Goal: Task Accomplishment & Management: Complete application form

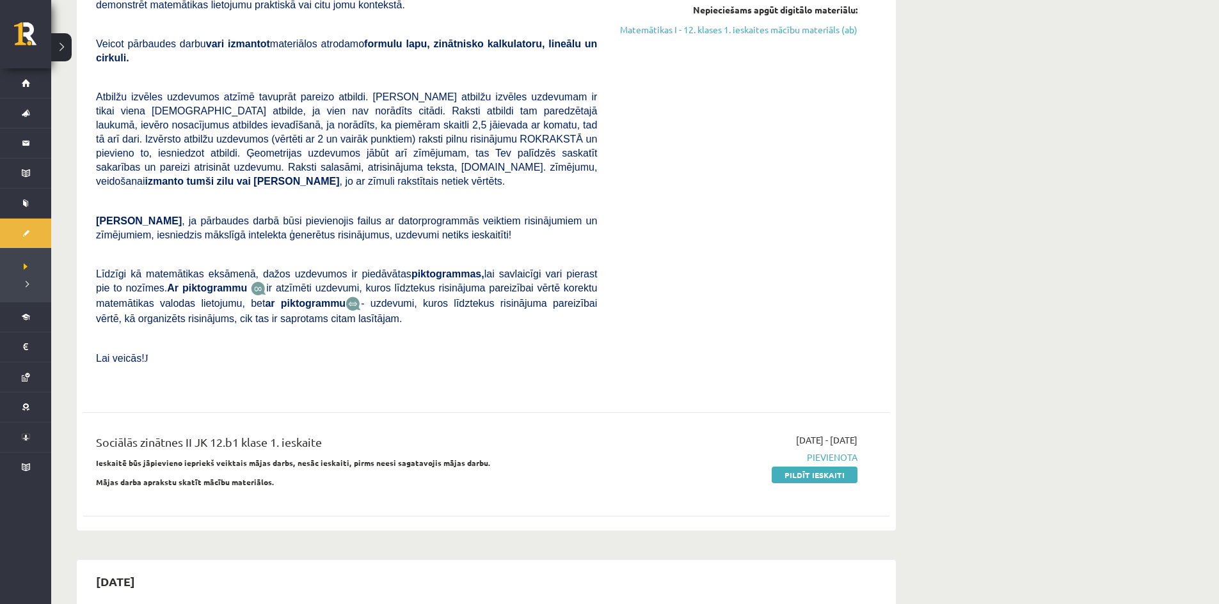
scroll to position [512, 0]
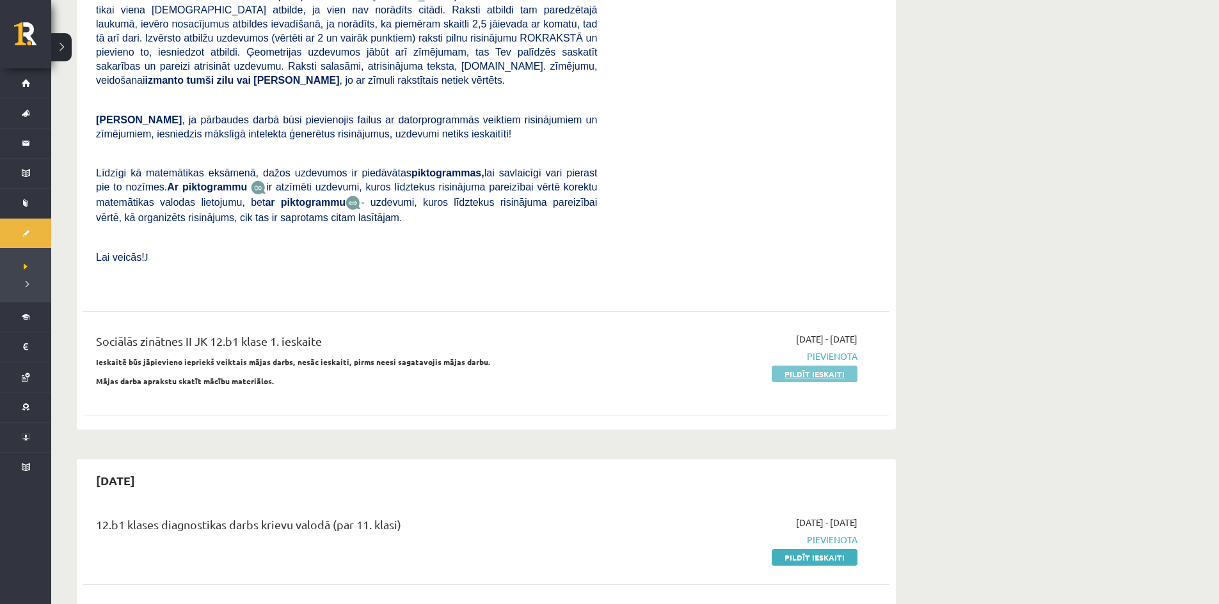
click at [780, 366] on link "Pildīt ieskaiti" at bounding box center [814, 374] width 86 height 17
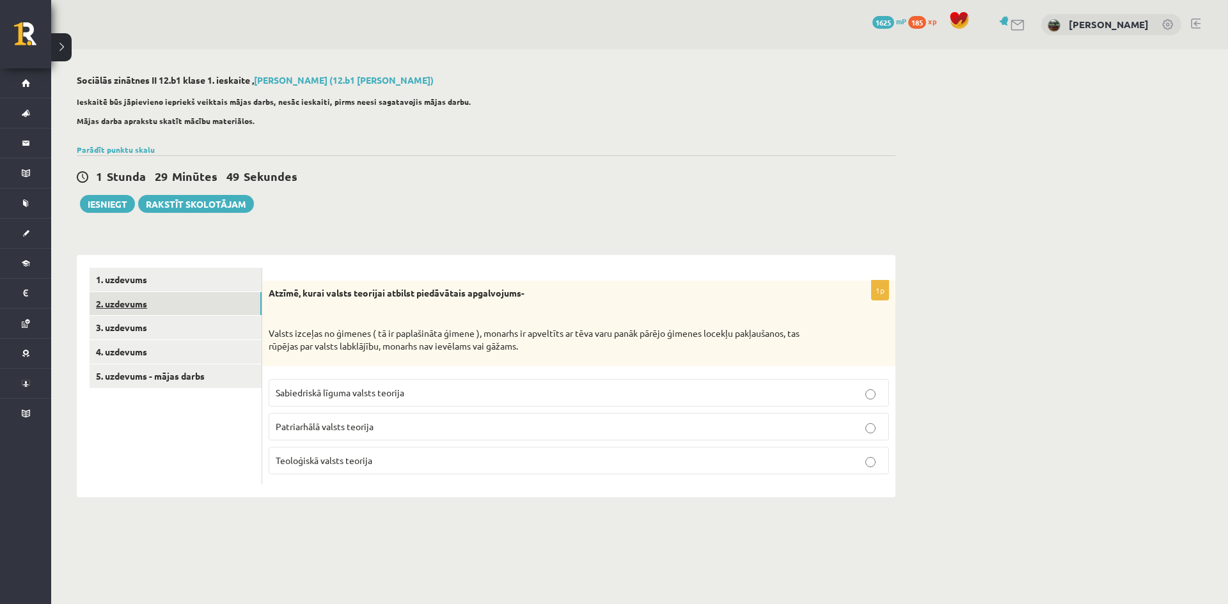
click at [213, 297] on link "2. uzdevums" at bounding box center [176, 304] width 172 height 24
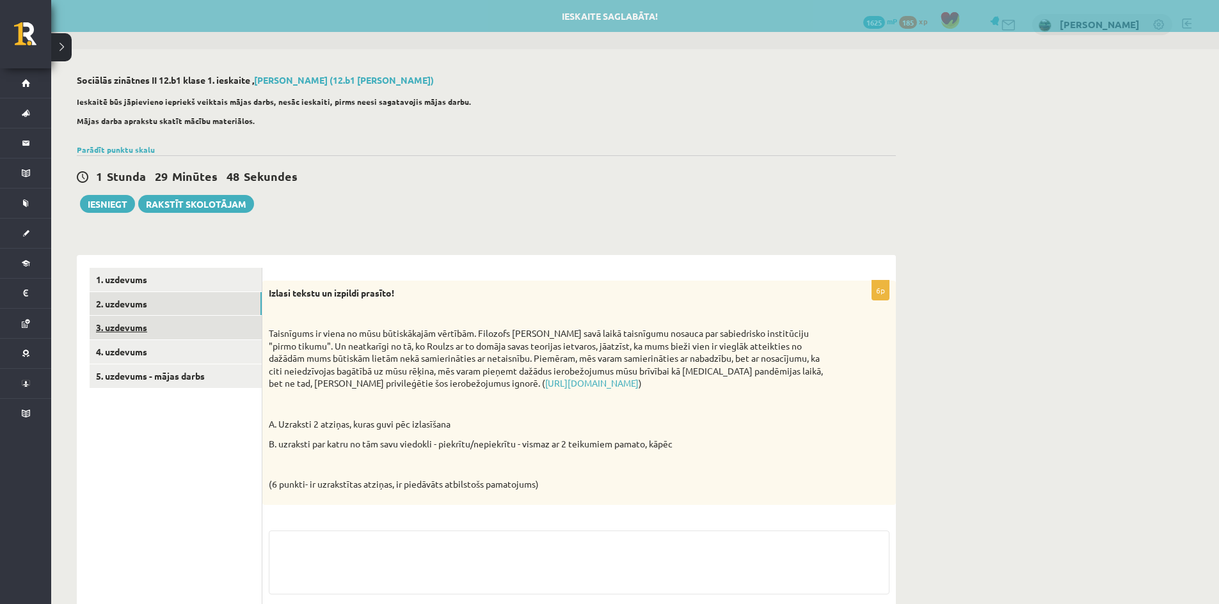
click at [209, 329] on link "3. uzdevums" at bounding box center [176, 328] width 172 height 24
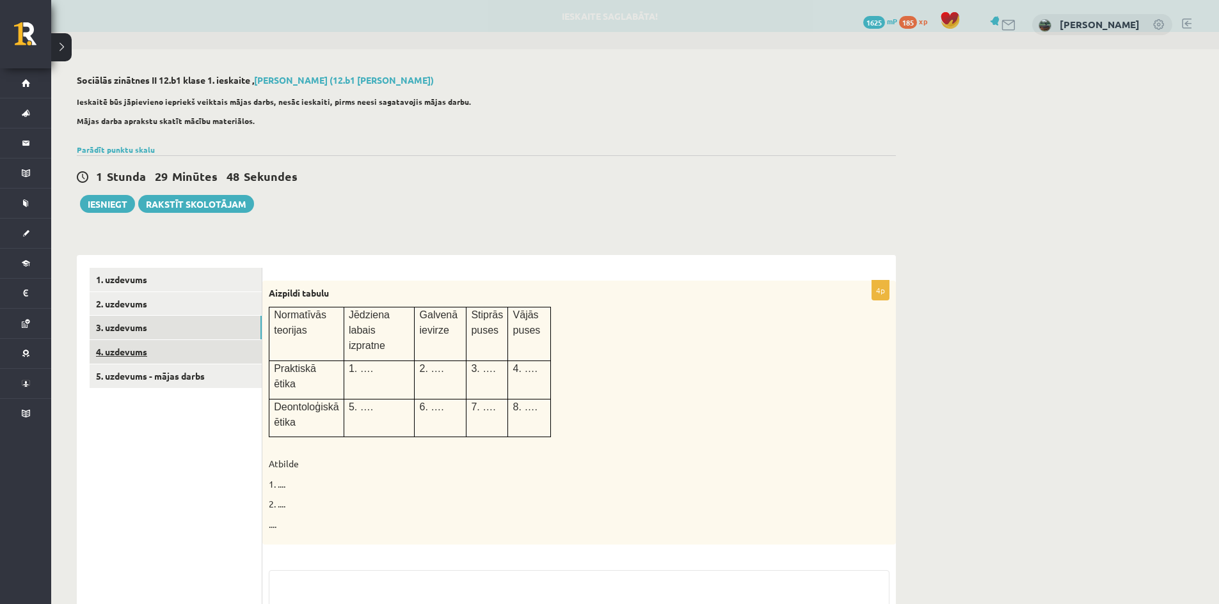
click at [209, 358] on link "4. uzdevums" at bounding box center [176, 352] width 172 height 24
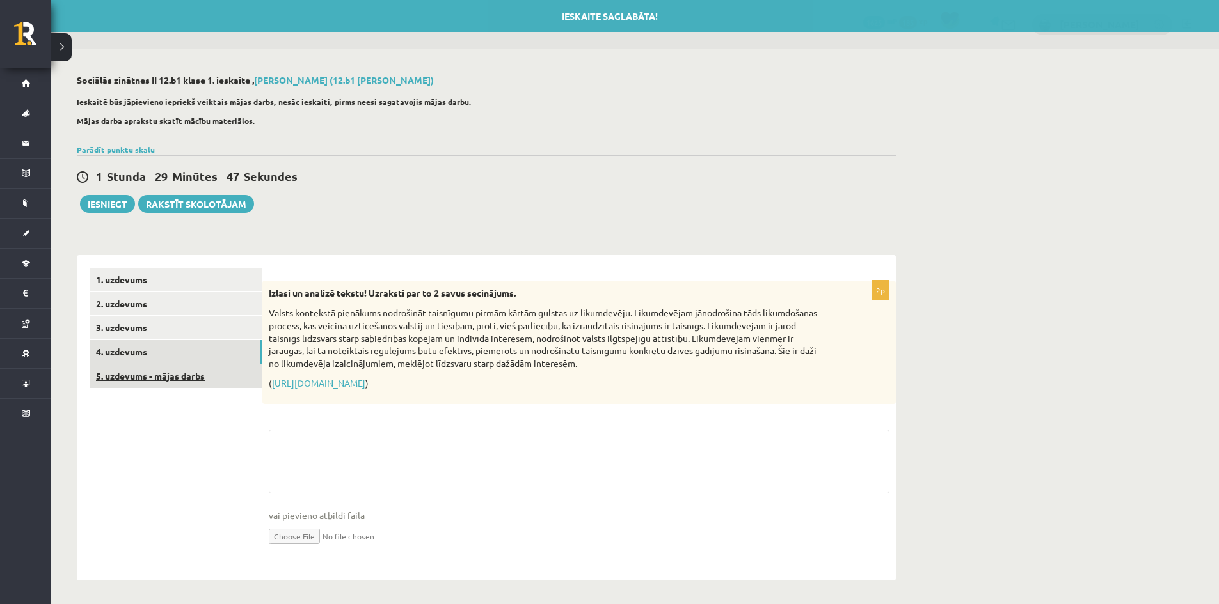
click at [207, 381] on link "5. uzdevums - mājas darbs" at bounding box center [176, 377] width 172 height 24
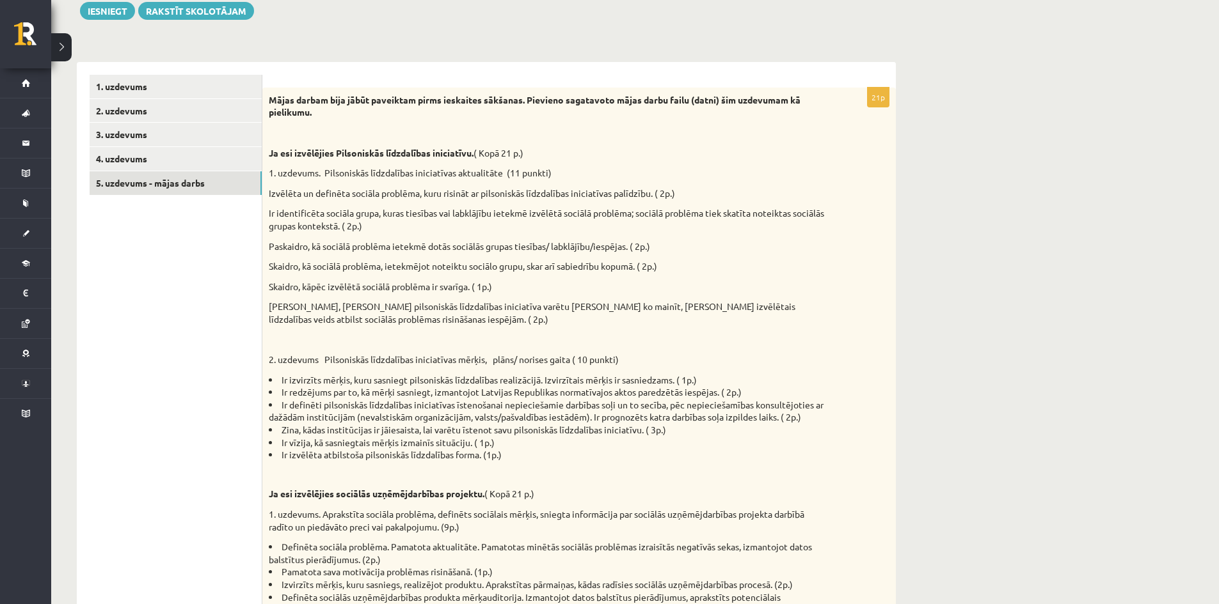
scroll to position [192, 0]
click at [204, 94] on link "1. uzdevums" at bounding box center [176, 88] width 172 height 24
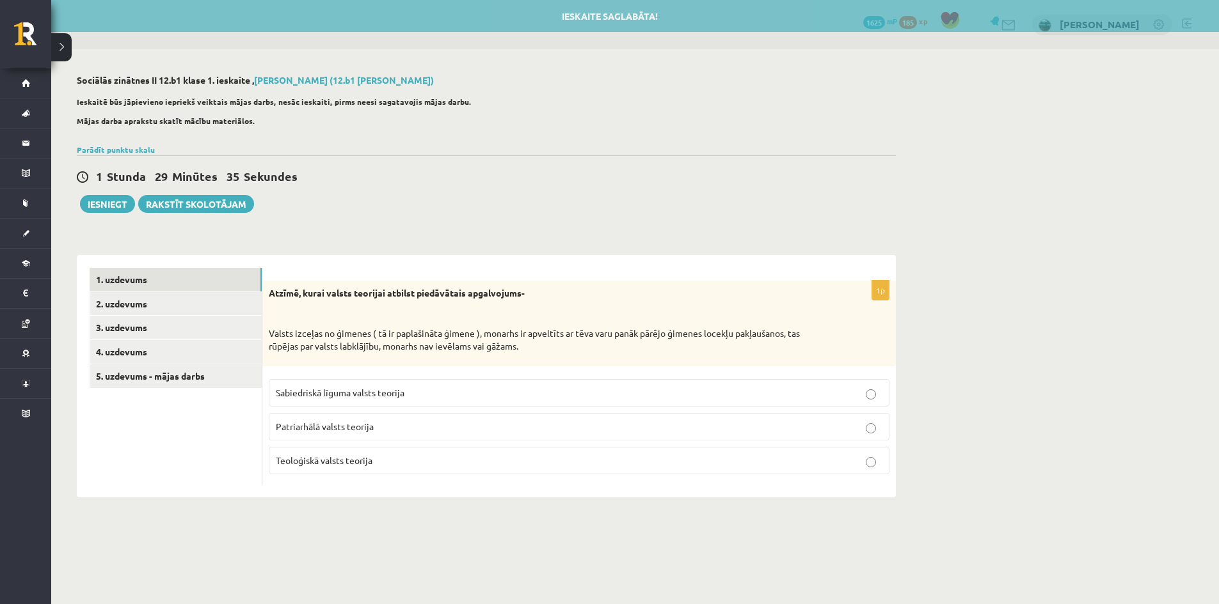
scroll to position [0, 0]
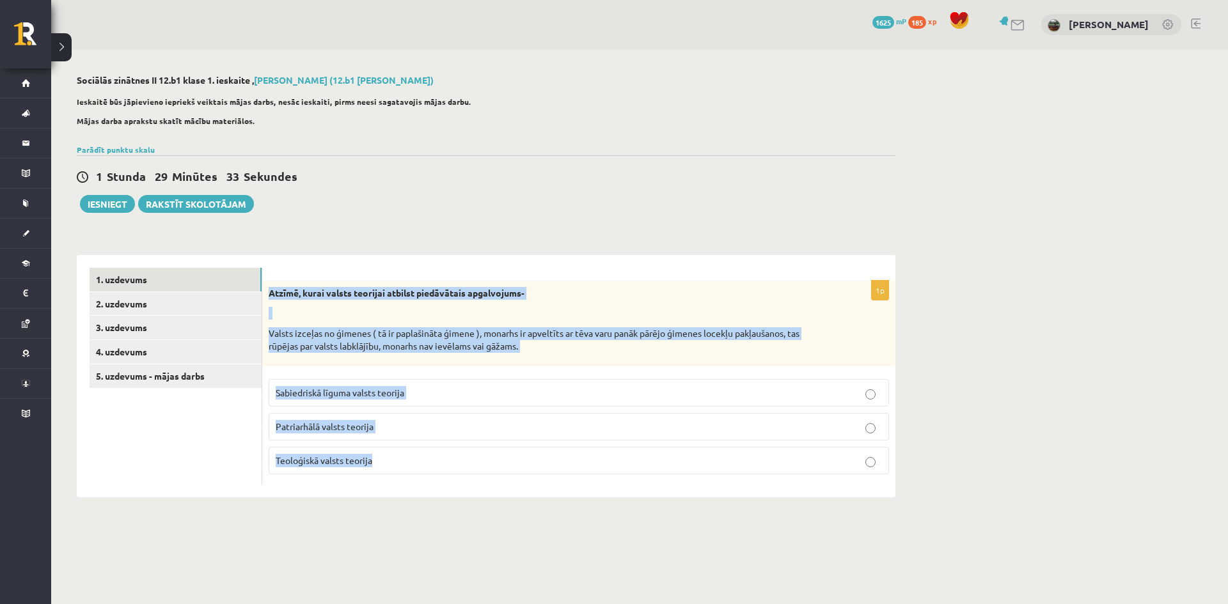
drag, startPoint x: 269, startPoint y: 293, endPoint x: 411, endPoint y: 485, distance: 238.7
click at [411, 485] on div "1p Atzīmē, kurai valsts teorijai atbilst piedāvātais apgalvojums- Valsts izceļa…" at bounding box center [578, 383] width 633 height 204
copy div "Atzīmē, kurai valsts teorijai atbilst piedāvātais apgalvojums- Valsts izceļas n…"
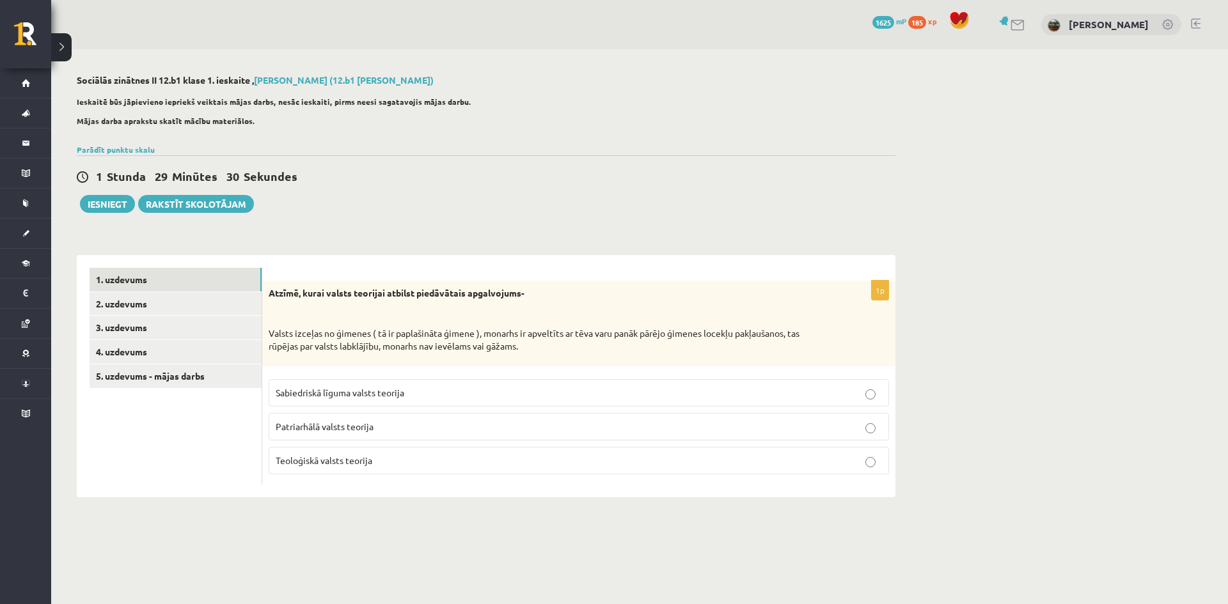
click at [259, 542] on body "0 Dāvanas 1625 mP 185 xp Māris Blušs Sākums Aktuāli Kā mācīties eSKOLĀ Kontakti…" at bounding box center [614, 302] width 1228 height 604
click at [288, 425] on span "Patriarhālā valsts teorija" at bounding box center [325, 427] width 98 height 12
click at [209, 307] on link "2. uzdevums" at bounding box center [176, 304] width 172 height 24
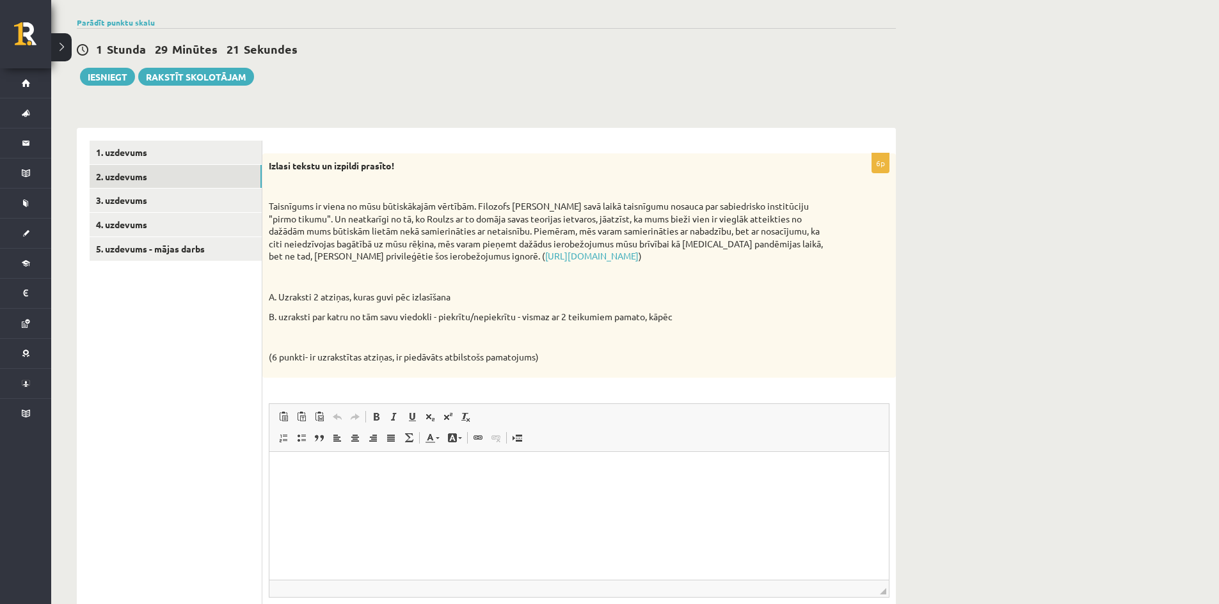
scroll to position [128, 0]
click at [190, 194] on link "3. uzdevums" at bounding box center [176, 200] width 172 height 24
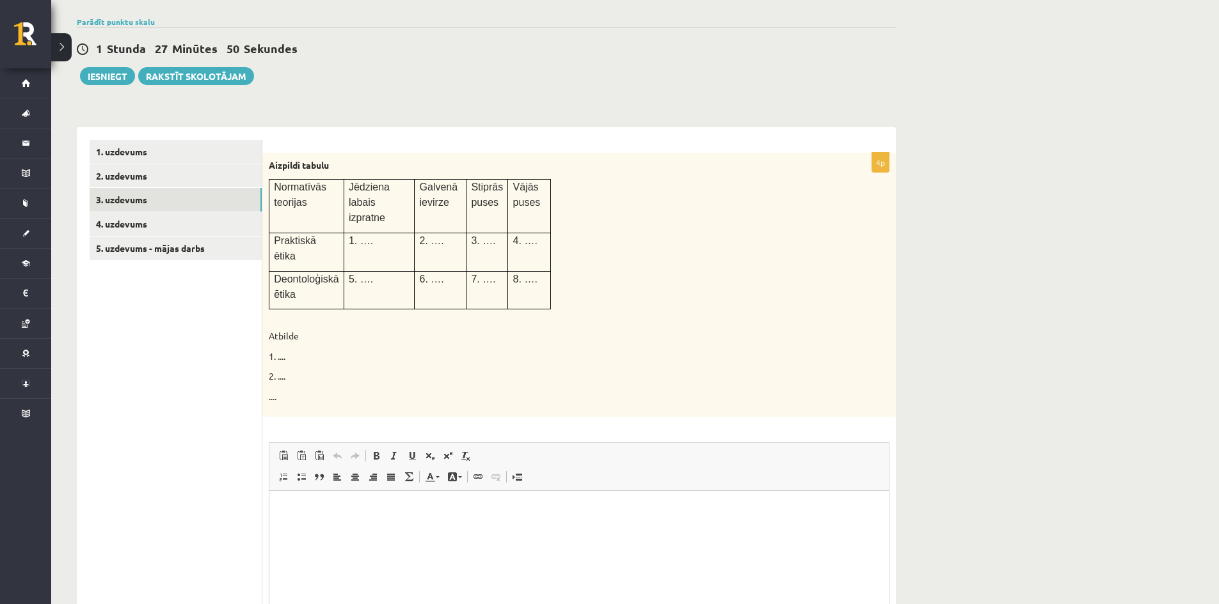
scroll to position [0, 0]
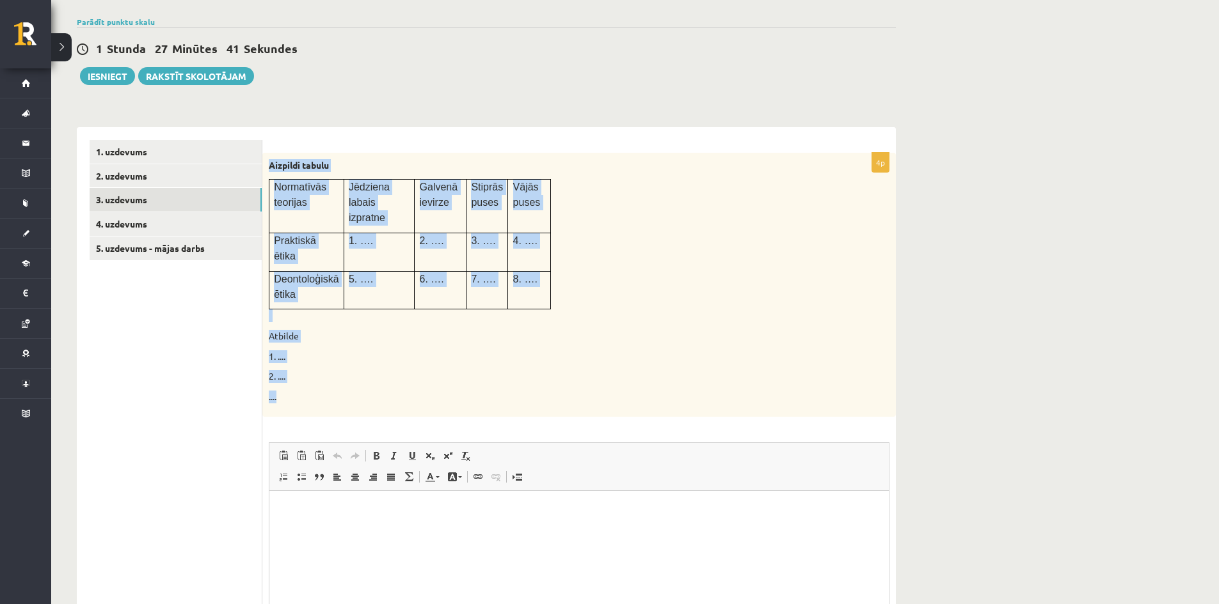
drag, startPoint x: 271, startPoint y: 167, endPoint x: 390, endPoint y: 370, distance: 234.8
click at [390, 370] on div "Aizpildi tabulu Normatīvās teorijas Jēdziena labais izpratne Galvenā ievirze St…" at bounding box center [578, 285] width 633 height 265
copy div "Aizpildi tabulu Normatīvās teorijas Jēdziena labais izpratne Galvenā ievirze St…"
click at [498, 351] on p "1. ...." at bounding box center [547, 357] width 556 height 13
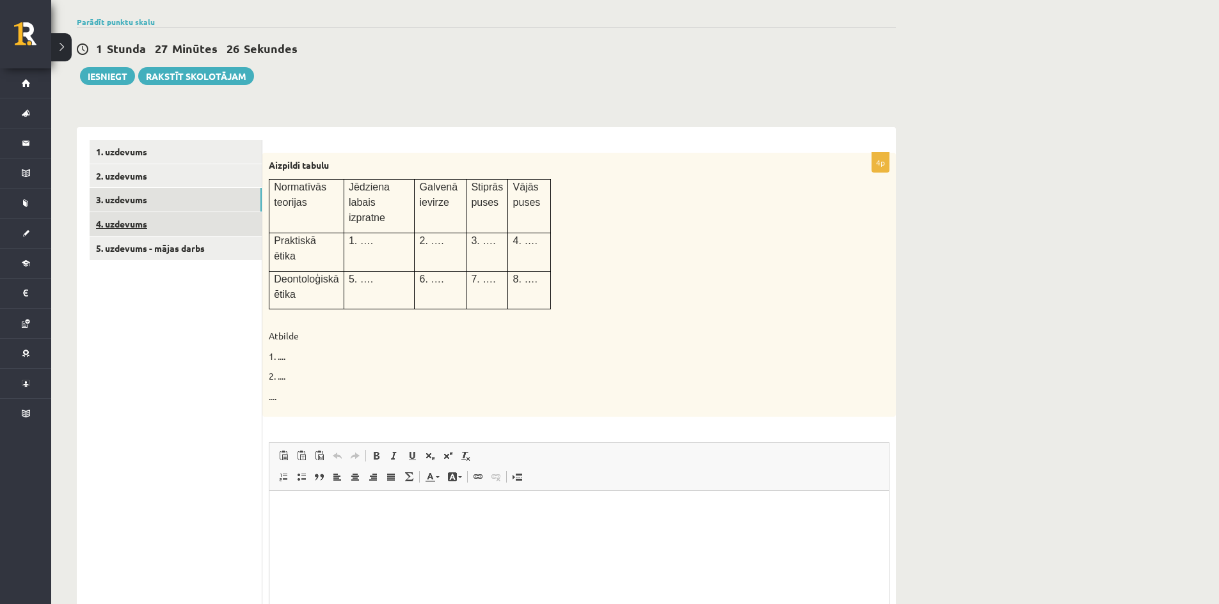
click at [214, 221] on link "4. uzdevums" at bounding box center [176, 224] width 172 height 24
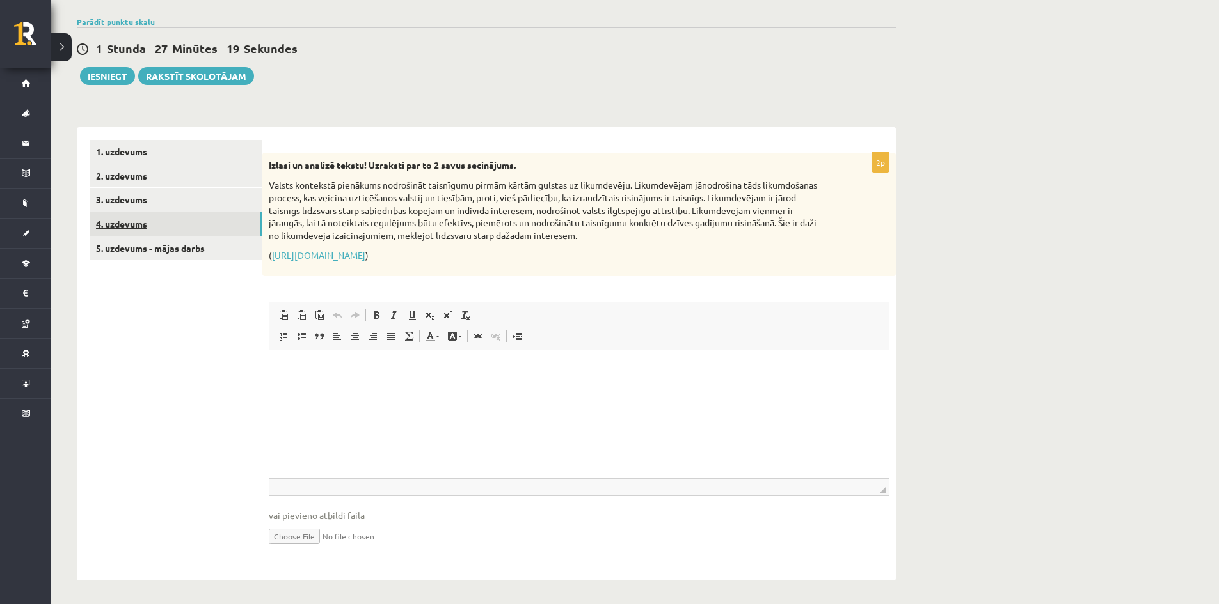
click at [201, 230] on link "4. uzdevums" at bounding box center [176, 224] width 172 height 24
click at [191, 211] on link "3. uzdevums" at bounding box center [176, 200] width 172 height 24
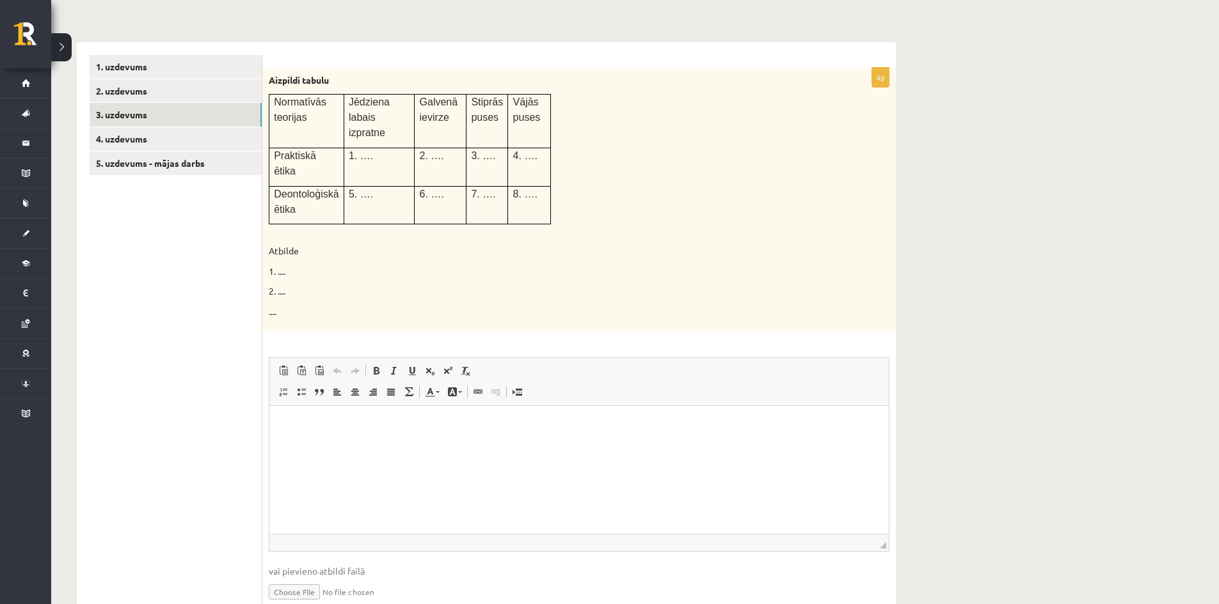
scroll to position [241, 0]
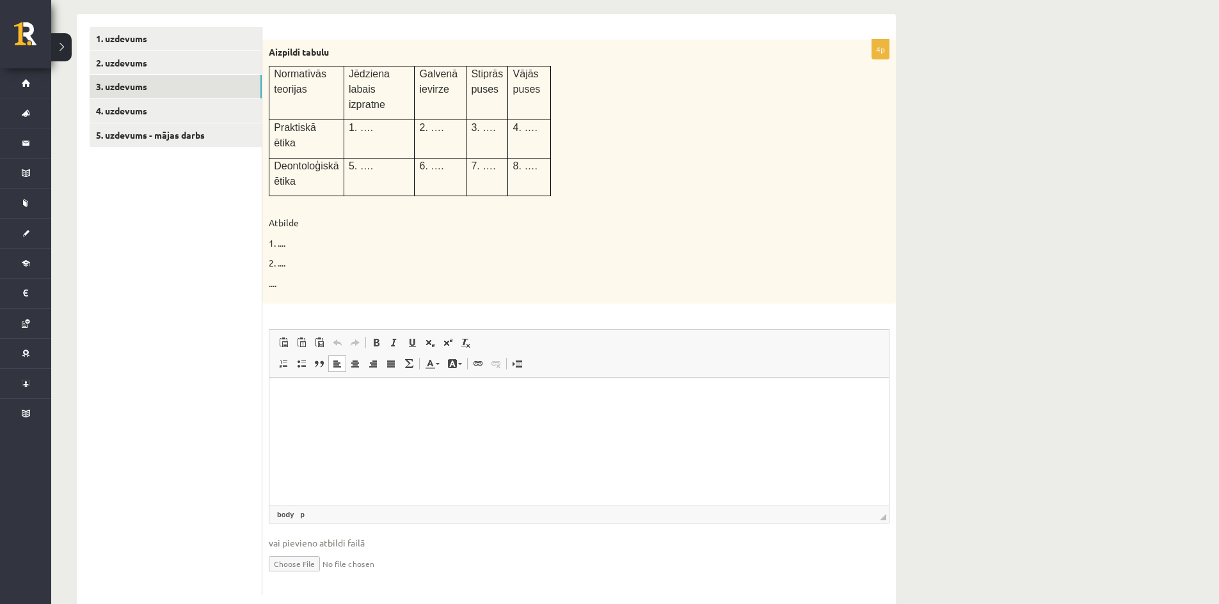
click at [376, 417] on html at bounding box center [578, 397] width 619 height 39
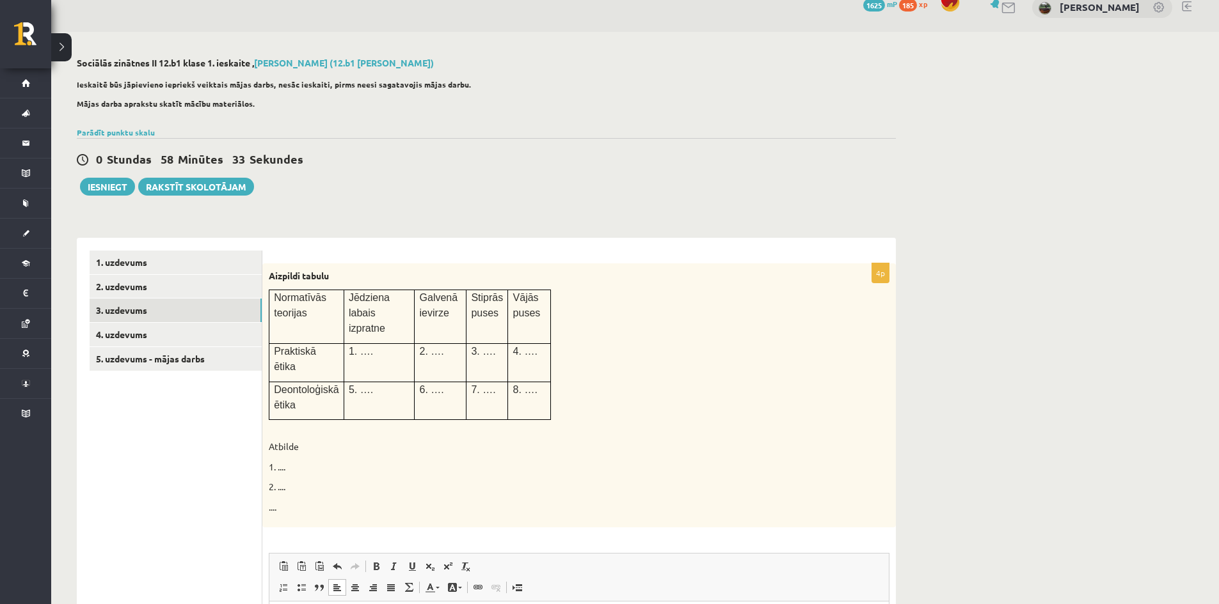
scroll to position [0, 0]
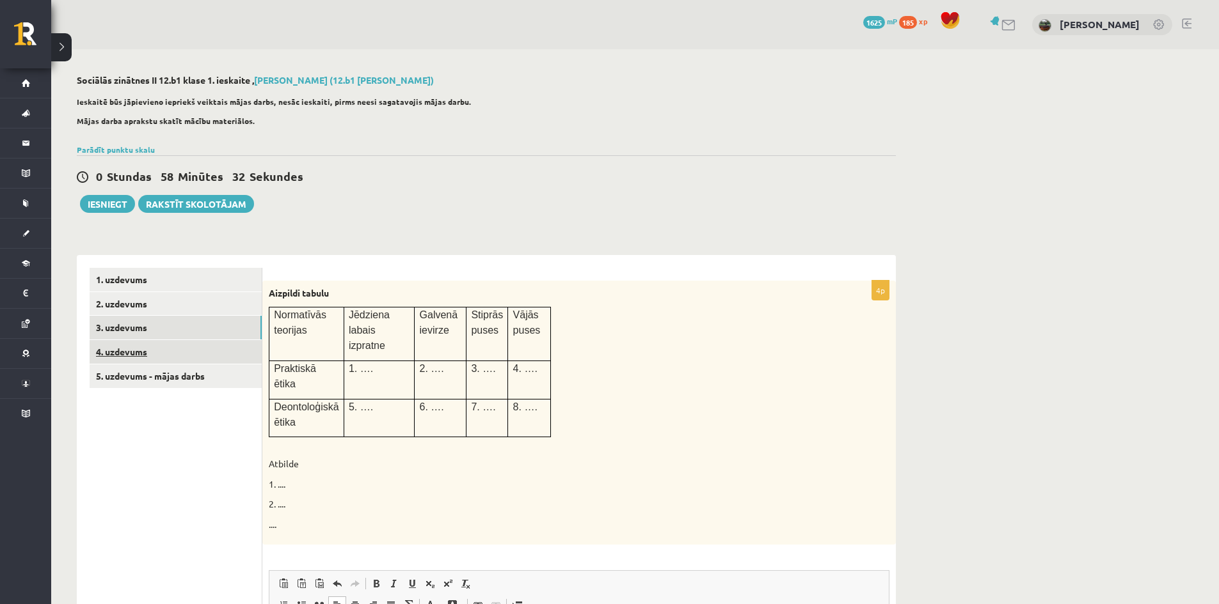
click at [189, 346] on link "4. uzdevums" at bounding box center [176, 352] width 172 height 24
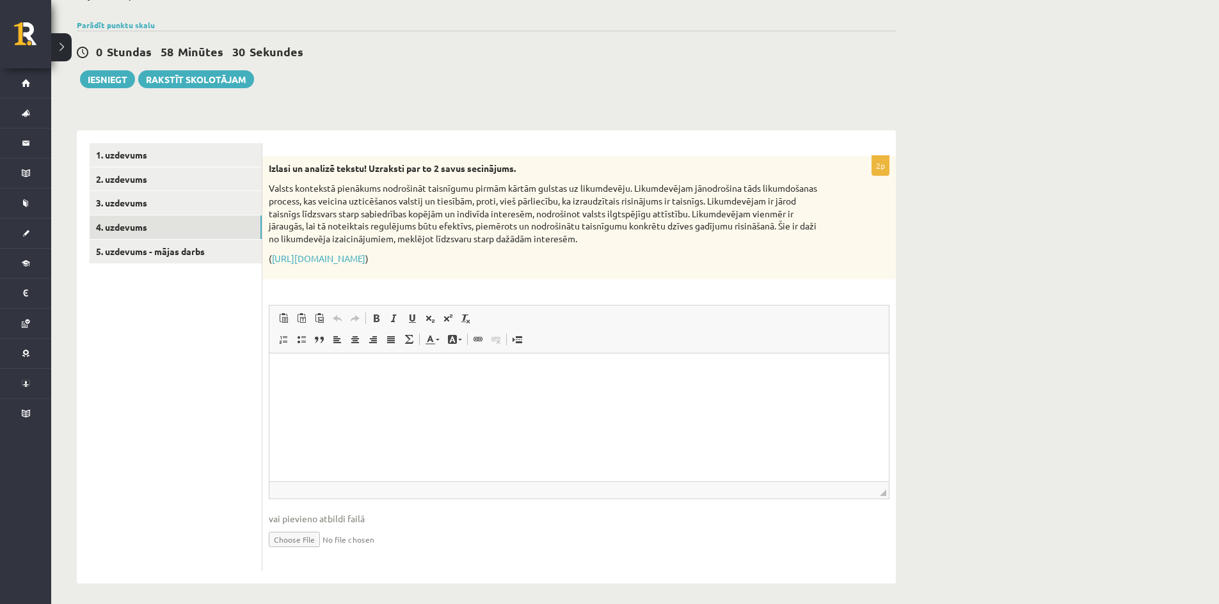
scroll to position [131, 0]
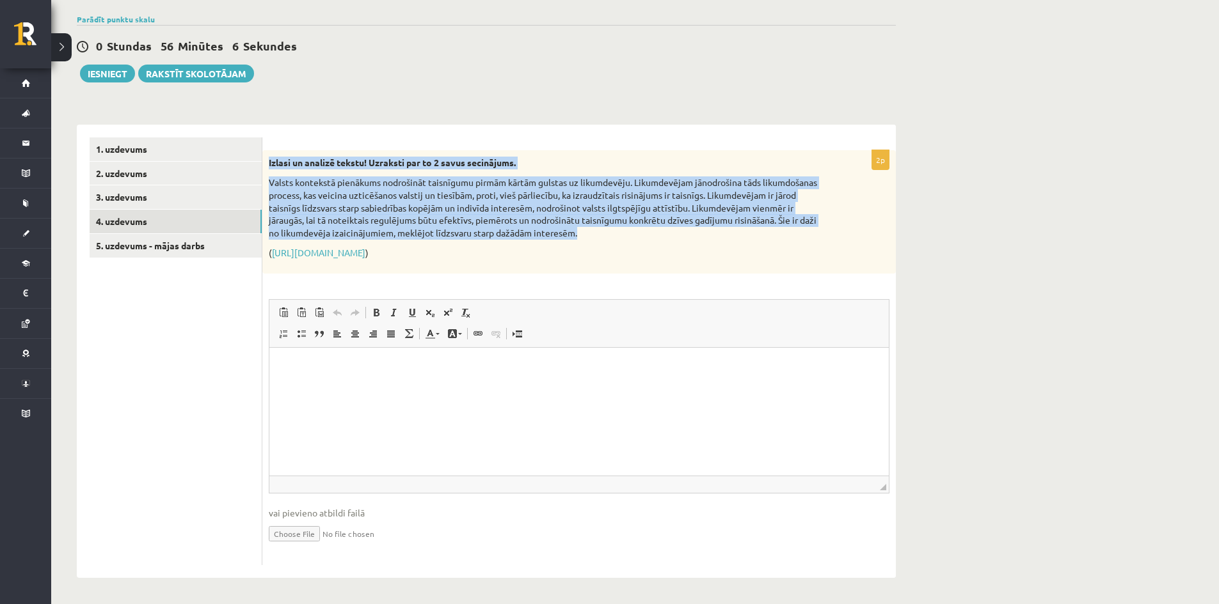
drag, startPoint x: 268, startPoint y: 161, endPoint x: 638, endPoint y: 233, distance: 376.7
click at [638, 233] on div "Izlasi un analizē tekstu! Uzraksti par to 2 savus secinājums. Valsts kontekstā …" at bounding box center [578, 211] width 633 height 123
copy div "Izlasi un analizē tekstu! Uzraksti par to 2 savus secinājums. Valsts kontekstā …"
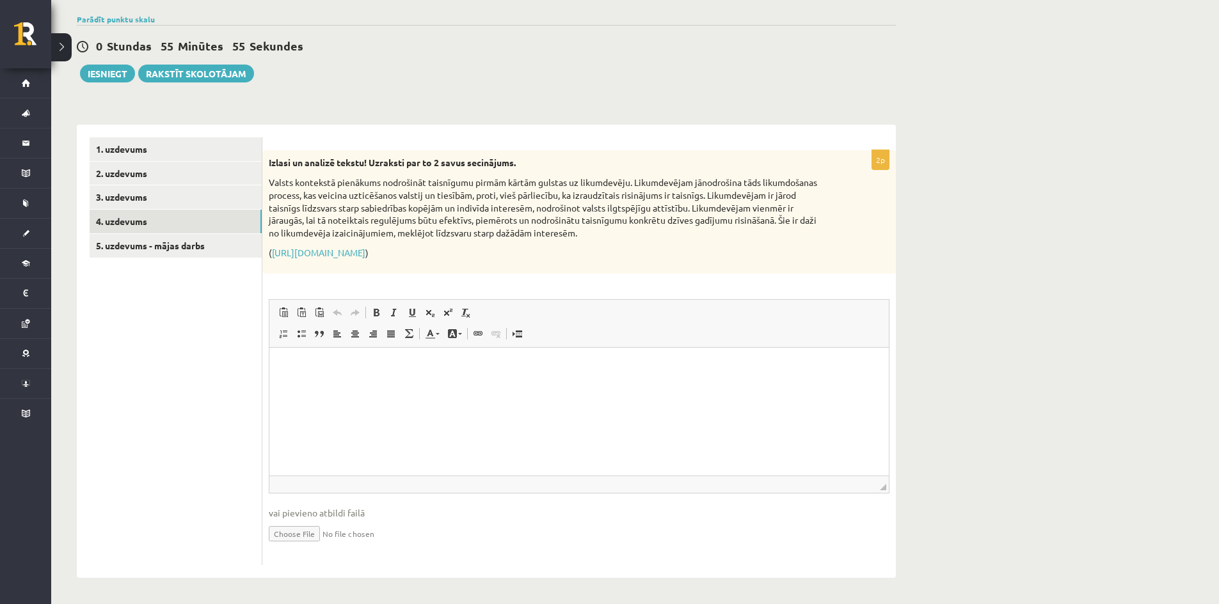
click at [200, 358] on ul "1. uzdevums 2. uzdevums 3. uzdevums 4. uzdevums 5. uzdevums - mājas darbs" at bounding box center [176, 352] width 173 height 428
click at [368, 386] on html at bounding box center [578, 366] width 619 height 39
click at [302, 357] on html "**" at bounding box center [578, 366] width 619 height 39
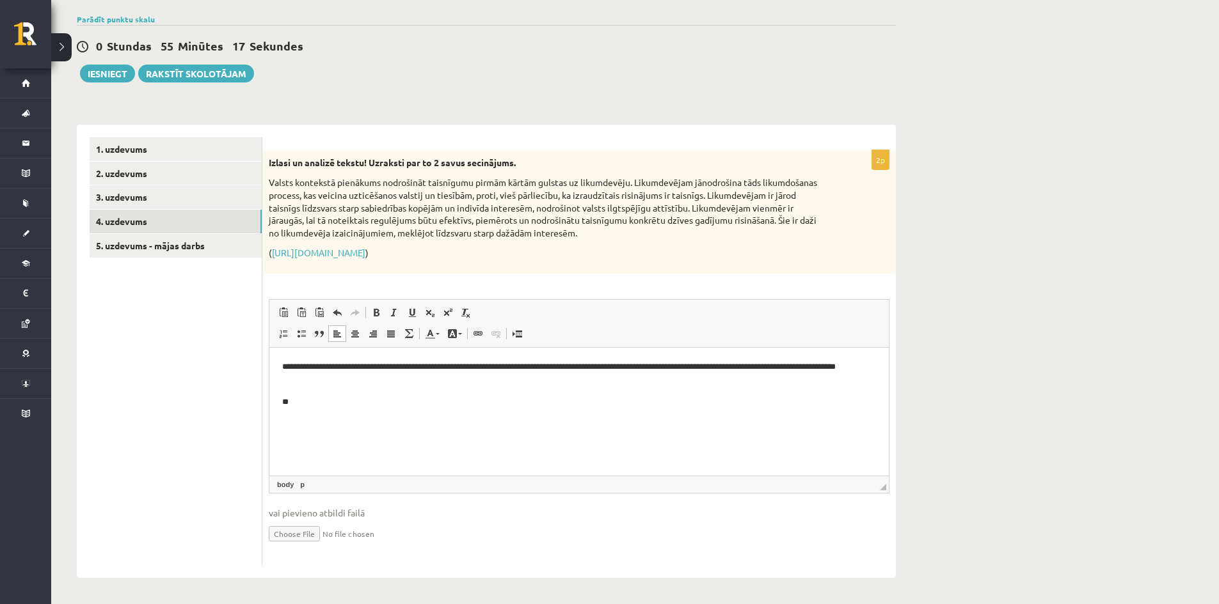
click at [328, 400] on p "**" at bounding box center [579, 401] width 594 height 13
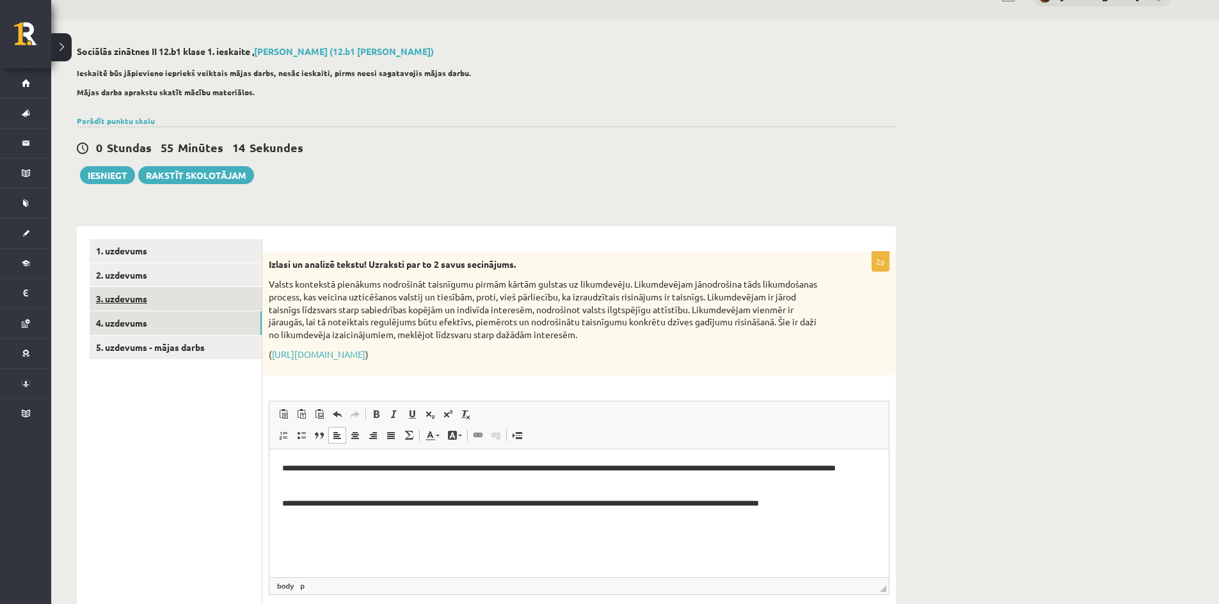
scroll to position [0, 0]
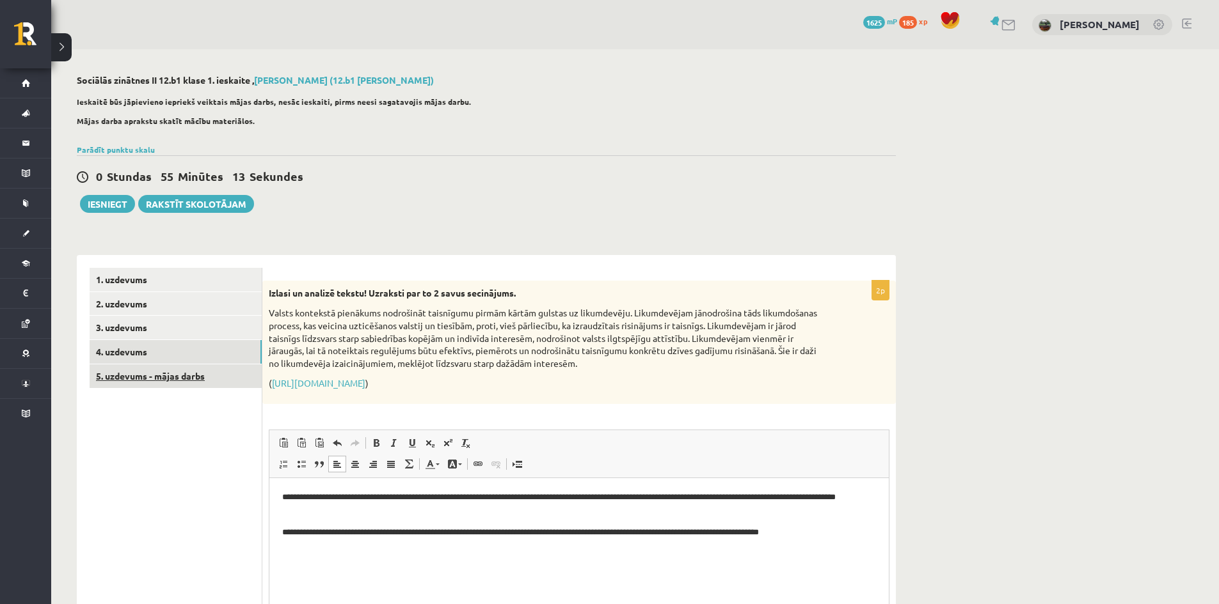
click at [202, 379] on link "5. uzdevums - mājas darbs" at bounding box center [176, 377] width 172 height 24
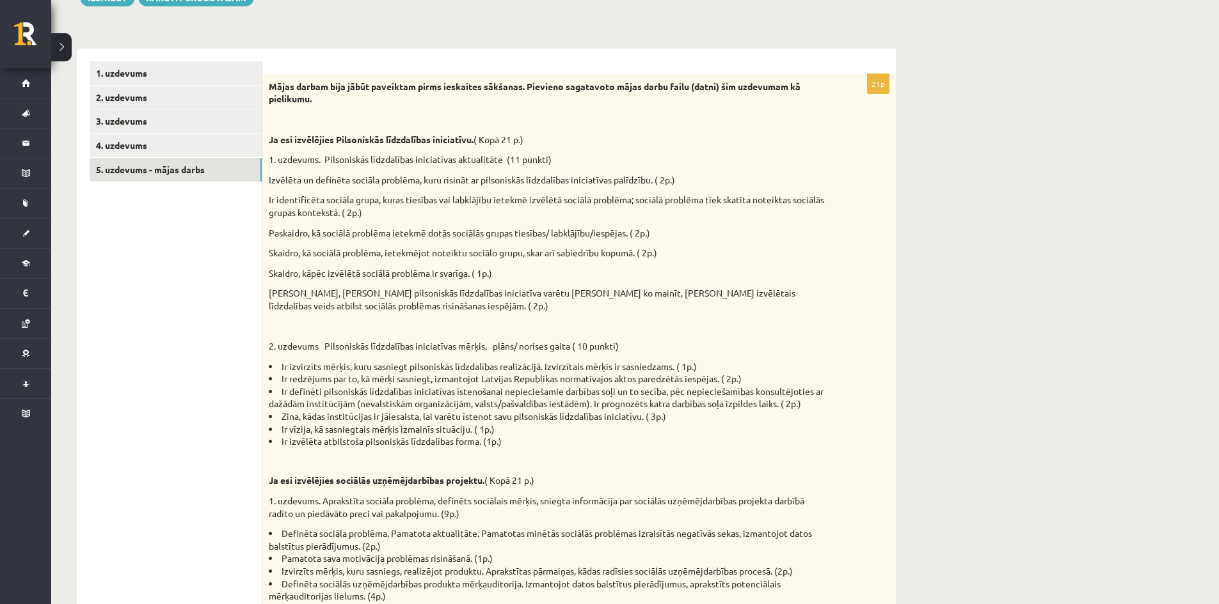
scroll to position [180, 0]
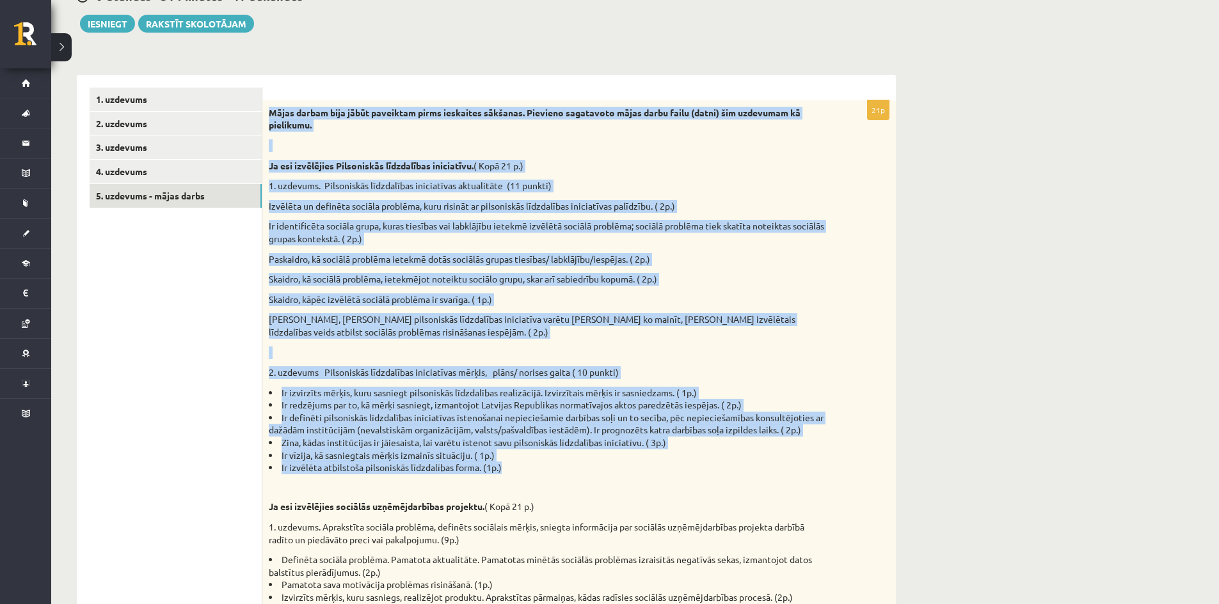
drag, startPoint x: 269, startPoint y: 111, endPoint x: 754, endPoint y: 469, distance: 602.4
click at [754, 469] on div "Mājas darbam bija jābūt paveiktam pirms ieskaites sākšanas. Pievieno sagatavoto…" at bounding box center [578, 474] width 633 height 748
copy div "Mājas darbam bija jābūt paveiktam pirms ieskaites sākšanas. Pievieno sagatavoto…"
click at [272, 386] on div "Mājas darbam bija jābūt paveiktam pirms ieskaites sākšanas. Pievieno sagatavoto…" at bounding box center [578, 474] width 633 height 748
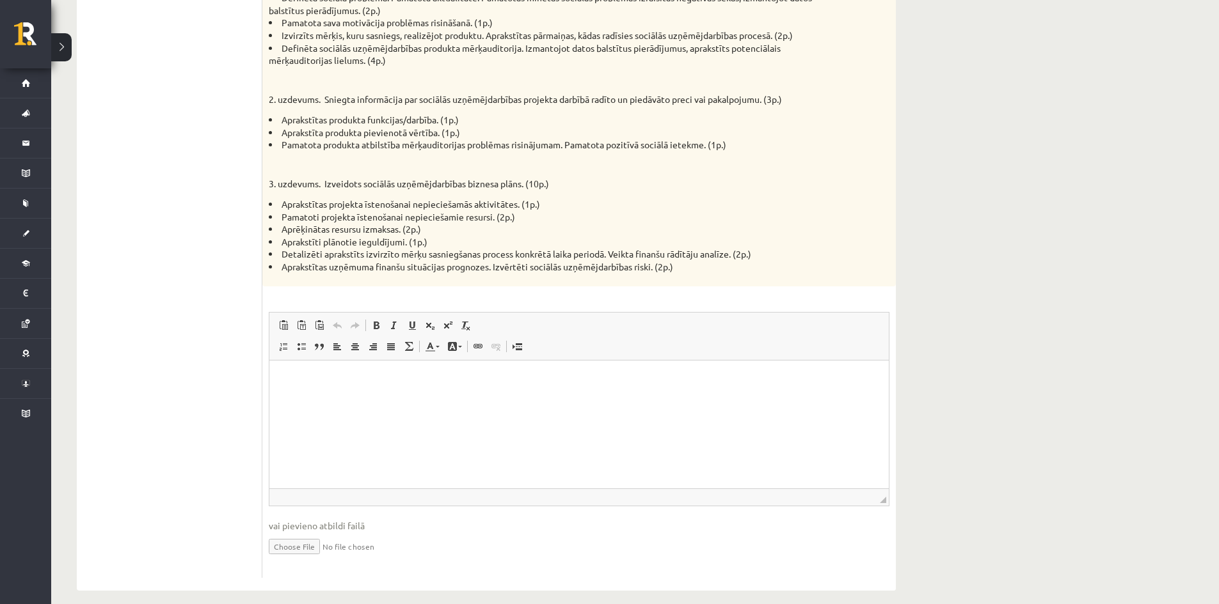
scroll to position [756, 0]
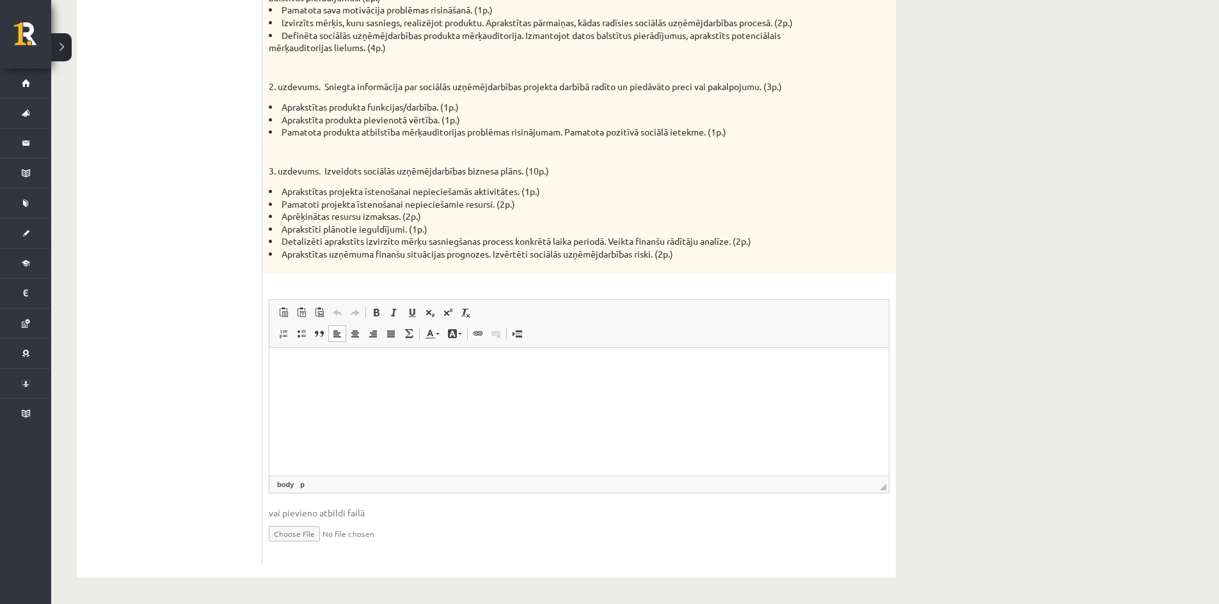
click at [414, 386] on html at bounding box center [578, 366] width 619 height 39
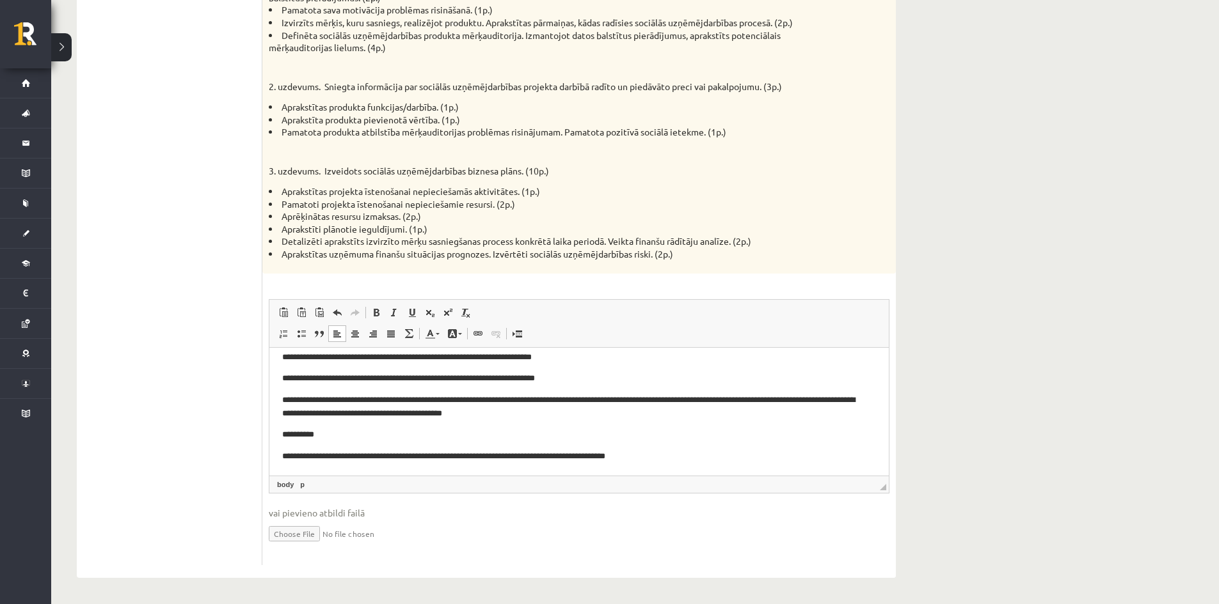
scroll to position [111, 0]
drag, startPoint x: 780, startPoint y: 457, endPoint x: 283, endPoint y: 462, distance: 497.0
click at [283, 462] on p "**********" at bounding box center [574, 455] width 584 height 13
click at [791, 462] on p "**********" at bounding box center [574, 455] width 584 height 13
drag, startPoint x: 791, startPoint y: 462, endPoint x: 326, endPoint y: 468, distance: 465.1
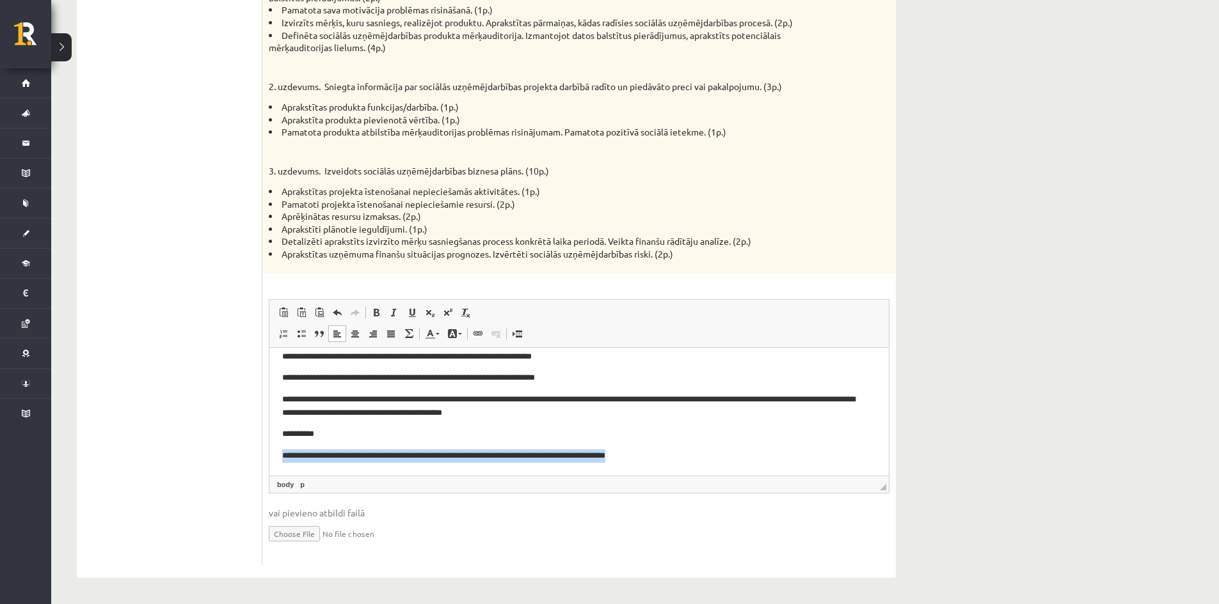
click at [326, 468] on html "**********" at bounding box center [578, 356] width 619 height 238
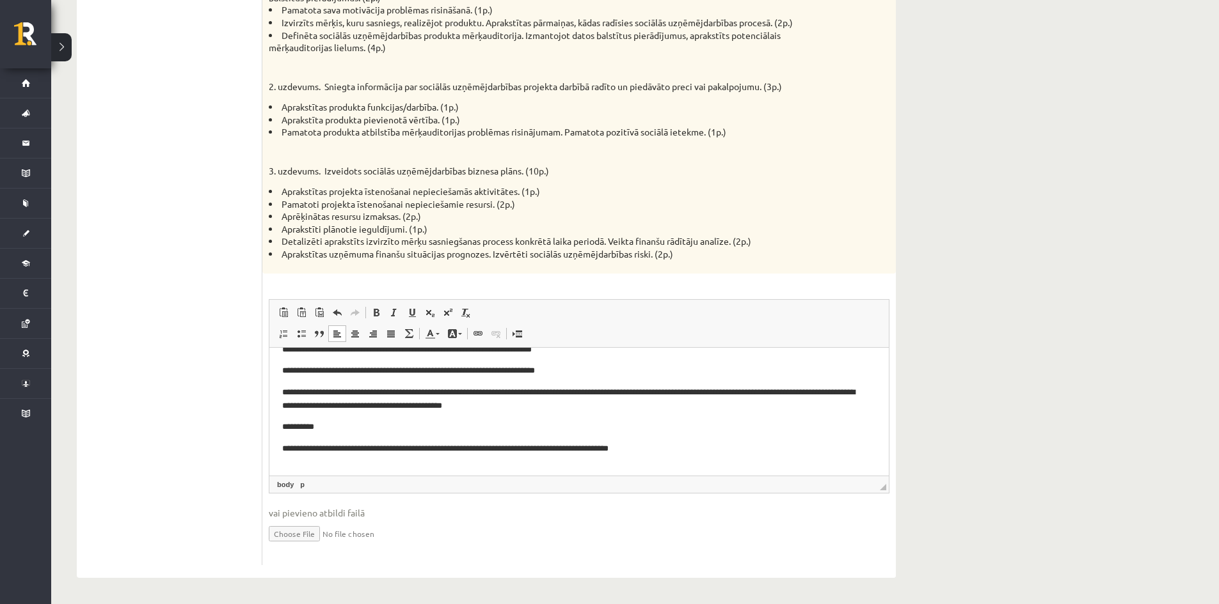
click at [611, 468] on p "Rich Text Editor, wiswyg-editor-user-answer-47433879144580" at bounding box center [579, 470] width 594 height 13
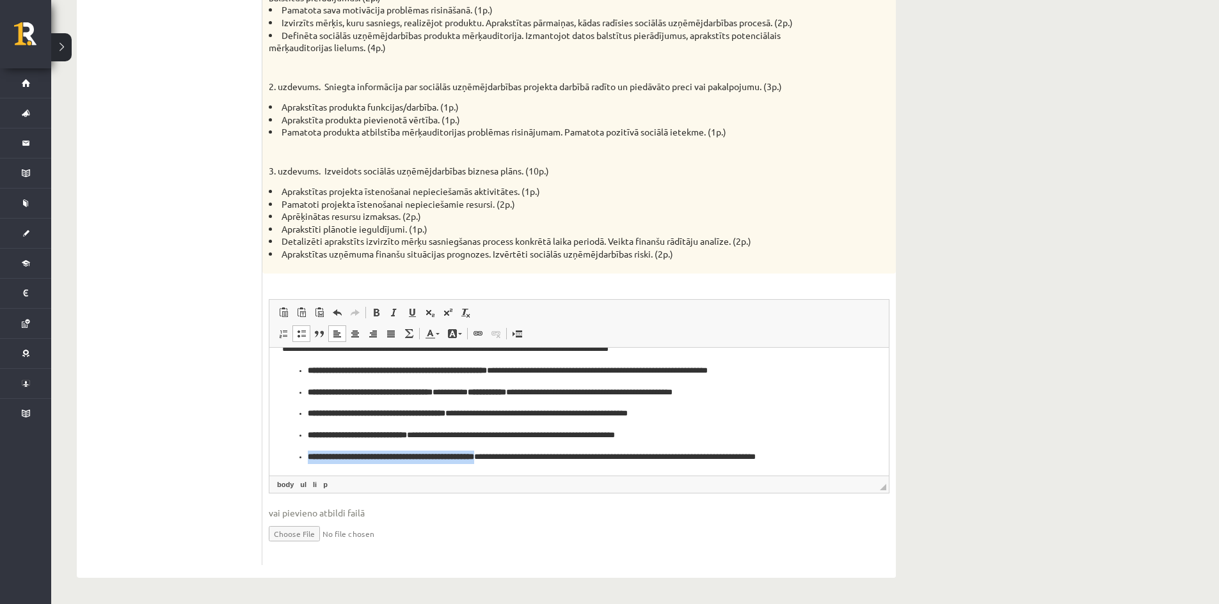
drag, startPoint x: 535, startPoint y: 457, endPoint x: 317, endPoint y: 447, distance: 219.0
click at [317, 447] on ul "**********" at bounding box center [579, 420] width 594 height 113
click at [377, 311] on span at bounding box center [376, 313] width 10 height 10
click at [375, 313] on span at bounding box center [376, 313] width 10 height 10
click at [379, 315] on span at bounding box center [376, 313] width 10 height 10
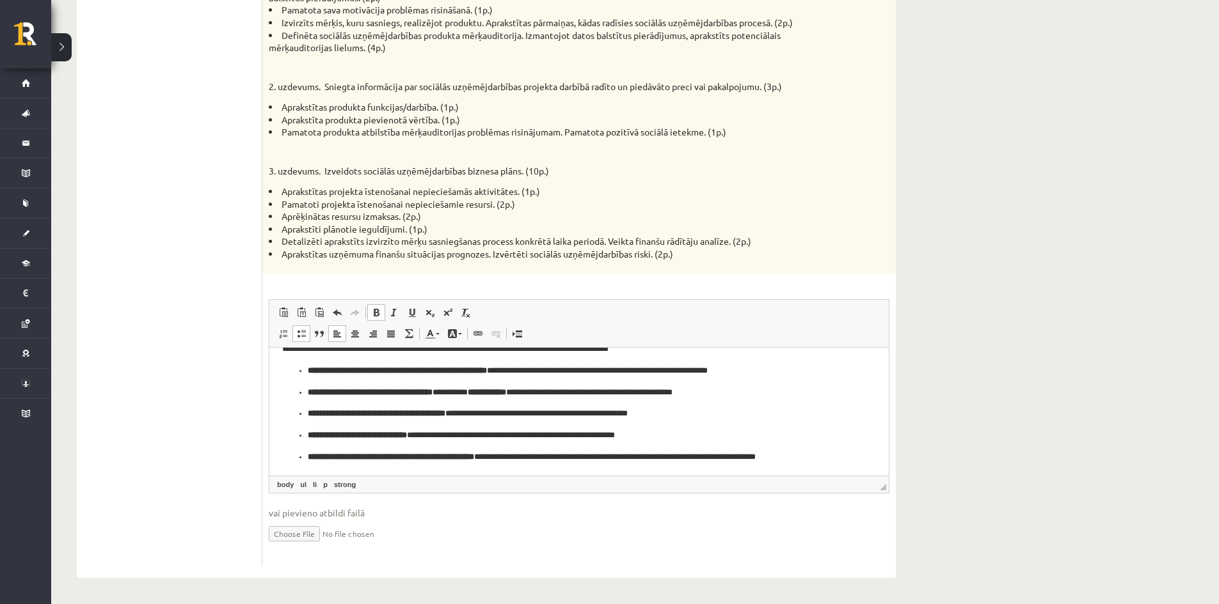
click at [372, 460] on strong "**********" at bounding box center [391, 456] width 166 height 8
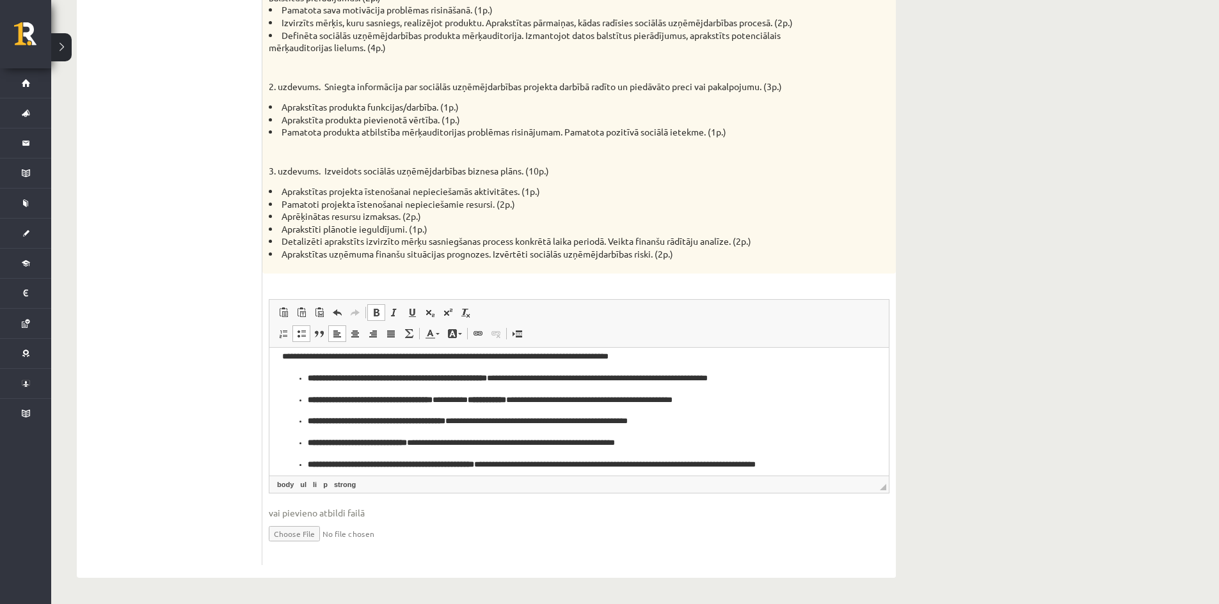
scroll to position [168, 0]
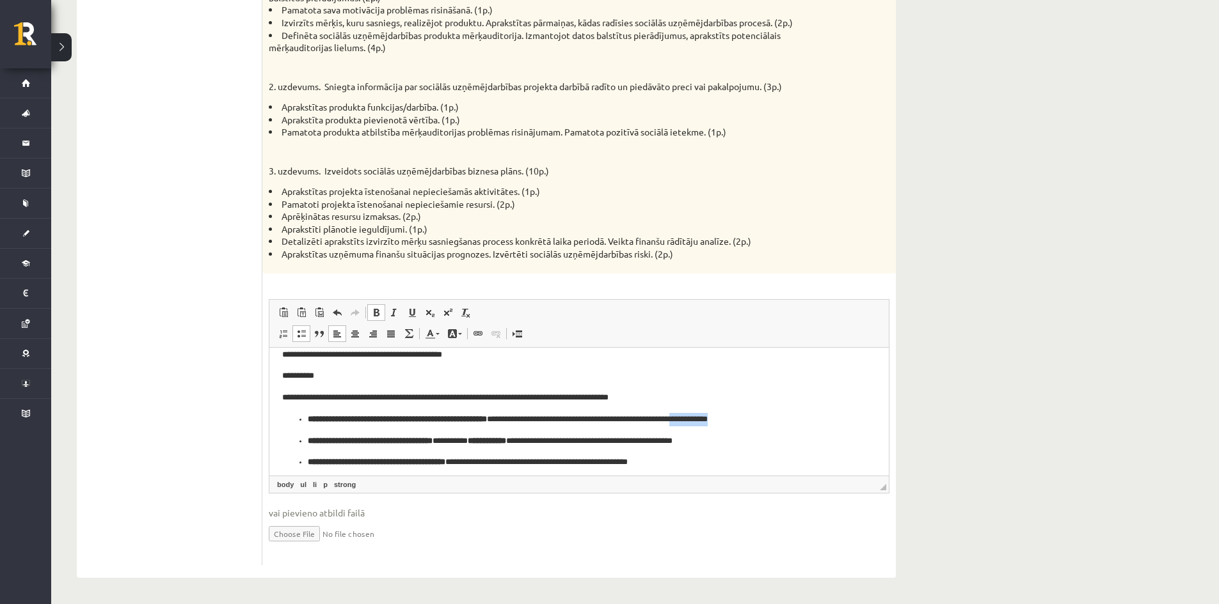
drag, startPoint x: 800, startPoint y: 420, endPoint x: 748, endPoint y: 423, distance: 52.6
click at [748, 423] on p "**********" at bounding box center [574, 419] width 533 height 13
drag, startPoint x: 745, startPoint y: 439, endPoint x: 707, endPoint y: 445, distance: 38.1
click at [707, 445] on p "**********" at bounding box center [574, 440] width 533 height 13
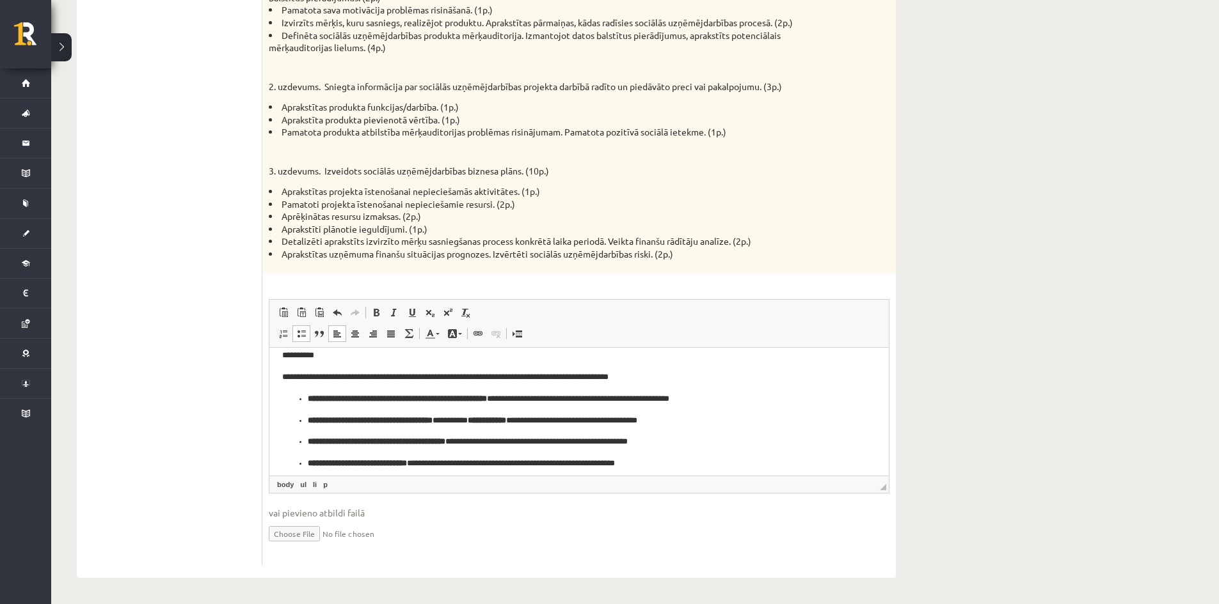
scroll to position [232, 0]
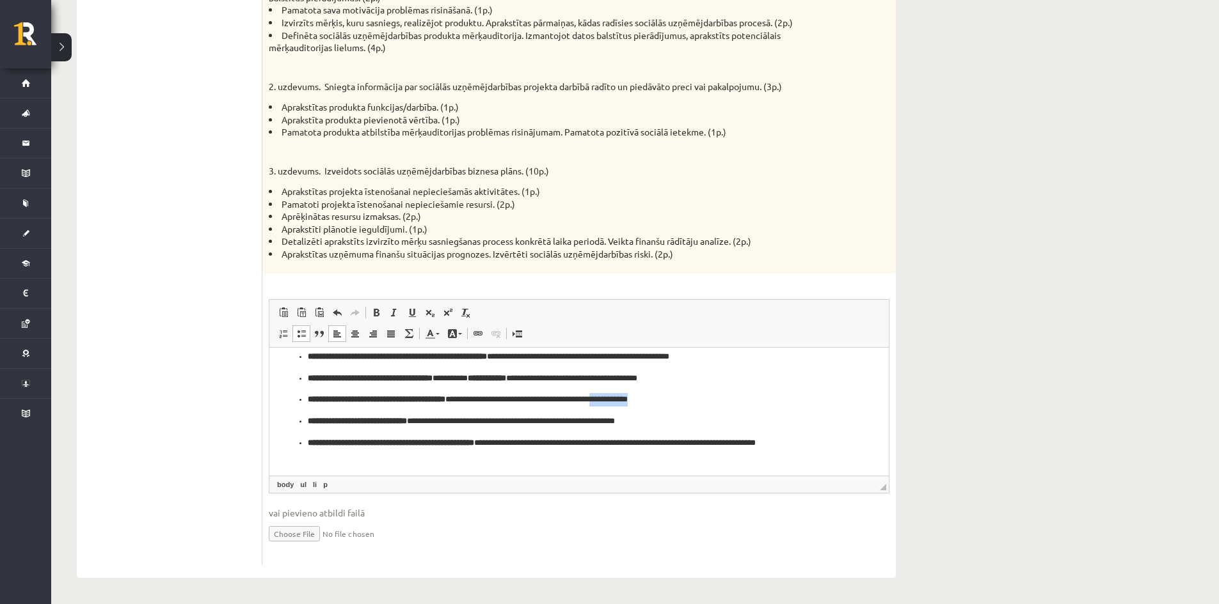
drag, startPoint x: 680, startPoint y: 401, endPoint x: 640, endPoint y: 403, distance: 40.3
click at [640, 403] on ul "**********" at bounding box center [579, 406] width 594 height 113
drag, startPoint x: 679, startPoint y: 422, endPoint x: 632, endPoint y: 425, distance: 46.8
click at [632, 425] on p "**********" at bounding box center [574, 420] width 533 height 13
drag, startPoint x: 376, startPoint y: 460, endPoint x: 800, endPoint y: 443, distance: 424.4
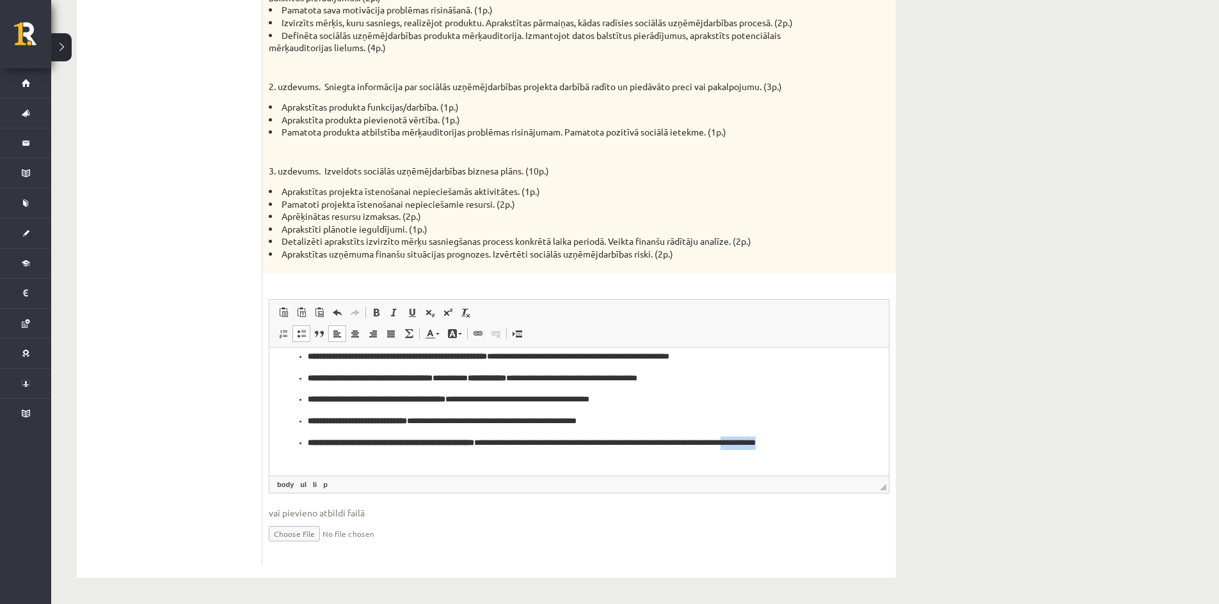
click at [800, 443] on p "**********" at bounding box center [574, 449] width 533 height 27
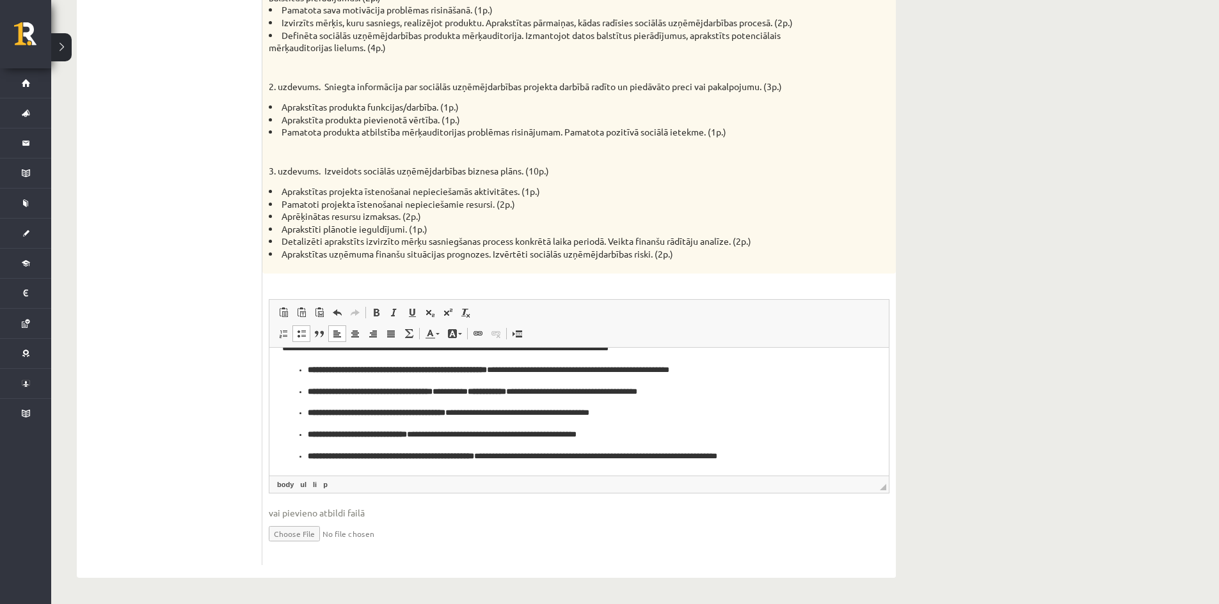
scroll to position [219, 0]
click at [841, 462] on html "**********" at bounding box center [578, 302] width 619 height 345
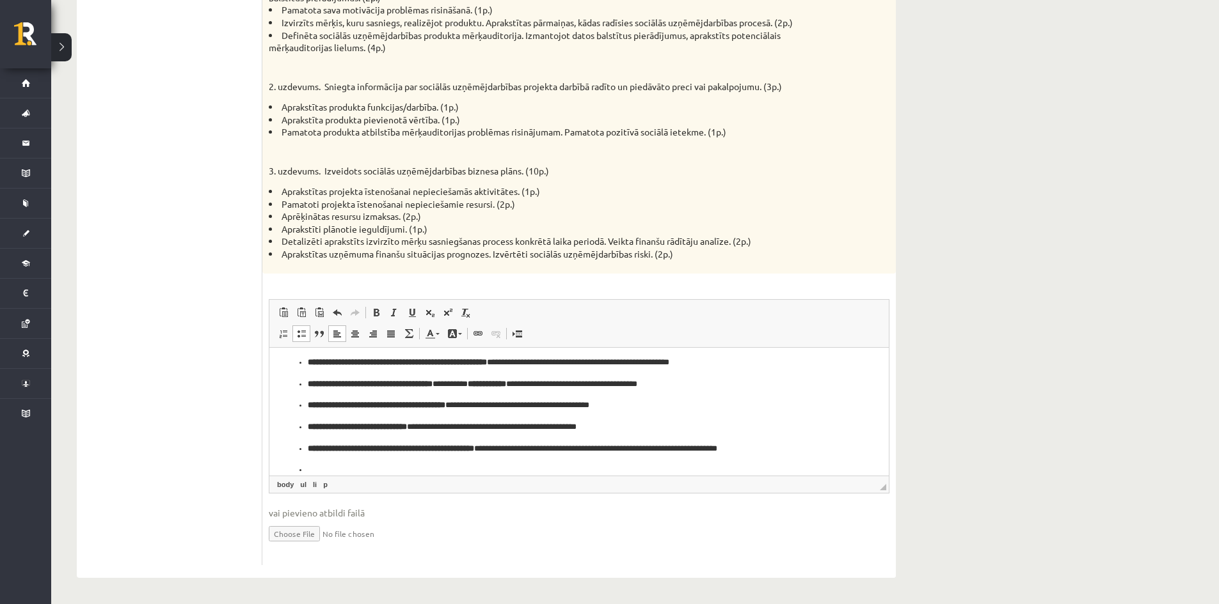
scroll to position [295, 0]
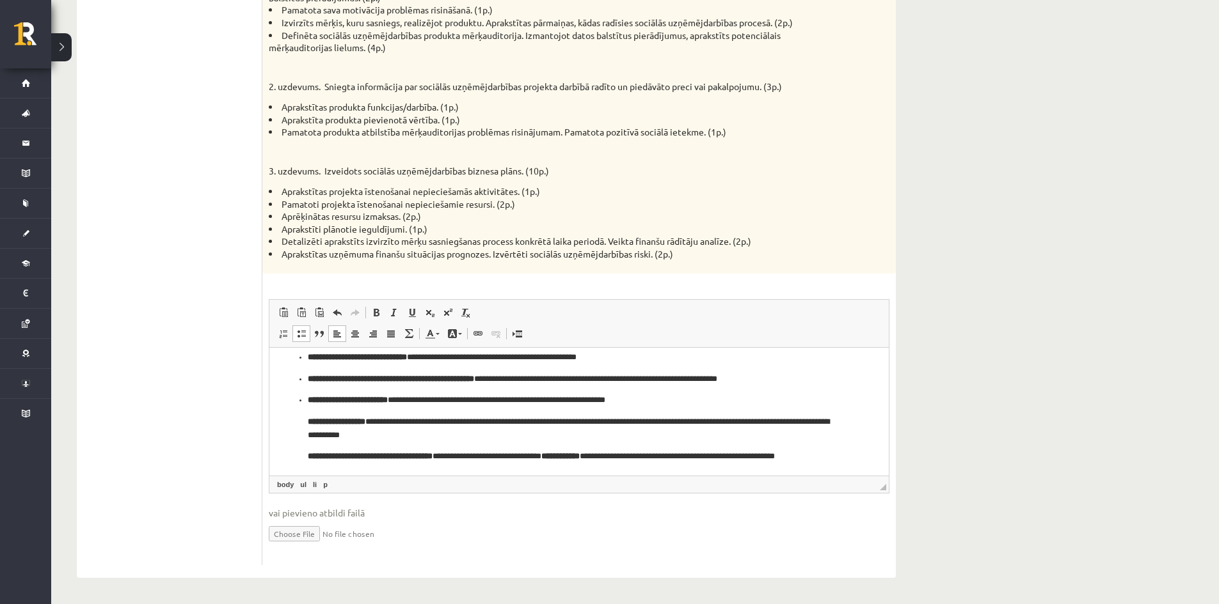
click at [306, 399] on ul "**********" at bounding box center [579, 381] width 594 height 191
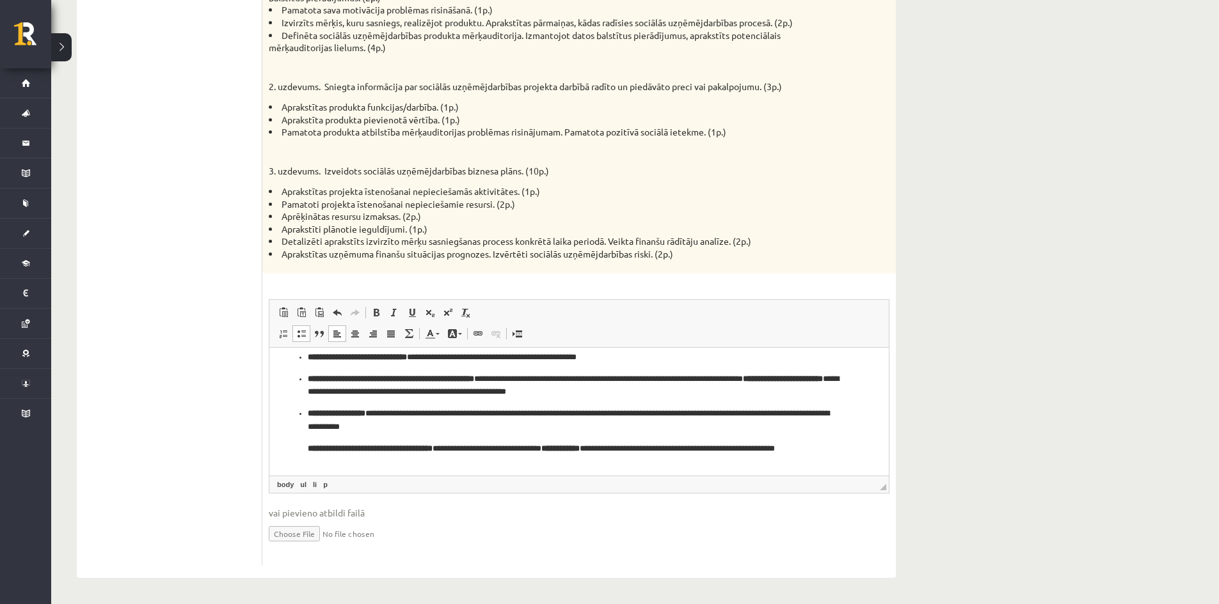
click at [305, 414] on ul "**********" at bounding box center [579, 377] width 594 height 182
click at [720, 383] on strong "**********" at bounding box center [760, 378] width 80 height 8
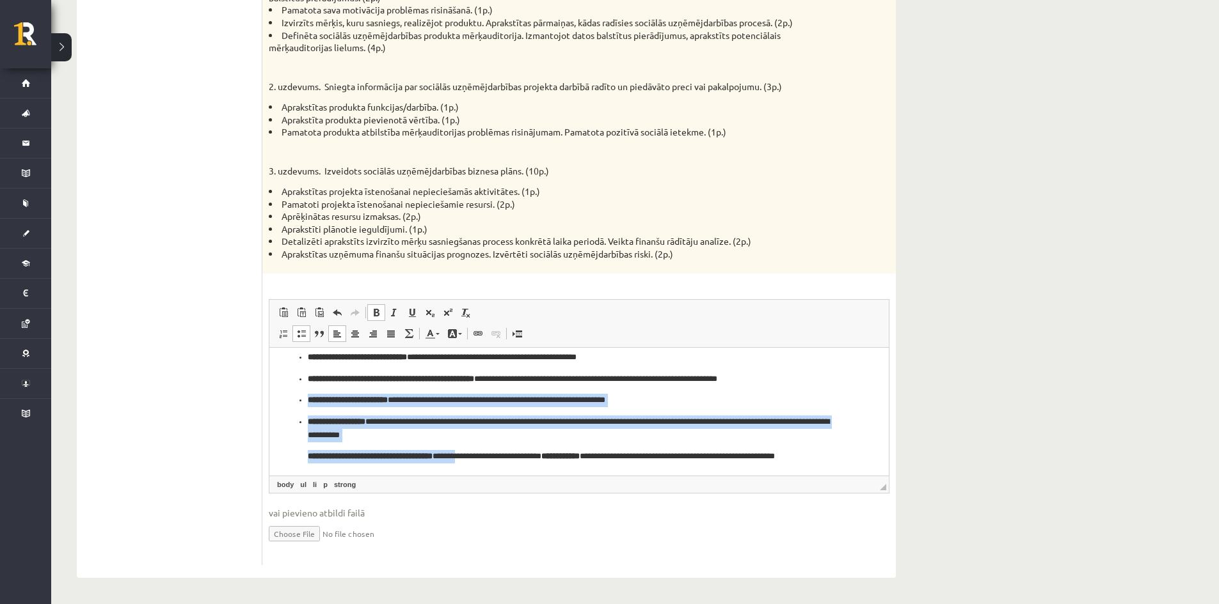
scroll to position [310, 0]
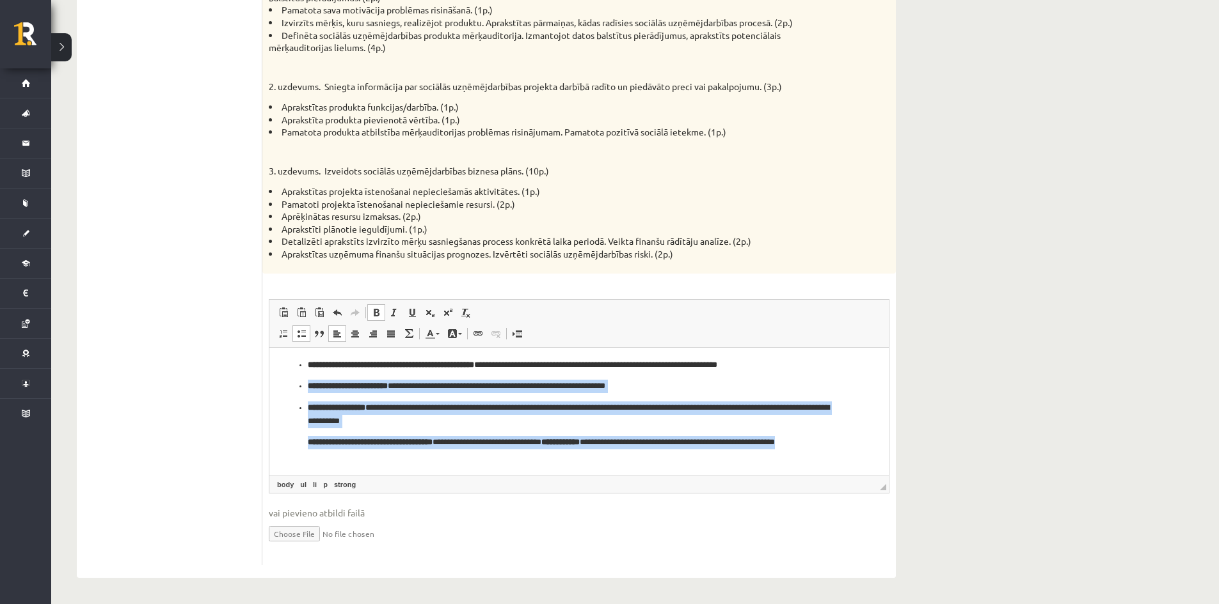
drag, startPoint x: 296, startPoint y: 401, endPoint x: 515, endPoint y: 479, distance: 232.9
click at [515, 475] on html "**********" at bounding box center [578, 256] width 619 height 437
click at [304, 333] on span at bounding box center [301, 334] width 10 height 10
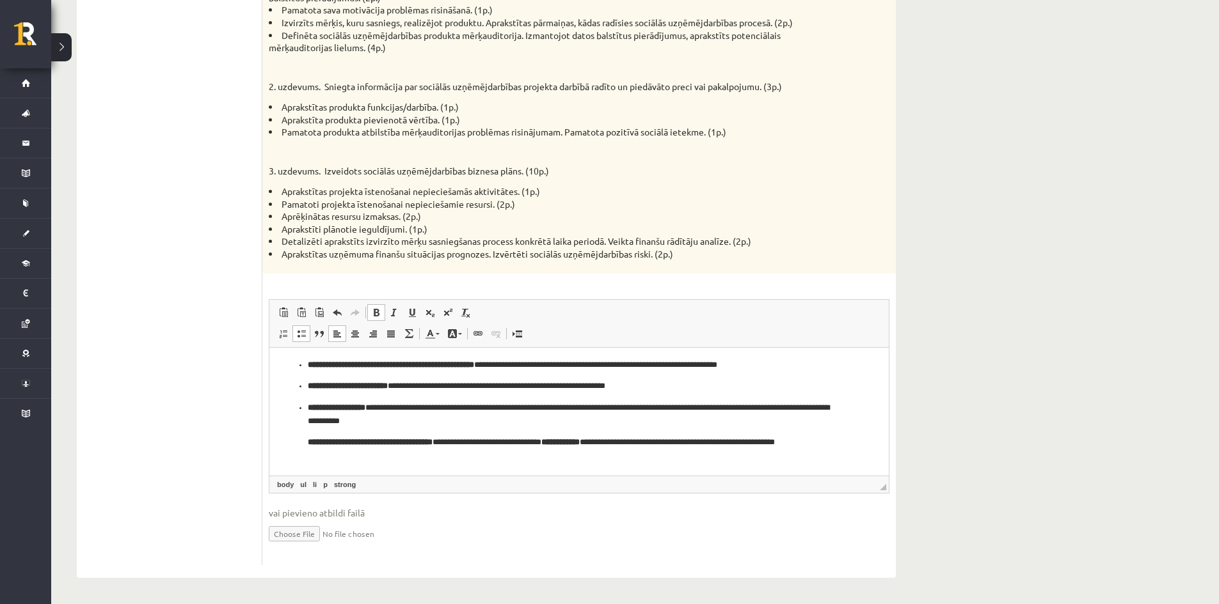
scroll to position [297, 0]
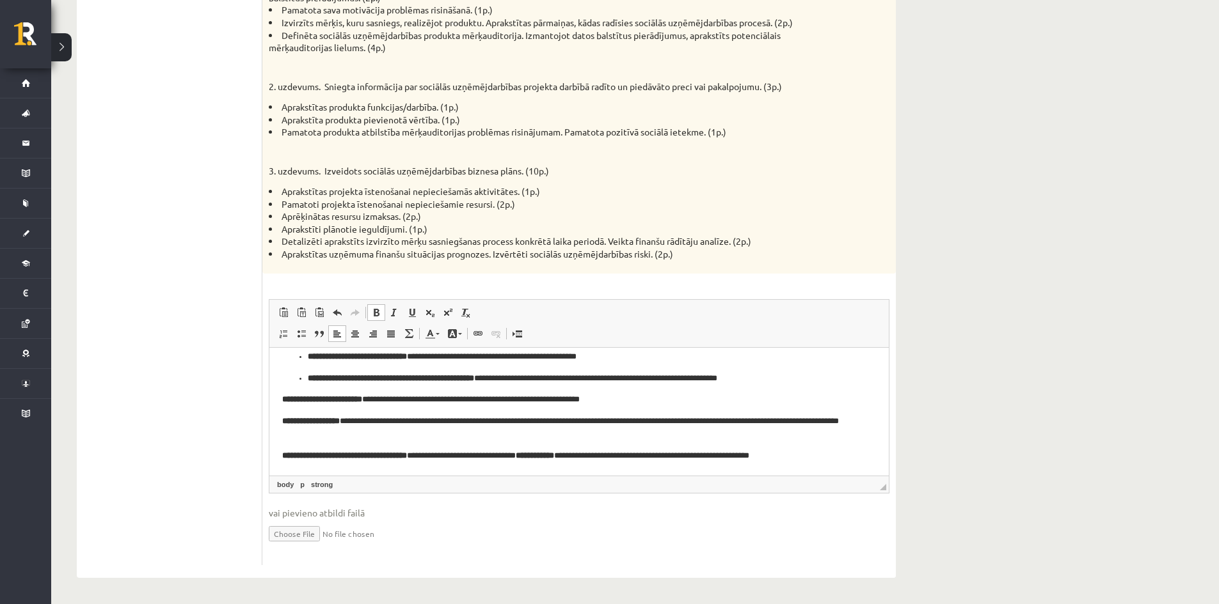
click at [290, 383] on ul "**********" at bounding box center [579, 334] width 594 height 99
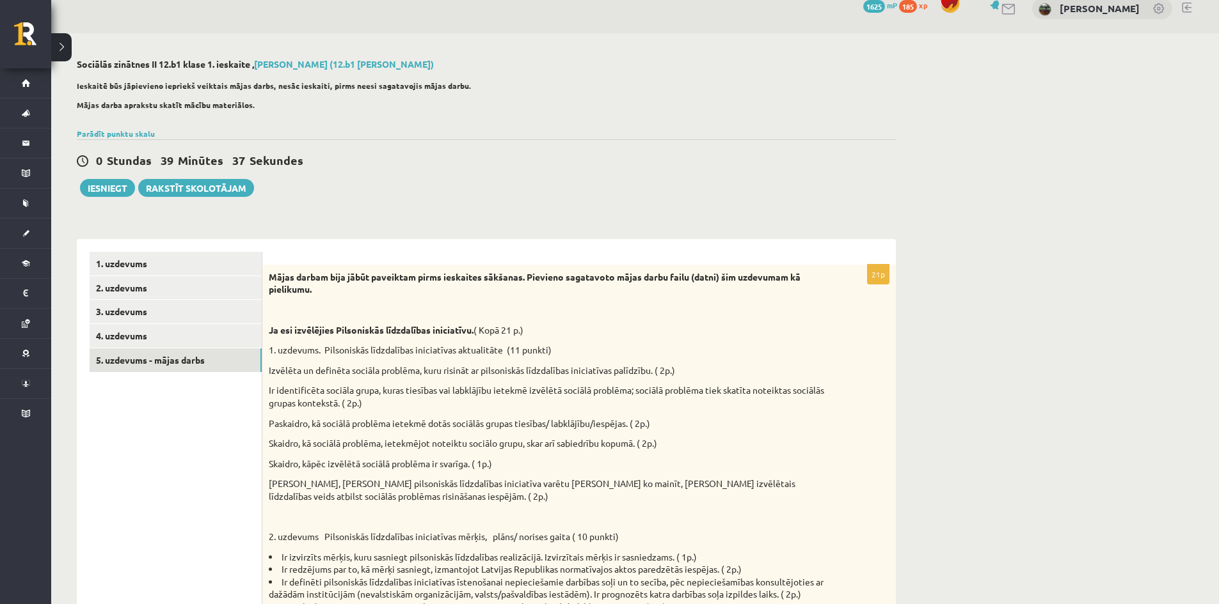
scroll to position [0, 0]
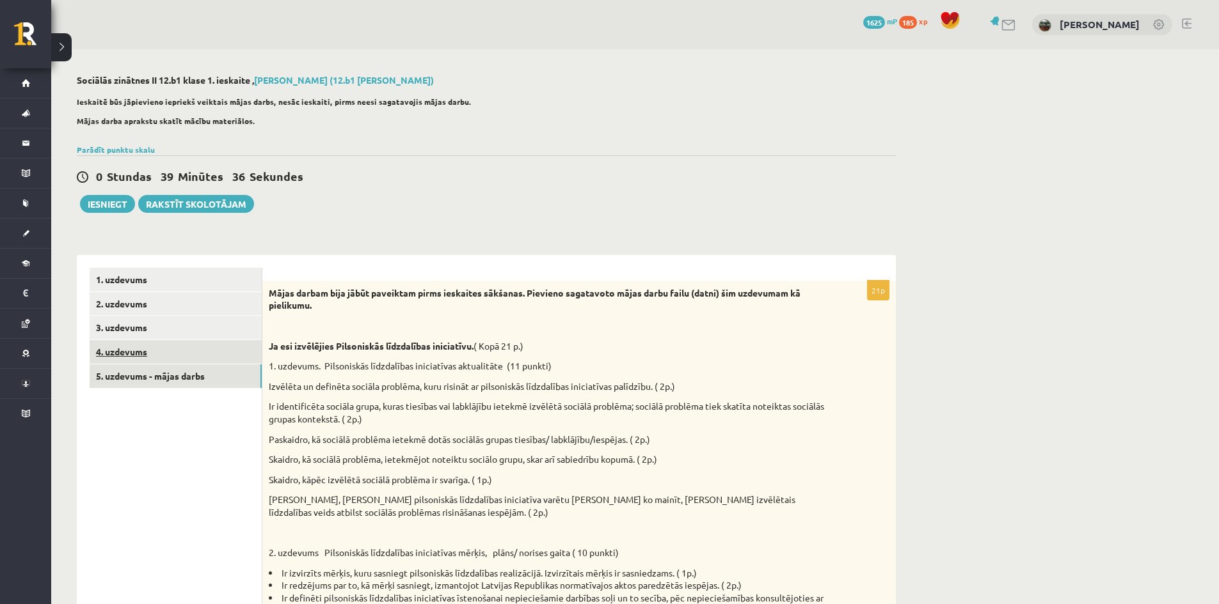
click at [197, 353] on link "4. uzdevums" at bounding box center [176, 352] width 172 height 24
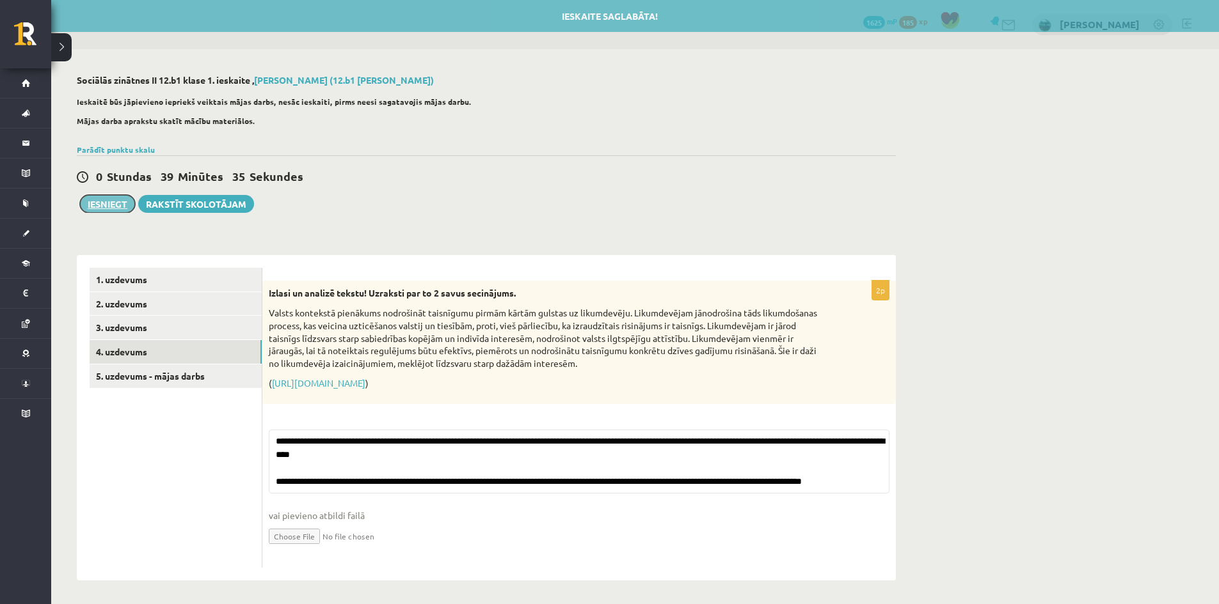
click at [122, 200] on button "Iesniegt" at bounding box center [107, 204] width 55 height 18
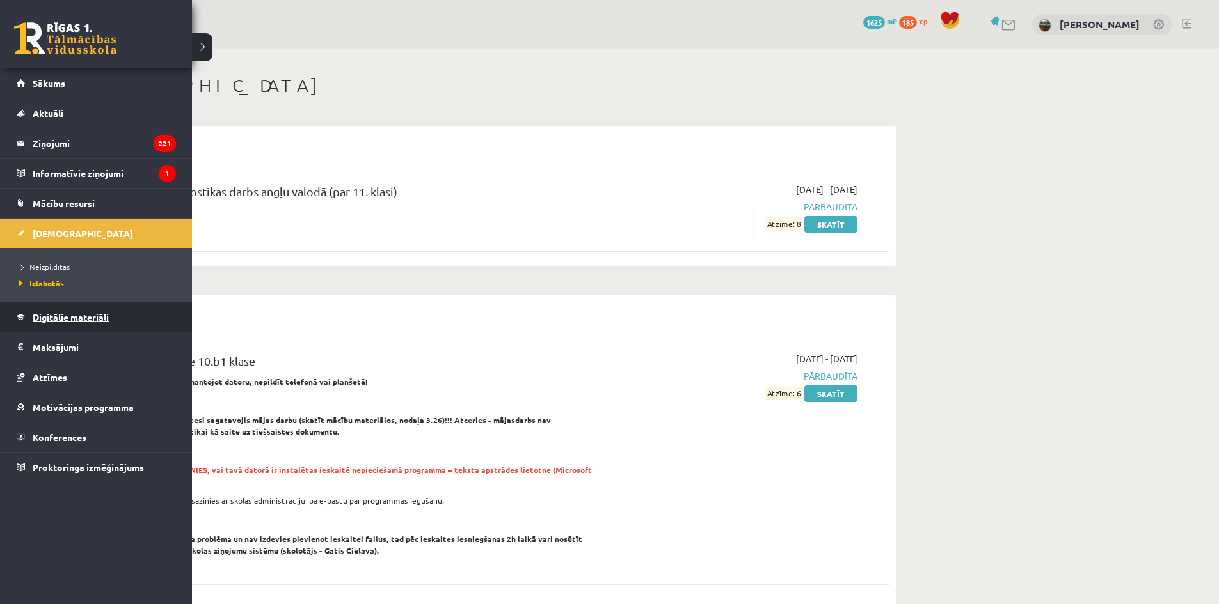
click at [52, 315] on span "Digitālie materiāli" at bounding box center [71, 318] width 76 height 12
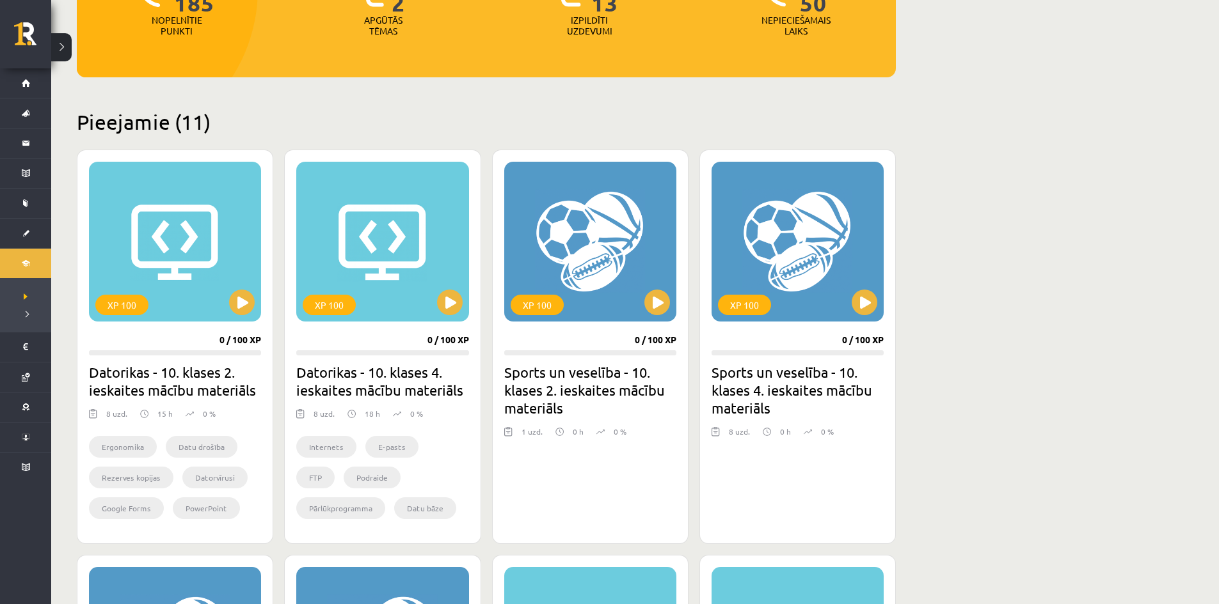
scroll to position [256, 0]
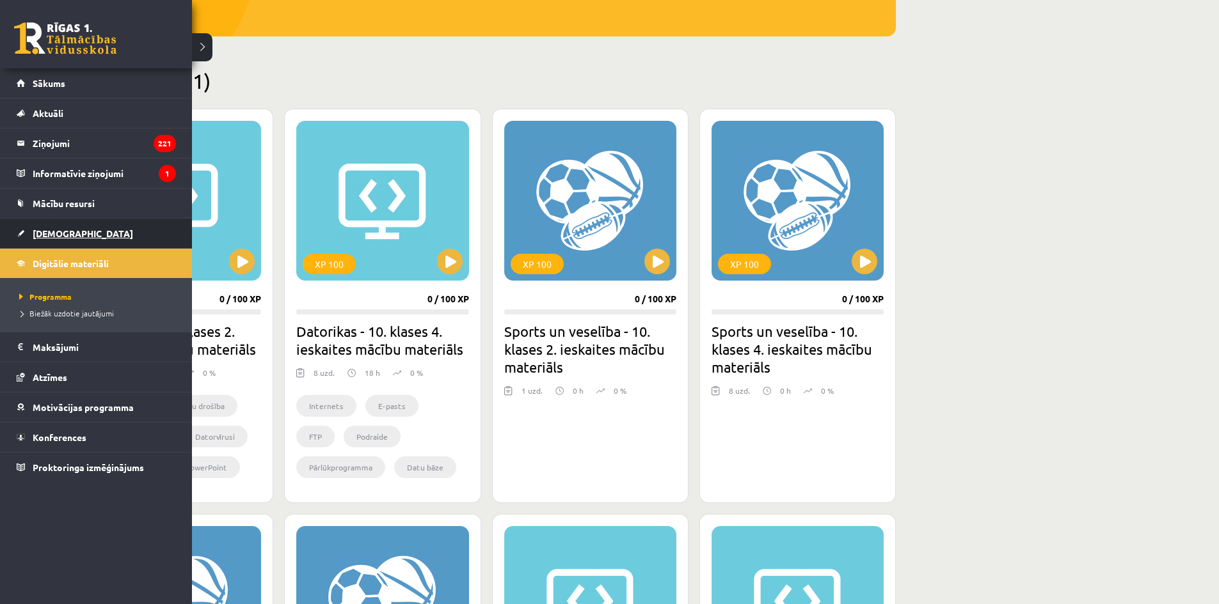
click at [24, 228] on link "[DEMOGRAPHIC_DATA]" at bounding box center [96, 233] width 159 height 29
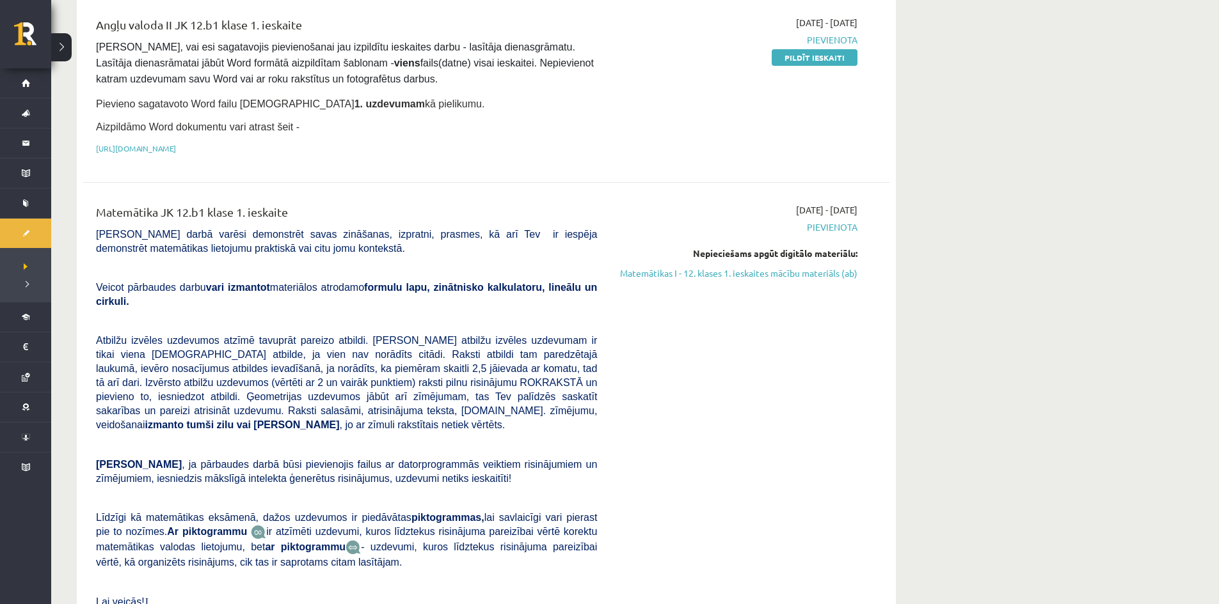
scroll to position [192, 0]
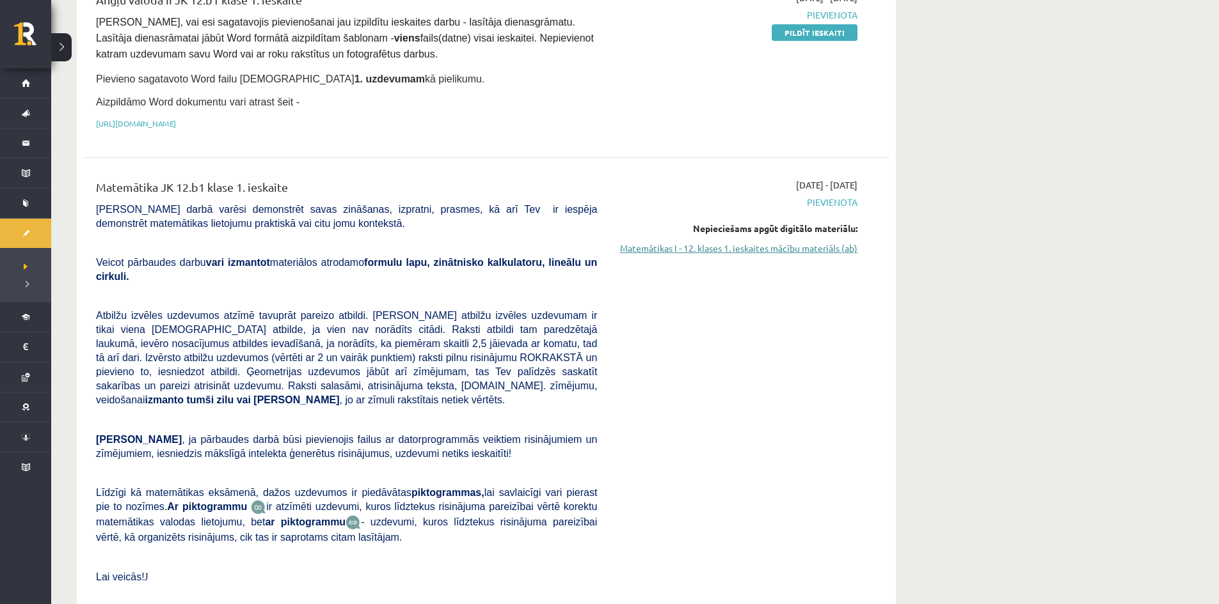
click at [755, 248] on link "Matemātikas I - 12. klases 1. ieskaites mācību materiāls (ab)" at bounding box center [736, 248] width 241 height 13
click at [691, 242] on link "Matemātikas I - 12. klases 1. ieskaites mācību materiāls (ab)" at bounding box center [736, 248] width 241 height 13
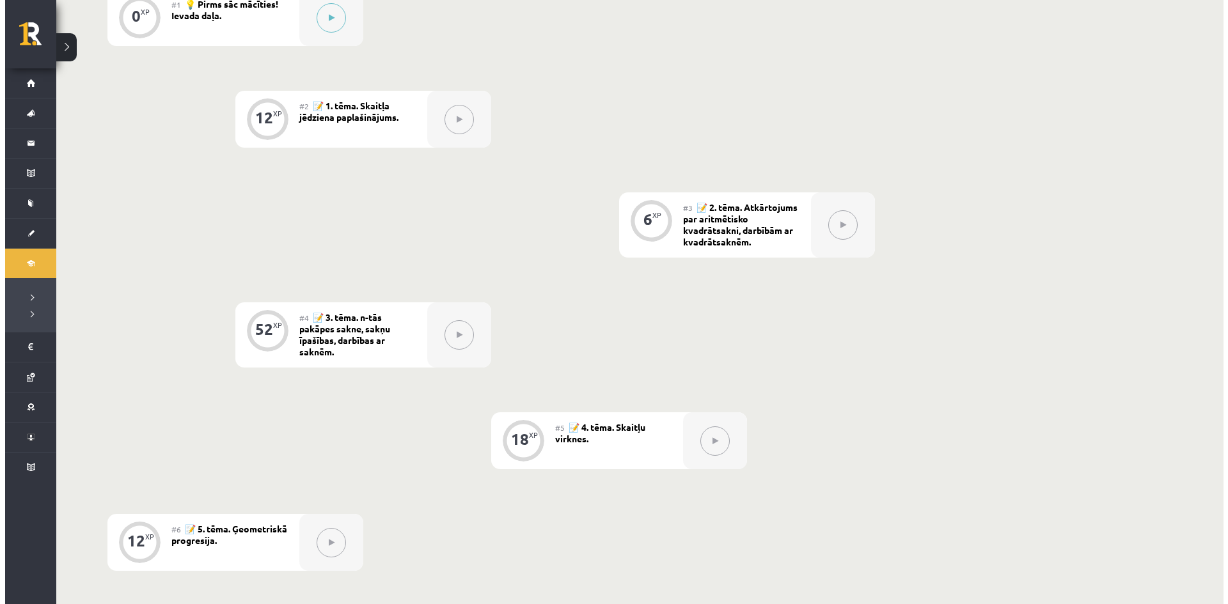
scroll to position [320, 0]
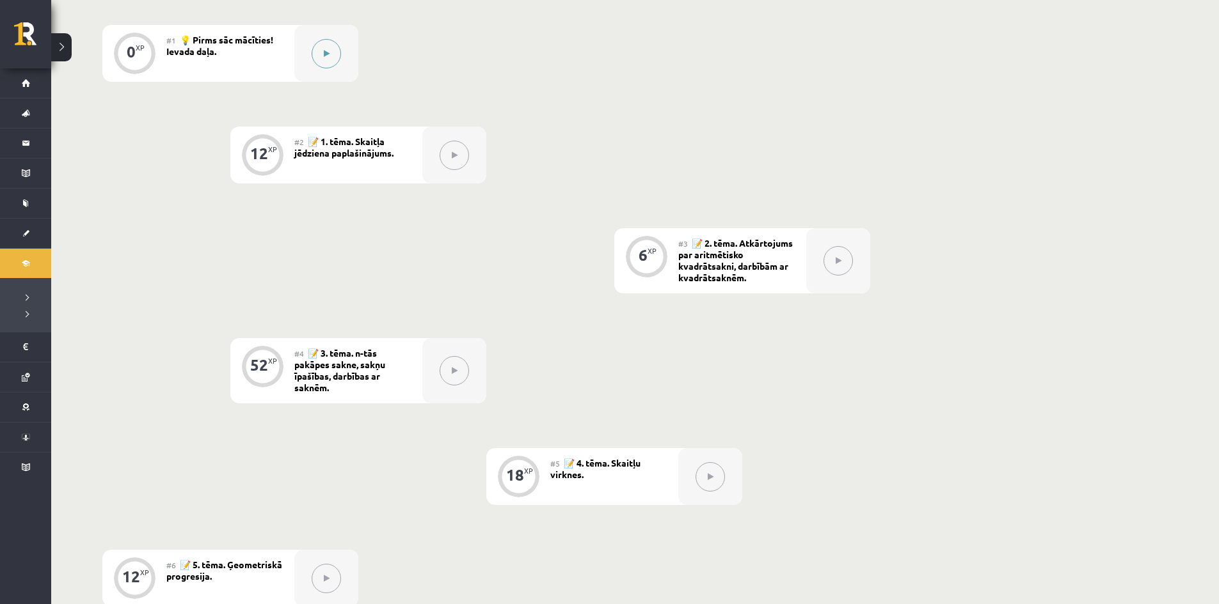
click at [332, 58] on button at bounding box center [326, 53] width 29 height 29
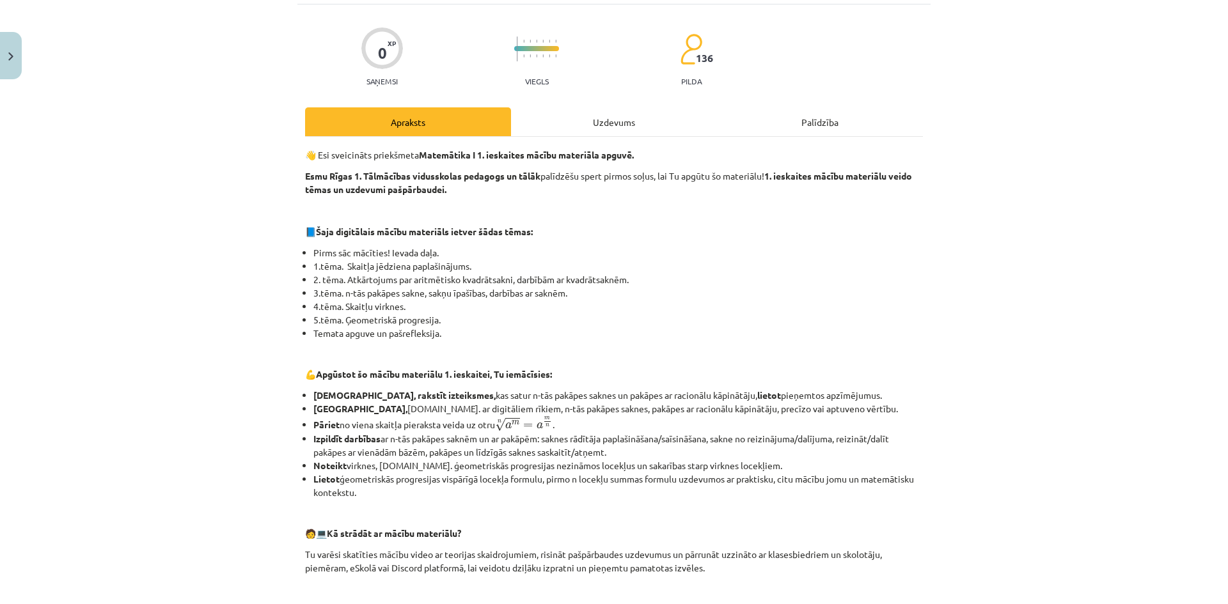
scroll to position [424, 0]
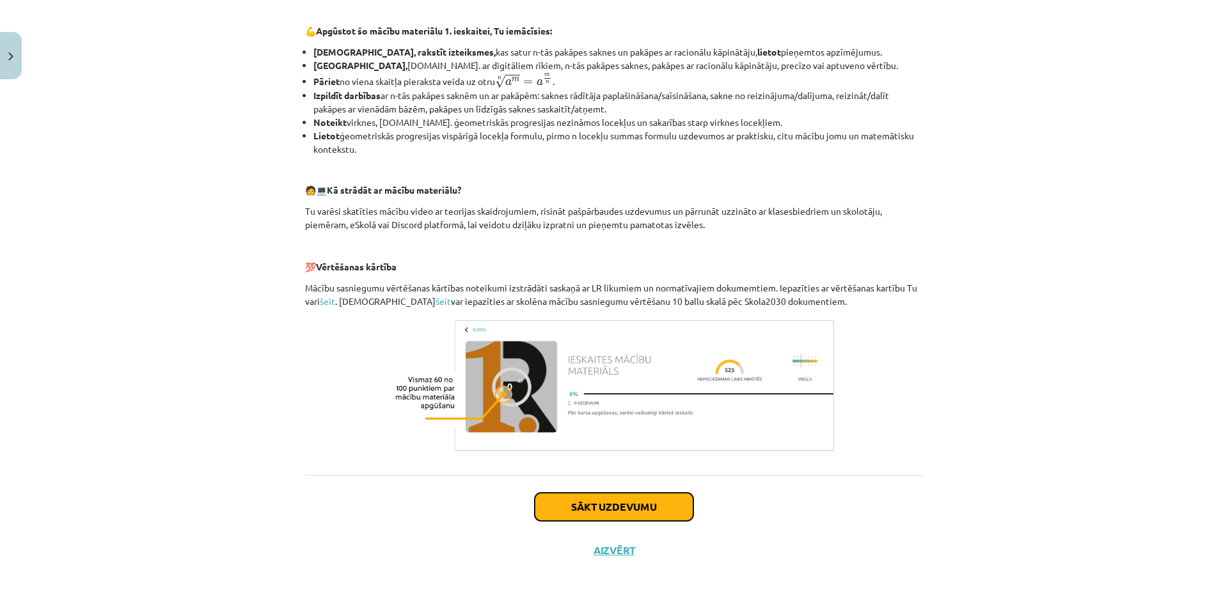
click at [636, 500] on button "Sākt uzdevumu" at bounding box center [614, 507] width 159 height 28
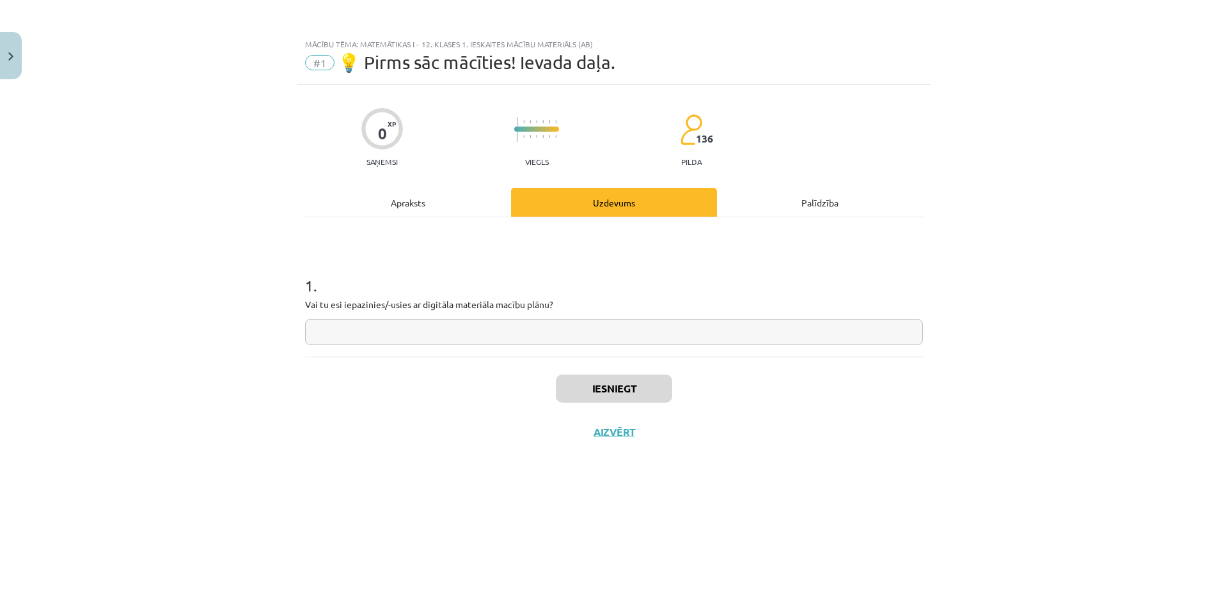
click at [538, 335] on input "text" at bounding box center [614, 332] width 618 height 26
type input "**"
click at [595, 384] on button "Iesniegt" at bounding box center [614, 389] width 116 height 28
click at [649, 447] on button "Nākamā nodarbība" at bounding box center [613, 440] width 125 height 29
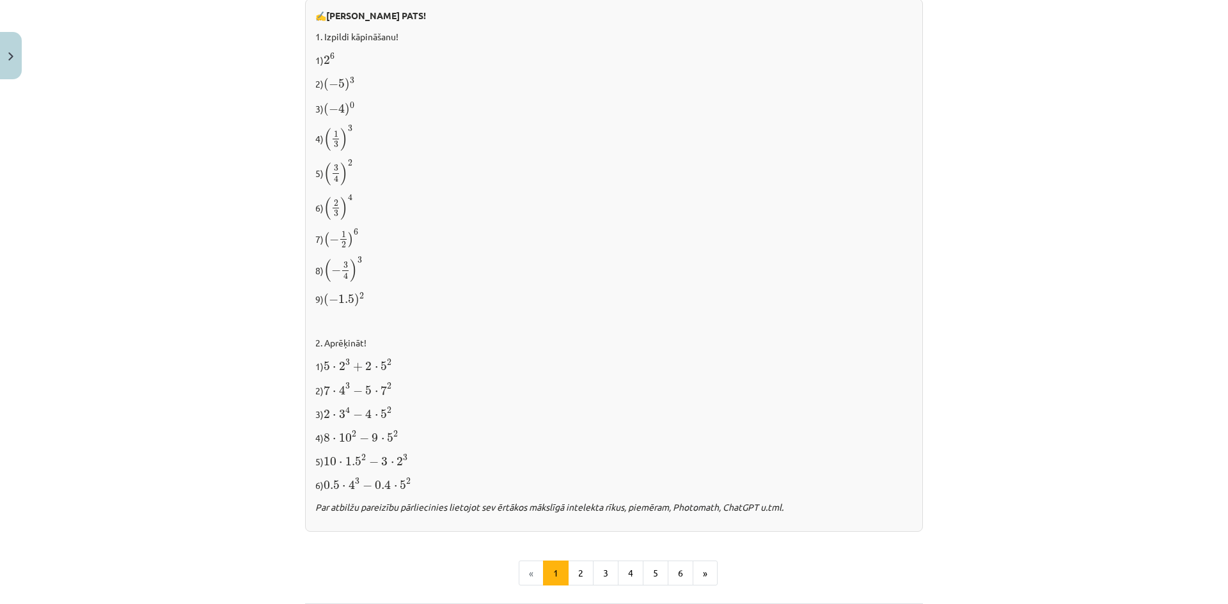
scroll to position [1255, 0]
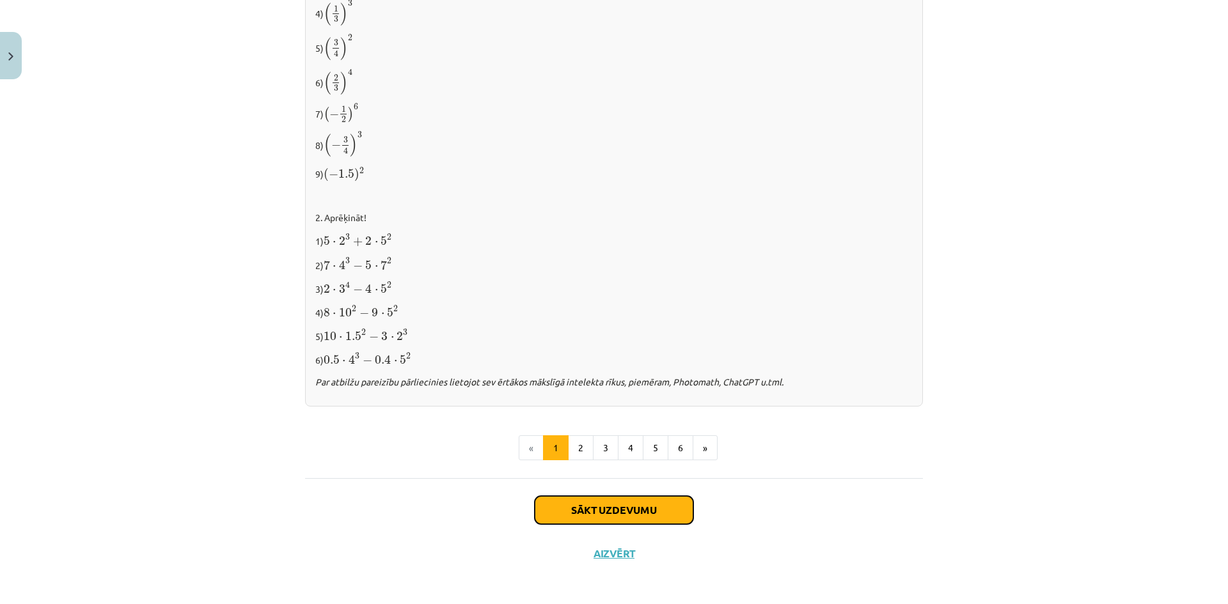
click at [628, 511] on button "Sākt uzdevumu" at bounding box center [614, 510] width 159 height 28
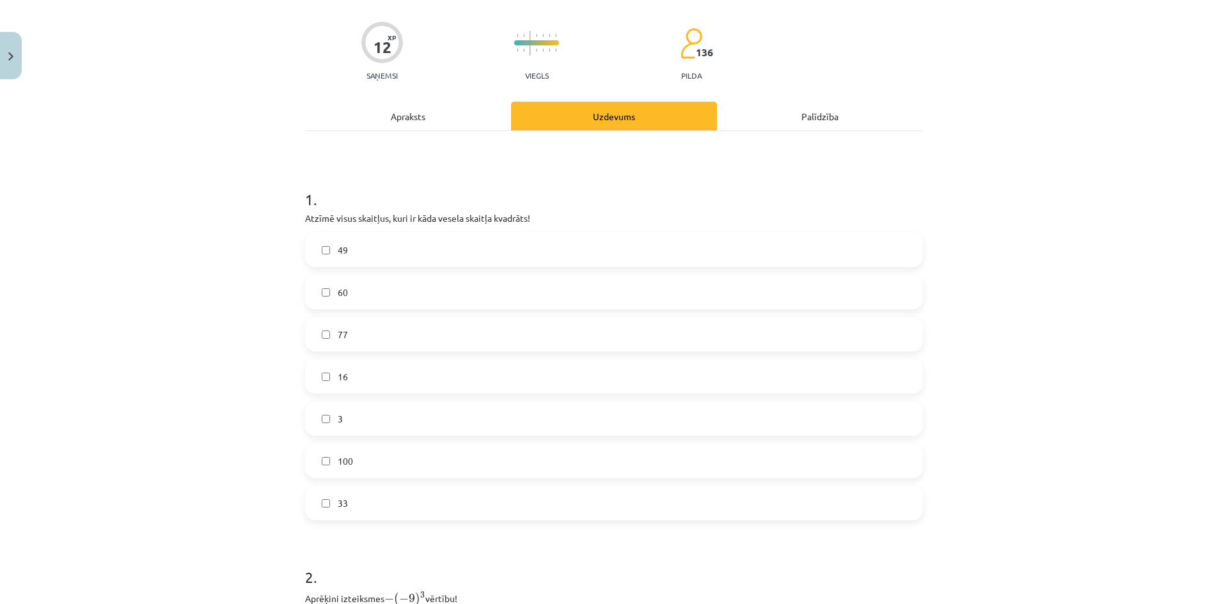
scroll to position [96, 0]
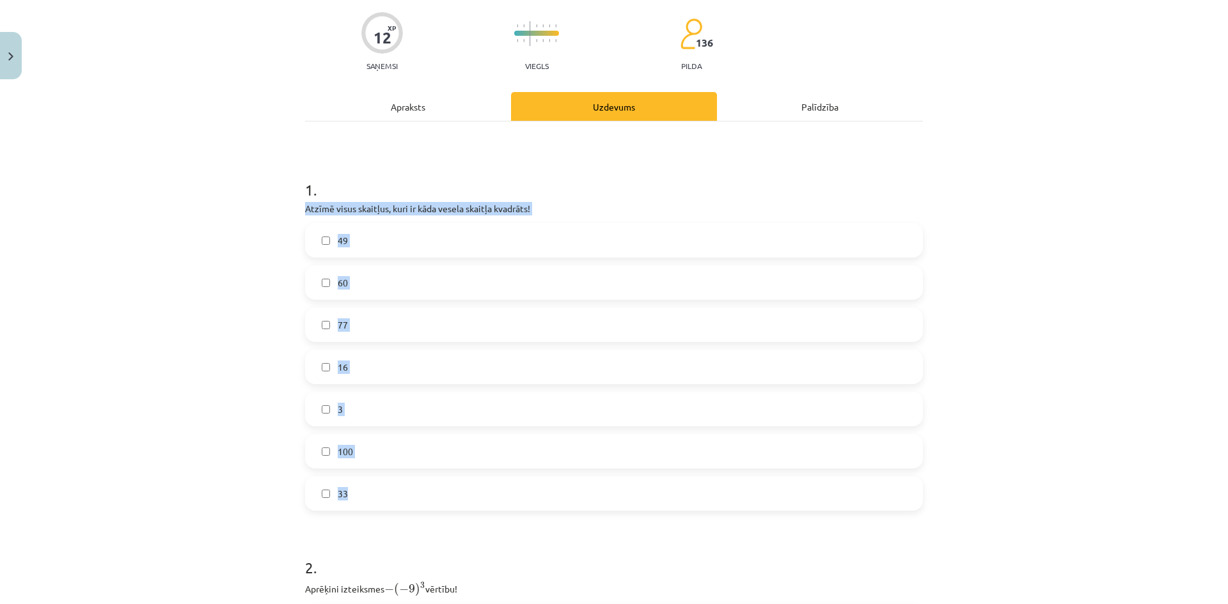
drag, startPoint x: 301, startPoint y: 206, endPoint x: 491, endPoint y: 484, distance: 336.8
click at [491, 484] on div "Mācību tēma: Matemātikas i - 12. klases 1. ieskaites mācību materiāls (ab) #2 📝…" at bounding box center [614, 302] width 1228 height 604
copy div "Atzīmē visus skaitļus, kuri ir kāda vesela skaitļa kvadrāts! 49 60 77 16 3 100 …"
click at [266, 334] on div "Mācību tēma: Matemātikas i - 12. klases 1. ieskaites mācību materiāls (ab) #2 📝…" at bounding box center [614, 302] width 1228 height 604
click at [353, 249] on label "49" at bounding box center [613, 241] width 615 height 32
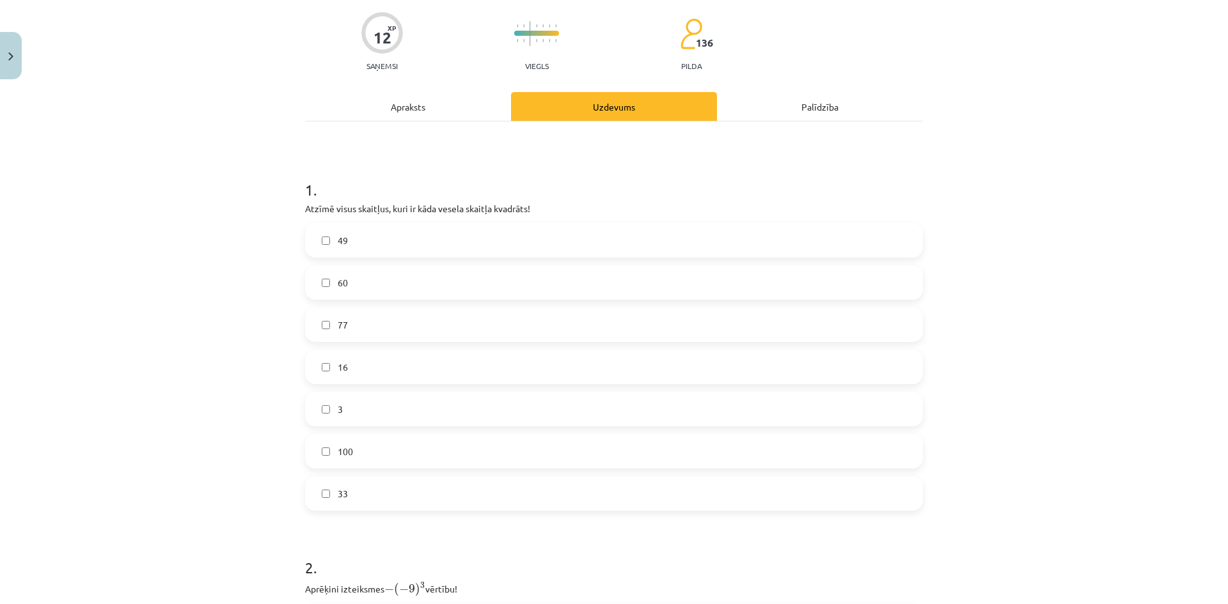
click at [368, 377] on label "16" at bounding box center [613, 367] width 615 height 32
click at [353, 462] on label "100" at bounding box center [613, 452] width 615 height 32
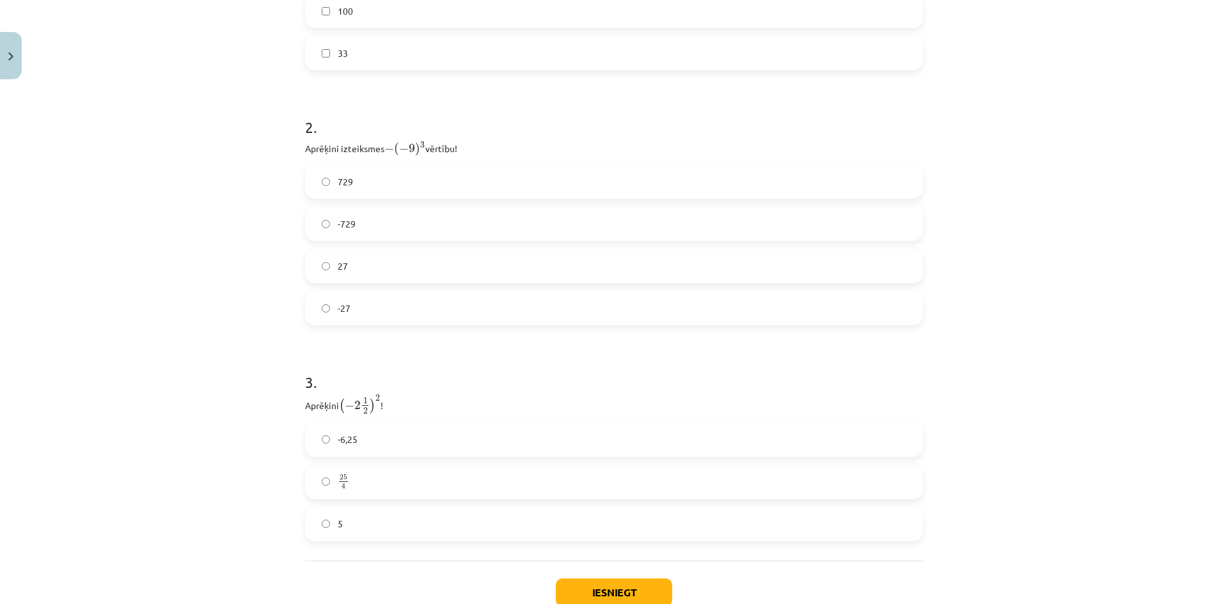
scroll to position [544, 0]
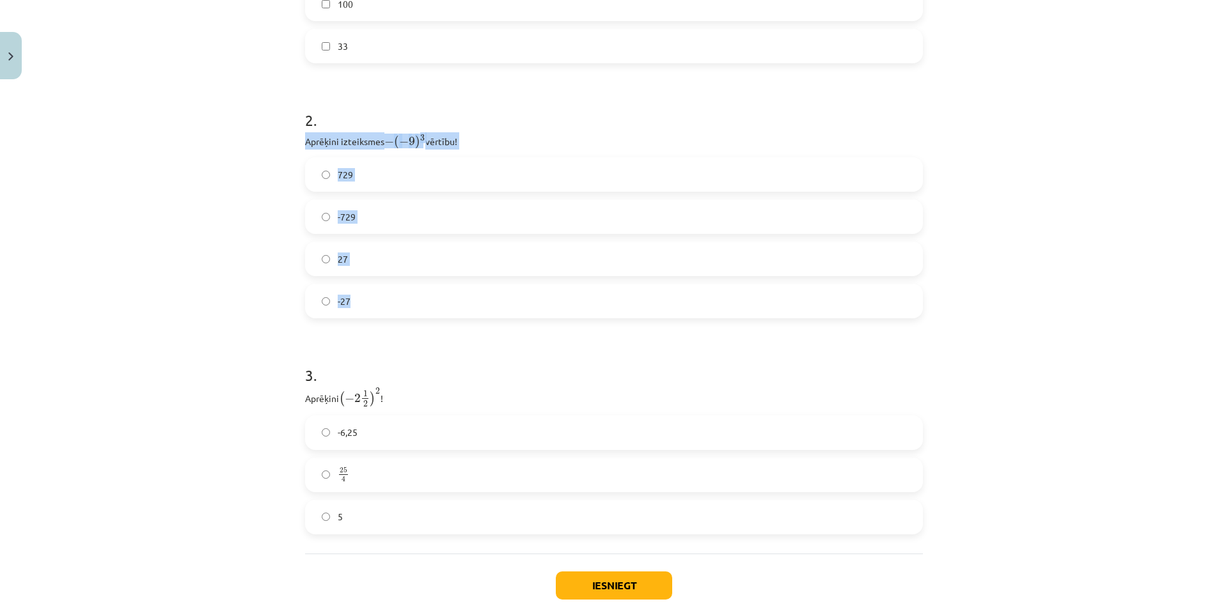
drag, startPoint x: 296, startPoint y: 141, endPoint x: 426, endPoint y: 300, distance: 205.9
click at [426, 300] on div "12 XP Saņemsi Viegls 136 pilda Apraksts Uzdevums Palīdzība 1 . Atzīmē visus ska…" at bounding box center [613, 96] width 633 height 1110
copy div "Aprēķini izteiksmes − ( − 9 ) 3 − ( − 9 ) 3 vērtību! 729 -729 27 -27"
click at [210, 319] on div "Mācību tēma: Matemātikas i - 12. klases 1. ieskaites mācību materiāls (ab) #2 📝…" at bounding box center [614, 302] width 1228 height 604
click at [391, 214] on label "-729" at bounding box center [613, 217] width 615 height 32
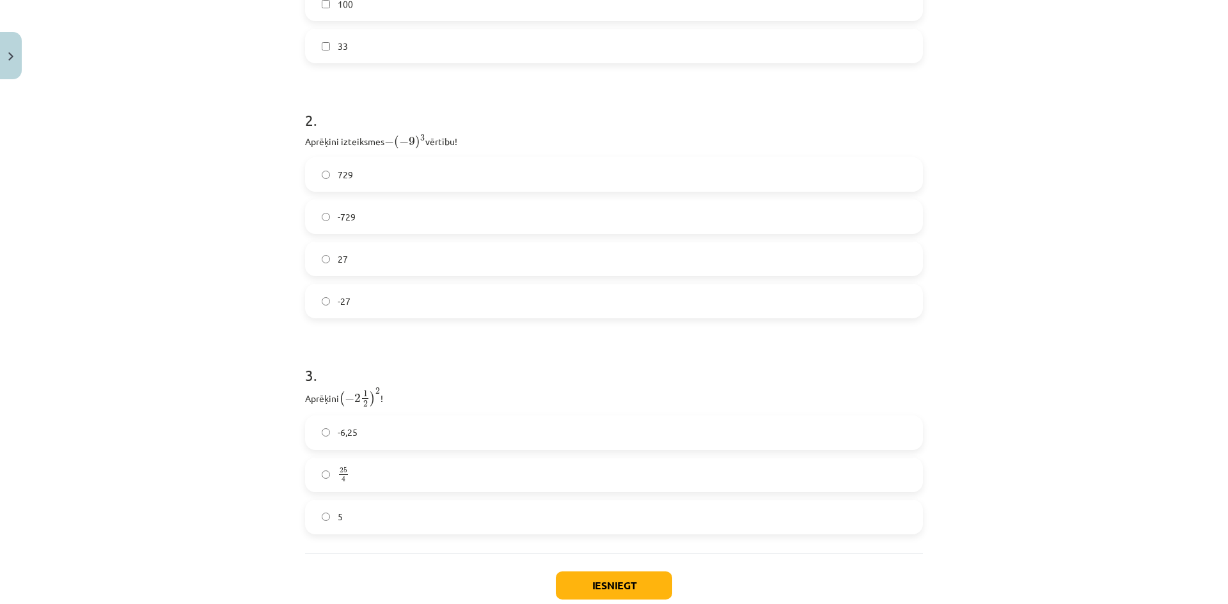
click at [378, 178] on label "729" at bounding box center [613, 175] width 615 height 32
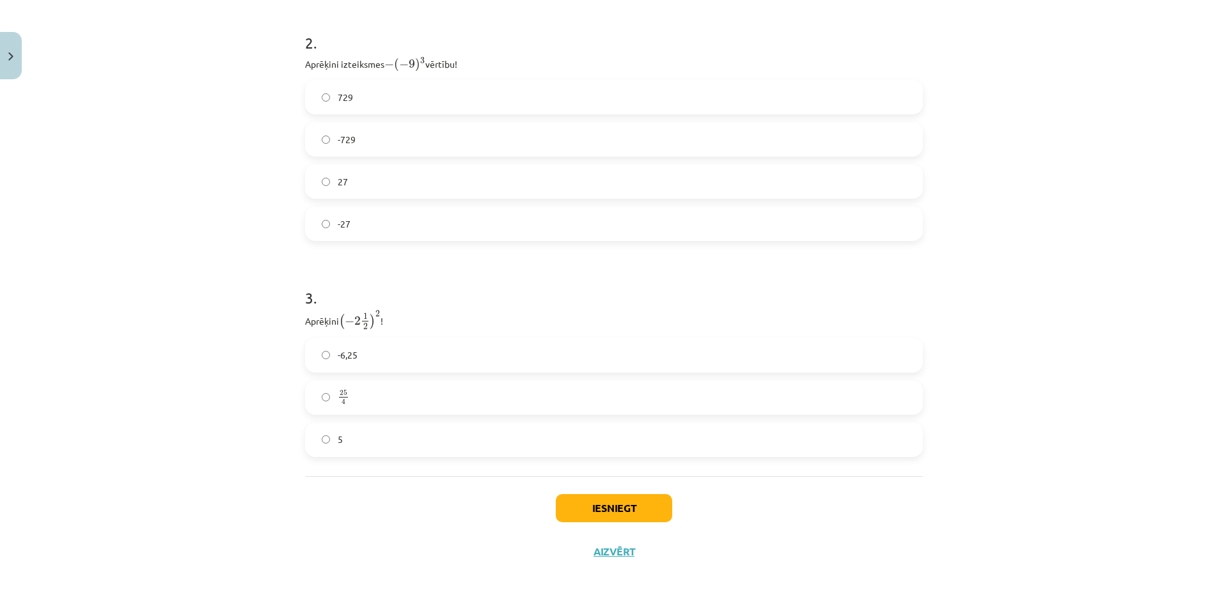
scroll to position [622, 0]
drag, startPoint x: 320, startPoint y: 316, endPoint x: 422, endPoint y: 430, distance: 152.7
click at [422, 430] on div "12 XP Saņemsi Viegls 136 pilda Apraksts Uzdevums Palīdzība 1 . Atzīmē visus ska…" at bounding box center [613, 18] width 633 height 1110
copy div "Aprēķini ( − 2 1 2 ) 2 ( − 2 1 2 ) 2 ! -6,25 25 4 25 4 5"
click at [233, 327] on div "Mācību tēma: Matemātikas i - 12. klases 1. ieskaites mācību materiāls (ab) #2 📝…" at bounding box center [614, 302] width 1228 height 604
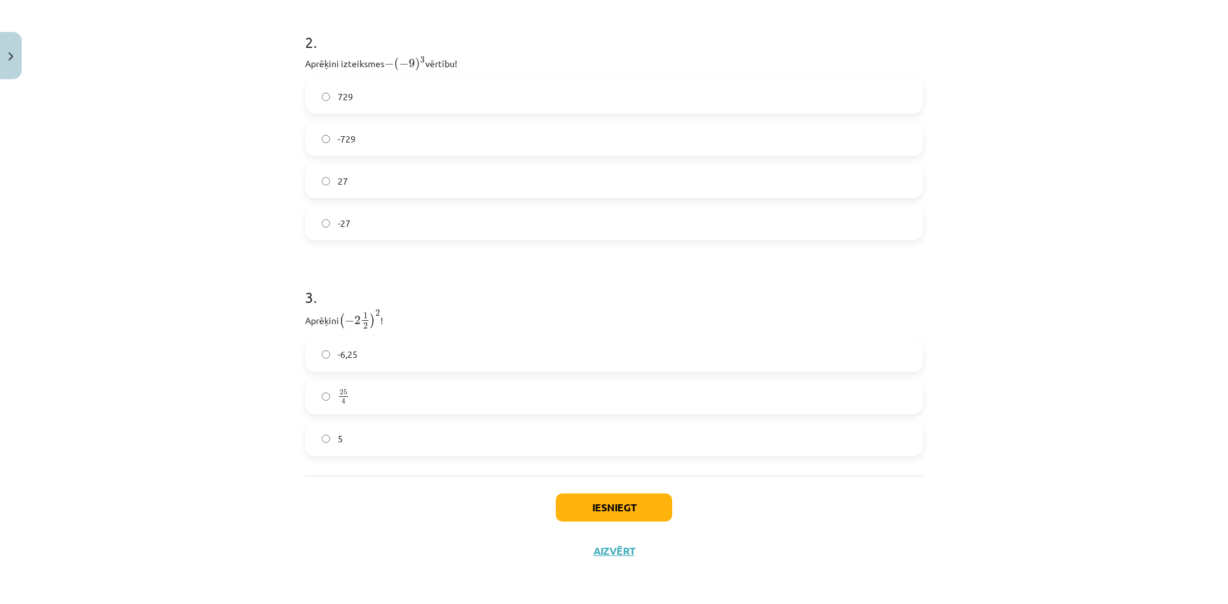
click at [380, 411] on label "25 4 25 4" at bounding box center [613, 397] width 615 height 32
click at [611, 506] on button "Iesniegt" at bounding box center [614, 508] width 116 height 28
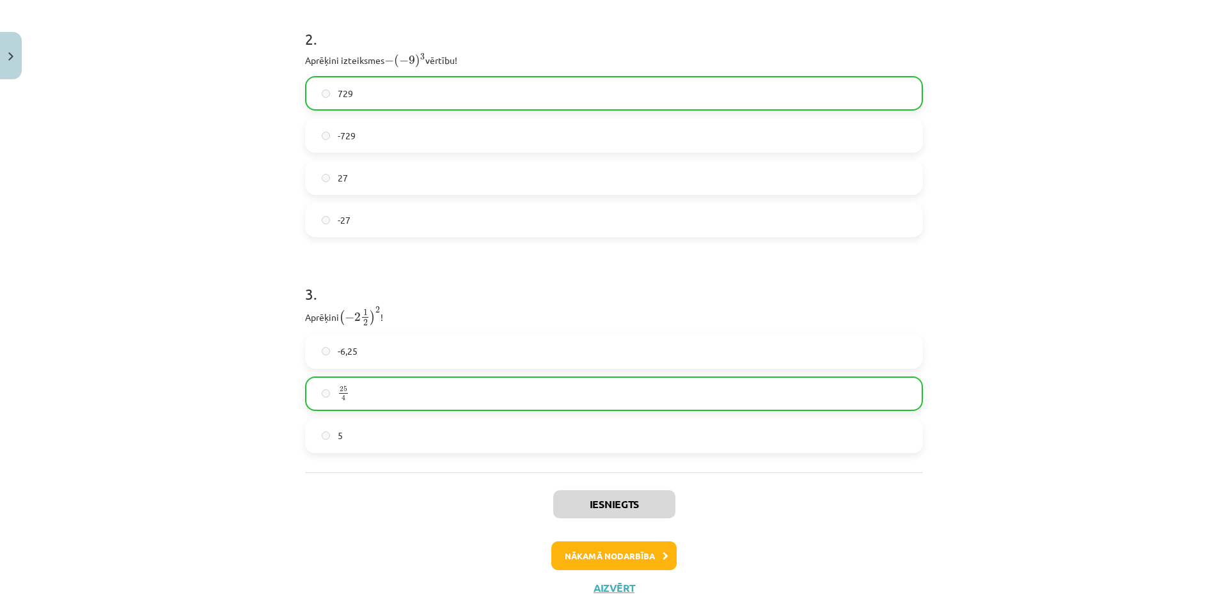
scroll to position [662, 0]
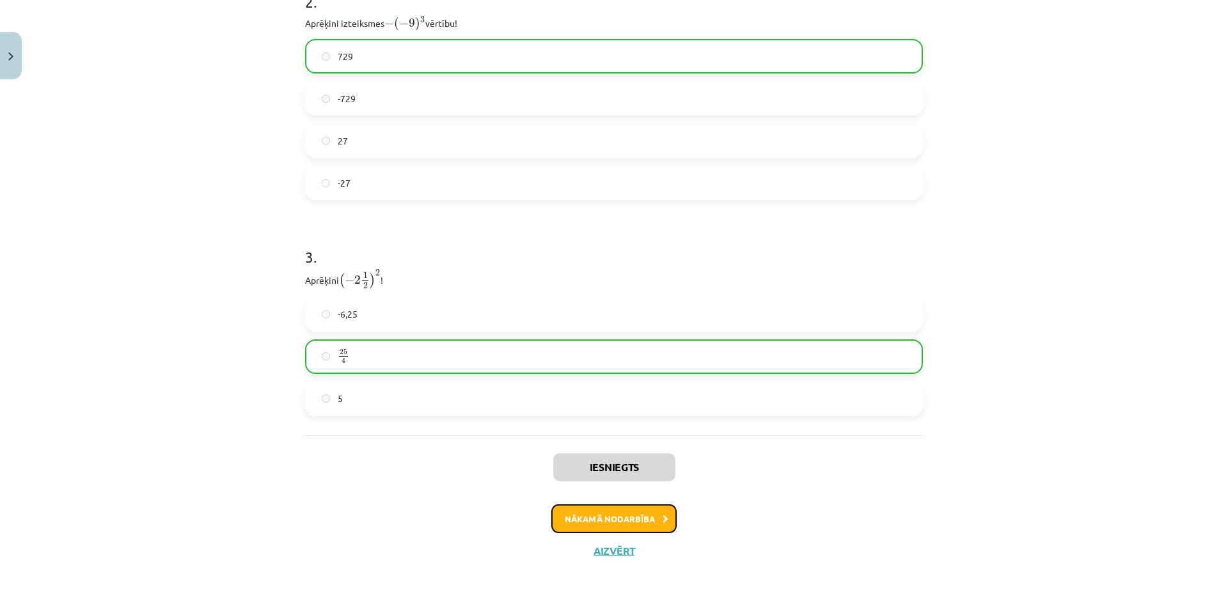
click at [599, 516] on button "Nākamā nodarbība" at bounding box center [613, 519] width 125 height 29
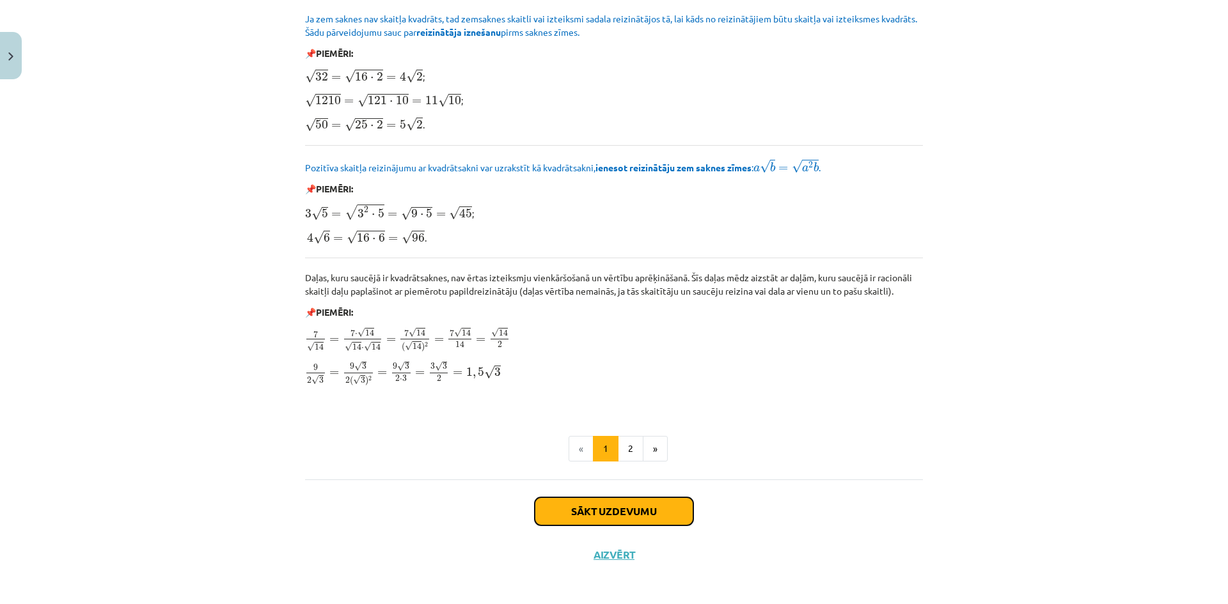
click at [591, 506] on button "Sākt uzdevumu" at bounding box center [614, 512] width 159 height 28
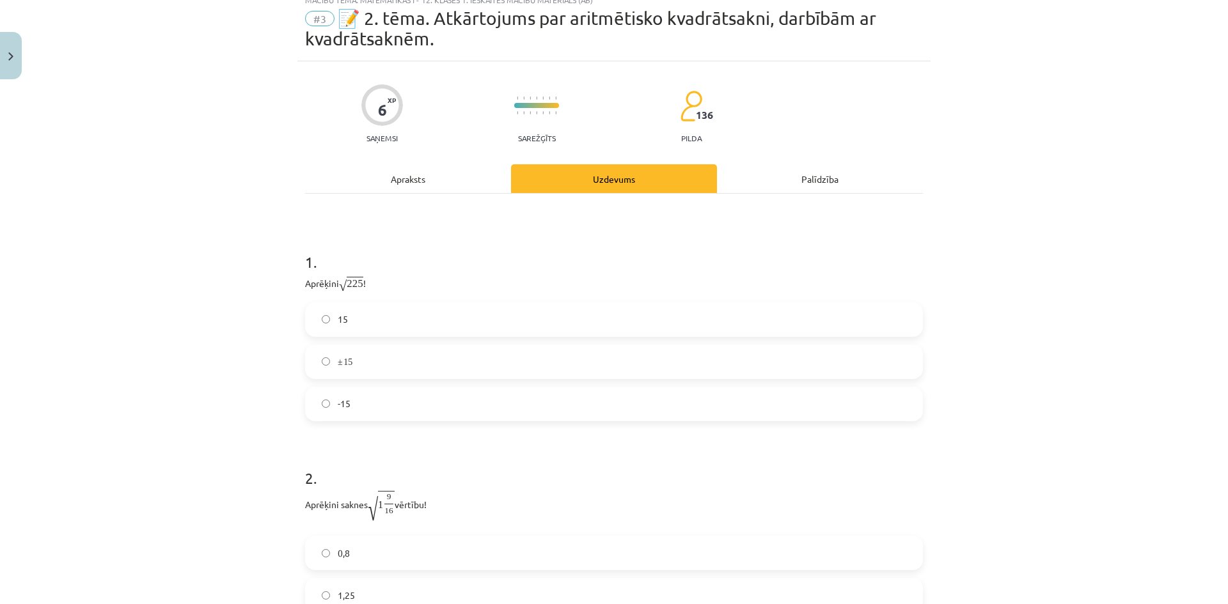
scroll to position [32, 0]
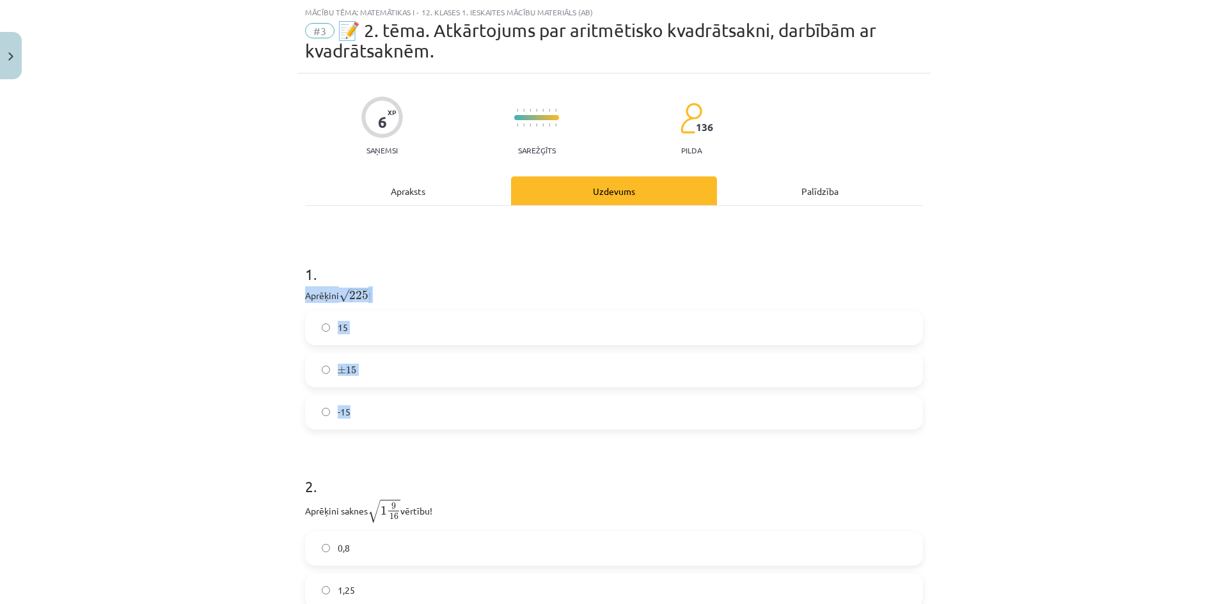
drag, startPoint x: 297, startPoint y: 290, endPoint x: 393, endPoint y: 399, distance: 145.0
click at [393, 399] on div "6 XP Saņemsi Sarežģīts 136 pilda Apraksts Uzdevums Palīdzība 1 . Aprēķini √ 225…" at bounding box center [613, 399] width 633 height 651
copy div "Aprēķini √ 225 225 ! 15 ± 15 ± 15 -15"
click at [260, 324] on div "Mācību tēma: Matemātikas i - 12. klases 1. ieskaites mācību materiāls (ab) #3 📝…" at bounding box center [614, 302] width 1228 height 604
click at [361, 332] on label "15" at bounding box center [613, 328] width 615 height 32
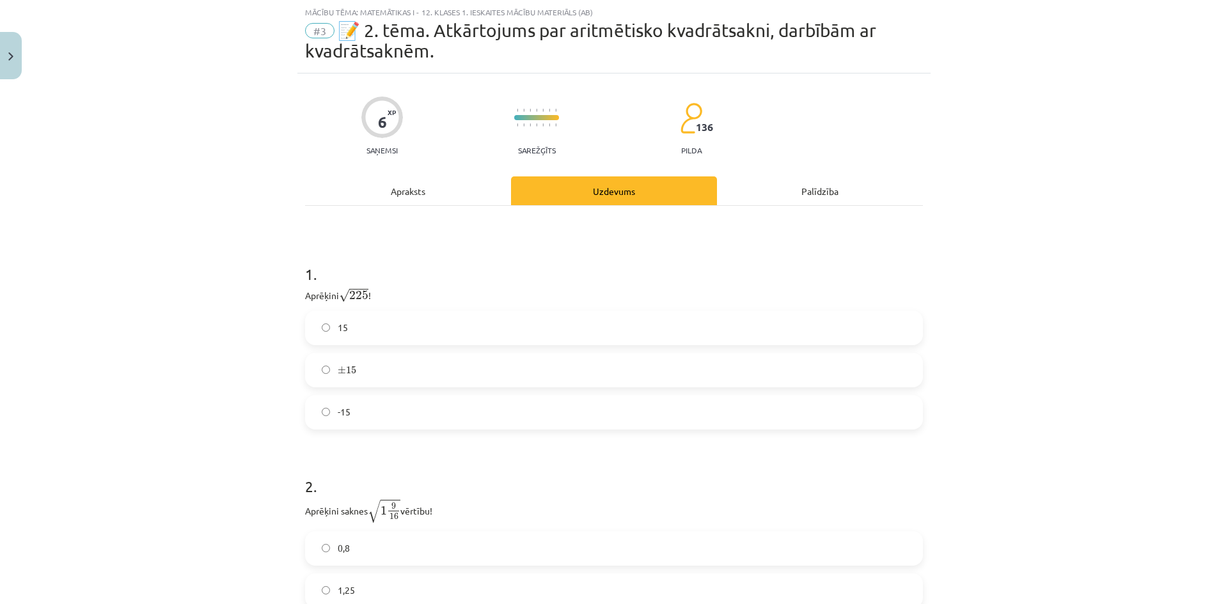
click at [567, 288] on p "Aprēķini √ 225 225 !" at bounding box center [614, 295] width 618 height 17
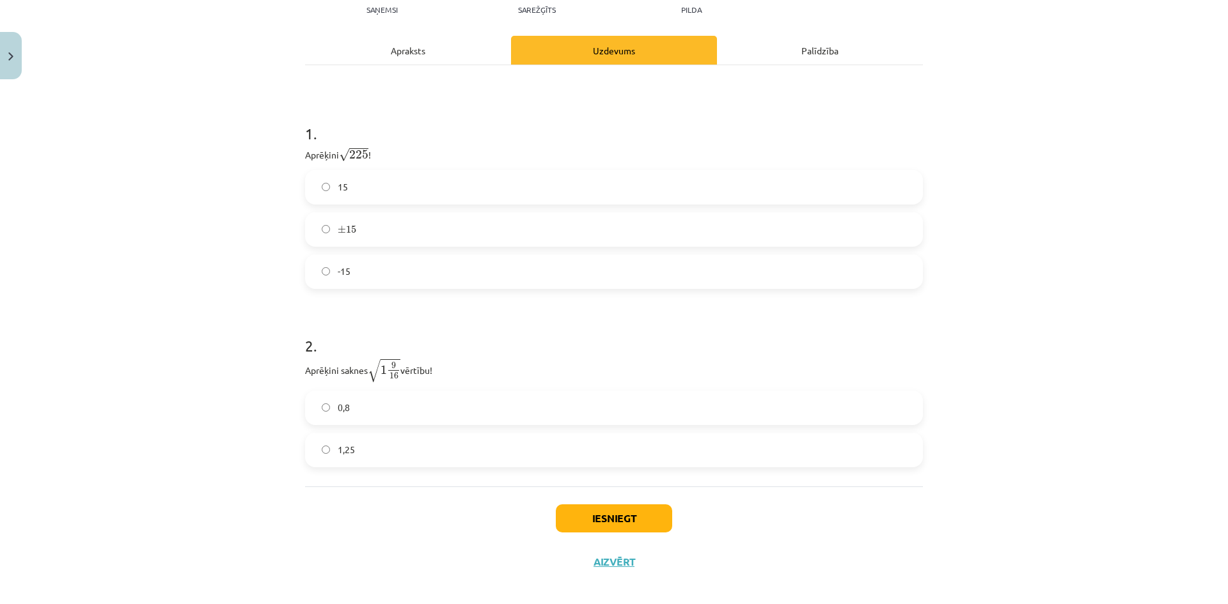
scroll to position [184, 0]
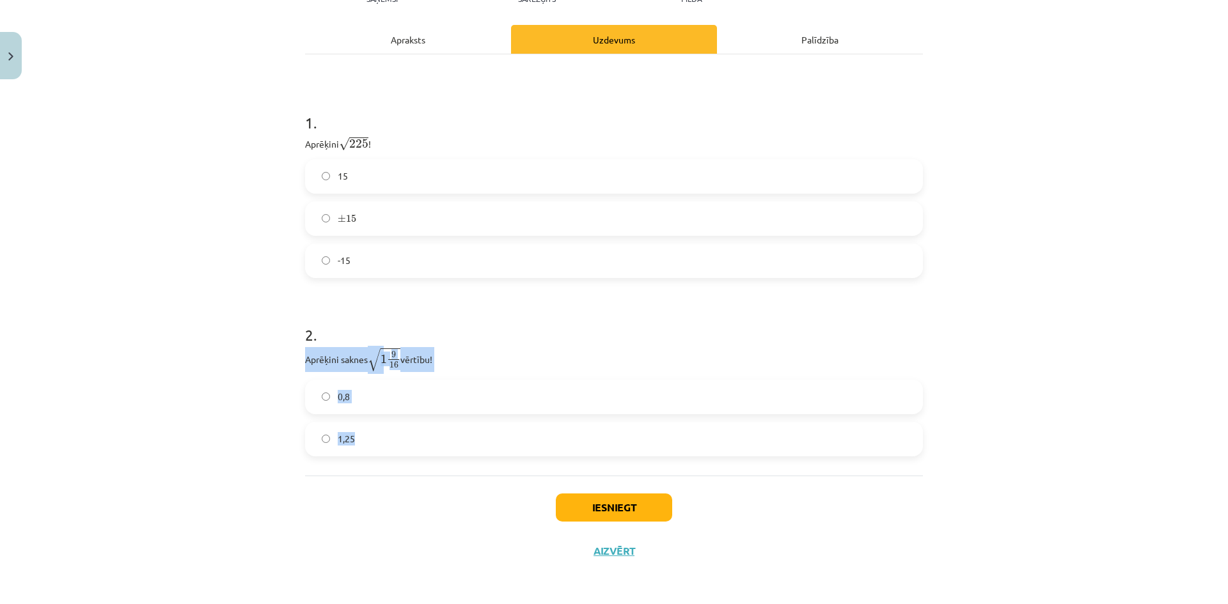
drag, startPoint x: 297, startPoint y: 358, endPoint x: 430, endPoint y: 441, distance: 157.1
click at [430, 441] on div "6 XP Saņemsi Sarežģīts 136 pilda Apraksts Uzdevums Palīdzība 1 . Aprēķini √ 225…" at bounding box center [613, 247] width 633 height 651
copy div "Aprēķini saknes √ 1 9 16 1 9 16 vērtību! 0,8 1,25"
click at [289, 402] on div "Mācību tēma: Matemātikas i - 12. klases 1. ieskaites mācību materiāls (ab) #3 📝…" at bounding box center [614, 302] width 1228 height 604
click at [436, 438] on label "1,25" at bounding box center [613, 439] width 615 height 32
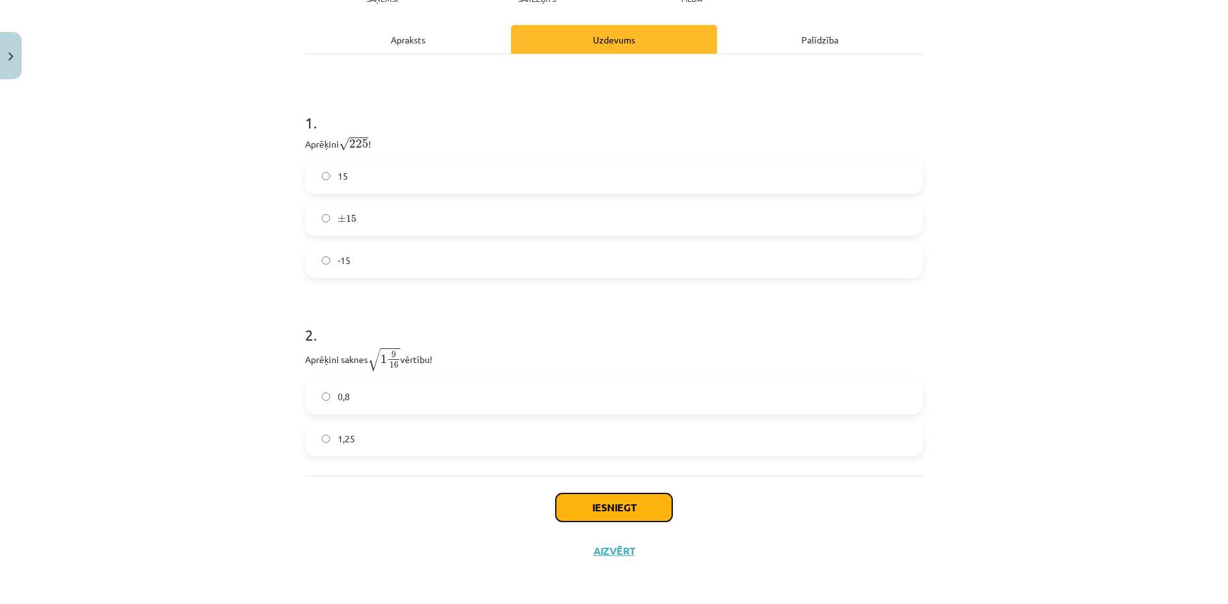
click at [589, 507] on button "Iesniegt" at bounding box center [614, 508] width 116 height 28
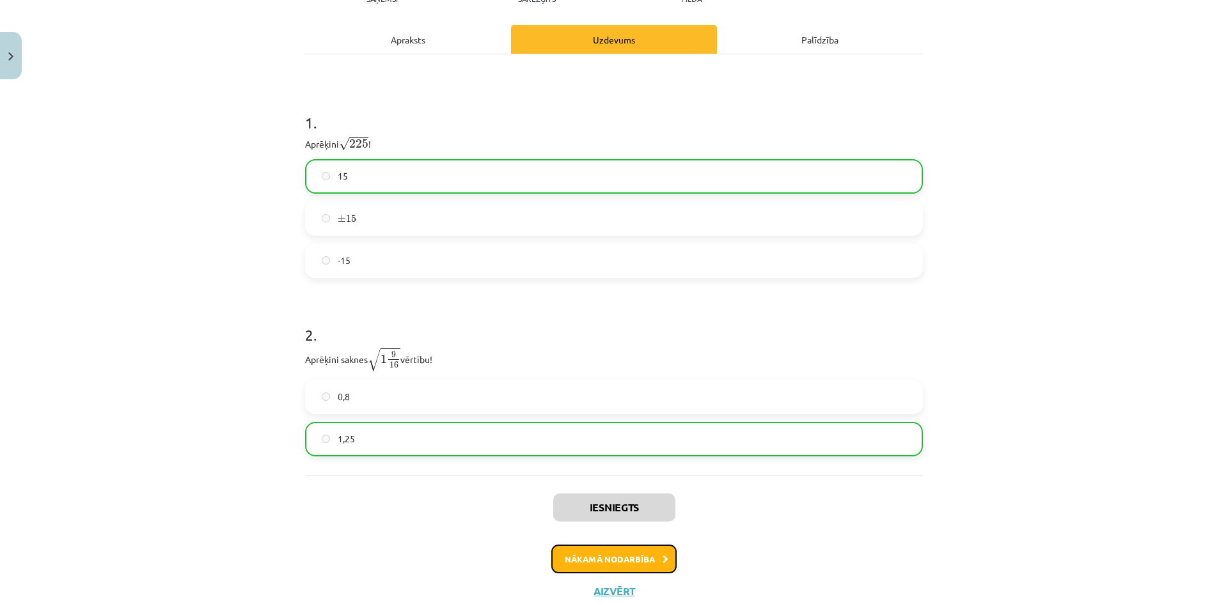
click at [610, 557] on button "Nākamā nodarbība" at bounding box center [613, 559] width 125 height 29
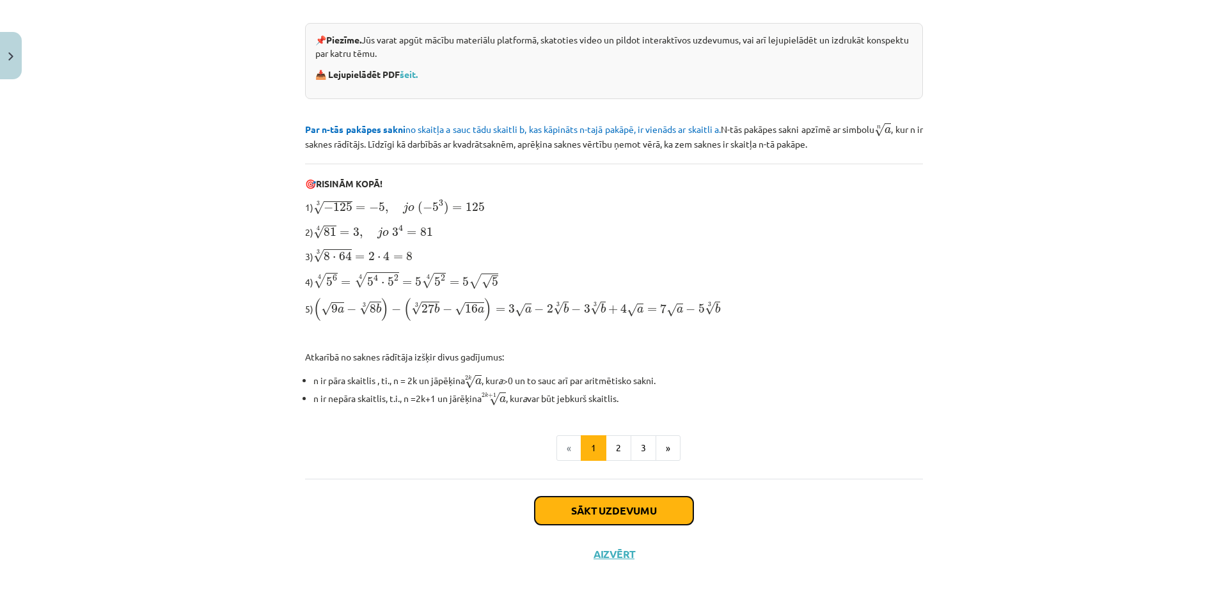
click at [601, 516] on button "Sākt uzdevumu" at bounding box center [614, 511] width 159 height 28
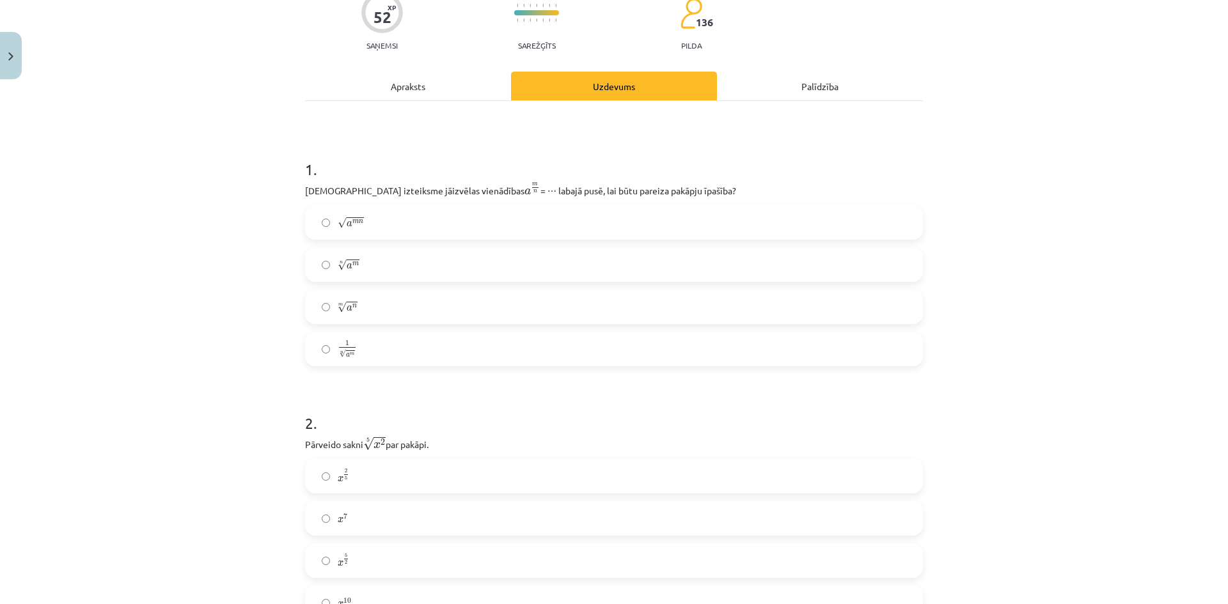
scroll to position [160, 0]
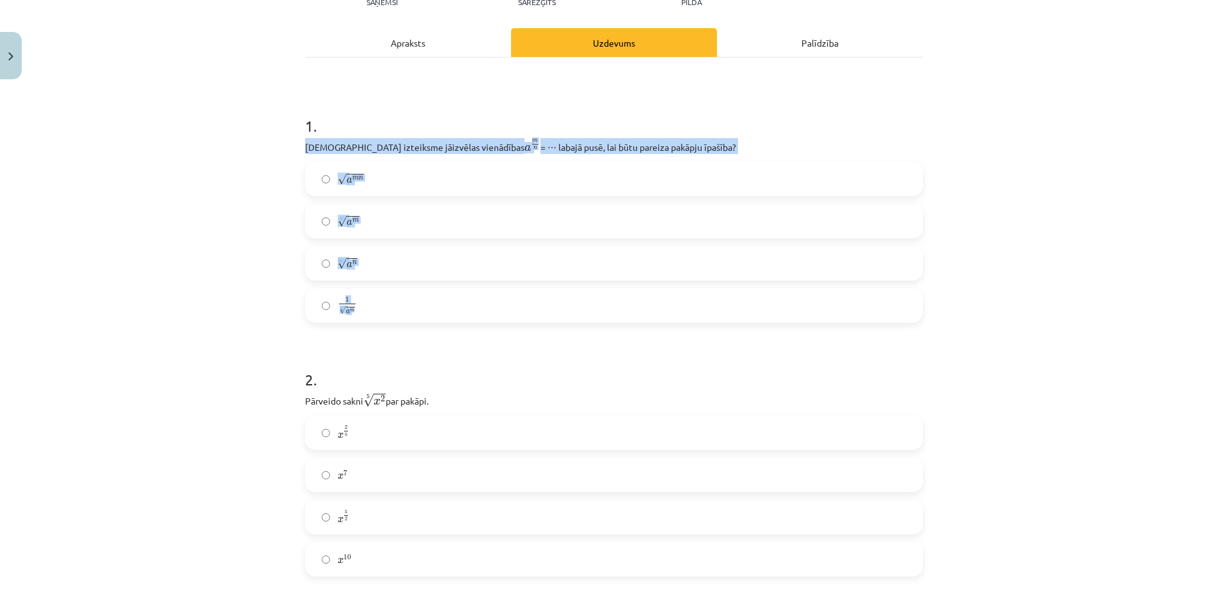
drag, startPoint x: 297, startPoint y: 147, endPoint x: 461, endPoint y: 308, distance: 229.8
copy div "Kura izteiksme jāizvēlas vienādības a m n a m n = ⋯ labajā pusē, lai būtu parei…"
click at [176, 278] on div "Mācību tēma: Matemātikas i - 12. klases 1. ieskaites mācību materiāls (ab) #4 📝…" at bounding box center [614, 302] width 1228 height 604
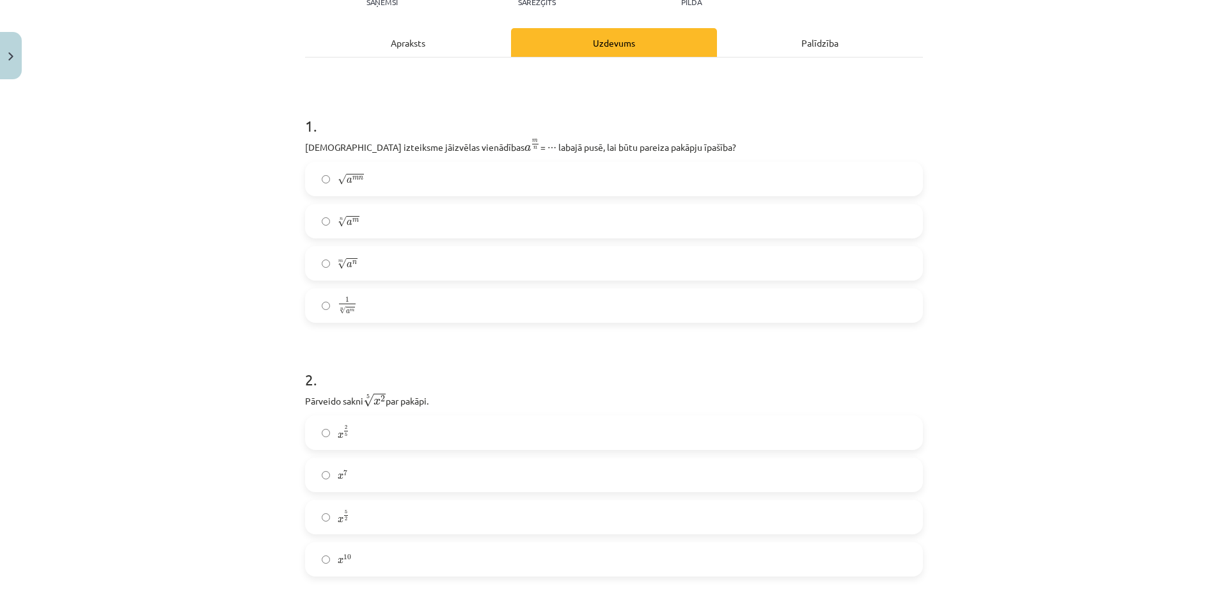
click at [356, 222] on label "n √ a m a m n" at bounding box center [613, 221] width 615 height 32
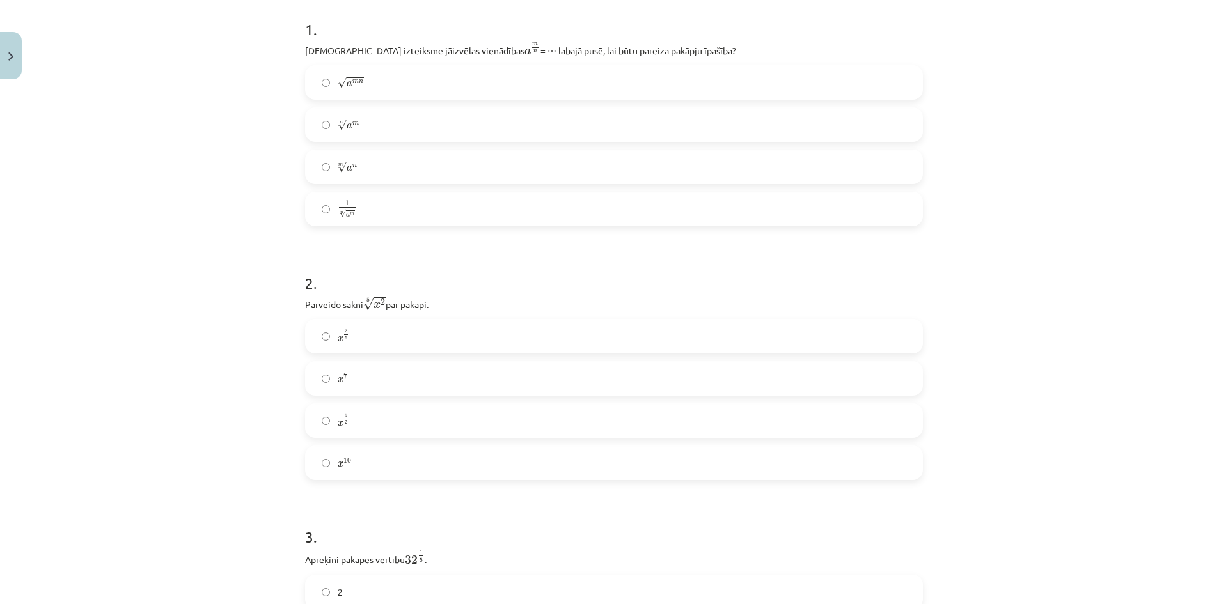
scroll to position [288, 0]
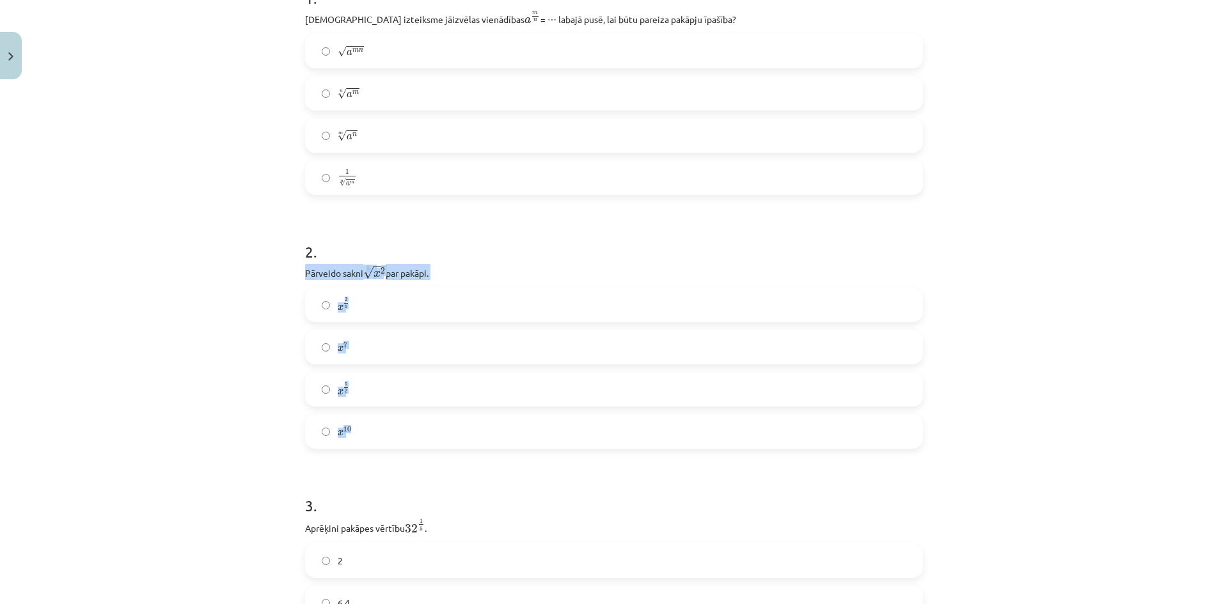
drag, startPoint x: 301, startPoint y: 272, endPoint x: 411, endPoint y: 428, distance: 190.4
click at [411, 428] on div "2 . Pārveido sakni 5 √ x 2 x 2 5 par pakāpi. x 2 5 x 2 5 x 7 x 7 x 5 2 x 5 2 x …" at bounding box center [614, 335] width 618 height 228
copy div "Pārveido sakni 5 √ x 2 x 2 5 par pakāpi. x 2 5 x 2 5 x 7 x 7 x 5 2 x 5 2 x 10"
click at [217, 237] on div "Mācību tēma: Matemātikas i - 12. klases 1. ieskaites mācību materiāls (ab) #4 📝…" at bounding box center [614, 302] width 1228 height 604
click at [330, 303] on label "x 2 5 x 2 5" at bounding box center [613, 305] width 615 height 32
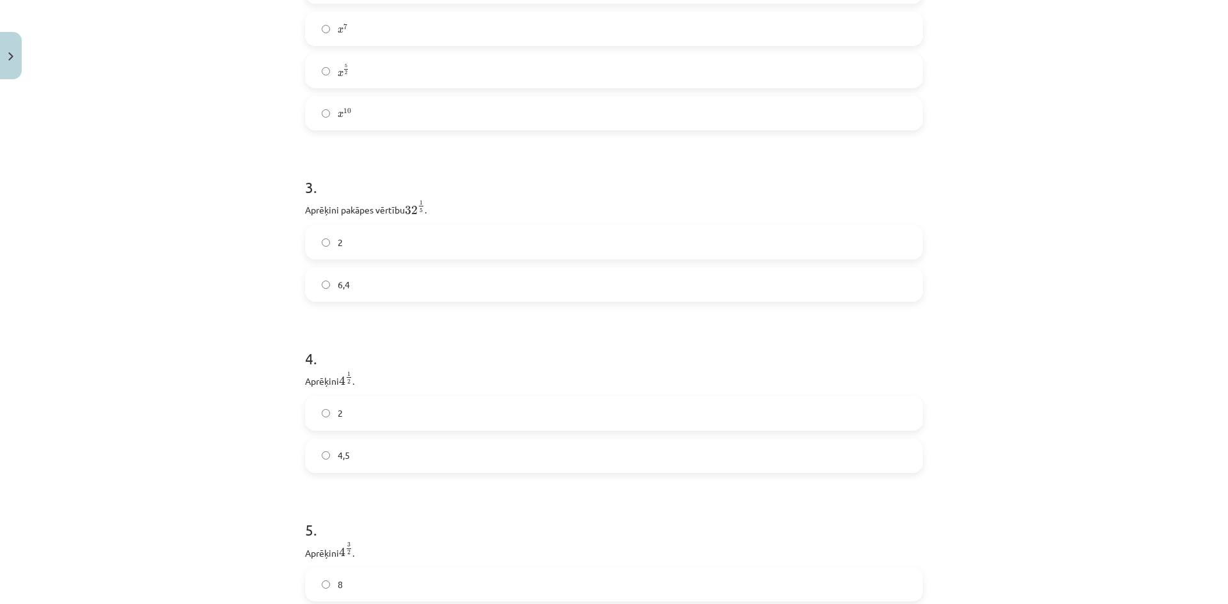
scroll to position [608, 0]
drag, startPoint x: 296, startPoint y: 212, endPoint x: 390, endPoint y: 288, distance: 121.1
copy div "Aprēķini pakāpes vērtību 32 1 5 32 1 5 . 2 6,4"
click at [106, 280] on div "Mācību tēma: Matemātikas i - 12. klases 1. ieskaites mācību materiāls (ab) #4 📝…" at bounding box center [614, 302] width 1228 height 604
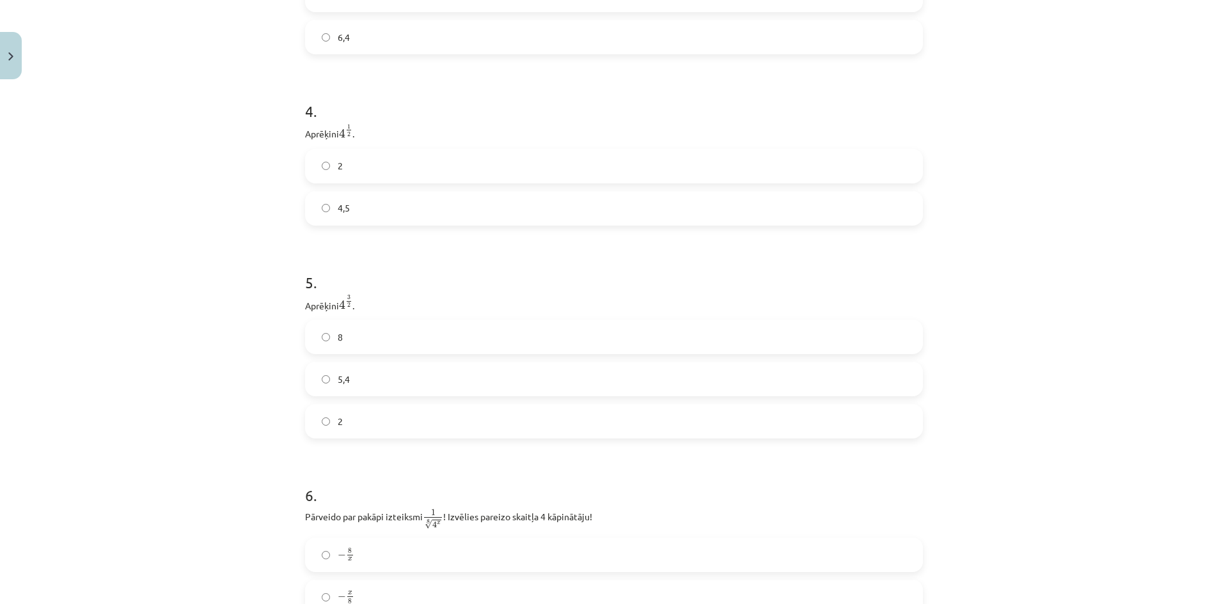
scroll to position [864, 0]
drag, startPoint x: 296, startPoint y: 122, endPoint x: 383, endPoint y: 210, distance: 124.8
copy div "Aprēķini 4 1 2 4 1 2 . 2 4,5"
click at [235, 307] on div "Mācību tēma: Matemātikas i - 12. klases 1. ieskaites mācību materiāls (ab) #4 📝…" at bounding box center [614, 302] width 1228 height 604
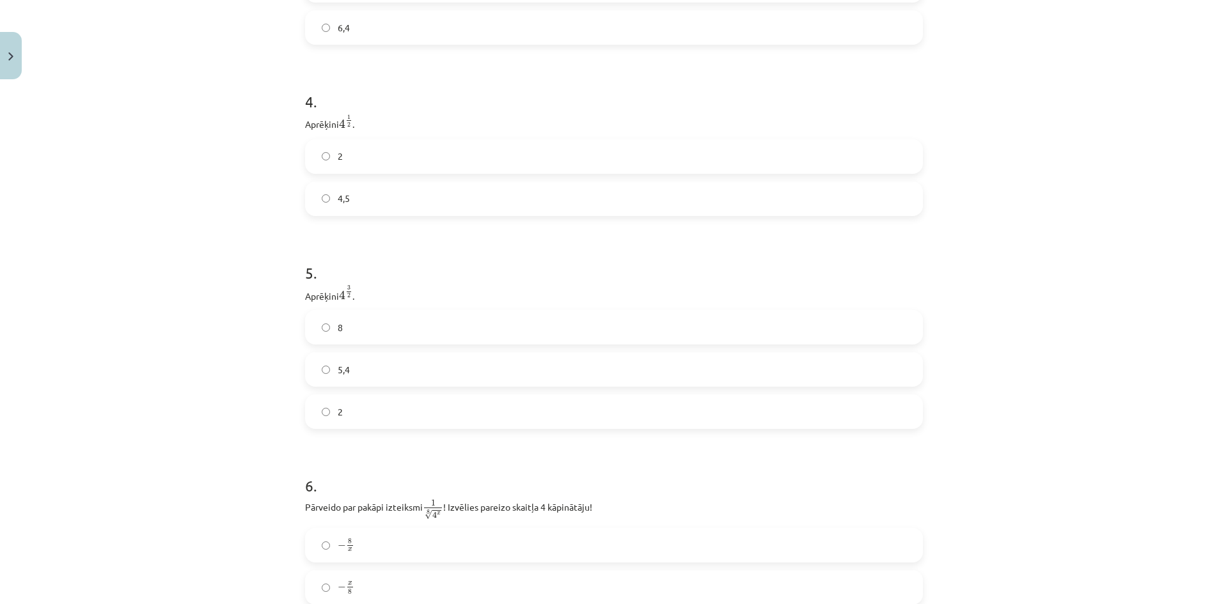
click at [355, 164] on label "2" at bounding box center [613, 157] width 615 height 32
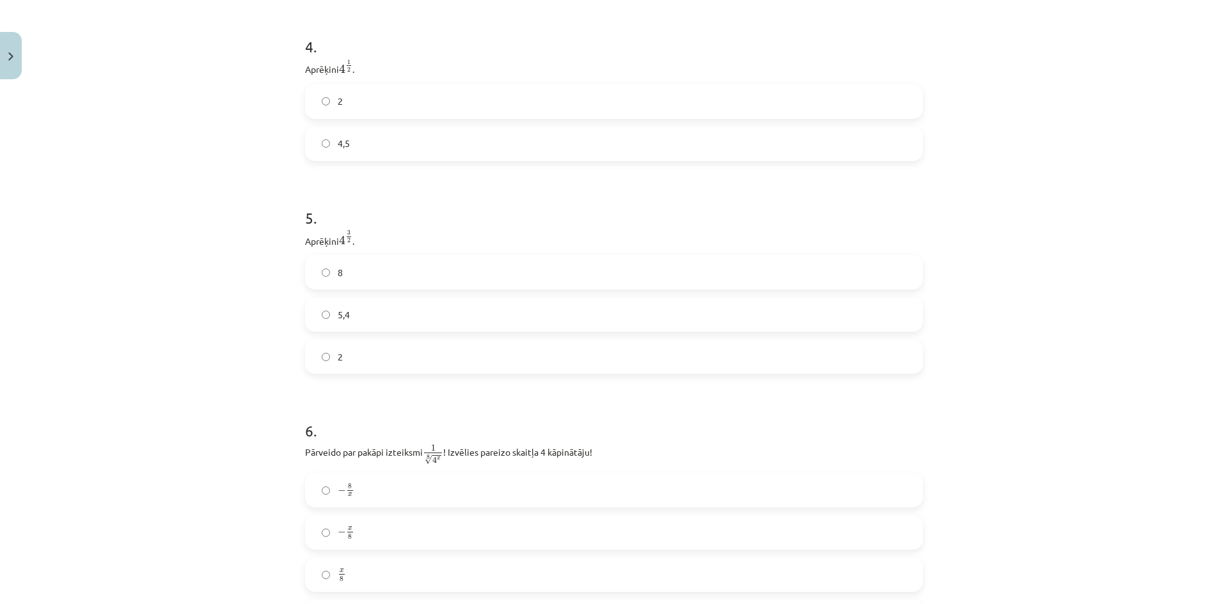
scroll to position [927, 0]
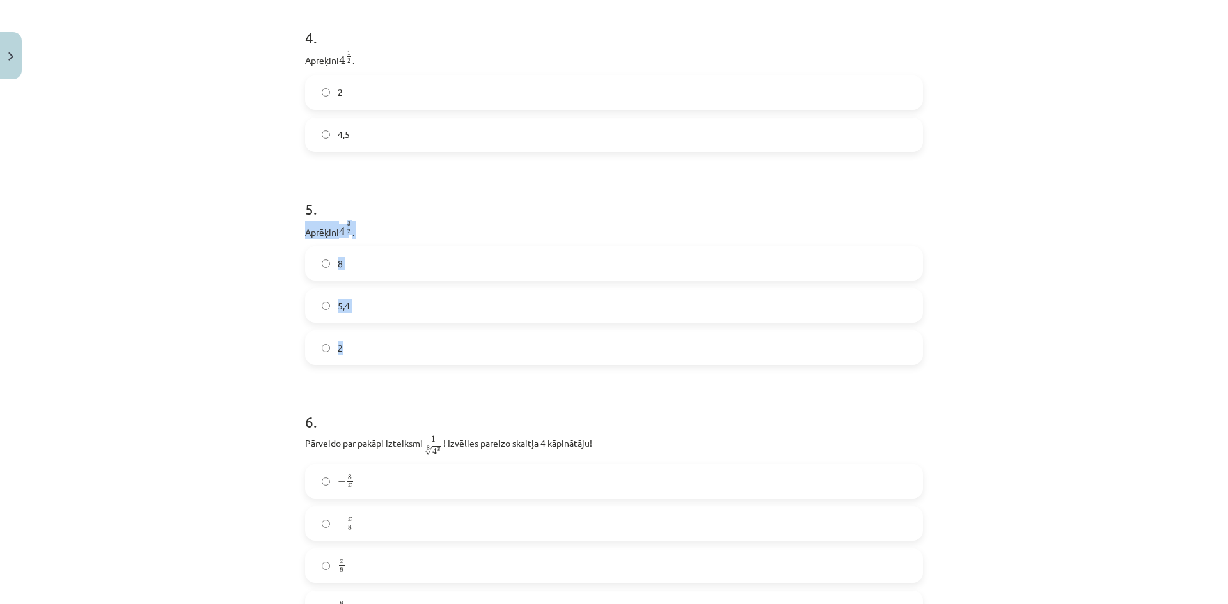
drag, startPoint x: 293, startPoint y: 235, endPoint x: 377, endPoint y: 353, distance: 144.9
copy div "Aprēķini 4 3 2 4 3 2 . 8 5,4 2"
click at [196, 317] on div "Mācību tēma: Matemātikas i - 12. klases 1. ieskaites mācību materiāls (ab) #4 📝…" at bounding box center [614, 302] width 1228 height 604
click at [350, 272] on label "8" at bounding box center [613, 264] width 615 height 32
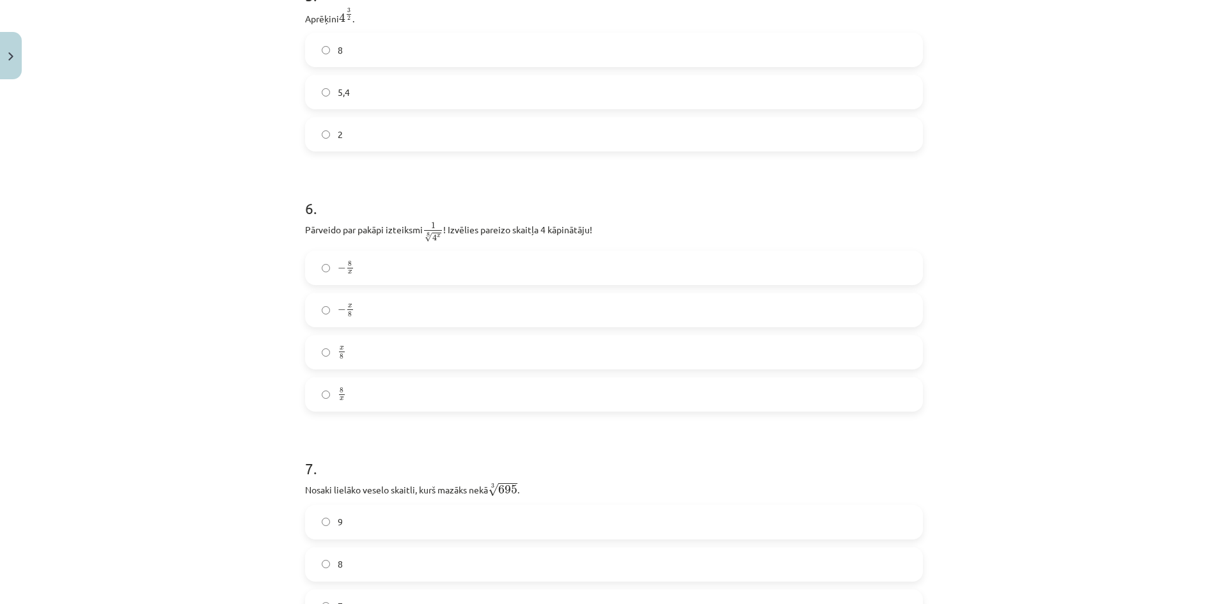
scroll to position [1183, 0]
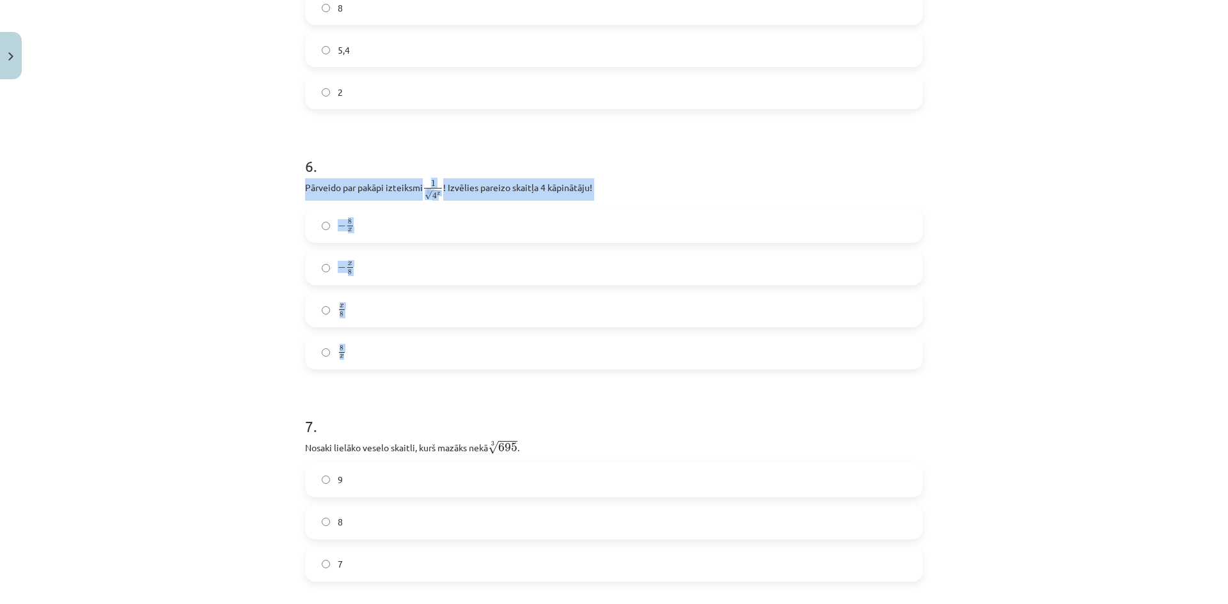
drag, startPoint x: 297, startPoint y: 186, endPoint x: 413, endPoint y: 339, distance: 192.2
click at [413, 339] on div "52 XP Saņemsi Sarežģīts 136 pilda Apraksts Uzdevums Palīdzība 1 . Kura izteiksm…" at bounding box center [613, 507] width 633 height 3210
click at [271, 250] on div "Mācību tēma: Matemātikas i - 12. klases 1. ieskaites mācību materiāls (ab) #4 📝…" at bounding box center [614, 302] width 1228 height 604
drag, startPoint x: 292, startPoint y: 198, endPoint x: 545, endPoint y: 183, distance: 253.1
click at [544, 183] on div "Mācību tēma: Matemātikas i - 12. klases 1. ieskaites mācību materiāls (ab) #4 📝…" at bounding box center [614, 302] width 1228 height 604
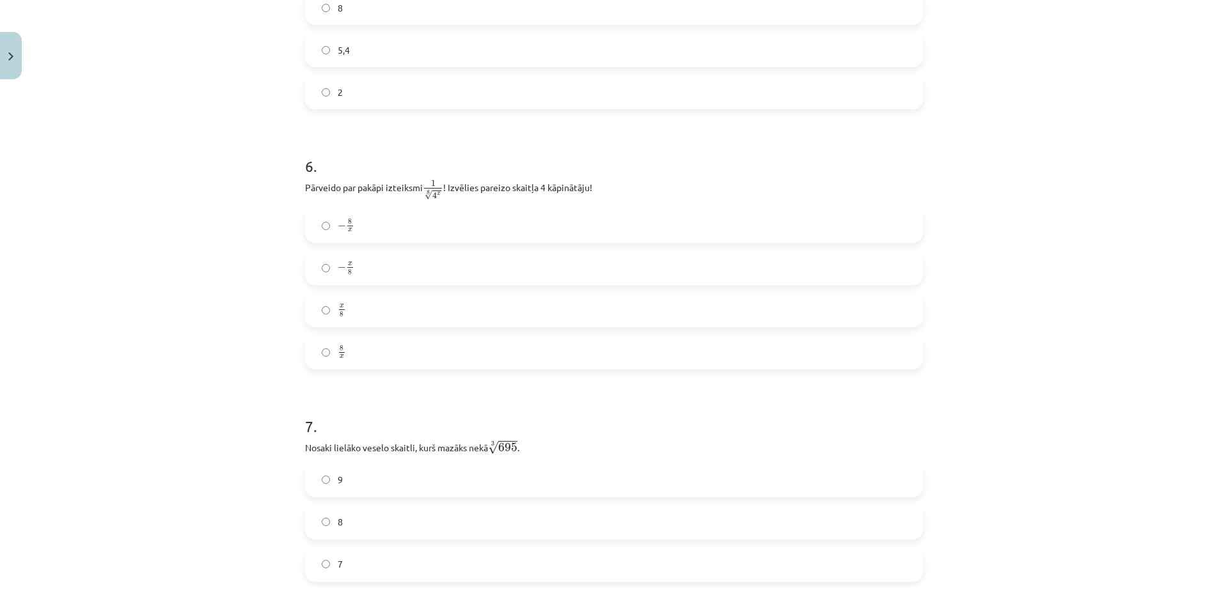
click at [297, 194] on div "52 XP Saņemsi Sarežģīts 136 pilda Apraksts Uzdevums Palīdzība 1 . Kura izteiksm…" at bounding box center [613, 507] width 633 height 3210
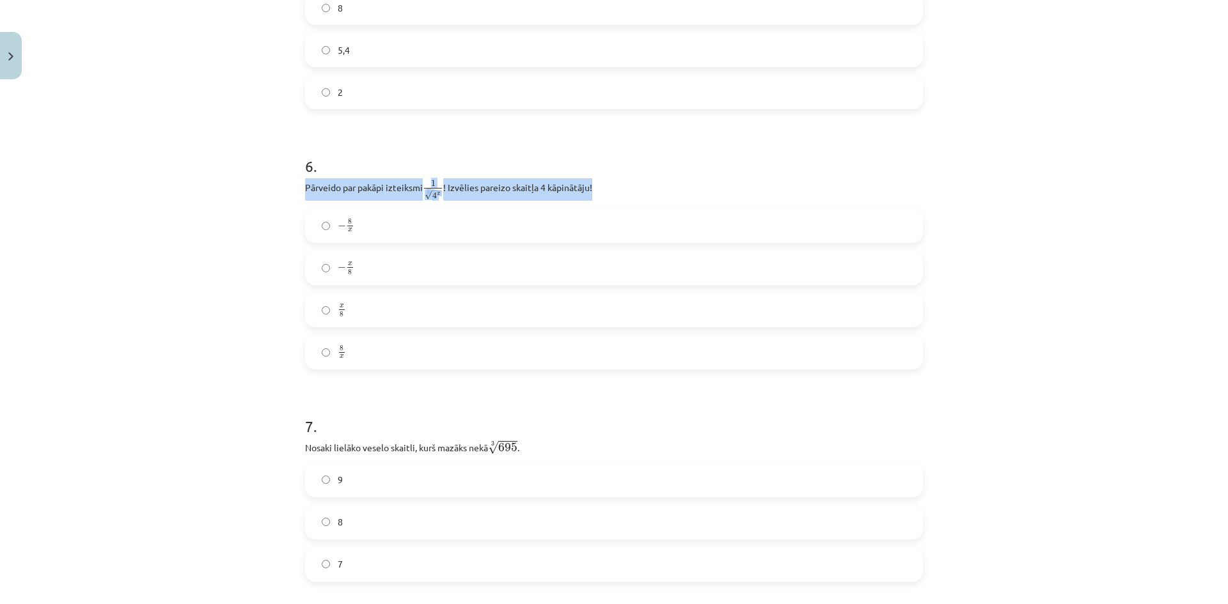
drag, startPoint x: 293, startPoint y: 189, endPoint x: 599, endPoint y: 178, distance: 306.6
click at [599, 178] on div "52 XP Saņemsi Sarežģīts 136 pilda Apraksts Uzdevums Palīdzība 1 . Kura izteiksm…" at bounding box center [613, 507] width 633 height 3210
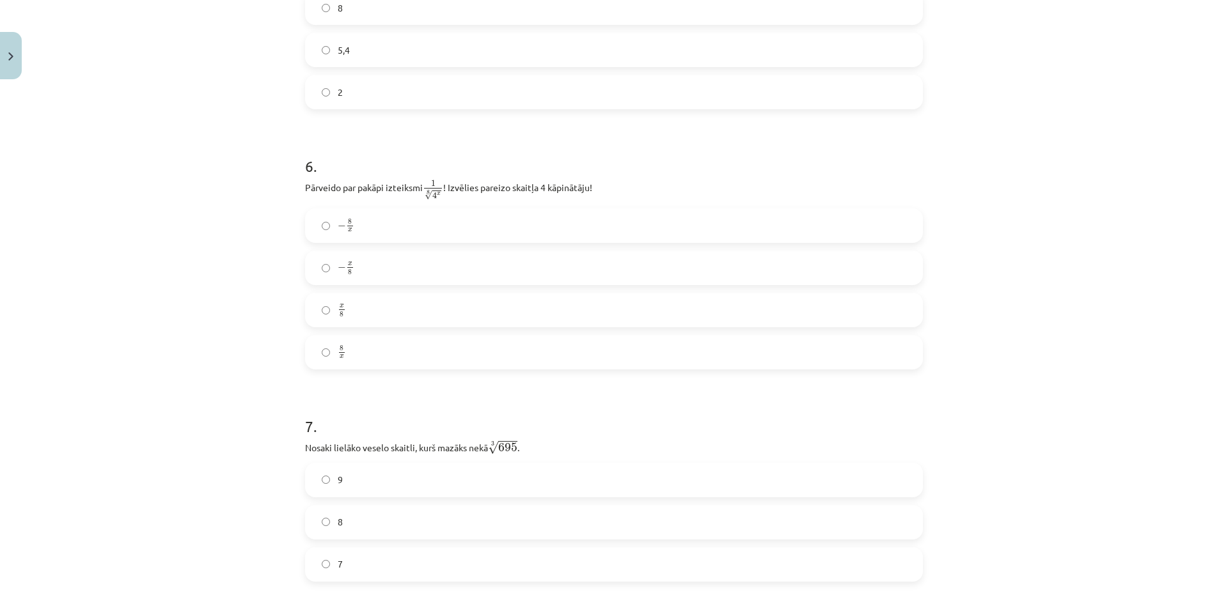
click at [349, 305] on label "x 8 x 8" at bounding box center [613, 310] width 615 height 32
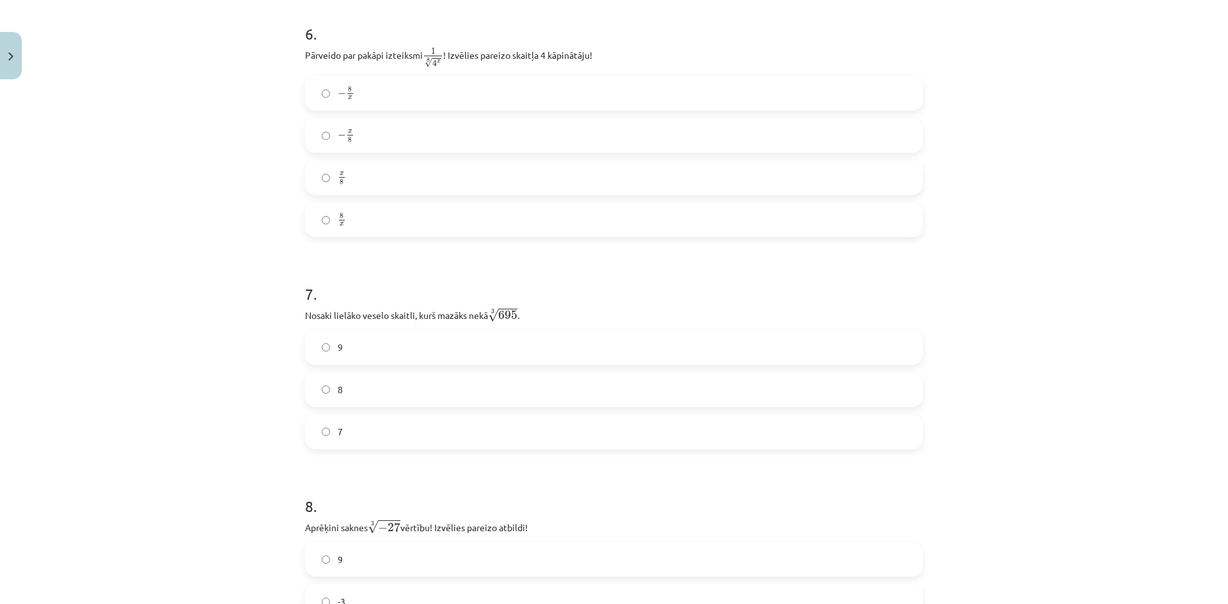
scroll to position [1375, 0]
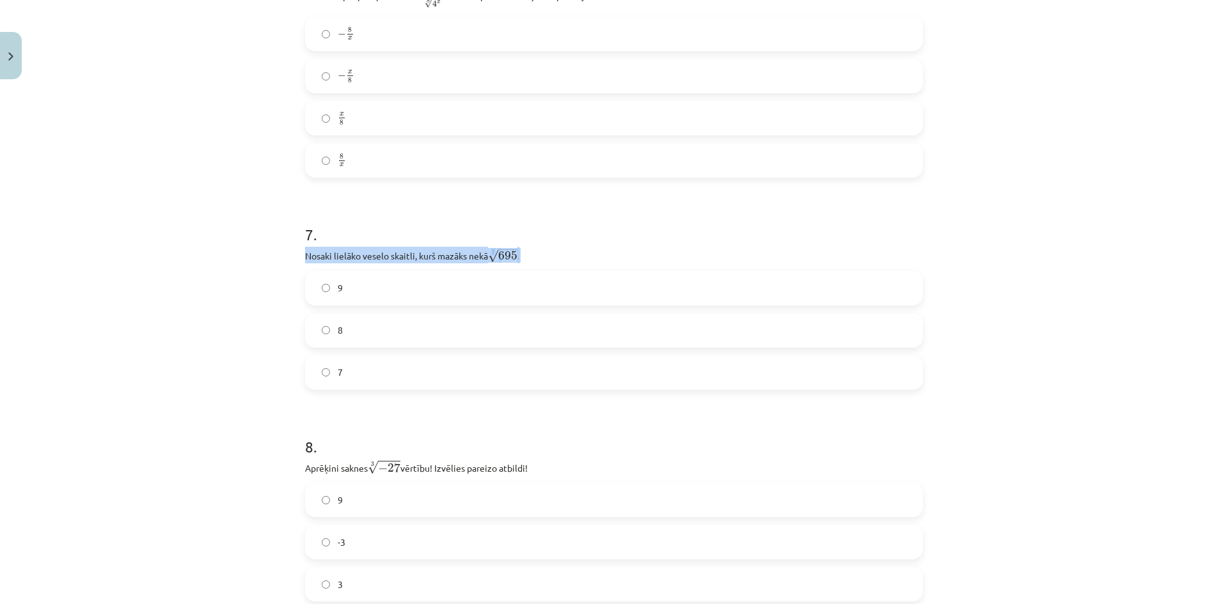
drag, startPoint x: 297, startPoint y: 257, endPoint x: 553, endPoint y: 249, distance: 256.6
click at [553, 249] on div "52 XP Saņemsi Sarežģīts 136 pilda Apraksts Uzdevums Palīdzība 1 . Kura izteiksm…" at bounding box center [613, 315] width 633 height 3210
click at [338, 326] on span "8" at bounding box center [340, 330] width 5 height 13
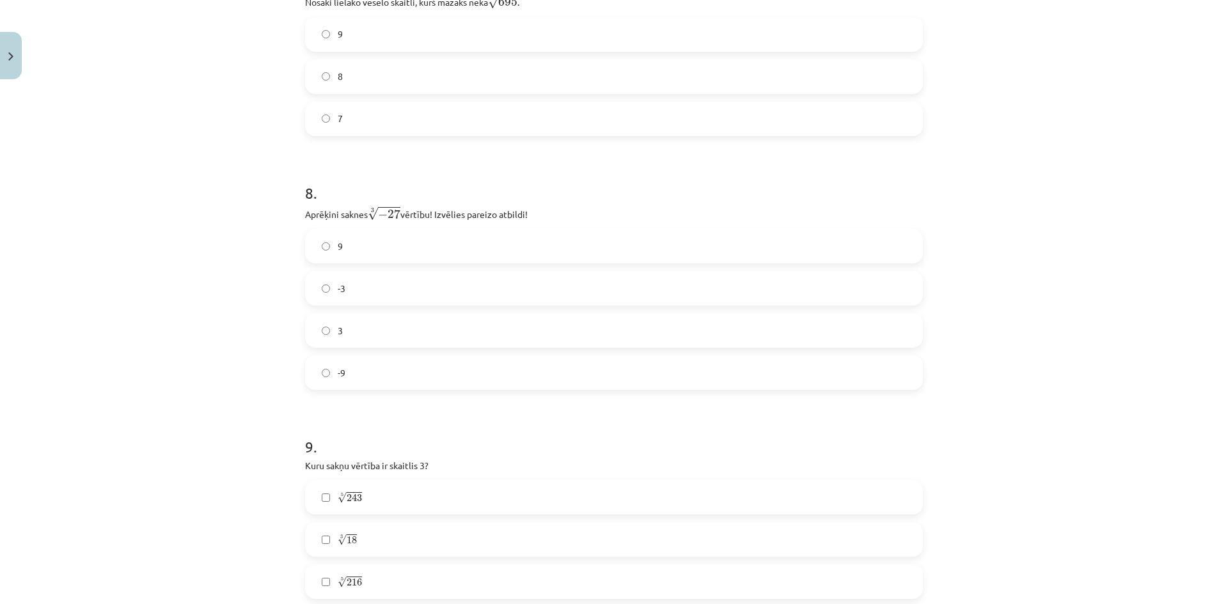
scroll to position [1631, 0]
drag, startPoint x: 300, startPoint y: 214, endPoint x: 539, endPoint y: 207, distance: 239.3
click at [539, 207] on p "Aprēķini saknes 3 √ − 27 − 27 3 vērtību! Izvēlies pareizo atbildi!" at bounding box center [614, 211] width 618 height 16
click at [133, 353] on div "Mācību tēma: Matemātikas i - 12. klases 1. ieskaites mācību materiāls (ab) #4 📝…" at bounding box center [614, 302] width 1228 height 604
click at [368, 288] on label "-3" at bounding box center [613, 287] width 615 height 32
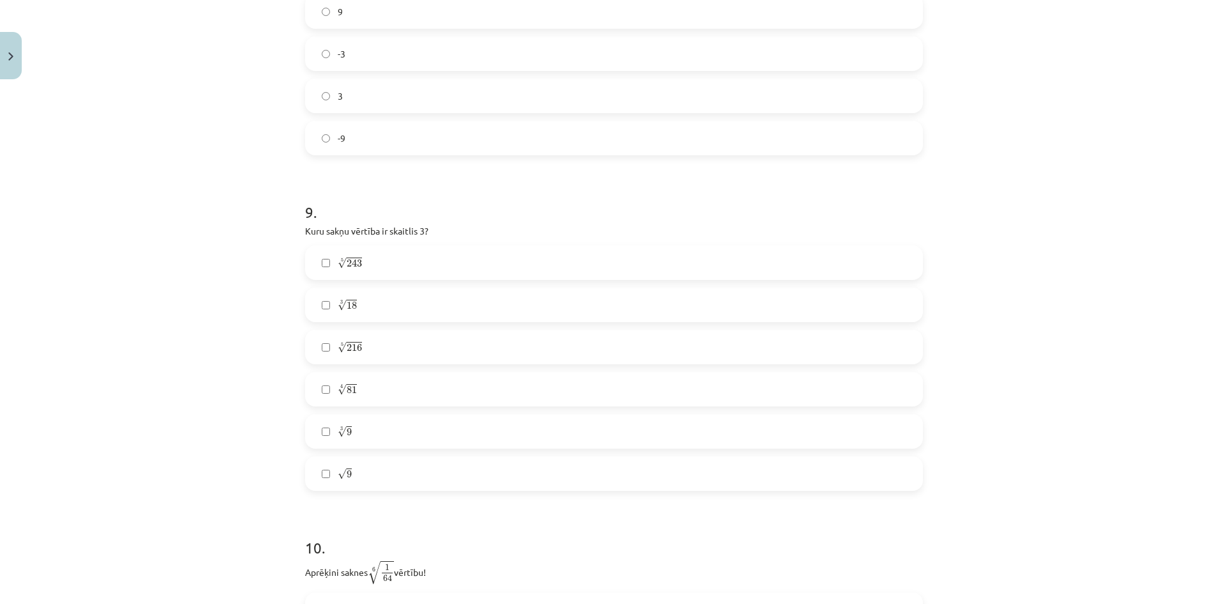
scroll to position [1887, 0]
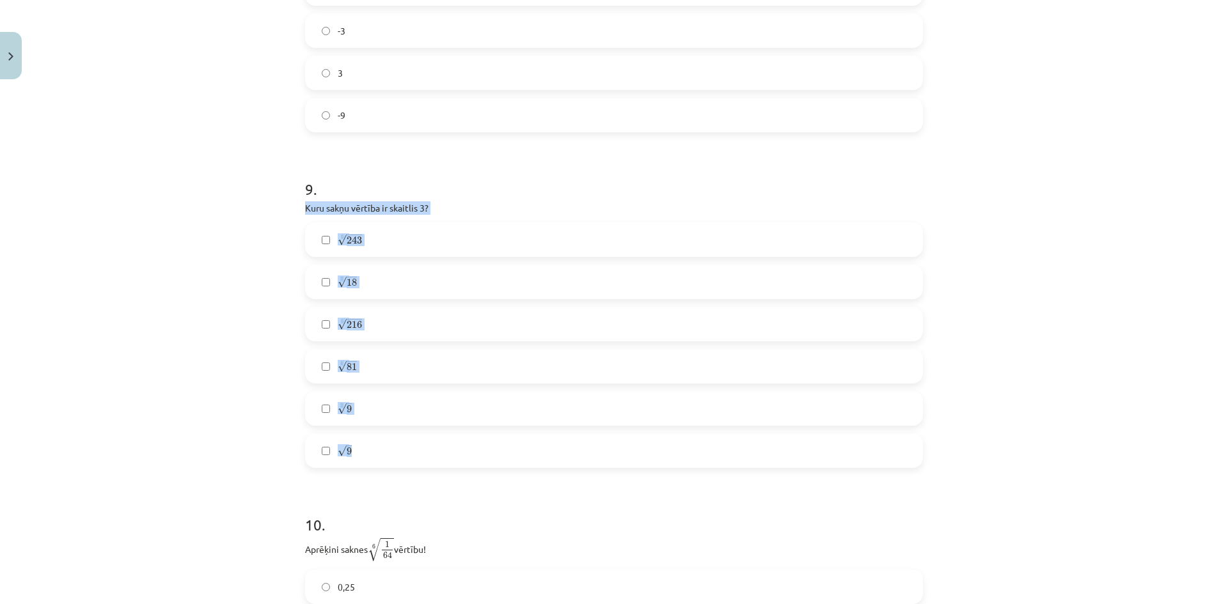
drag, startPoint x: 294, startPoint y: 210, endPoint x: 453, endPoint y: 449, distance: 287.0
click at [147, 386] on div "Mācību tēma: Matemātikas i - 12. klases 1. ieskaites mācību materiāls (ab) #4 📝…" at bounding box center [614, 302] width 1228 height 604
click at [365, 448] on label "√ 9 9" at bounding box center [613, 451] width 615 height 32
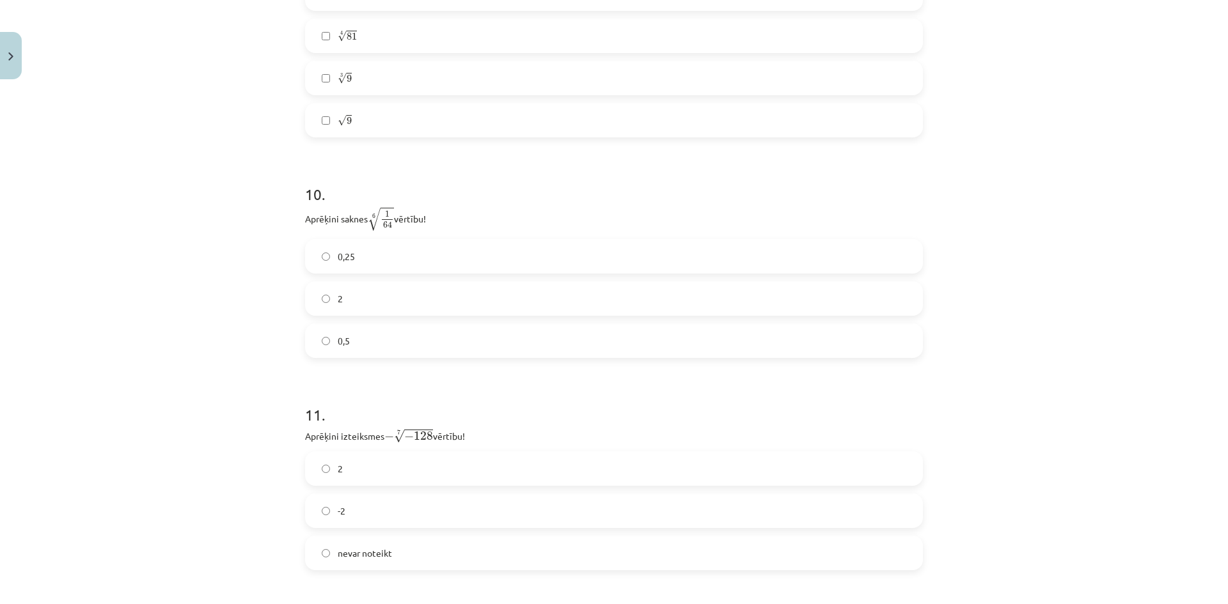
scroll to position [2211, 0]
drag, startPoint x: 295, startPoint y: 228, endPoint x: 443, endPoint y: 230, distance: 148.4
click at [180, 338] on div "Mācību tēma: Matemātikas i - 12. klases 1. ieskaites mācību materiāls (ab) #4 📝…" at bounding box center [614, 302] width 1228 height 604
click at [370, 342] on label "0,5" at bounding box center [613, 347] width 615 height 32
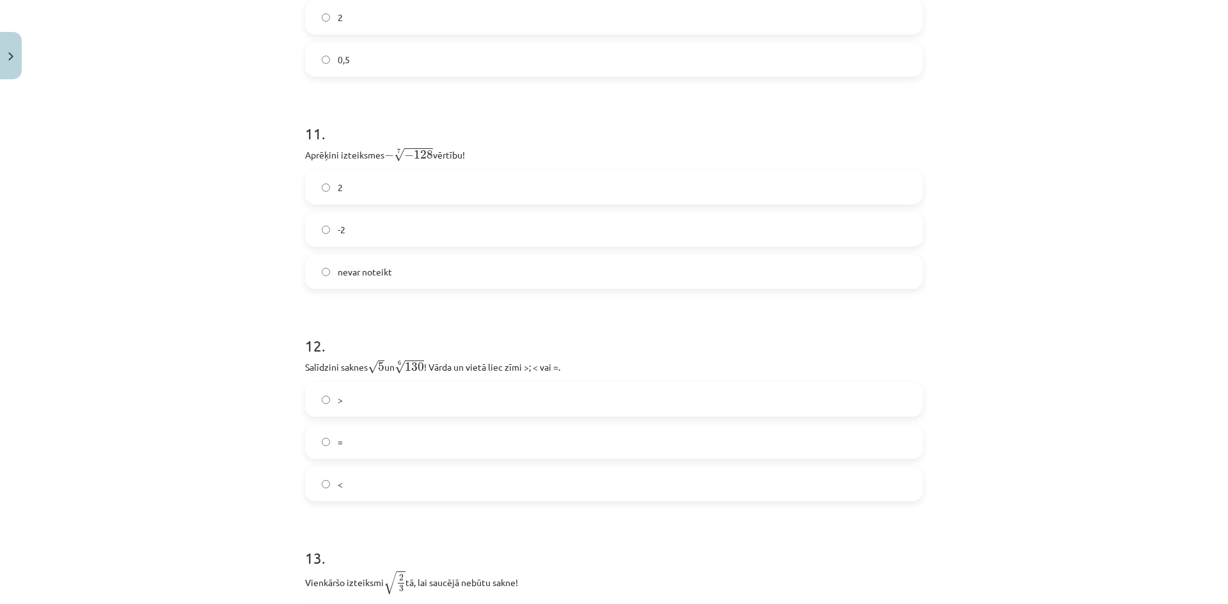
scroll to position [2531, 0]
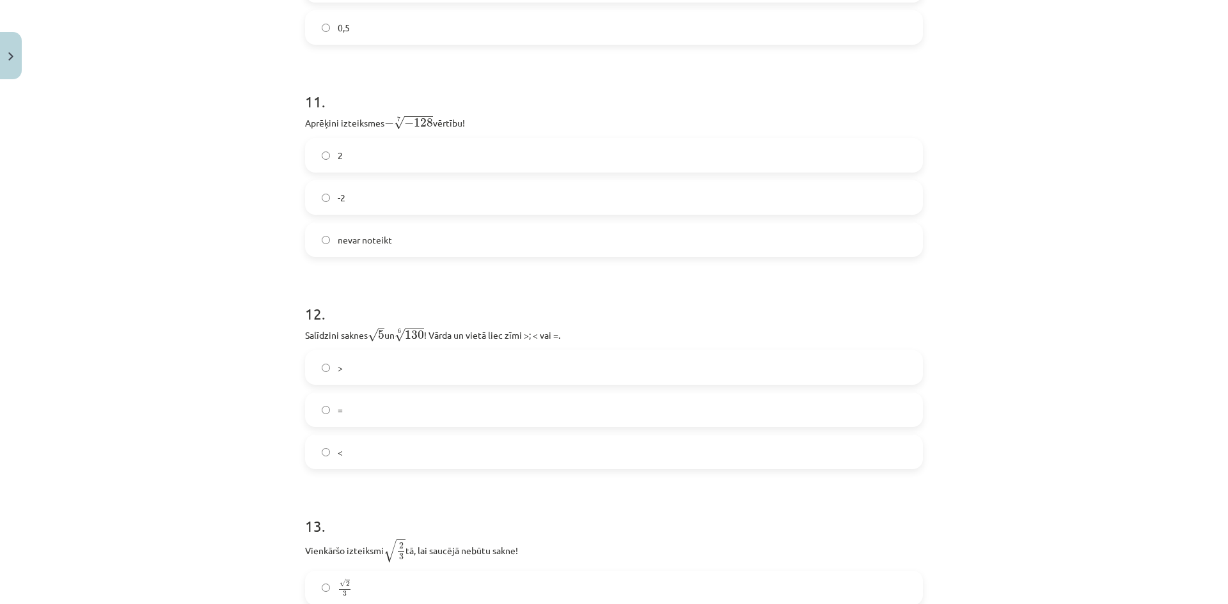
drag, startPoint x: 306, startPoint y: 125, endPoint x: 482, endPoint y: 126, distance: 175.9
click at [225, 310] on div "Mācību tēma: Matemātikas i - 12. klases 1. ieskaites mācību materiāls (ab) #4 📝…" at bounding box center [614, 302] width 1228 height 604
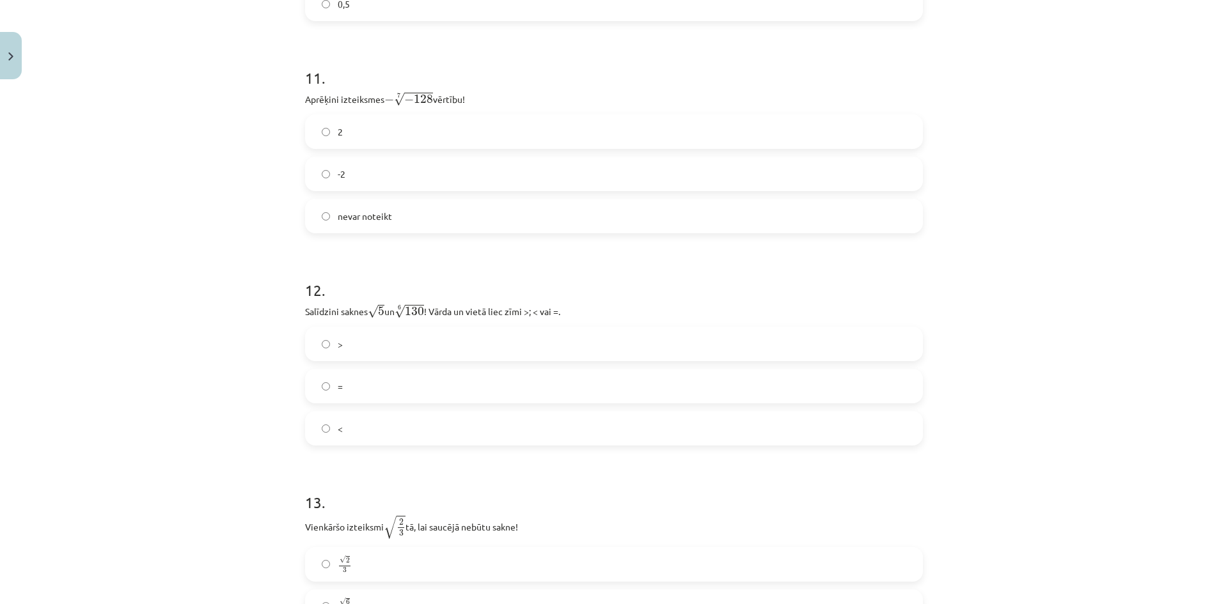
scroll to position [2595, 0]
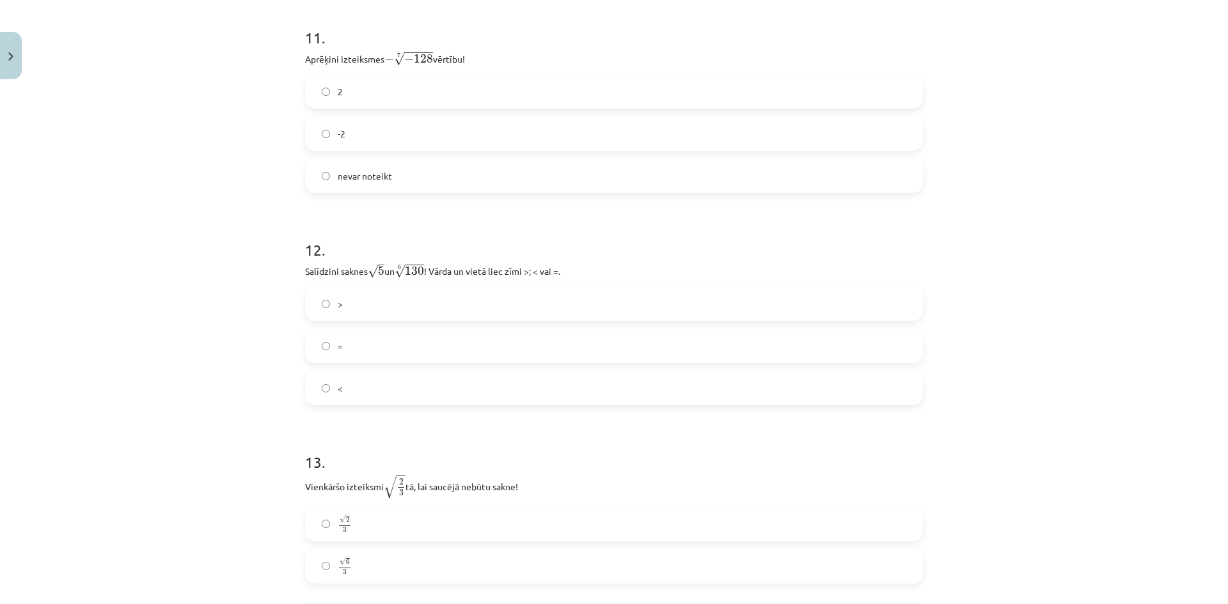
click at [347, 93] on label "2" at bounding box center [613, 91] width 615 height 32
drag, startPoint x: 297, startPoint y: 271, endPoint x: 594, endPoint y: 275, distance: 297.5
click at [193, 297] on div "Mācību tēma: Matemātikas i - 12. klases 1. ieskaites mācību materiāls (ab) #4 📝…" at bounding box center [614, 302] width 1228 height 604
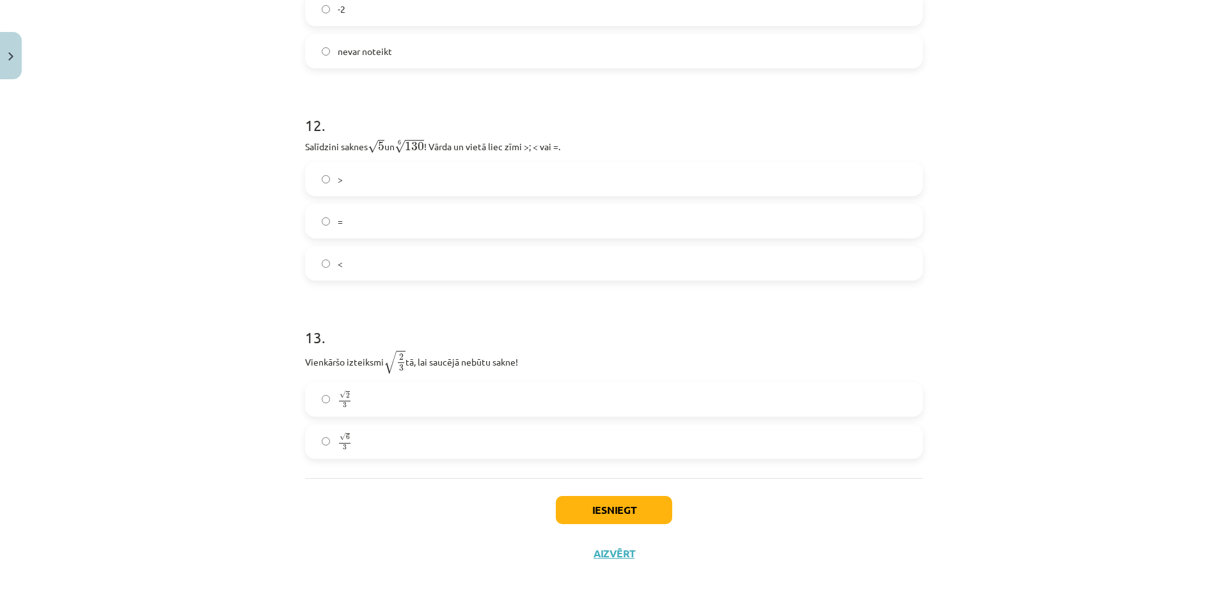
scroll to position [2723, 0]
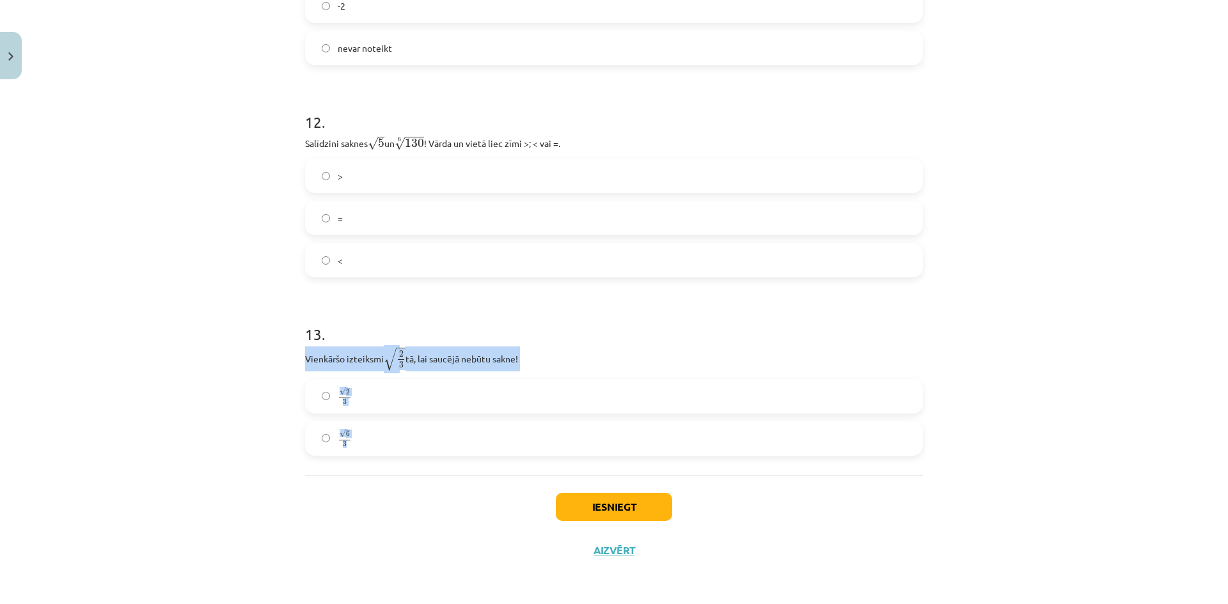
drag, startPoint x: 296, startPoint y: 356, endPoint x: 477, endPoint y: 433, distance: 196.3
click at [179, 280] on div "Mācību tēma: Matemātikas i - 12. klases 1. ieskaites mācību materiāls (ab) #4 📝…" at bounding box center [614, 302] width 1228 height 604
click at [343, 400] on span "3" at bounding box center [345, 403] width 4 height 6
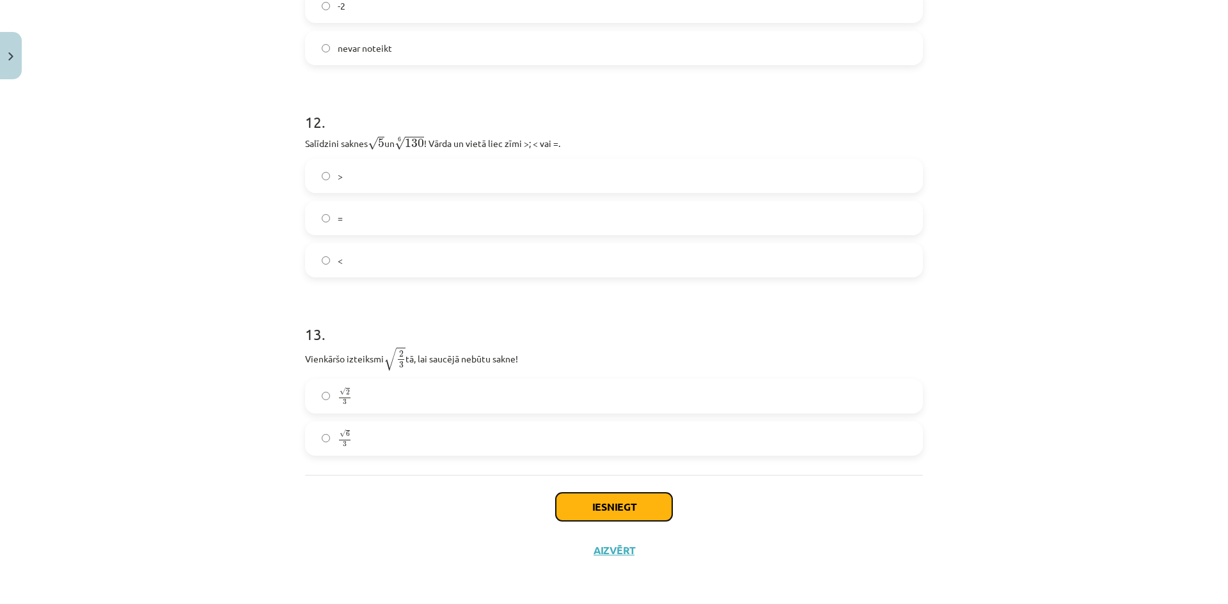
click at [592, 514] on button "Iesniegt" at bounding box center [614, 507] width 116 height 28
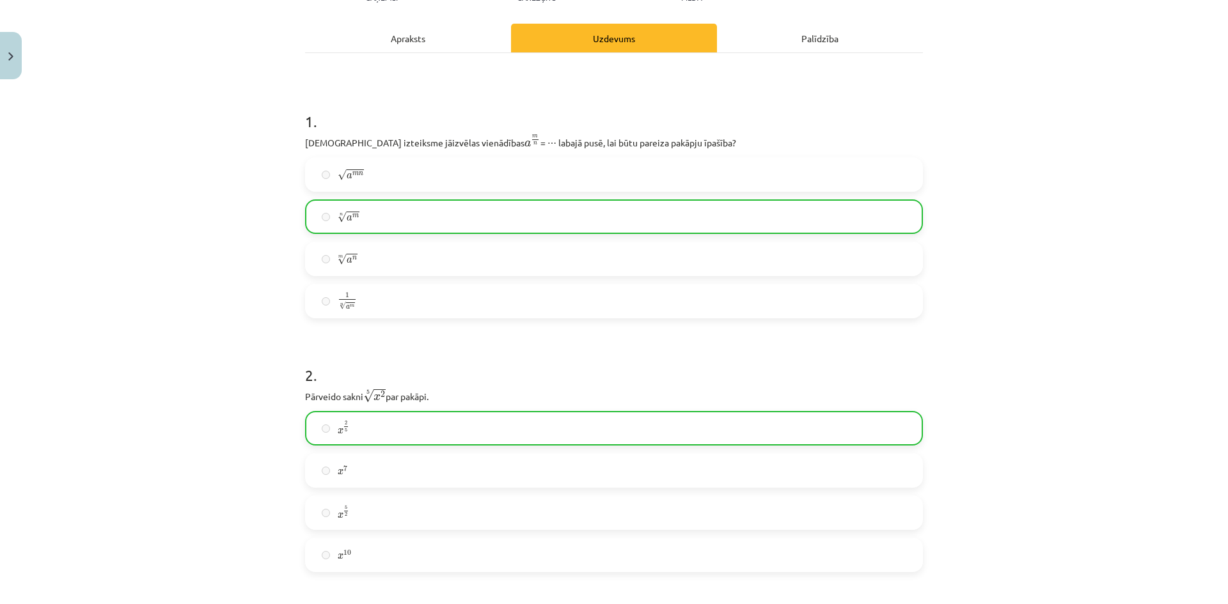
scroll to position [0, 0]
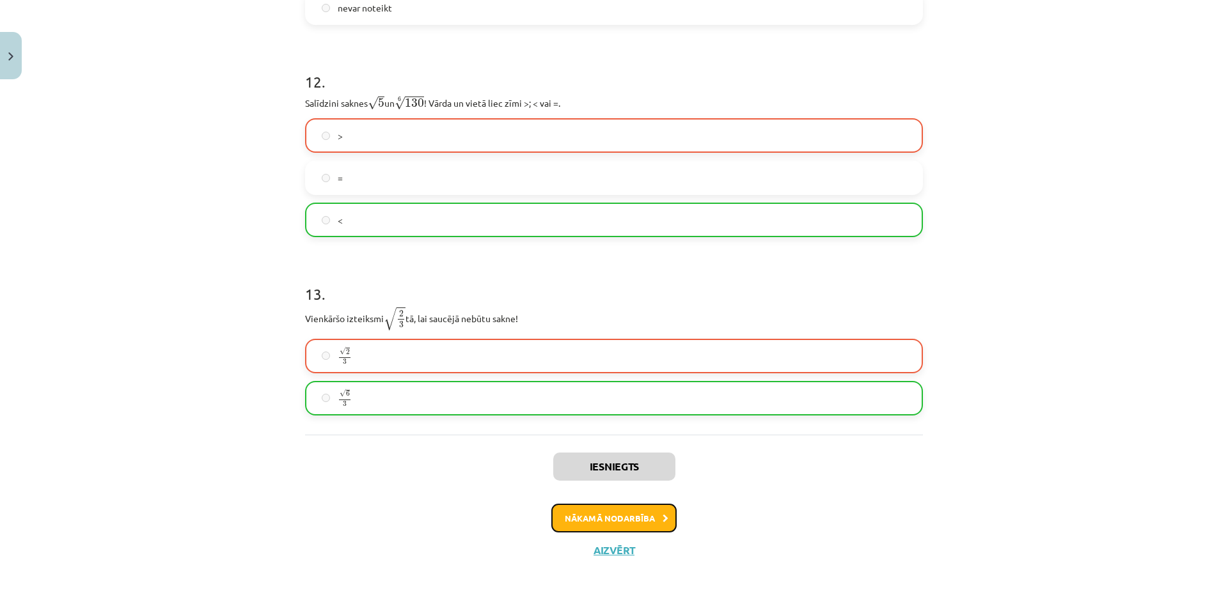
click at [593, 509] on button "Nākamā nodarbība" at bounding box center [613, 518] width 125 height 29
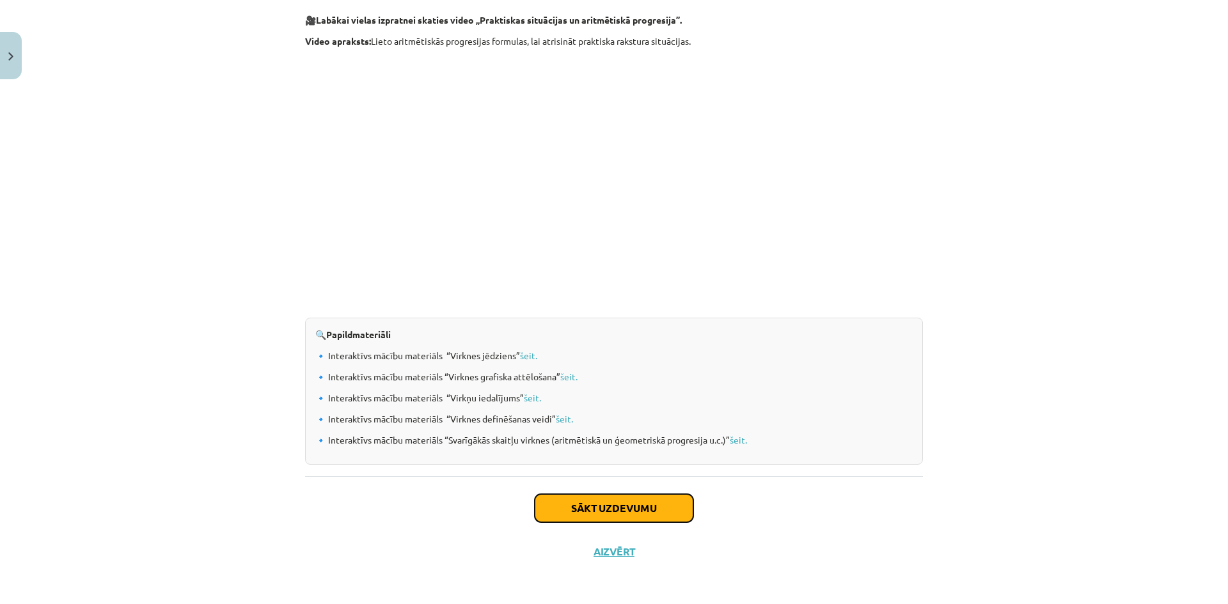
click at [607, 511] on button "Sākt uzdevumu" at bounding box center [614, 508] width 159 height 28
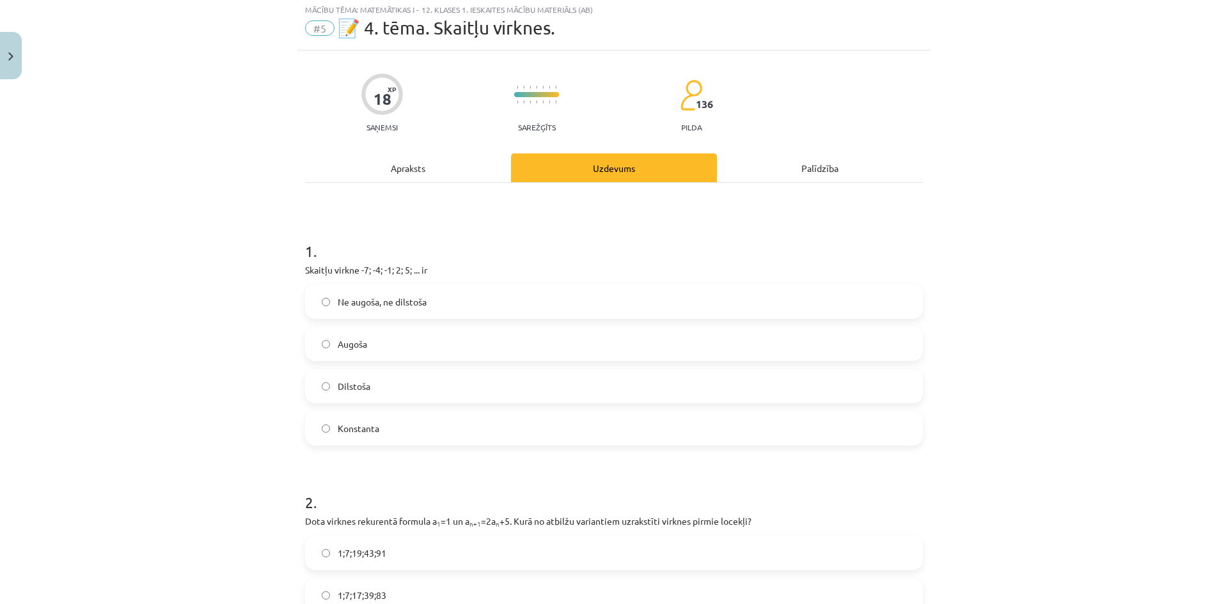
scroll to position [32, 0]
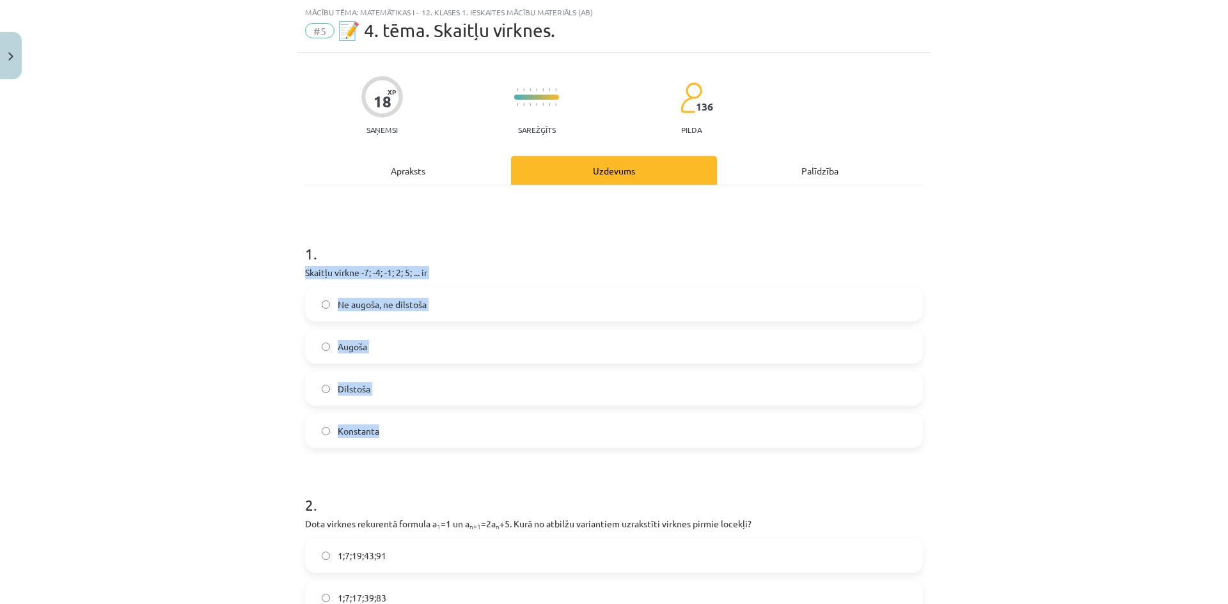
drag, startPoint x: 294, startPoint y: 271, endPoint x: 491, endPoint y: 427, distance: 250.9
click at [190, 393] on div "Mācību tēma: Matemātikas i - 12. klases 1. ieskaites mācību materiāls (ab) #5 📝…" at bounding box center [614, 302] width 1228 height 604
click at [380, 352] on label "Augoša" at bounding box center [613, 347] width 615 height 32
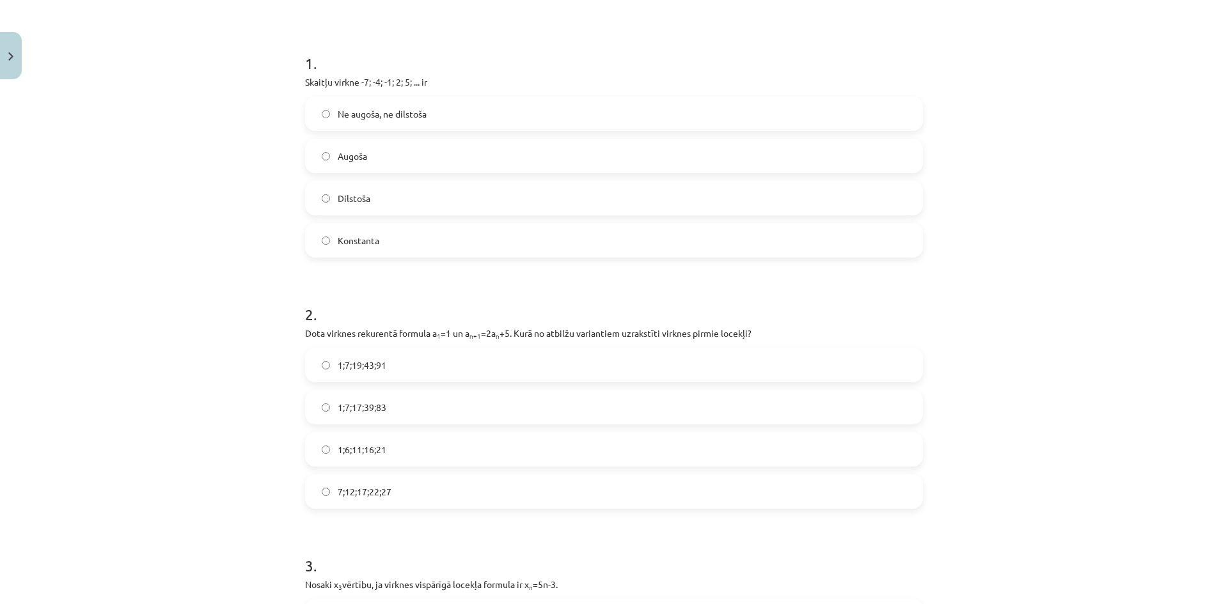
scroll to position [288, 0]
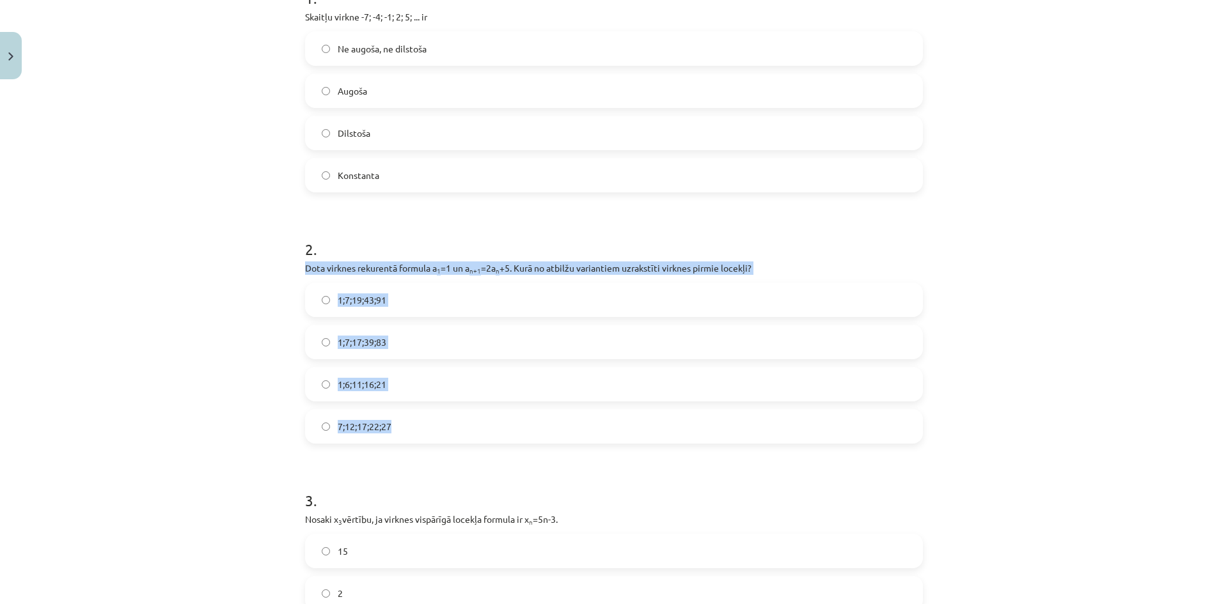
drag, startPoint x: 299, startPoint y: 268, endPoint x: 429, endPoint y: 420, distance: 200.1
click at [175, 342] on div "Mācību tēma: Matemātikas i - 12. klases 1. ieskaites mācību materiāls (ab) #5 📝…" at bounding box center [614, 302] width 1228 height 604
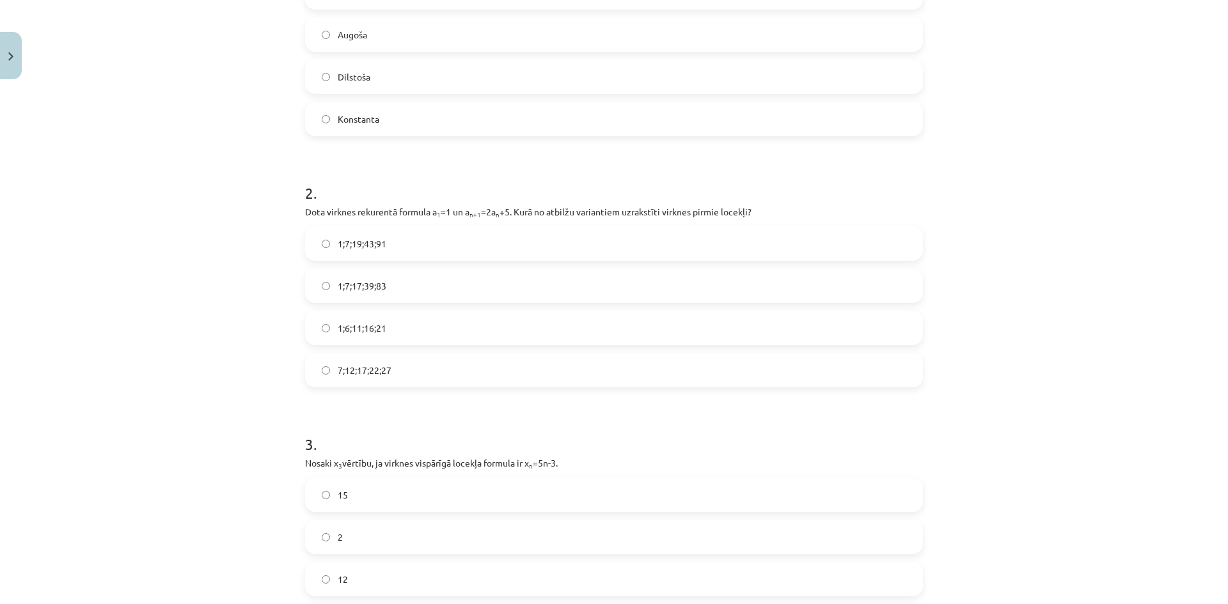
scroll to position [384, 0]
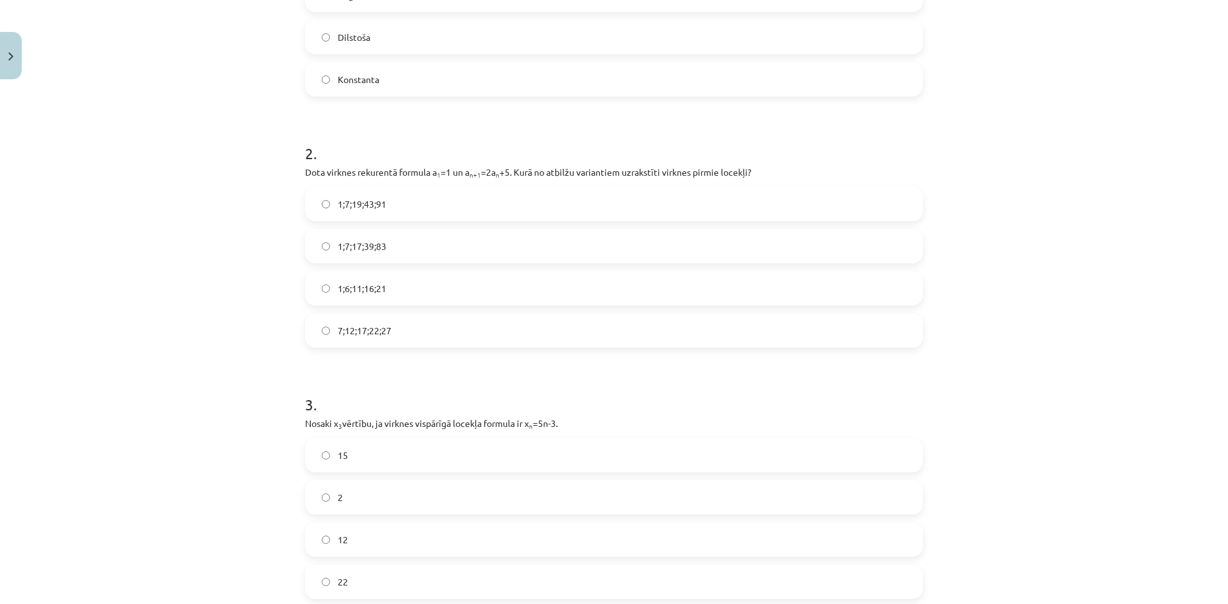
click at [382, 204] on span "1;7;19;43;91" at bounding box center [362, 204] width 49 height 13
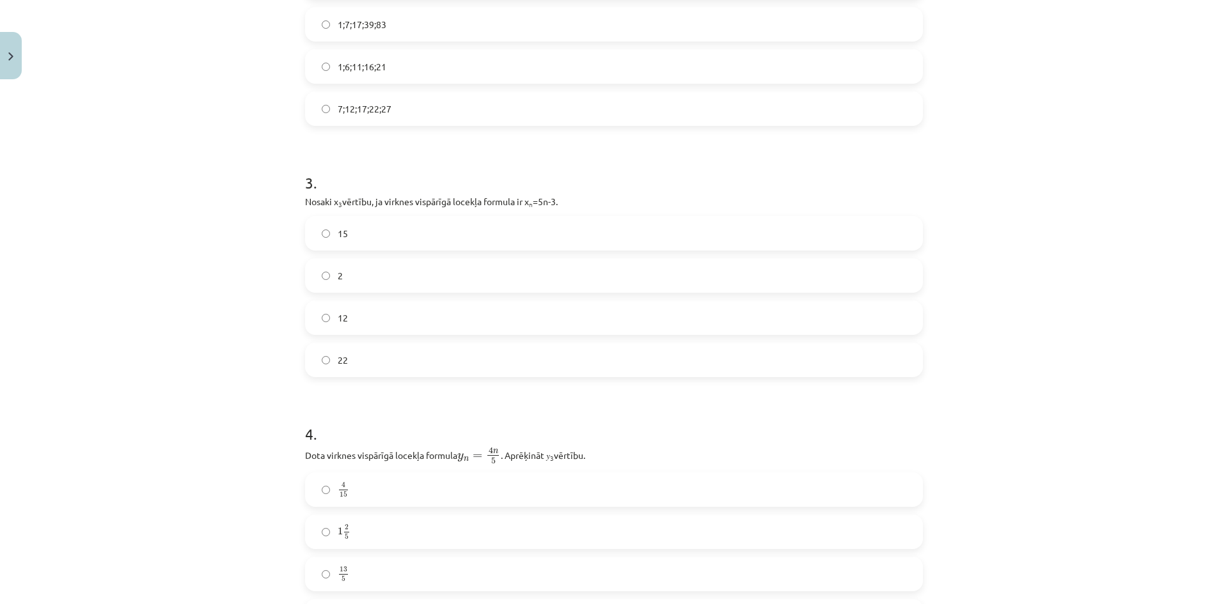
scroll to position [640, 0]
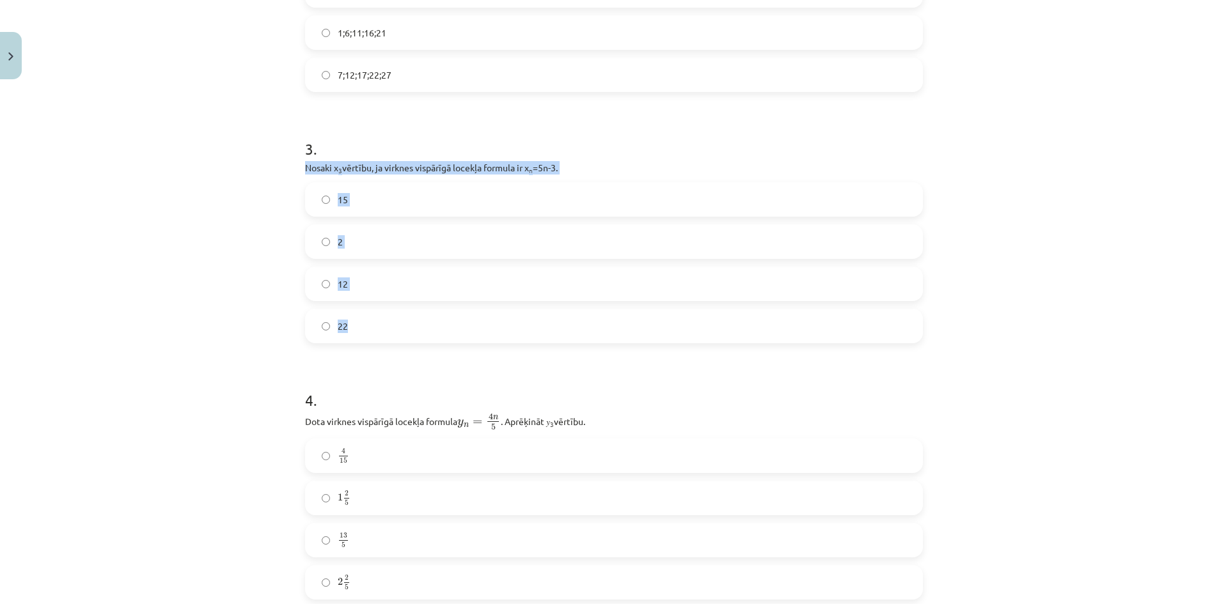
drag, startPoint x: 293, startPoint y: 166, endPoint x: 467, endPoint y: 315, distance: 228.7
click at [467, 315] on div "18 XP Saņemsi Sarežģīts 136 pilda Apraksts Uzdevums Palīdzība 1 . Skaitļu virkn…" at bounding box center [613, 332] width 633 height 1774
click at [217, 283] on div "Mācību tēma: Matemātikas i - 12. klases 1. ieskaites mācību materiāls (ab) #5 📝…" at bounding box center [614, 302] width 1228 height 604
click at [345, 288] on label "12" at bounding box center [613, 284] width 615 height 32
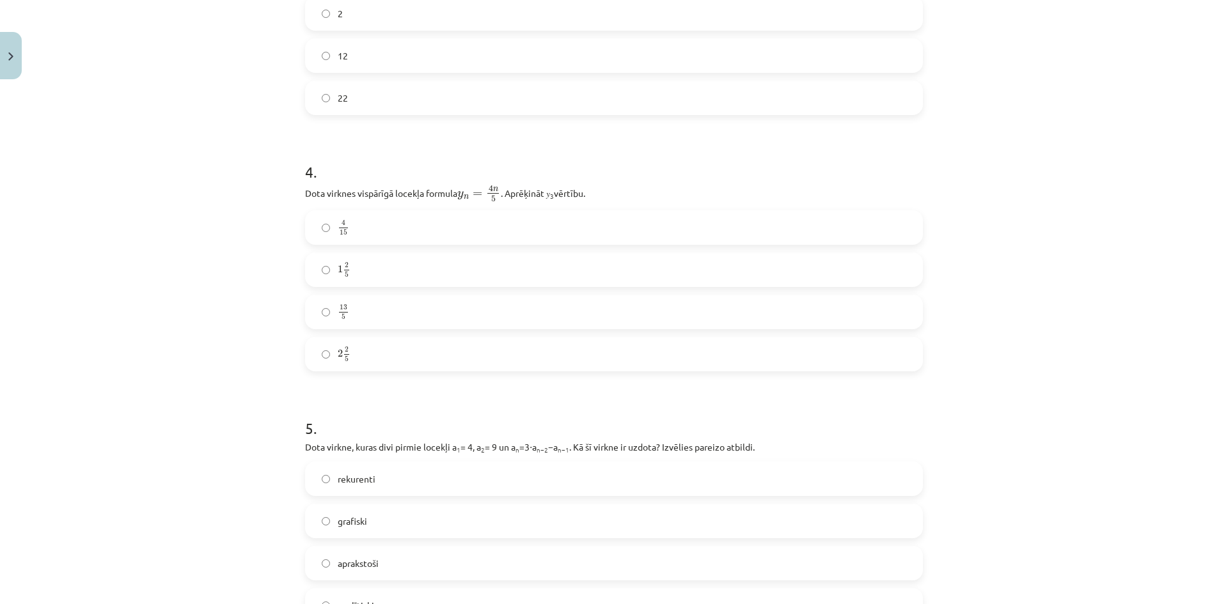
scroll to position [896, 0]
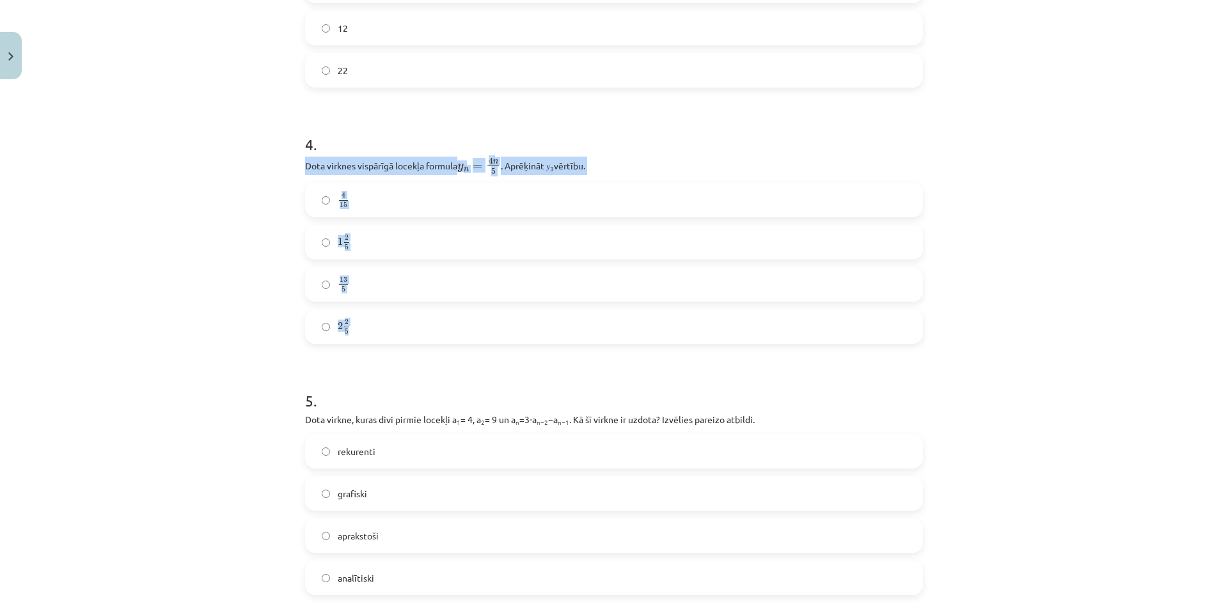
drag, startPoint x: 290, startPoint y: 168, endPoint x: 512, endPoint y: 312, distance: 265.1
click at [512, 312] on div "Mācību tēma: Matemātikas i - 12. klases 1. ieskaites mācību materiāls (ab) #5 📝…" at bounding box center [614, 302] width 1228 height 604
click at [185, 363] on div "Mācību tēma: Matemātikas i - 12. klases 1. ieskaites mācību materiāls (ab) #5 📝…" at bounding box center [614, 302] width 1228 height 604
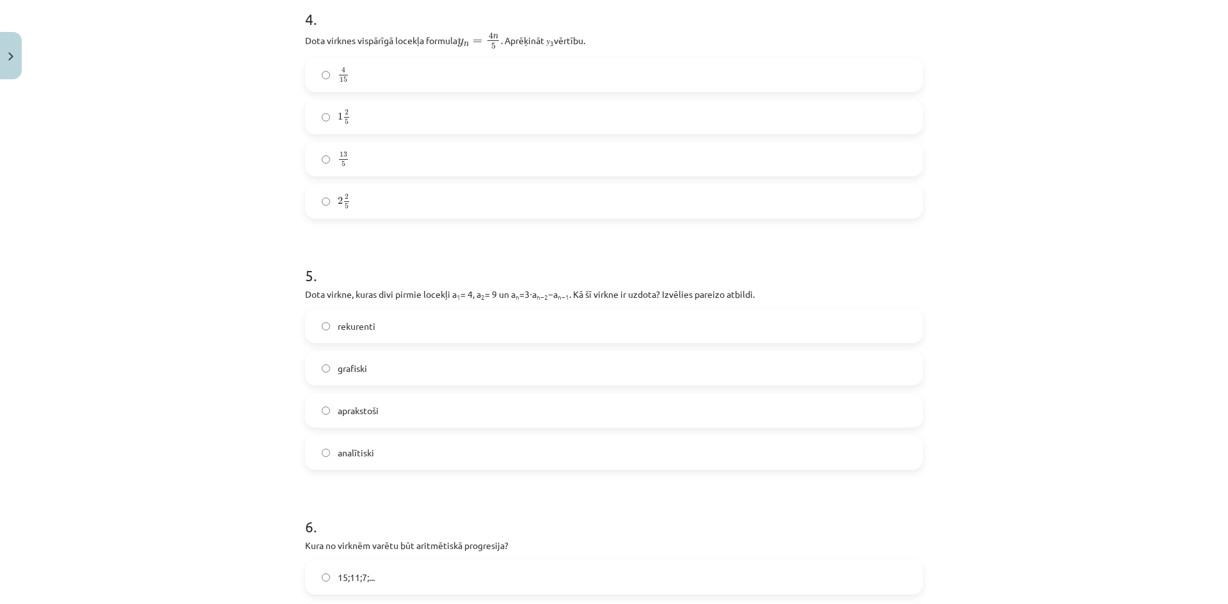
scroll to position [1030, 0]
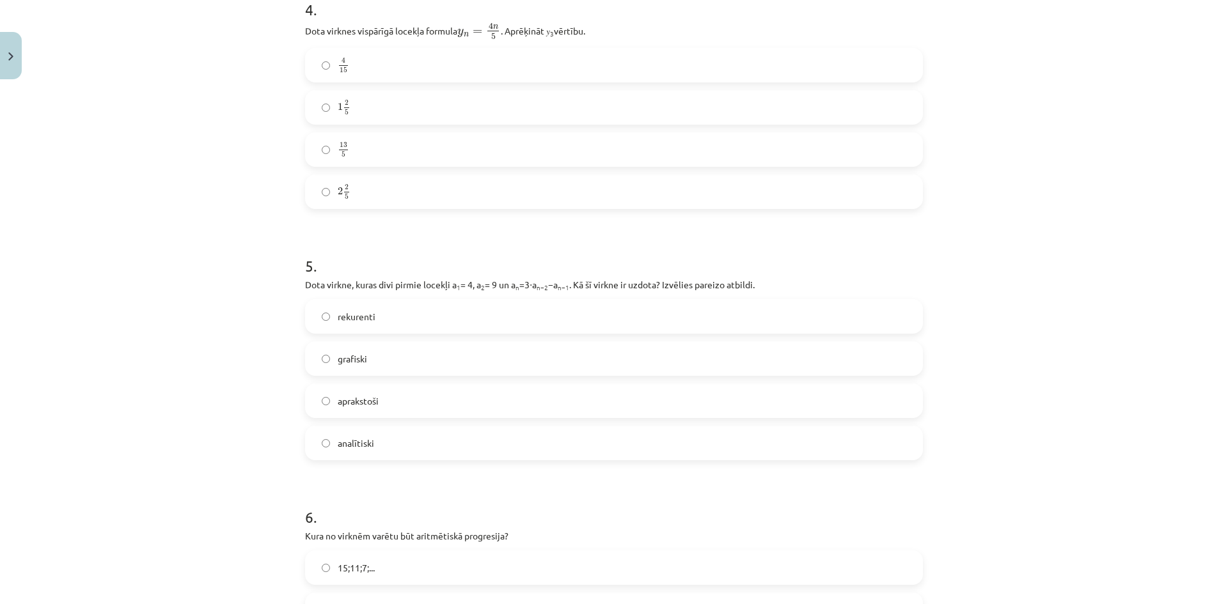
click at [366, 183] on label "2 2 5 2 2 5" at bounding box center [613, 192] width 615 height 32
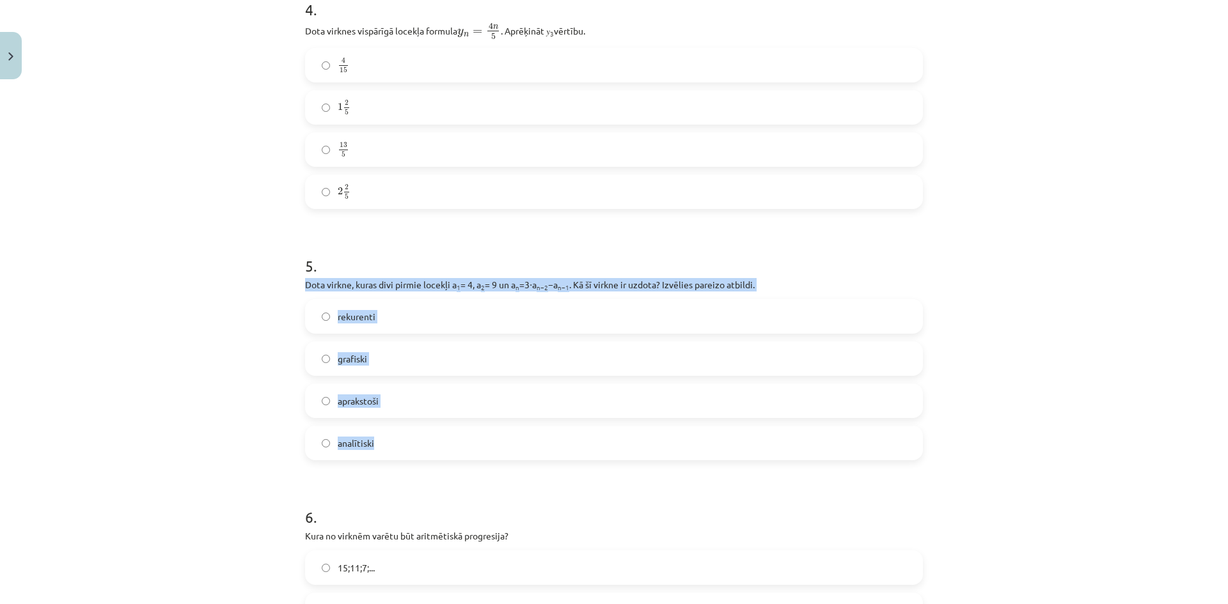
drag, startPoint x: 295, startPoint y: 287, endPoint x: 394, endPoint y: 443, distance: 185.4
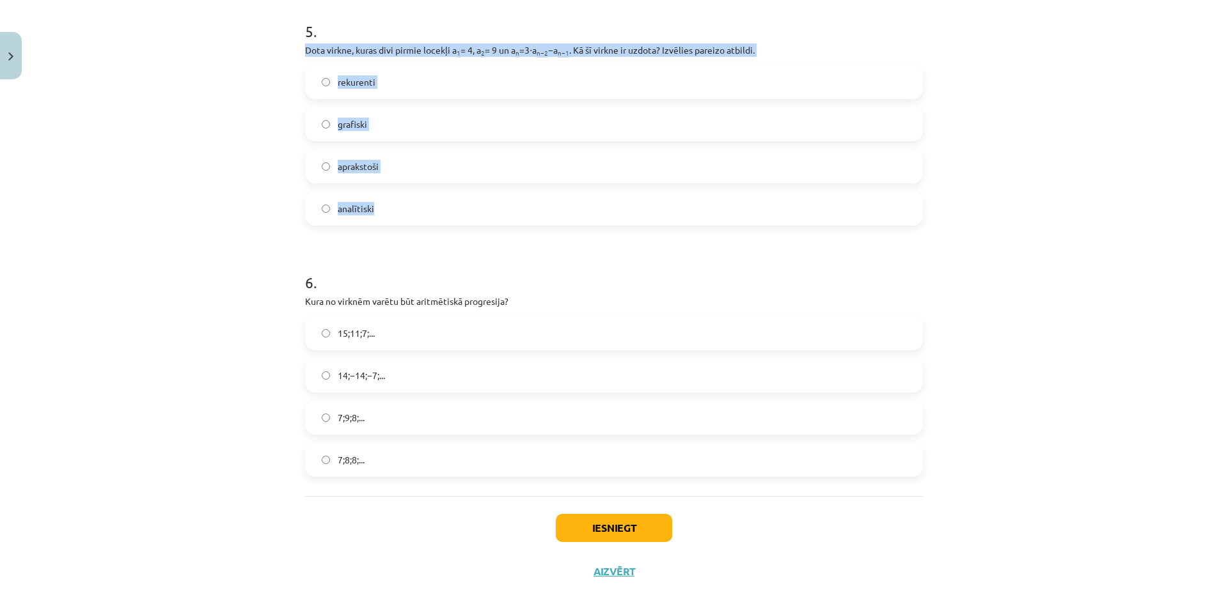
scroll to position [1286, 0]
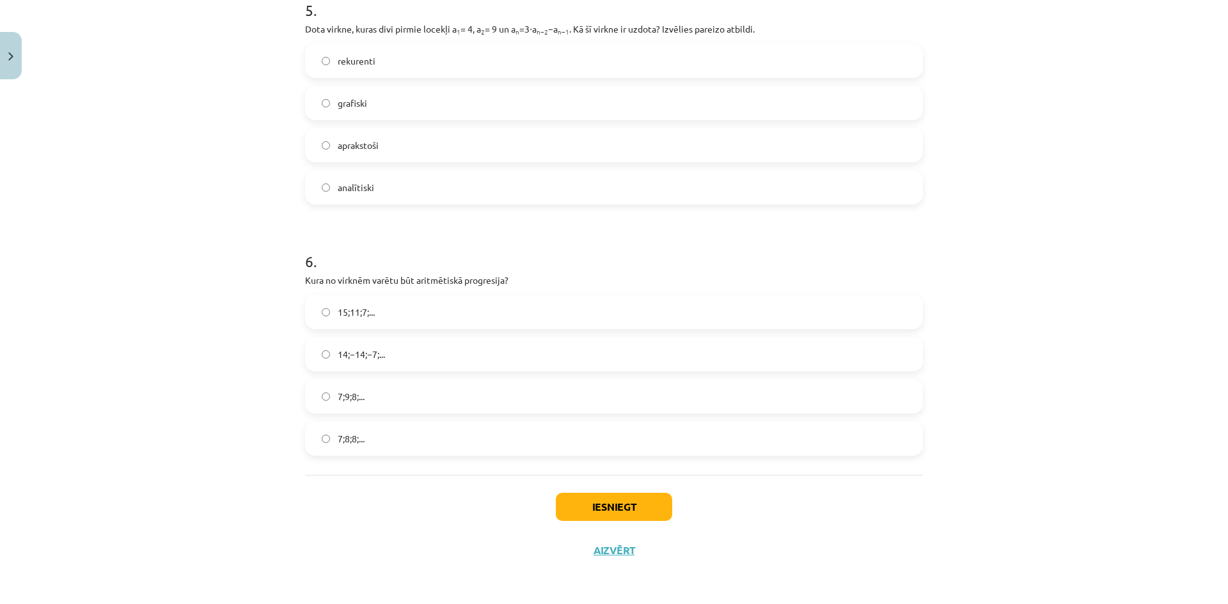
click at [151, 287] on div "Mācību tēma: Matemātikas i - 12. klases 1. ieskaites mācību materiāls (ab) #5 📝…" at bounding box center [614, 302] width 1228 height 604
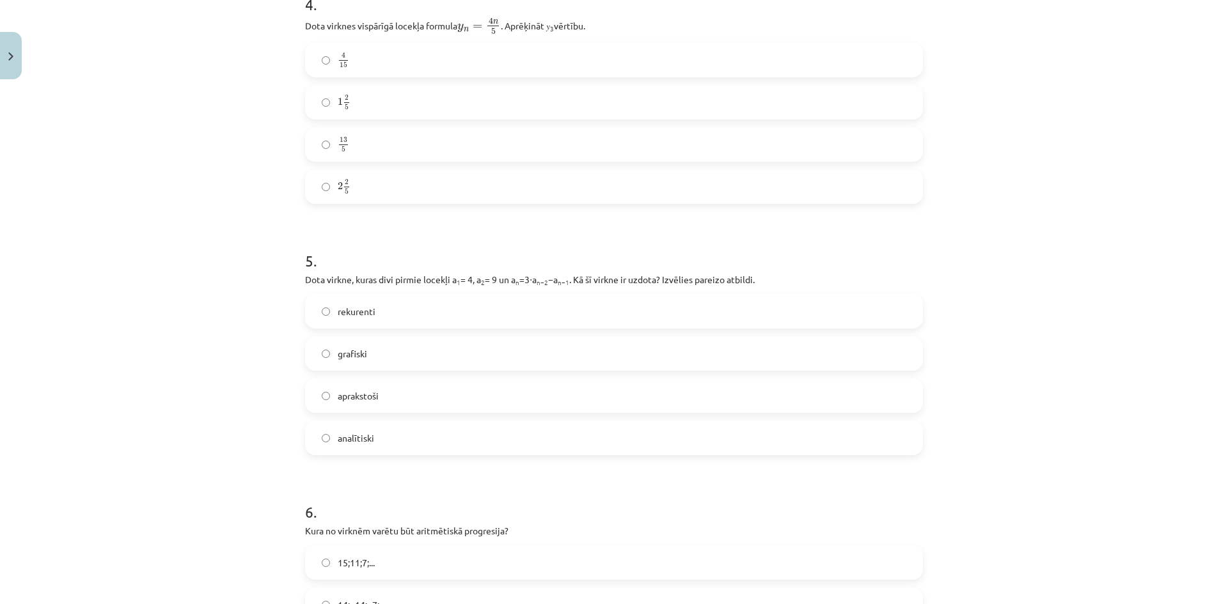
scroll to position [1094, 0]
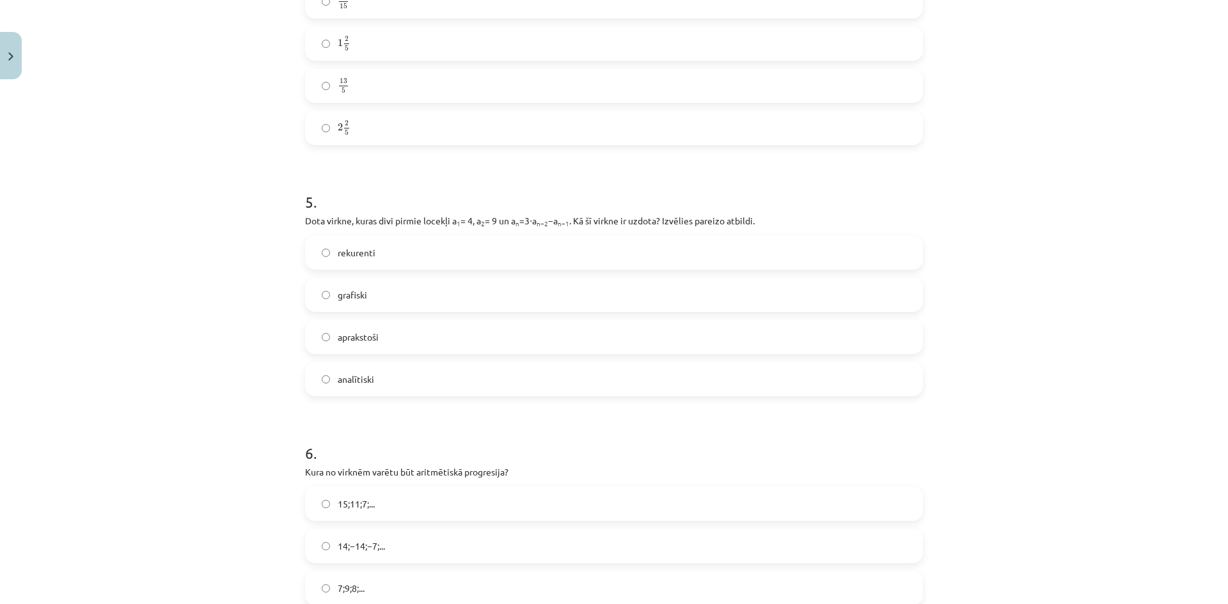
click at [378, 250] on label "rekurenti" at bounding box center [613, 253] width 615 height 32
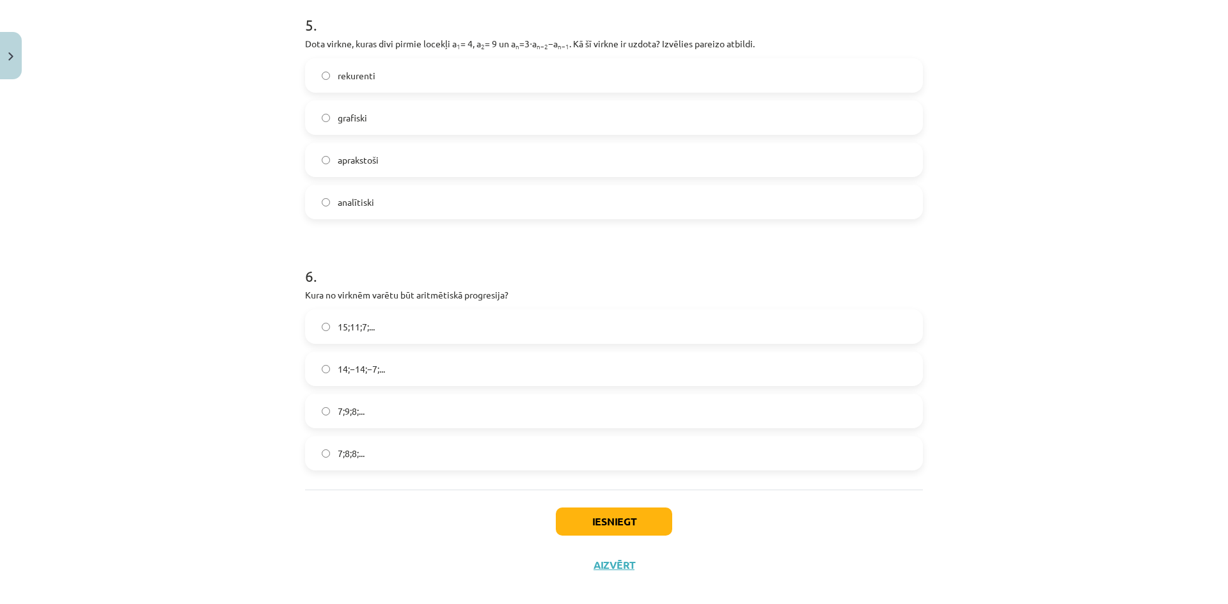
scroll to position [1286, 0]
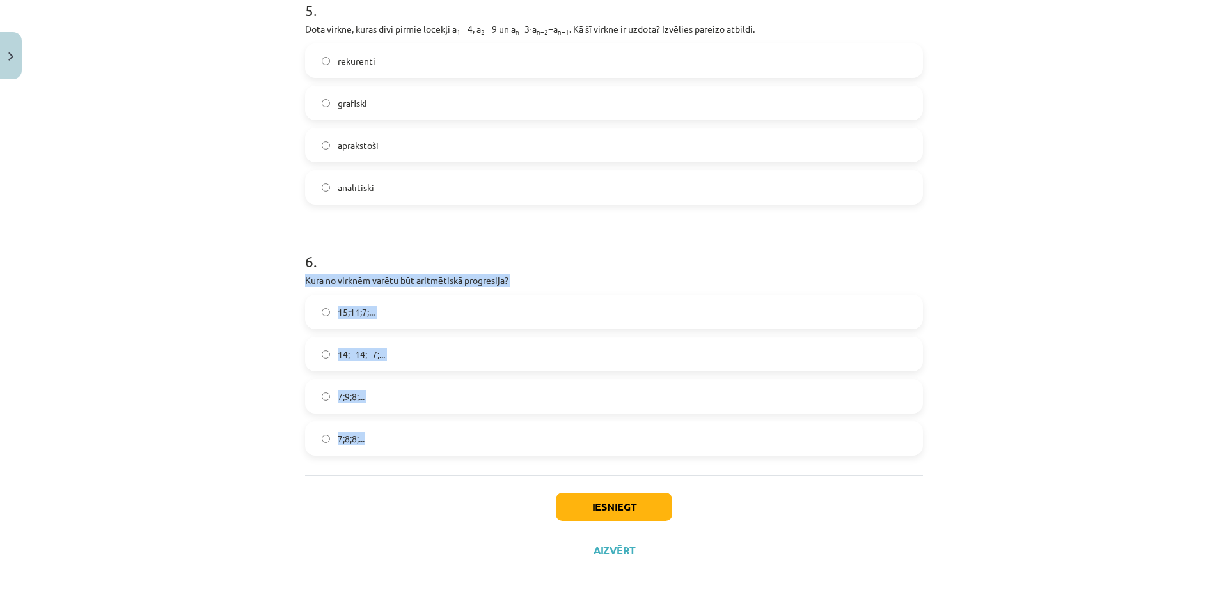
drag, startPoint x: 299, startPoint y: 283, endPoint x: 403, endPoint y: 436, distance: 185.6
click at [209, 392] on div "Mācību tēma: Matemātikas i - 12. klases 1. ieskaites mācību materiāls (ab) #5 📝…" at bounding box center [614, 302] width 1228 height 604
click at [372, 322] on label "15;11;7;..." at bounding box center [613, 312] width 615 height 32
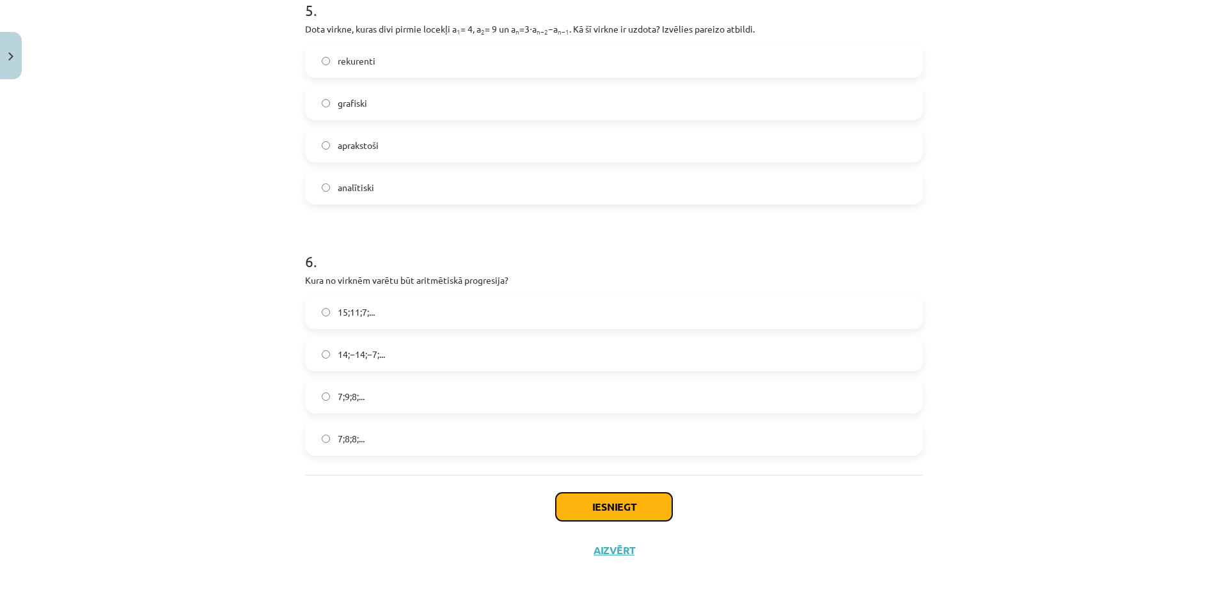
click at [572, 501] on button "Iesniegt" at bounding box center [614, 507] width 116 height 28
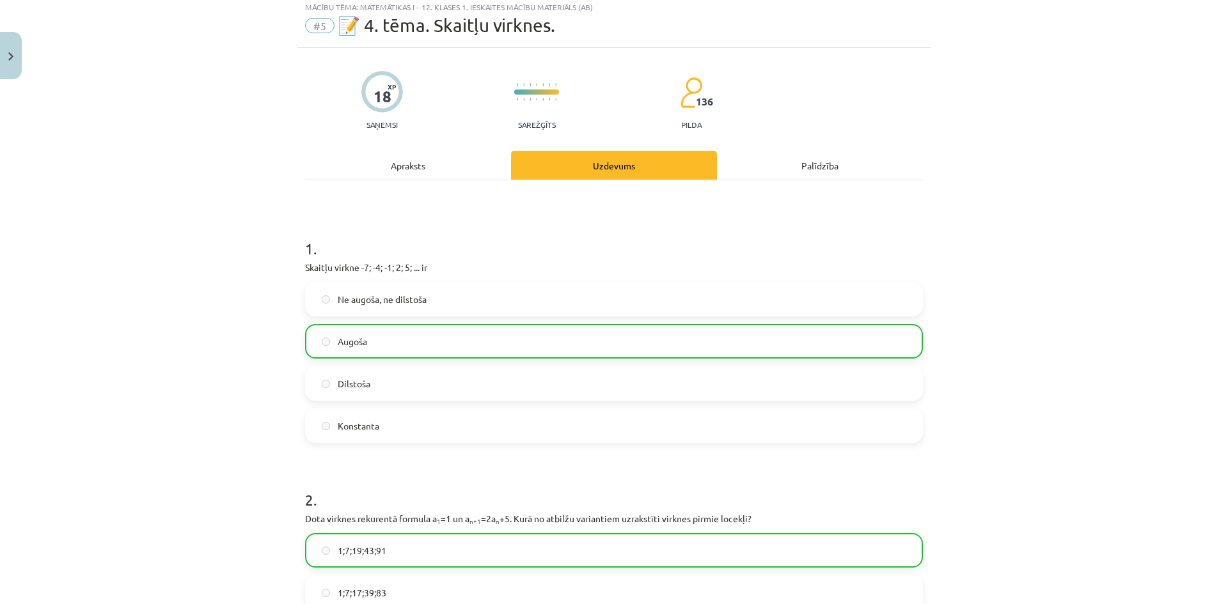
scroll to position [0, 0]
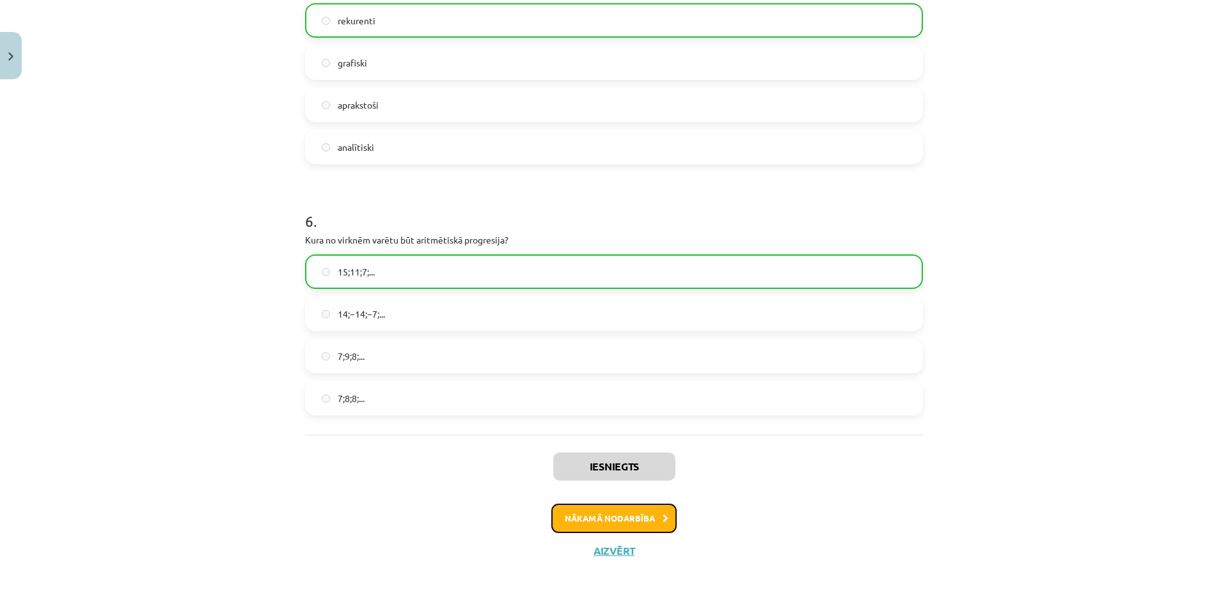
click at [596, 514] on button "Nākamā nodarbība" at bounding box center [613, 518] width 125 height 29
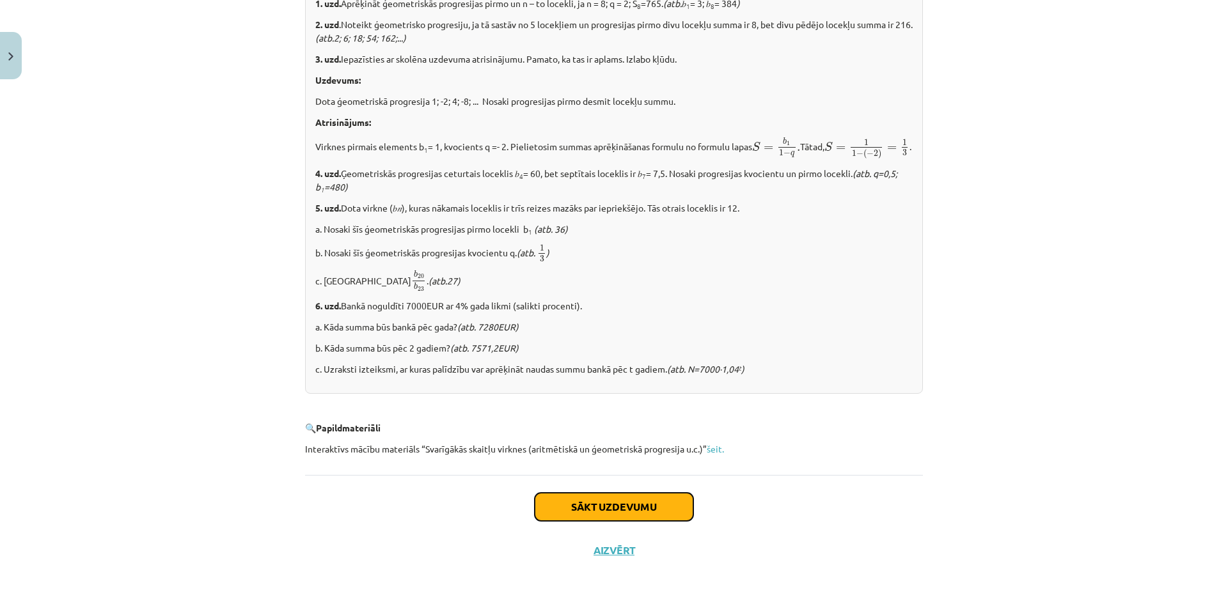
click at [567, 502] on button "Sākt uzdevumu" at bounding box center [614, 507] width 159 height 28
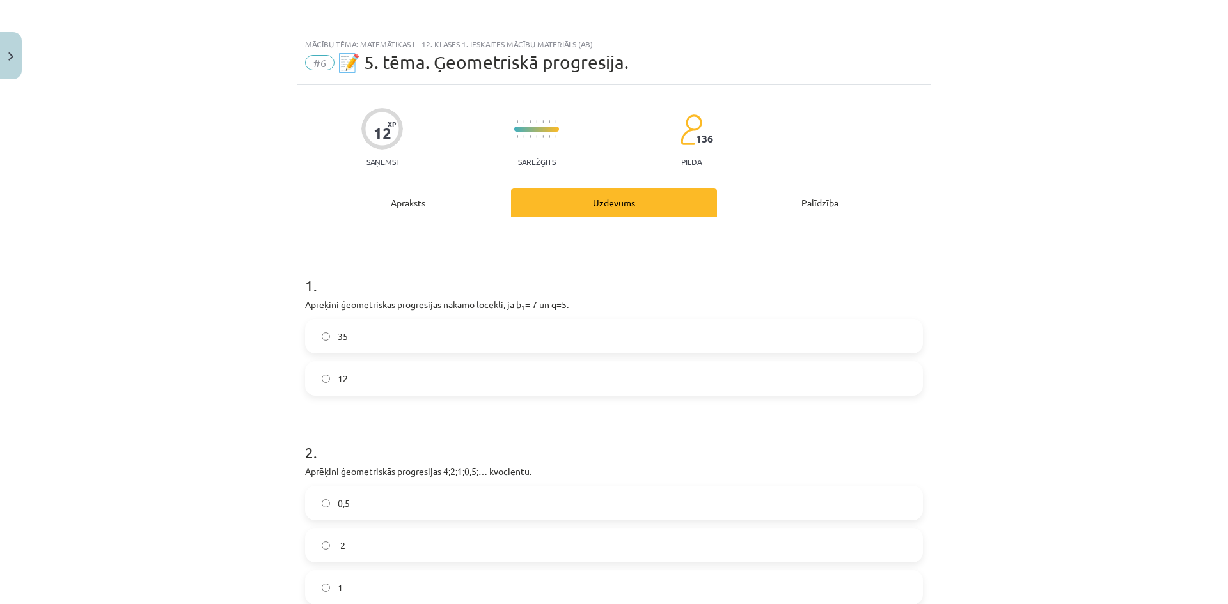
click at [376, 131] on div "12" at bounding box center [383, 134] width 18 height 18
click at [6, 51] on button "Close" at bounding box center [11, 55] width 22 height 47
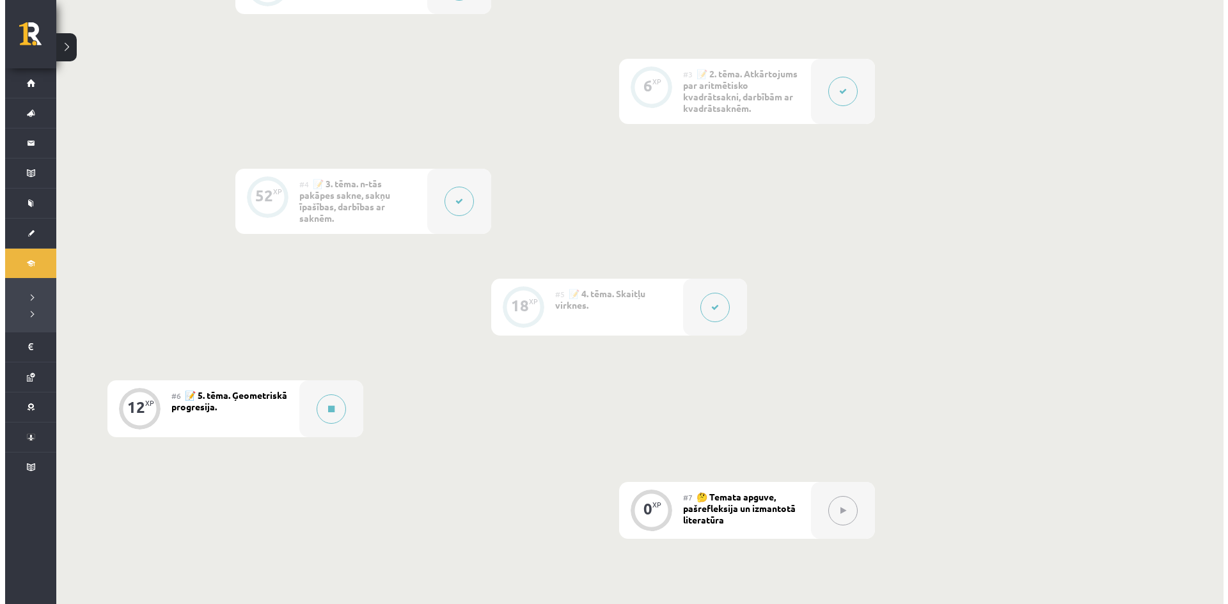
scroll to position [640, 0]
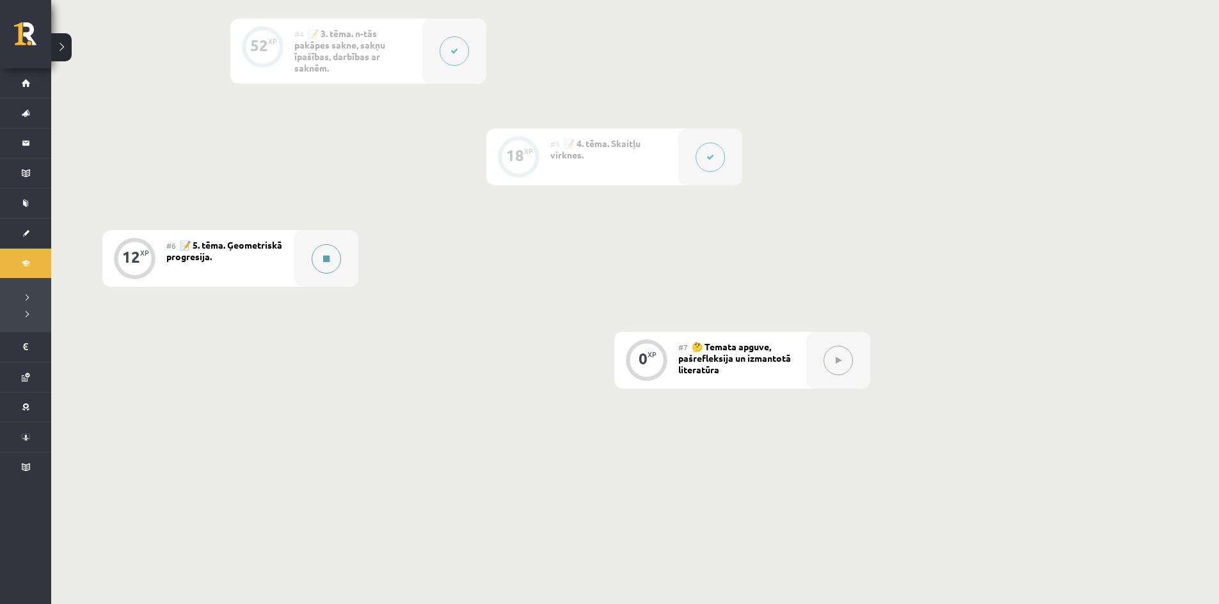
click at [339, 260] on button at bounding box center [326, 258] width 29 height 29
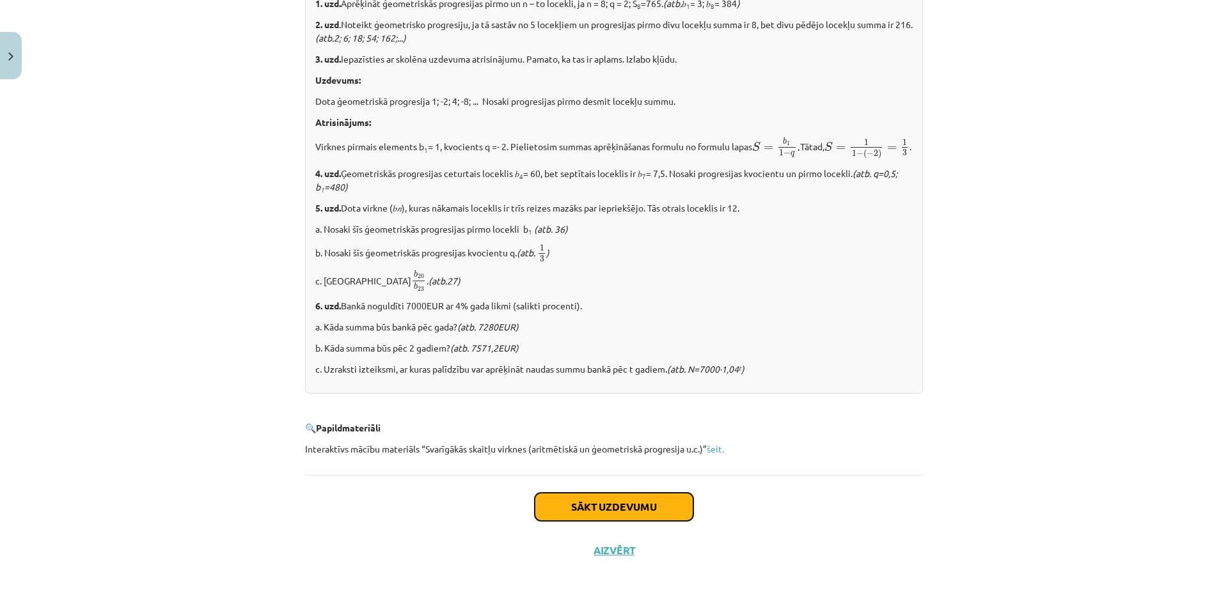
click at [585, 494] on button "Sākt uzdevumu" at bounding box center [614, 507] width 159 height 28
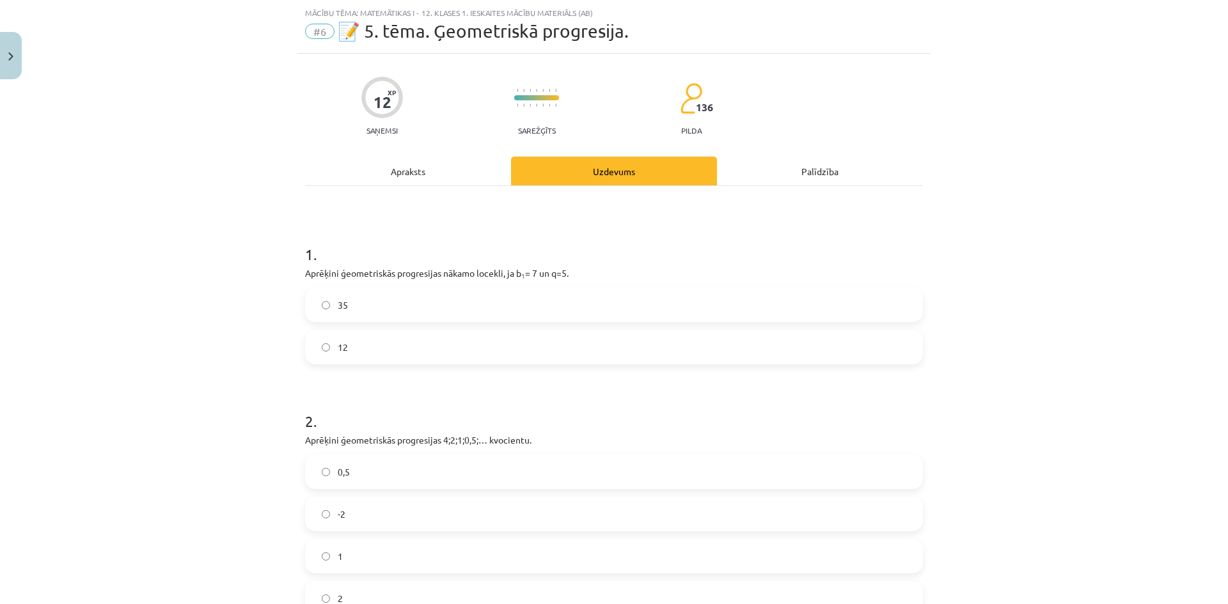
scroll to position [0, 0]
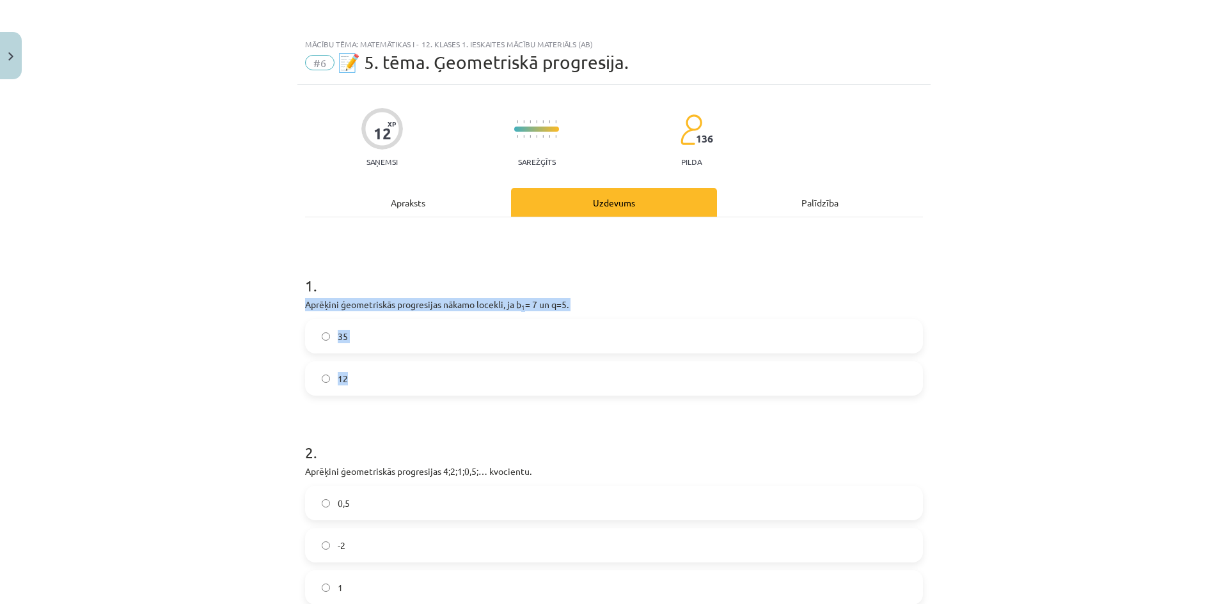
drag, startPoint x: 294, startPoint y: 300, endPoint x: 399, endPoint y: 381, distance: 132.2
click at [399, 381] on div "12 XP Saņemsi Sarežģīts 136 pilda Apraksts Uzdevums Palīdzība 1 . Aprēķini ģeom…" at bounding box center [613, 550] width 633 height 930
click at [114, 376] on div "Mācību tēma: Matemātikas i - 12. klases 1. ieskaites mācību materiāls (ab) #6 📝…" at bounding box center [614, 302] width 1228 height 604
click at [342, 343] on label "35" at bounding box center [613, 336] width 615 height 32
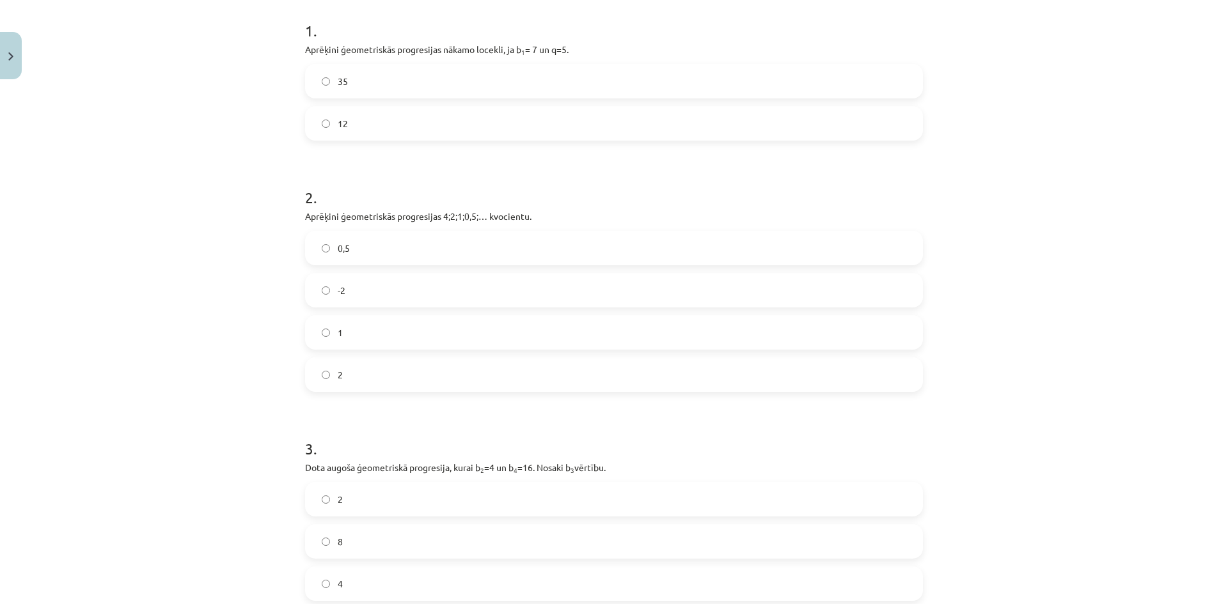
scroll to position [256, 0]
drag, startPoint x: 299, startPoint y: 219, endPoint x: 401, endPoint y: 368, distance: 181.3
click at [401, 368] on div "12 XP Saņemsi Sarežģīts 136 pilda Apraksts Uzdevums Palīdzība 1 . Aprēķini ģeom…" at bounding box center [613, 294] width 633 height 930
click at [180, 400] on div "Mācību tēma: Matemātikas i - 12. klases 1. ieskaites mācību materiāls (ab) #6 📝…" at bounding box center [614, 302] width 1228 height 604
click at [378, 256] on label "0,5" at bounding box center [613, 248] width 615 height 32
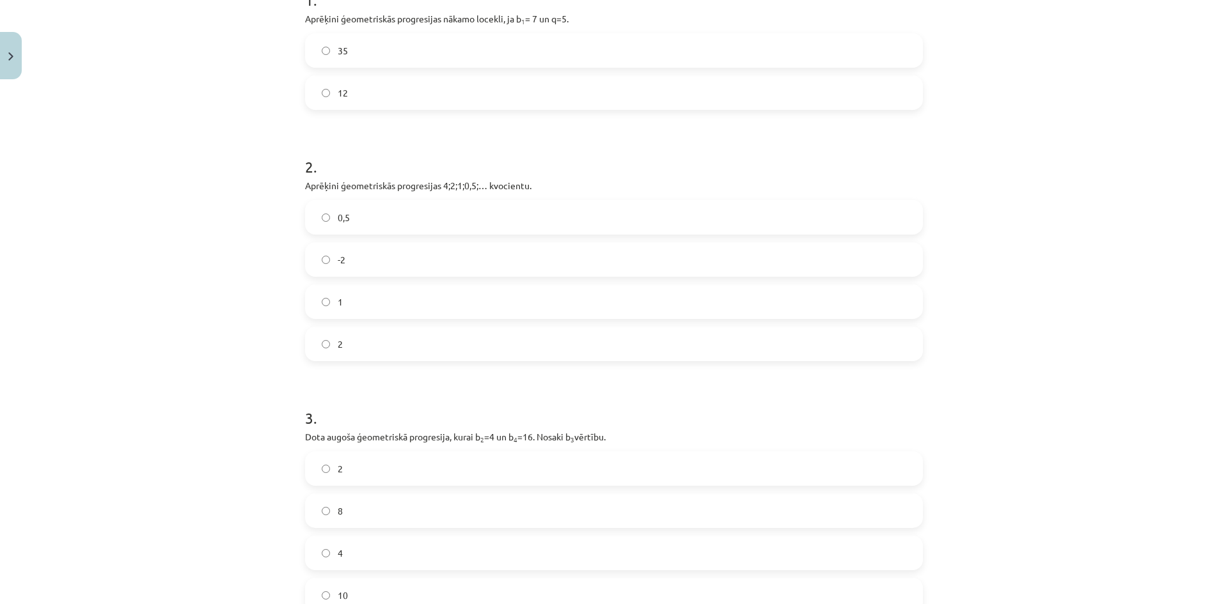
scroll to position [443, 0]
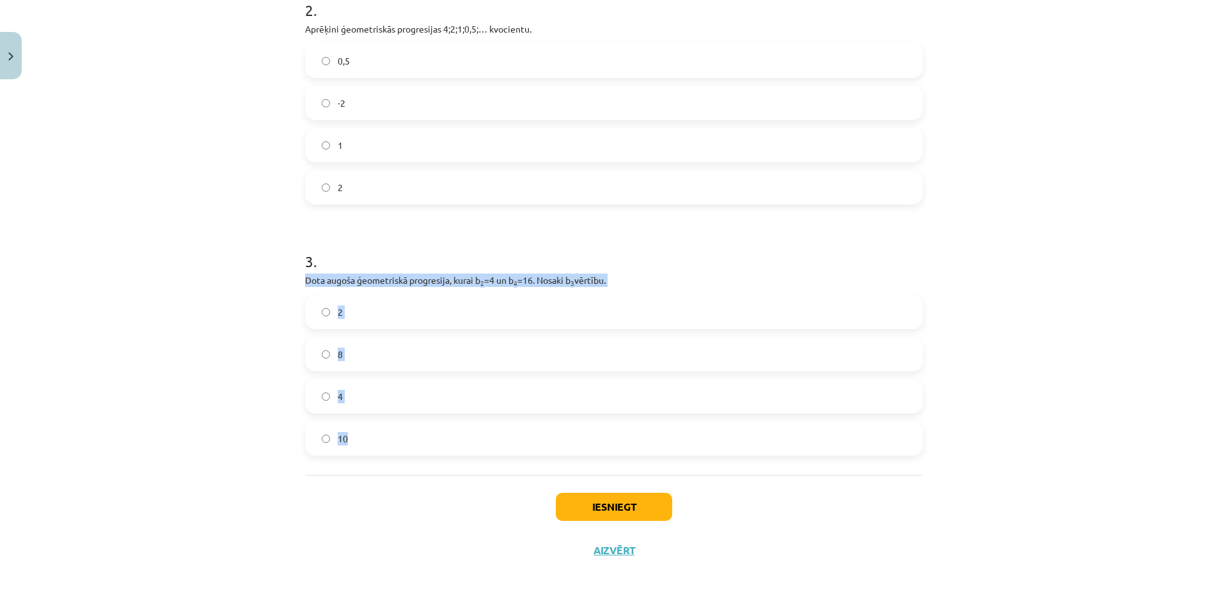
drag, startPoint x: 297, startPoint y: 284, endPoint x: 388, endPoint y: 431, distance: 173.2
click at [388, 431] on div "12 XP Saņemsi Sarežģīts 136 pilda Apraksts Uzdevums Palīdzība 1 . Aprēķini ģeom…" at bounding box center [613, 107] width 633 height 930
click at [262, 422] on div "Mācību tēma: Matemātikas i - 12. klases 1. ieskaites mācību materiāls (ab) #6 📝…" at bounding box center [614, 302] width 1228 height 604
click at [424, 359] on label "8" at bounding box center [613, 354] width 615 height 32
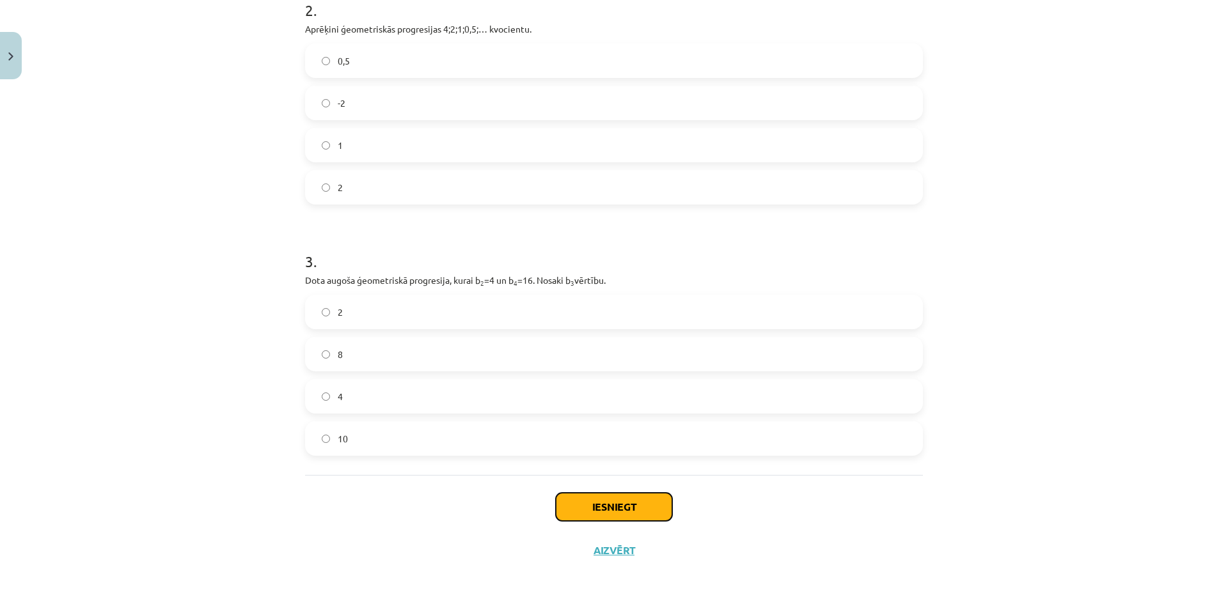
click at [617, 509] on button "Iesniegt" at bounding box center [614, 507] width 116 height 28
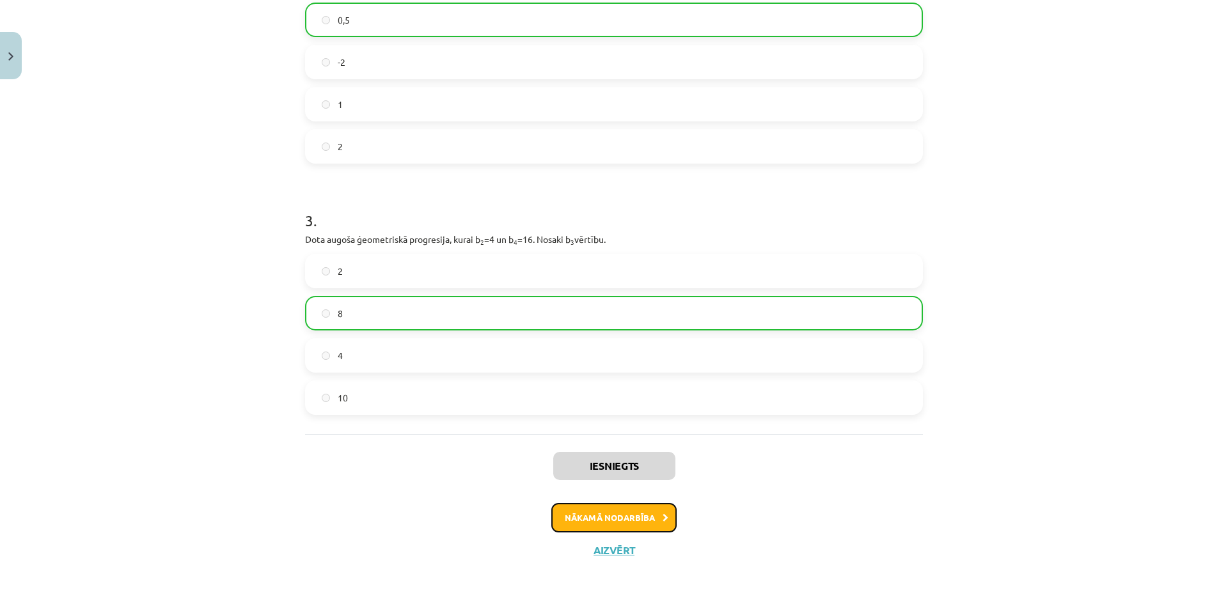
click at [583, 520] on button "Nākamā nodarbība" at bounding box center [613, 517] width 125 height 29
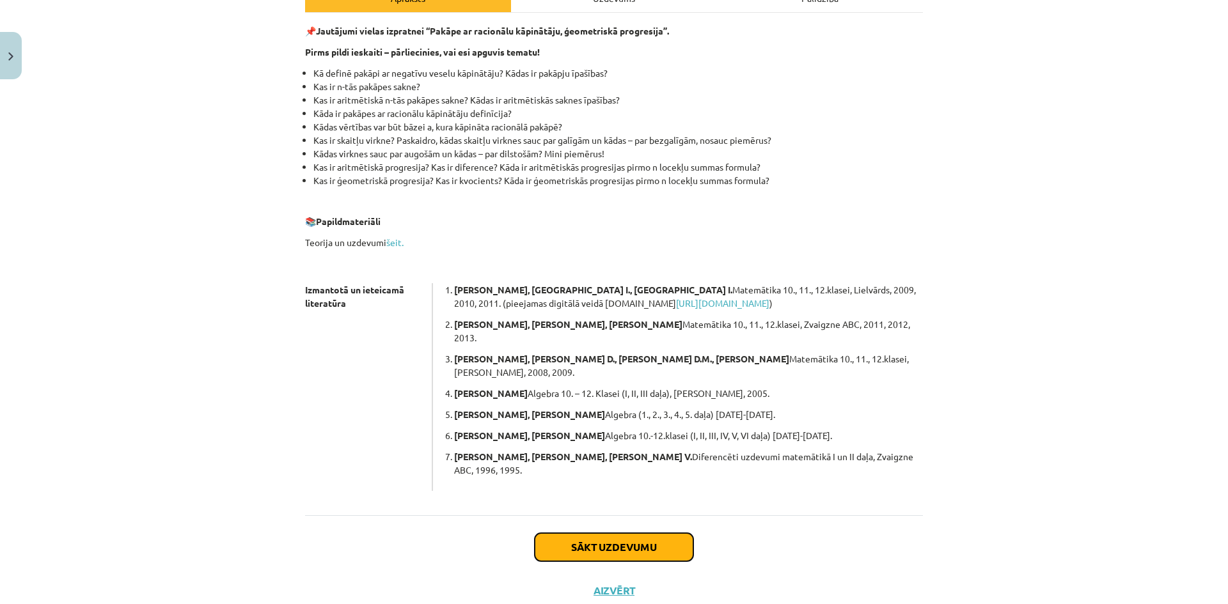
click at [573, 533] on button "Sākt uzdevumu" at bounding box center [614, 547] width 159 height 28
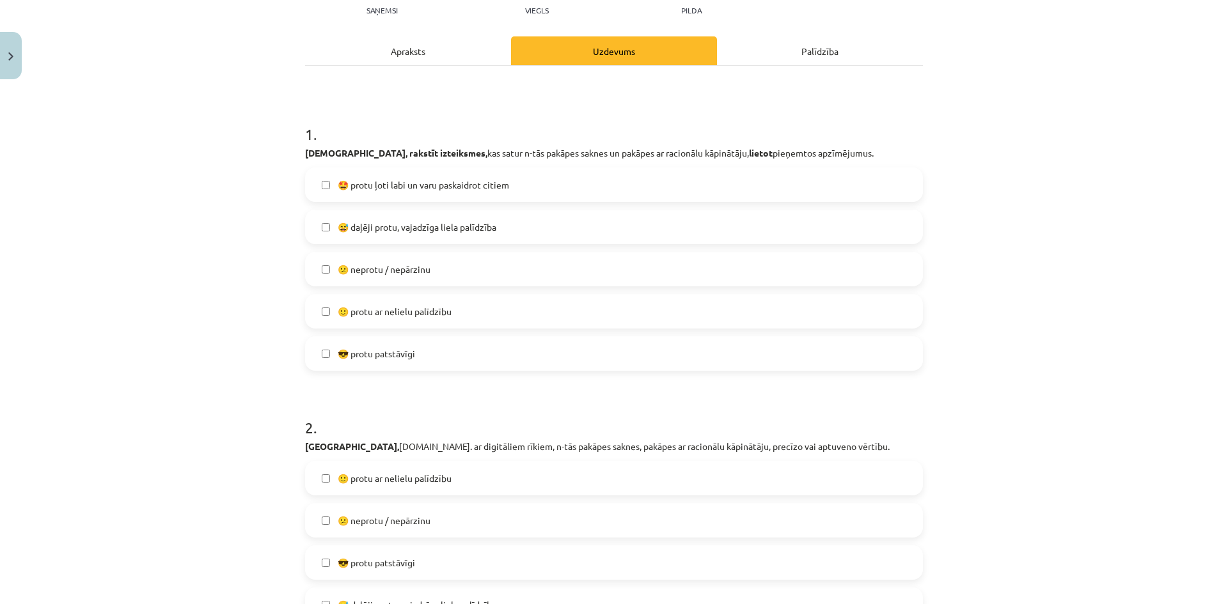
scroll to position [160, 0]
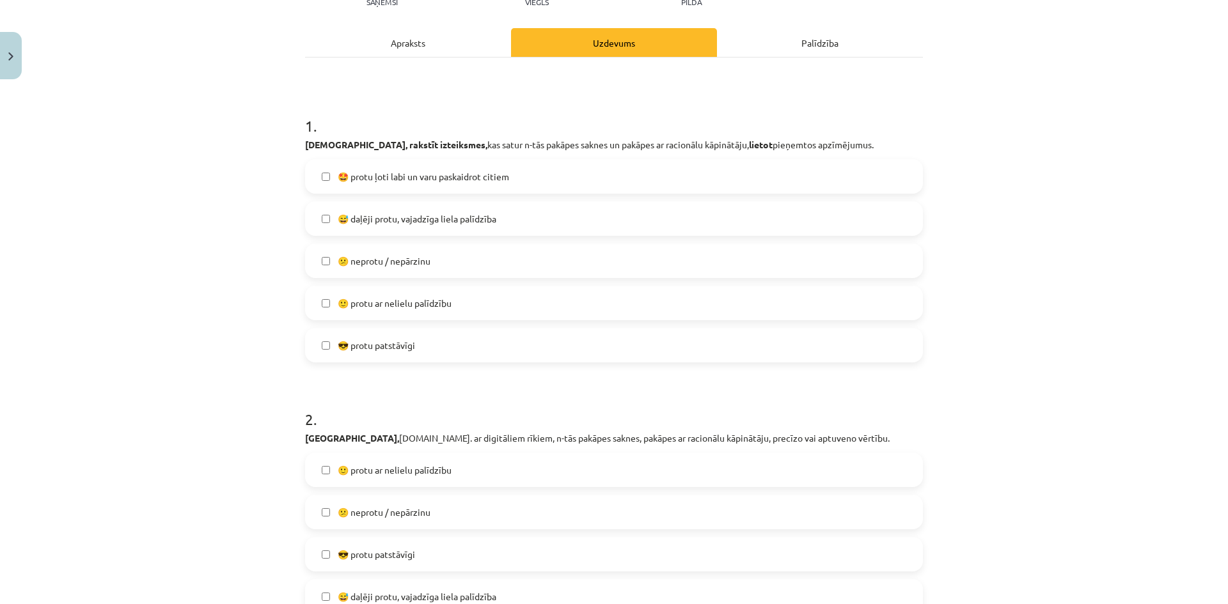
click at [399, 223] on span "😅 daļēji protu, vajadzīga liela palīdzība" at bounding box center [417, 218] width 159 height 13
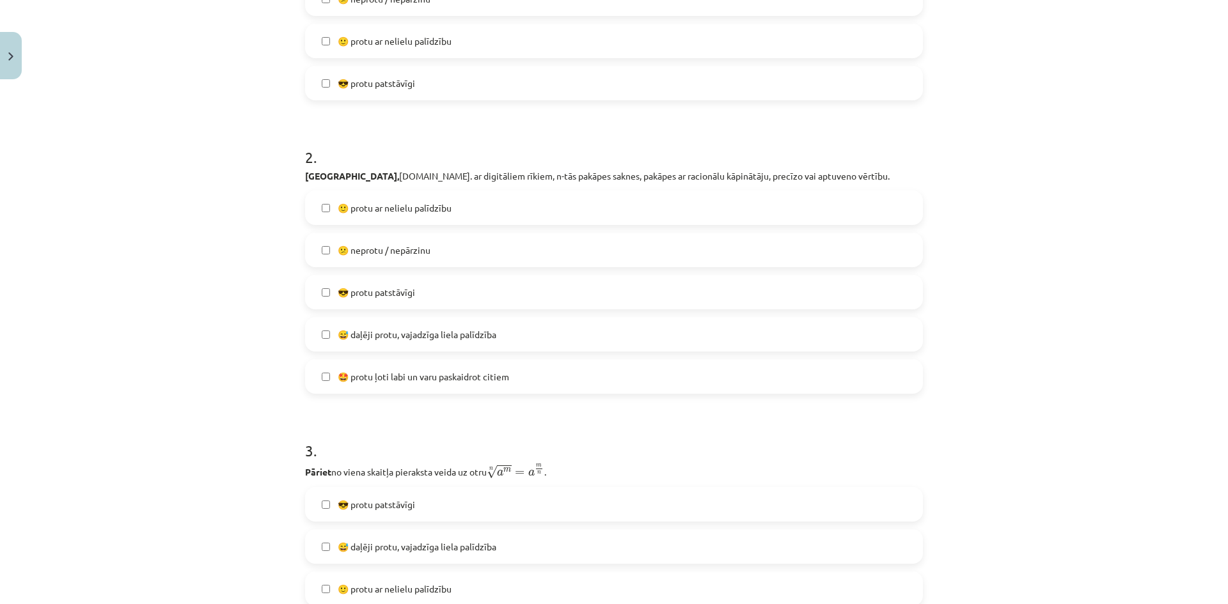
scroll to position [416, 0]
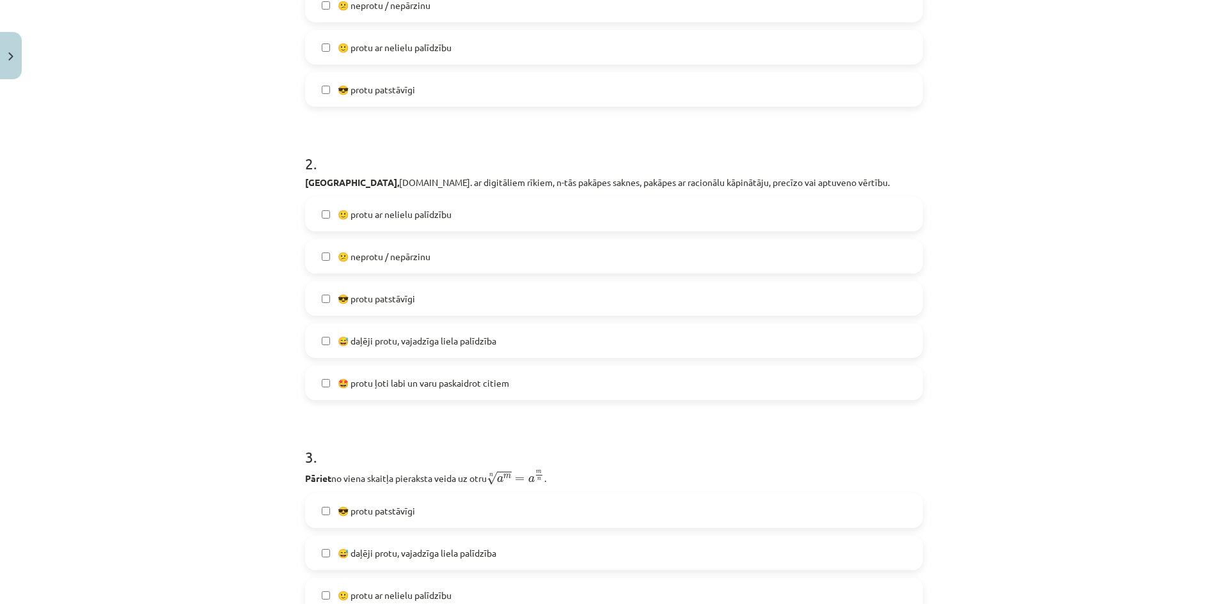
click at [413, 220] on span "🙂 protu ar nelielu palīdzību" at bounding box center [395, 214] width 114 height 13
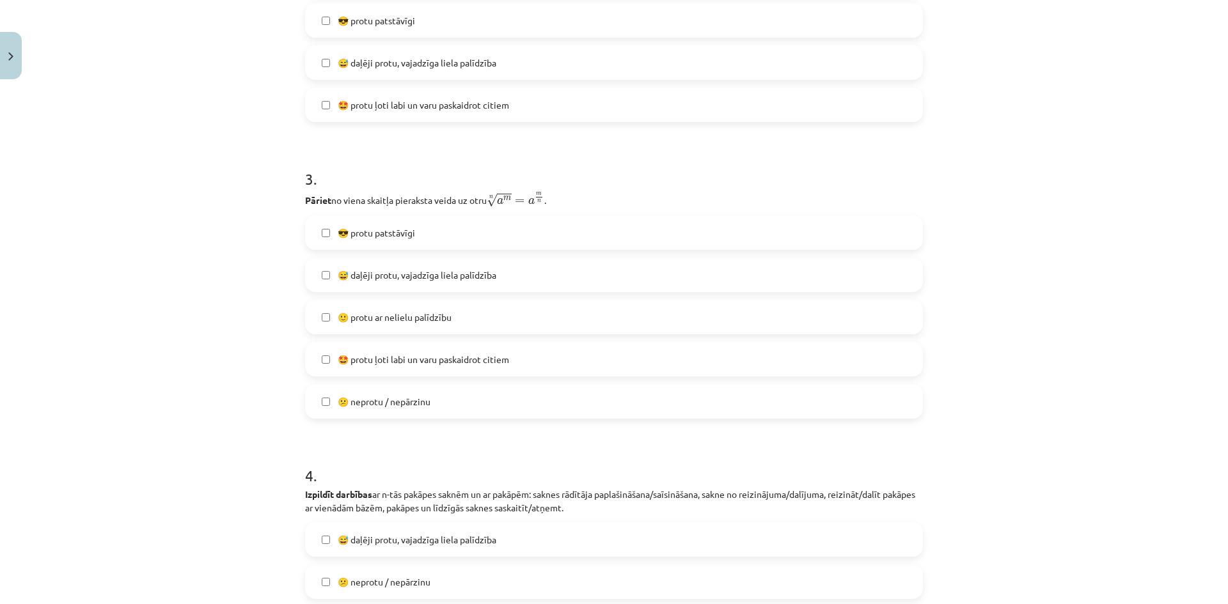
scroll to position [800, 0]
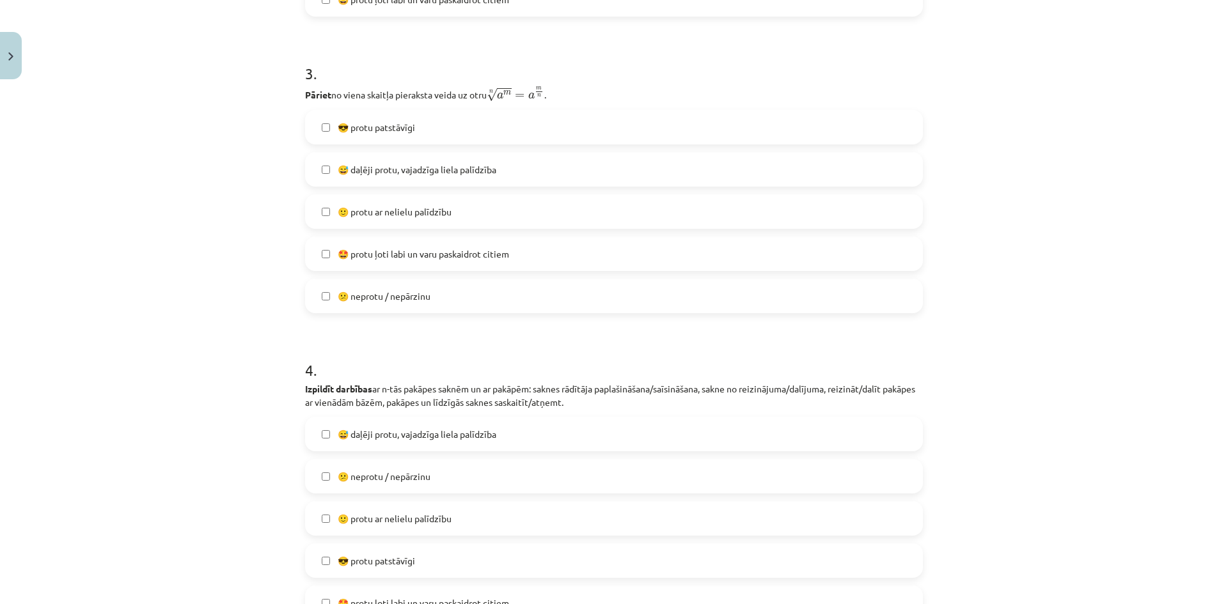
click at [413, 175] on span "😅 daļēji protu, vajadzīga liela palīdzība" at bounding box center [417, 169] width 159 height 13
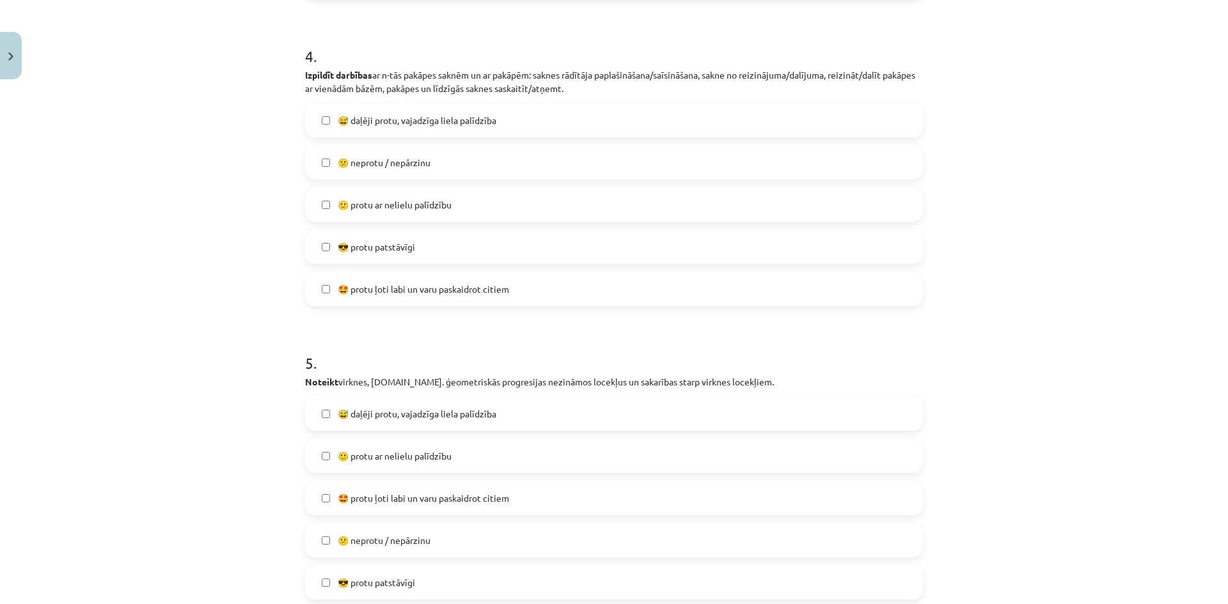
scroll to position [1119, 0]
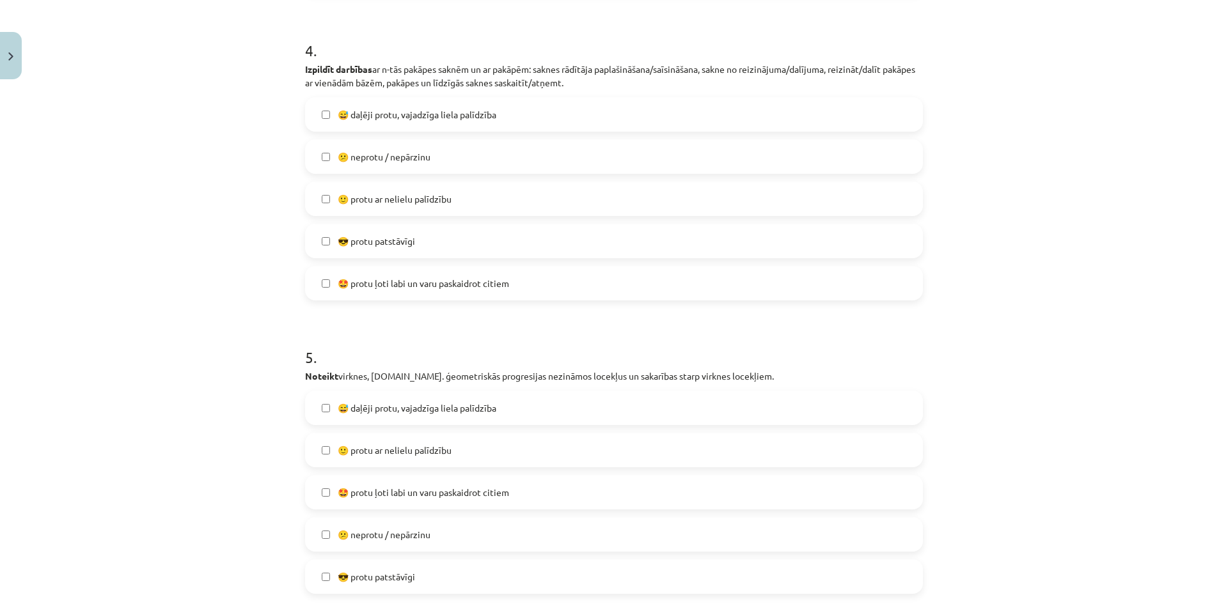
click at [460, 111] on span "😅 daļēji protu, vajadzīga liela palīdzība" at bounding box center [417, 114] width 159 height 13
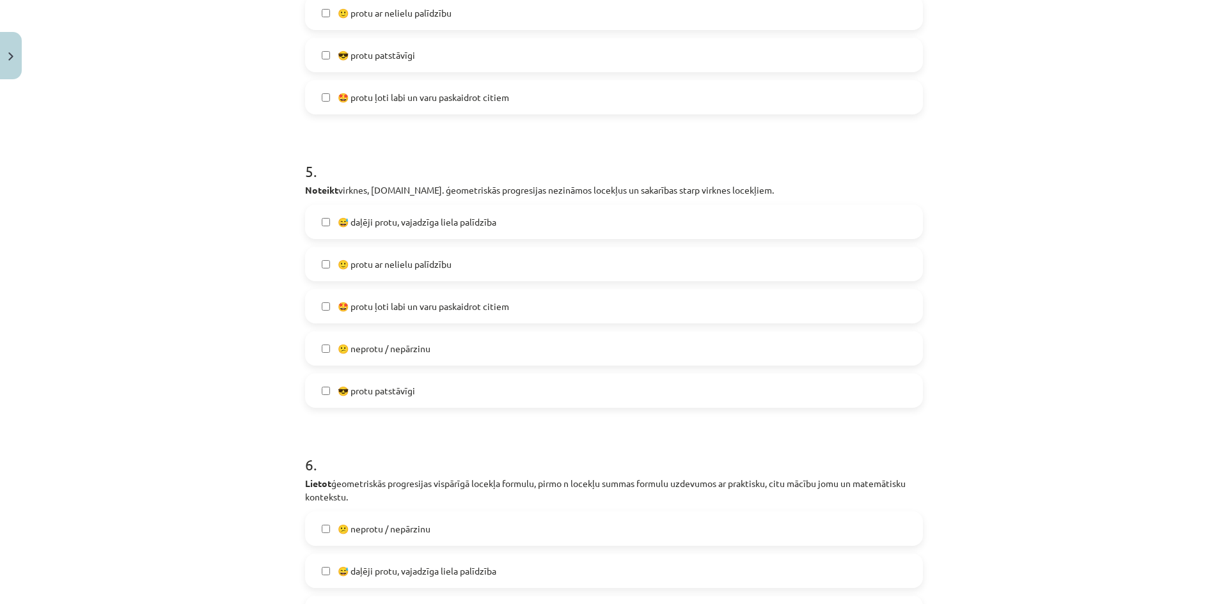
scroll to position [1375, 0]
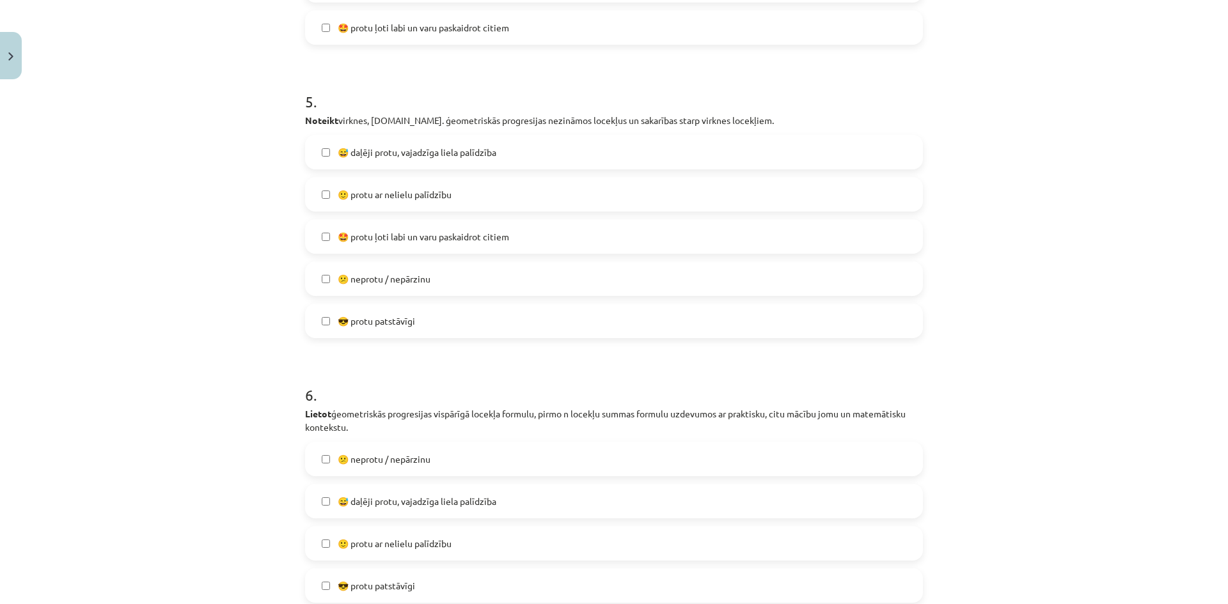
click at [454, 159] on label "😅 daļēji protu, vajadzīga liela palīdzība" at bounding box center [613, 152] width 615 height 32
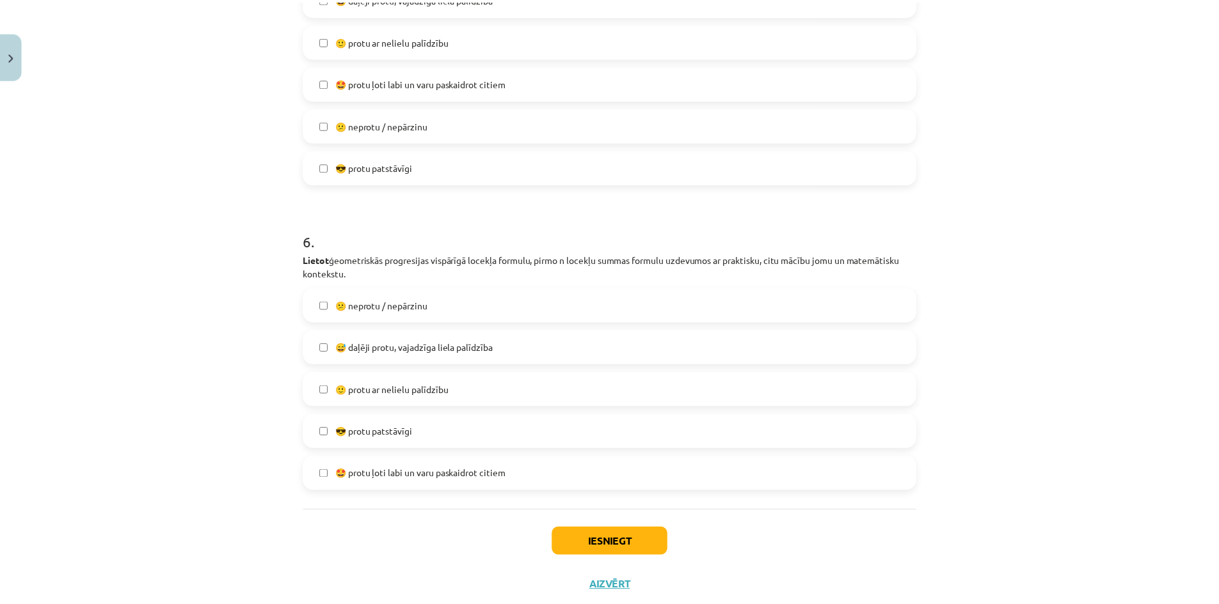
scroll to position [1565, 0]
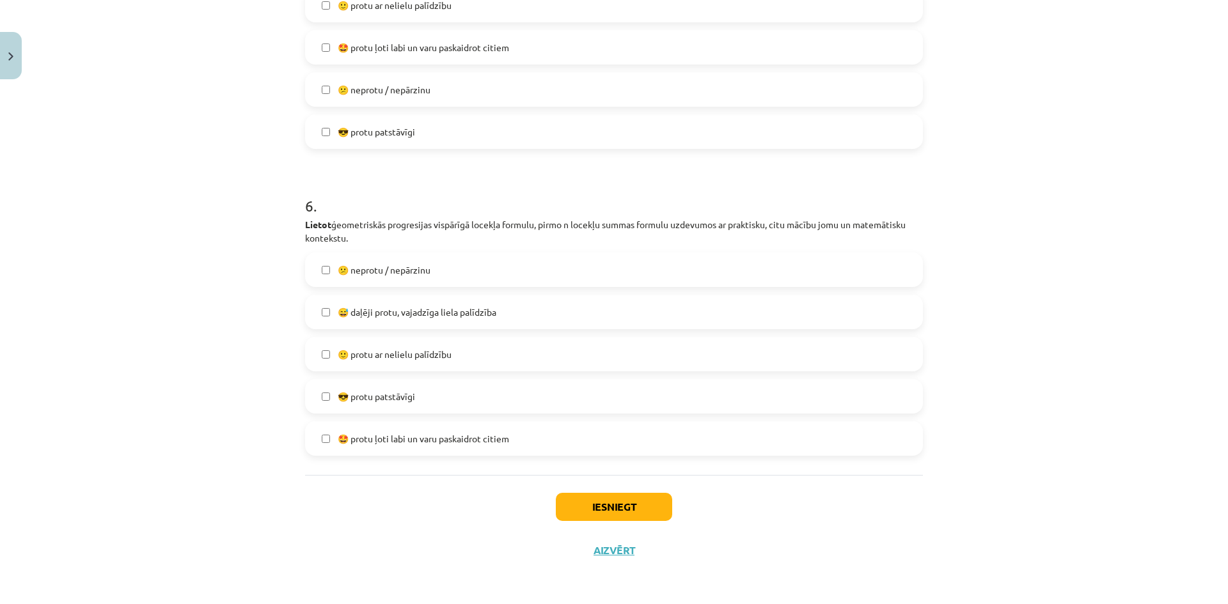
click at [419, 306] on span "😅 daļēji protu, vajadzīga liela palīdzība" at bounding box center [417, 312] width 159 height 13
click at [588, 501] on button "Iesniegt" at bounding box center [614, 507] width 116 height 28
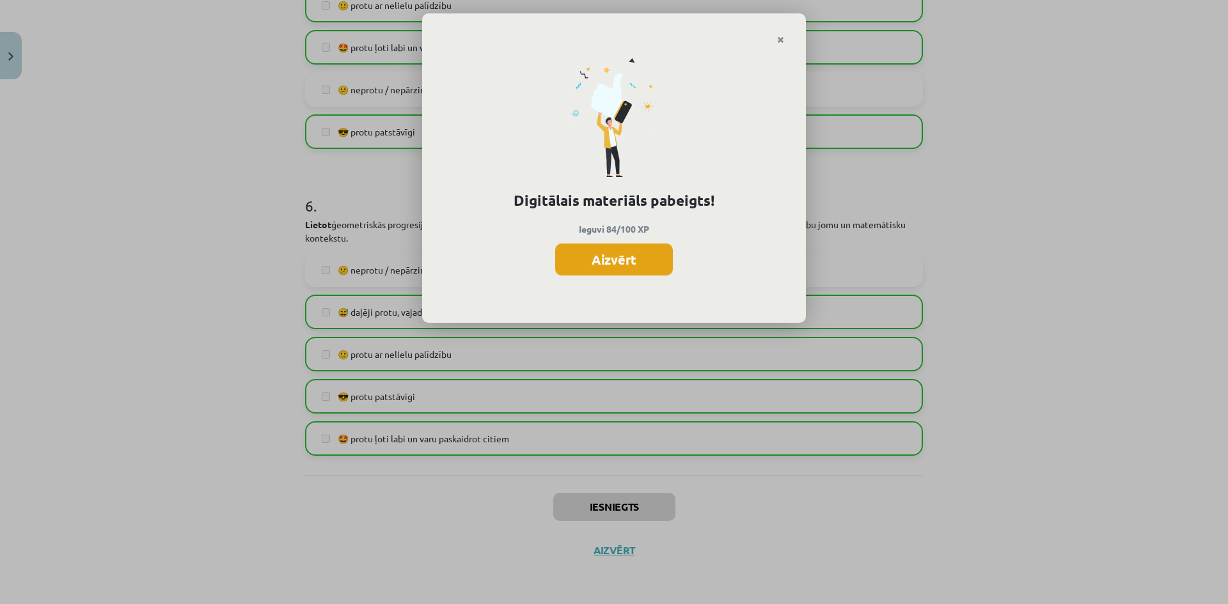
click at [572, 262] on button "Aizvērt" at bounding box center [614, 260] width 118 height 32
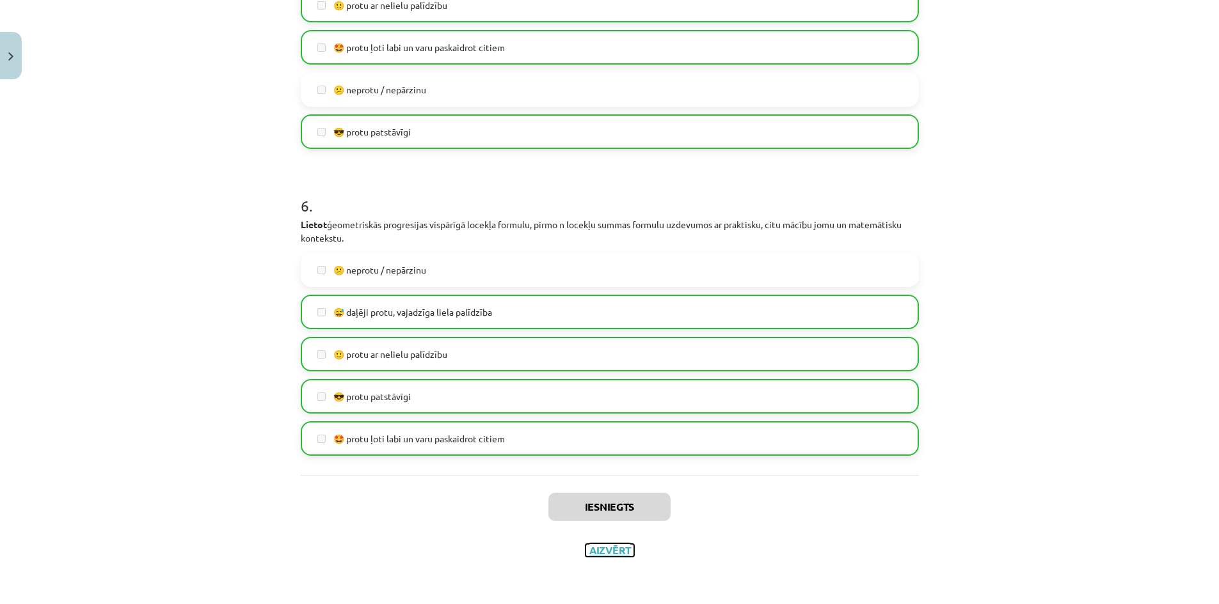
click at [606, 546] on button "Aizvērt" at bounding box center [609, 550] width 49 height 13
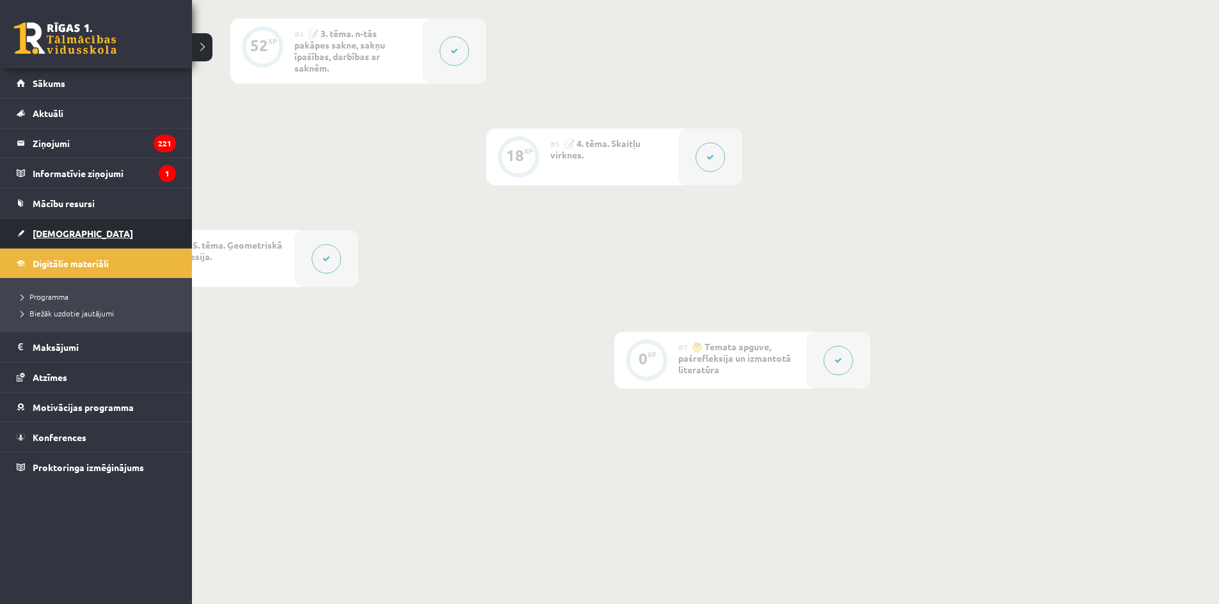
click at [49, 237] on span "[DEMOGRAPHIC_DATA]" at bounding box center [83, 234] width 100 height 12
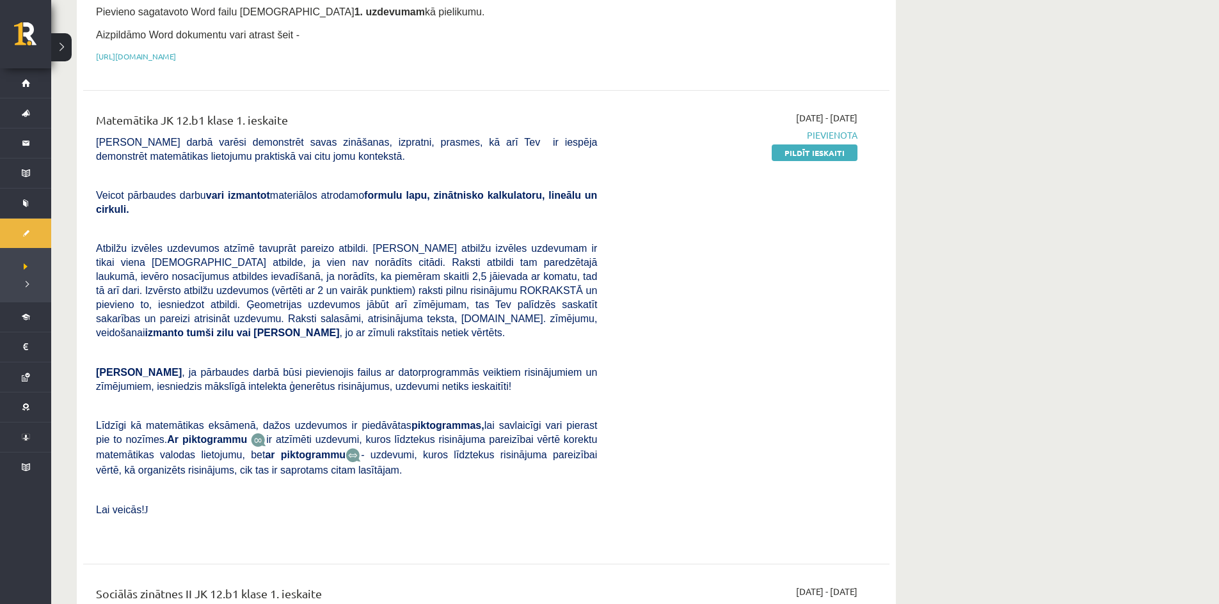
scroll to position [256, 0]
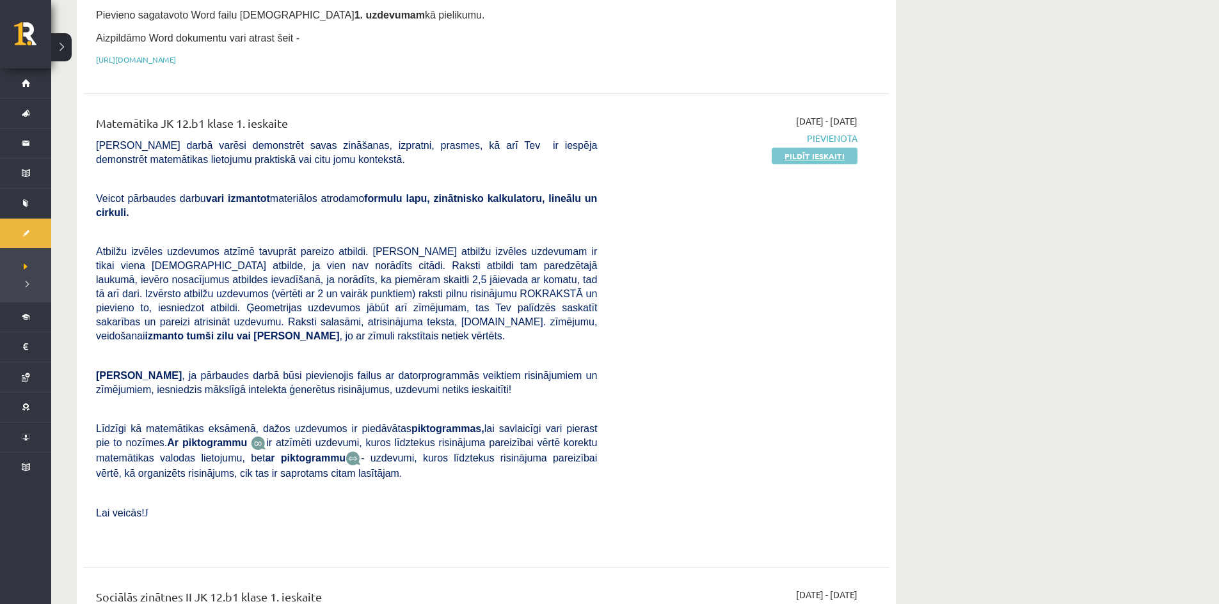
click at [830, 148] on link "Pildīt ieskaiti" at bounding box center [814, 156] width 86 height 17
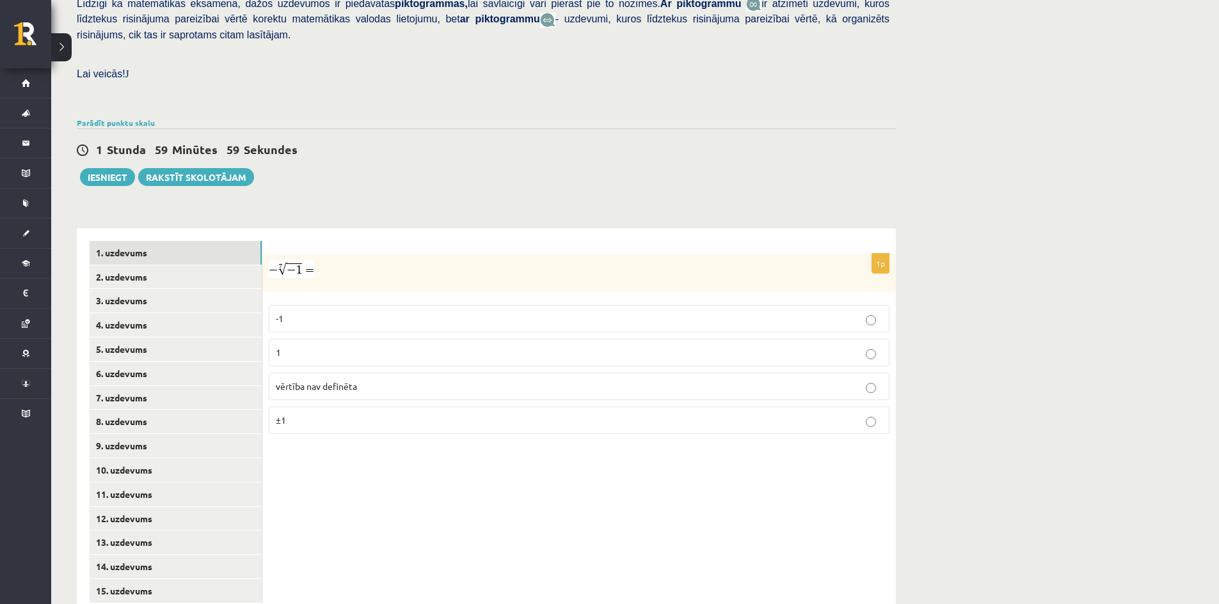
scroll to position [336, 0]
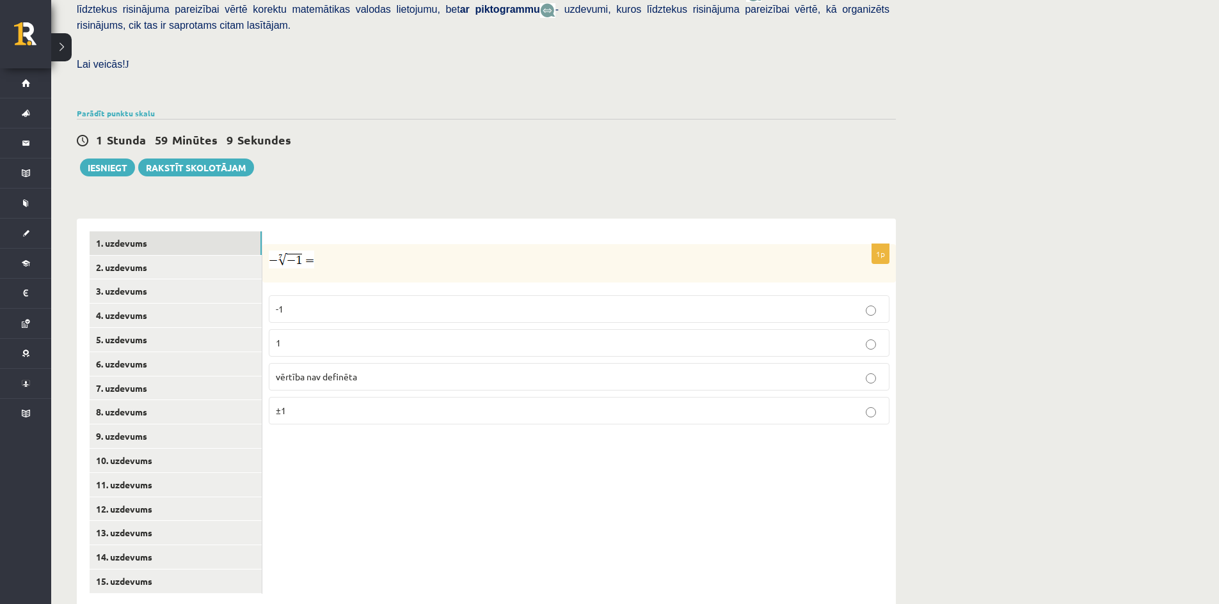
click at [355, 336] on p "1" at bounding box center [579, 342] width 606 height 13
click at [160, 256] on link "2. uzdevums" at bounding box center [176, 268] width 172 height 24
click at [326, 303] on p "x 7 5 x 7 5" at bounding box center [579, 311] width 606 height 16
click at [312, 339] on p "x 5 7 x 5 7" at bounding box center [579, 347] width 606 height 16
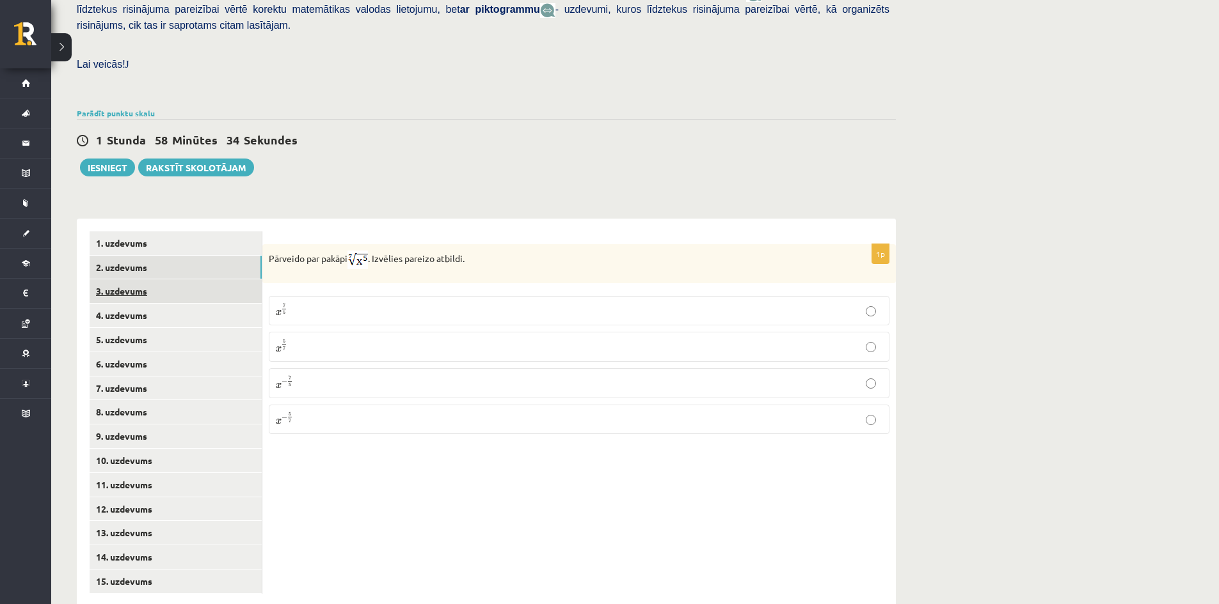
click at [158, 280] on link "3. uzdevums" at bounding box center [176, 292] width 172 height 24
click at [479, 315] on input "text" at bounding box center [517, 326] width 96 height 22
type input "*"
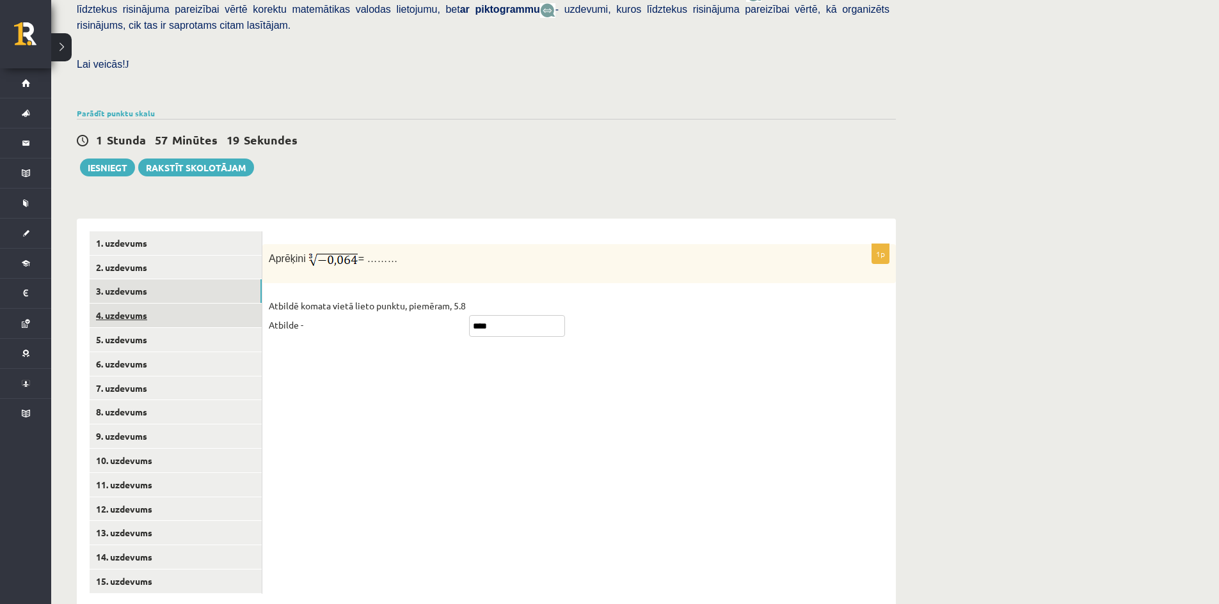
type input "****"
click at [180, 304] on link "4. uzdevums" at bounding box center [176, 316] width 172 height 24
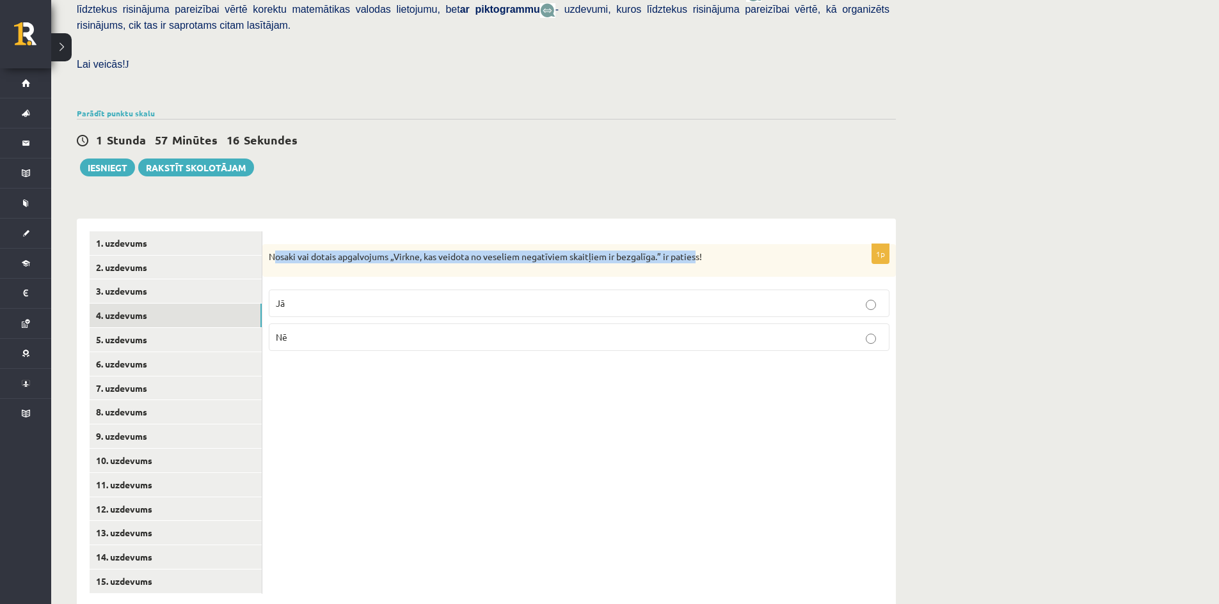
drag, startPoint x: 272, startPoint y: 228, endPoint x: 707, endPoint y: 219, distance: 435.0
click at [704, 244] on div "Nosaki vai dotais apgalvojums „Virkne, kas veidota no veseliem negatīviem skait…" at bounding box center [578, 260] width 633 height 33
click at [736, 244] on div "Nosaki vai dotais apgalvojums „Virkne, kas veidota no veseliem negatīviem skait…" at bounding box center [578, 260] width 633 height 33
click at [715, 251] on p "Nosaki vai dotais apgalvojums „Virkne, kas veidota no veseliem negatīviem skait…" at bounding box center [547, 257] width 556 height 13
drag, startPoint x: 716, startPoint y: 231, endPoint x: 269, endPoint y: 226, distance: 446.5
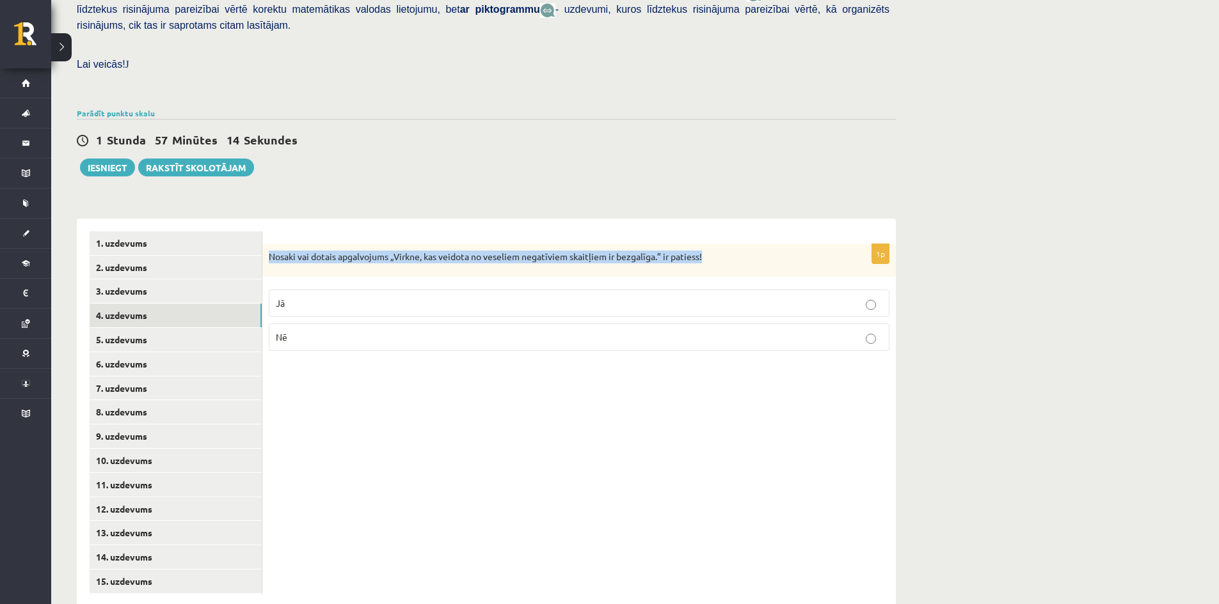
click at [269, 251] on p "Nosaki vai dotais apgalvojums „Virkne, kas veidota no veseliem negatīviem skait…" at bounding box center [547, 257] width 556 height 13
copy p "Nosaki vai dotais apgalvojums „Virkne, kas veidota no veseliem negatīviem skait…"
click at [300, 331] on p "Nē" at bounding box center [579, 337] width 606 height 13
click at [269, 346] on div "1p Nosaki vai dotais apgalvojums „Virkne, kas veidota no veseliem negatīviem sk…" at bounding box center [578, 413] width 633 height 388
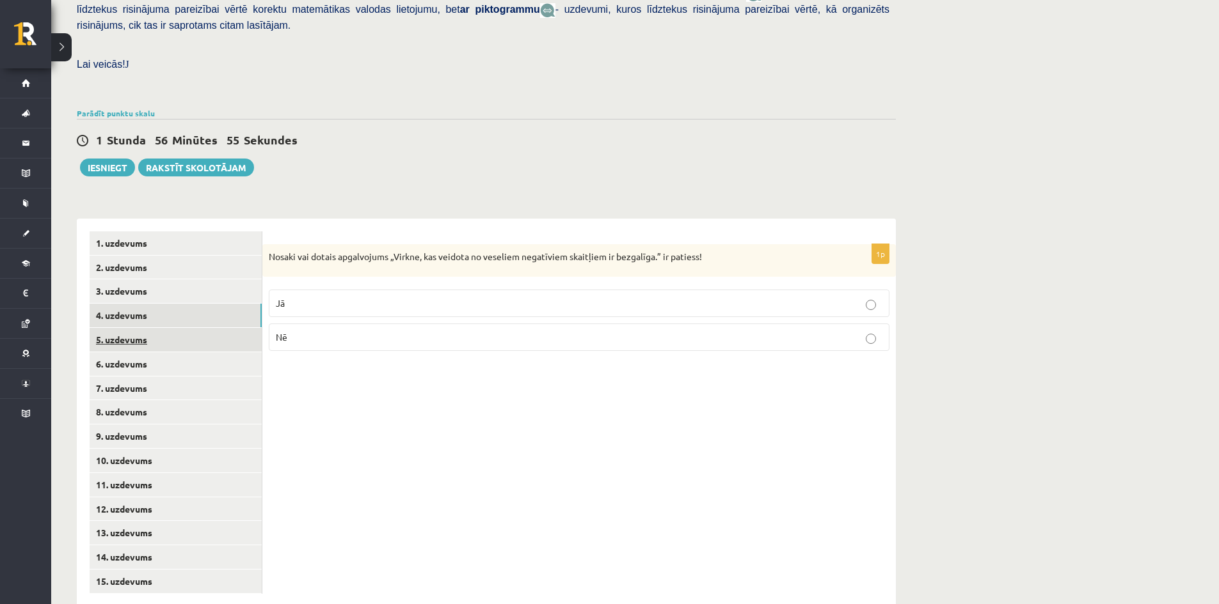
click at [174, 328] on link "5. uzdevums" at bounding box center [176, 340] width 172 height 24
click at [274, 251] on p "Nosaki vai dotais apgalvojums „Skaitlis 4 ir virknes loceklis.” ir patiess!" at bounding box center [547, 258] width 556 height 14
click at [342, 244] on div "Nosaki vai dotais apgalvojums „Skaitlis 4 ir virknes loceklis.” ir patiess!" at bounding box center [578, 261] width 633 height 35
drag, startPoint x: 268, startPoint y: 226, endPoint x: 613, endPoint y: 201, distance: 345.7
click at [613, 219] on div "1p Nosaki vai dotais apgalvojums „Skaitlis 4 ir virknes loceklis.” ir patiess! …" at bounding box center [578, 413] width 633 height 388
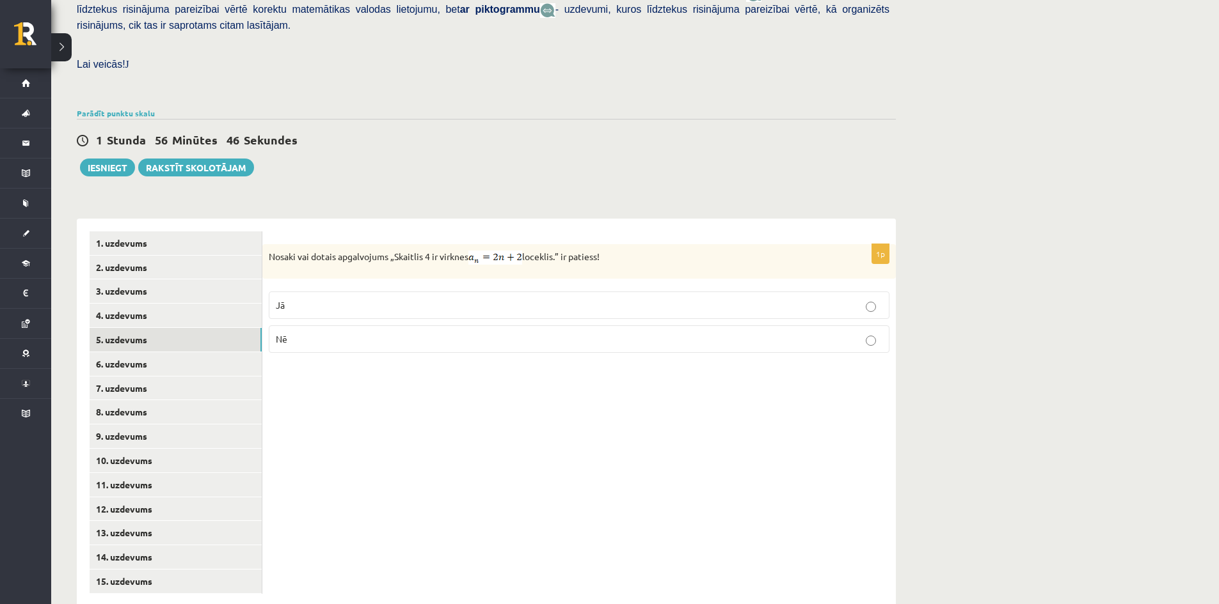
copy p "Nosaki vai dotais apgalvojums „Skaitlis 4 ir virknes loceklis.” ir patiess!"
drag, startPoint x: 309, startPoint y: 286, endPoint x: 303, endPoint y: 290, distance: 7.3
click at [309, 292] on label "Jā" at bounding box center [579, 306] width 620 height 28
click at [196, 352] on link "6. uzdevums" at bounding box center [176, 364] width 172 height 24
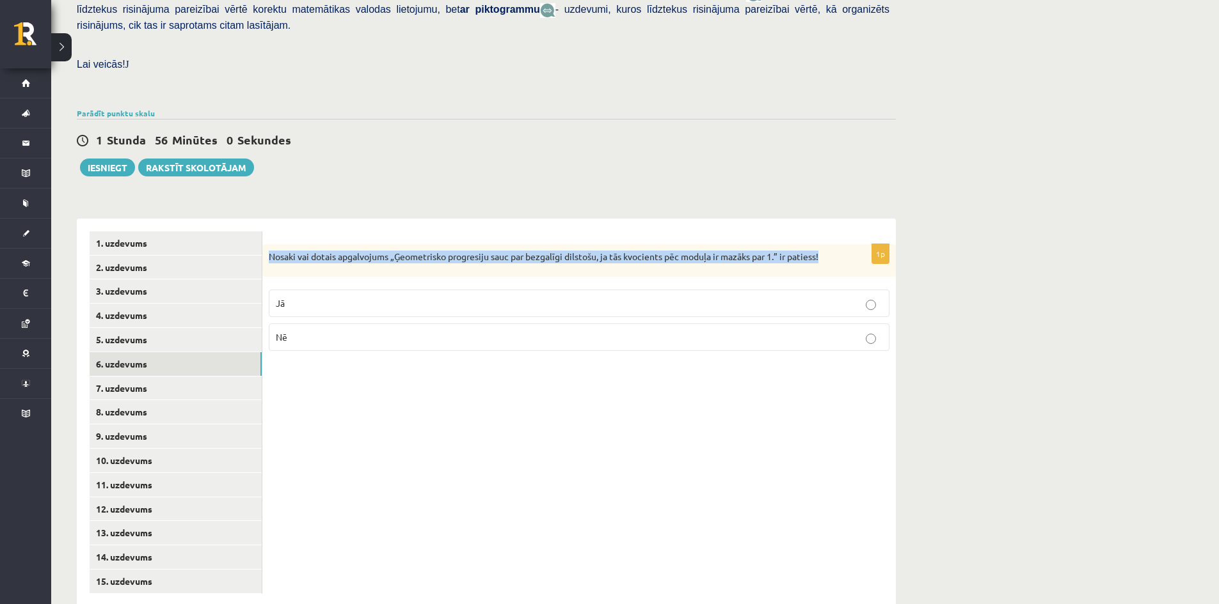
drag, startPoint x: 262, startPoint y: 228, endPoint x: 826, endPoint y: 232, distance: 564.2
click at [826, 244] on div "Nosaki vai dotais apgalvojums „Ģeometrisko progresiju sauc par bezgalīgi dilsto…" at bounding box center [578, 260] width 633 height 33
copy p "Nosaki vai dotais apgalvojums „Ģeometrisko progresiju sauc par bezgalīgi dilsto…"
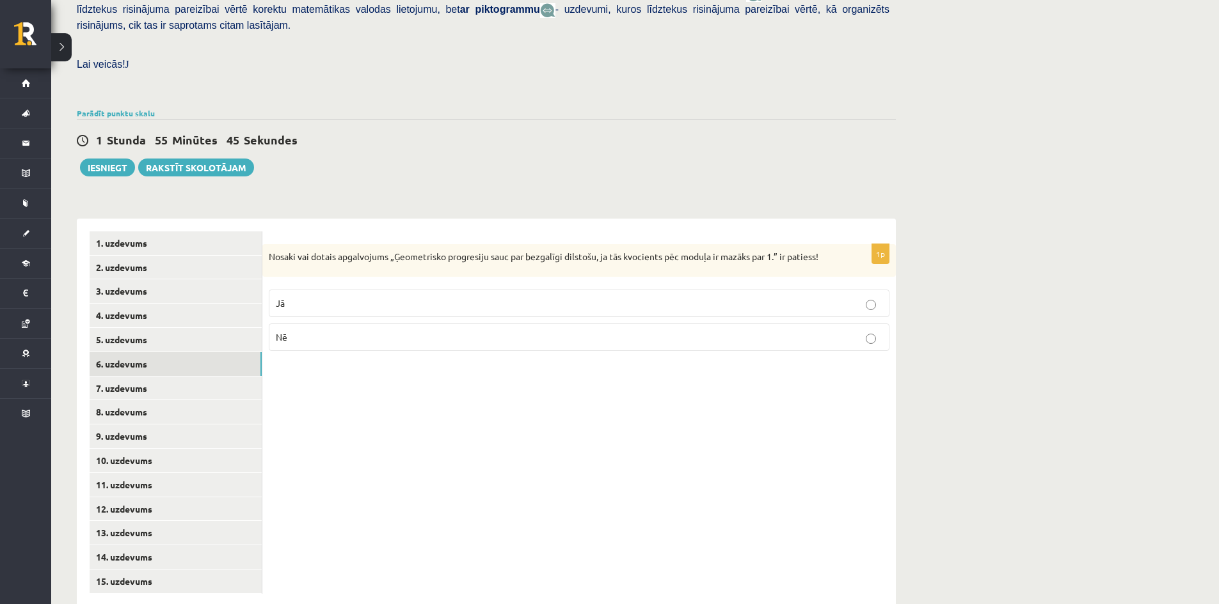
click at [334, 290] on label "Jā" at bounding box center [579, 304] width 620 height 28
click at [308, 337] on div "1p Nosaki vai dotais apgalvojums „Ģeometrisko progresiju sauc par bezgalīgi dil…" at bounding box center [578, 413] width 633 height 388
click at [221, 377] on link "7. uzdevums" at bounding box center [176, 389] width 172 height 24
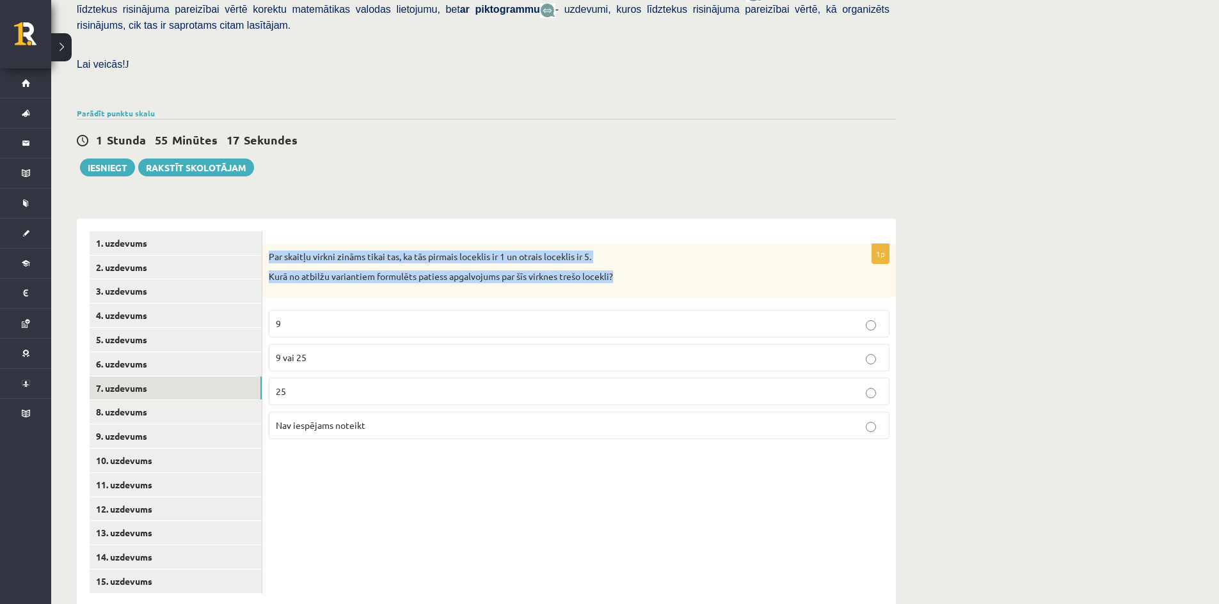
drag, startPoint x: 265, startPoint y: 225, endPoint x: 631, endPoint y: 251, distance: 366.1
click at [631, 251] on div "Par skaitļu virkni zināms tikai tas, ka tās pirmais loceklis ir 1 un otrais loc…" at bounding box center [578, 270] width 633 height 53
copy div "Par skaitļu virkni zināms tikai tas, ka tās pirmais loceklis ir 1 un otrais loc…"
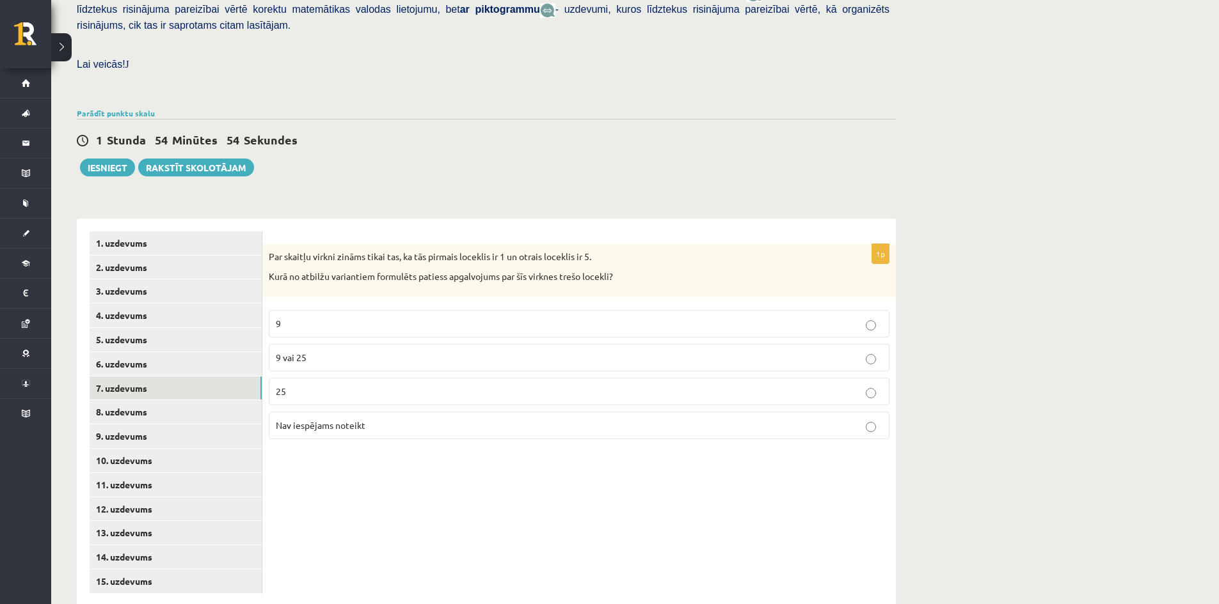
click at [333, 412] on label "Nav iespējams noteikt" at bounding box center [579, 426] width 620 height 28
click at [180, 400] on link "8. uzdevums" at bounding box center [176, 412] width 172 height 24
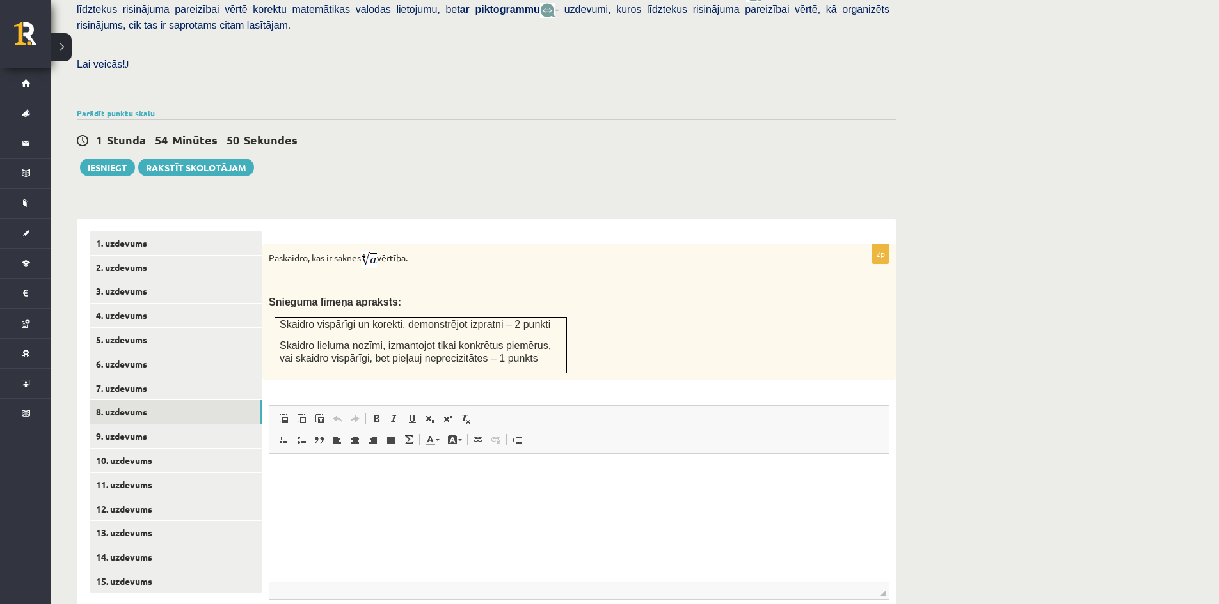
scroll to position [0, 0]
click at [390, 476] on p "Rich Text Editor, wiswyg-editor-user-answer-47433947433880" at bounding box center [579, 472] width 594 height 13
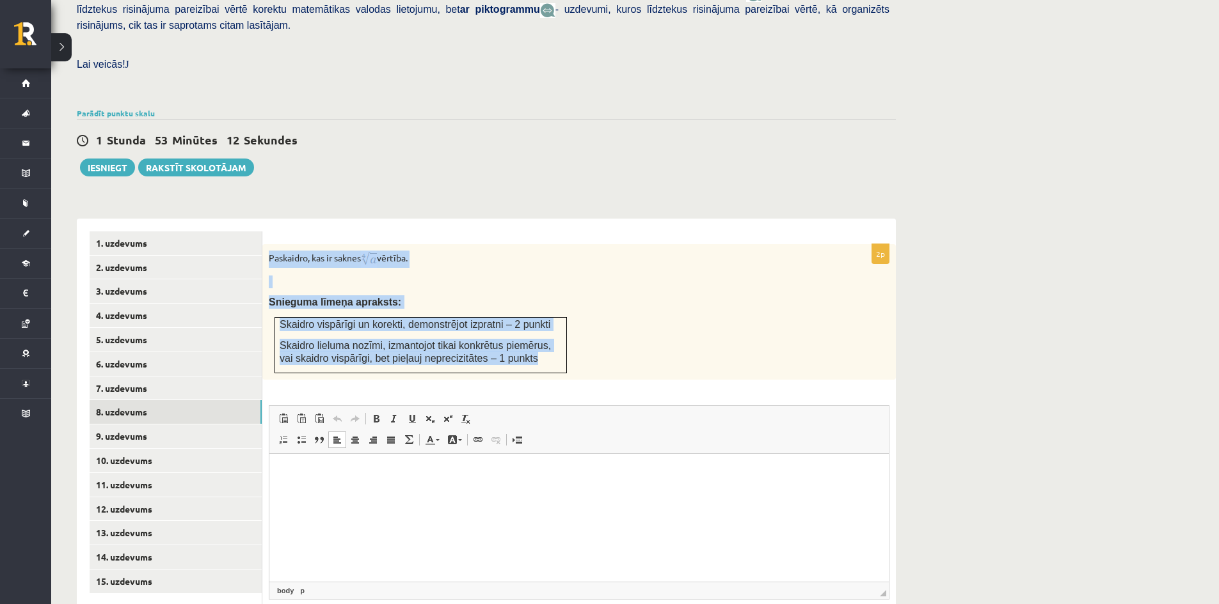
drag, startPoint x: 262, startPoint y: 230, endPoint x: 556, endPoint y: 330, distance: 310.9
click at [556, 330] on div "Paskaidro, kas ir saknes vērtība. Snieguma līmeņa apraksts: Skaidro vispārīgi u…" at bounding box center [578, 312] width 633 height 136
copy div "Paskaidro, kas ir saknes vērtība. Snieguma līmeņa apraksts: Skaidro vispārīgi u…"
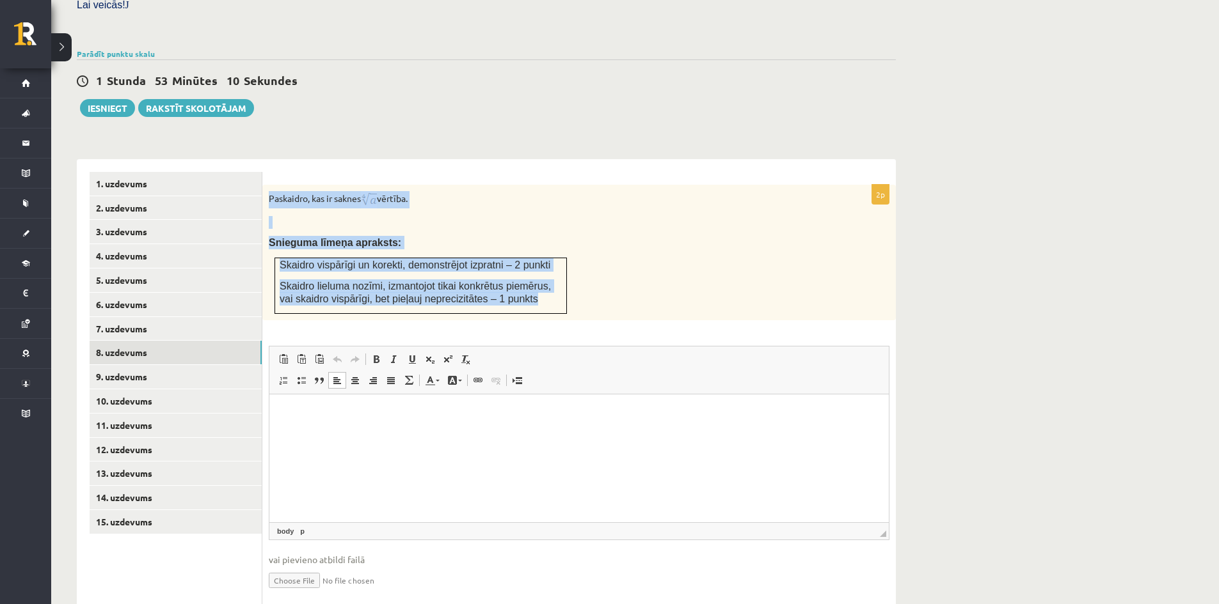
scroll to position [400, 0]
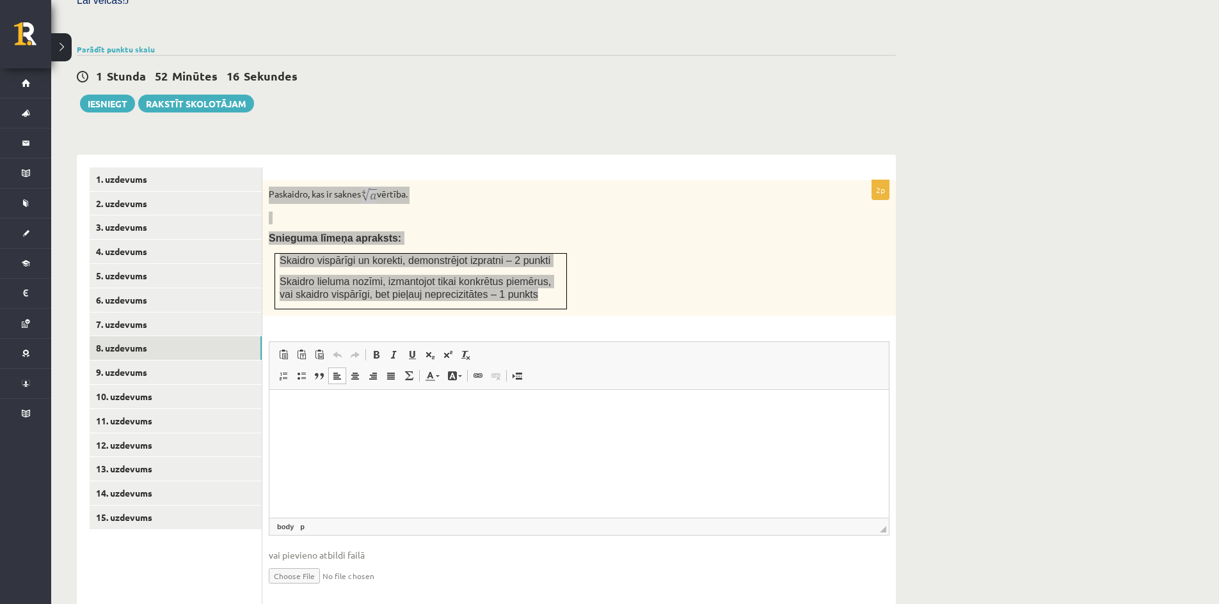
click at [313, 411] on p "Rich Text Editor, wiswyg-editor-user-answer-47433947433880" at bounding box center [579, 408] width 594 height 13
click at [357, 429] on html "*****" at bounding box center [578, 409] width 619 height 39
click at [452, 350] on span at bounding box center [448, 355] width 10 height 10
click at [441, 347] on link "Superscript" at bounding box center [448, 355] width 18 height 17
click at [448, 350] on span at bounding box center [448, 355] width 10 height 10
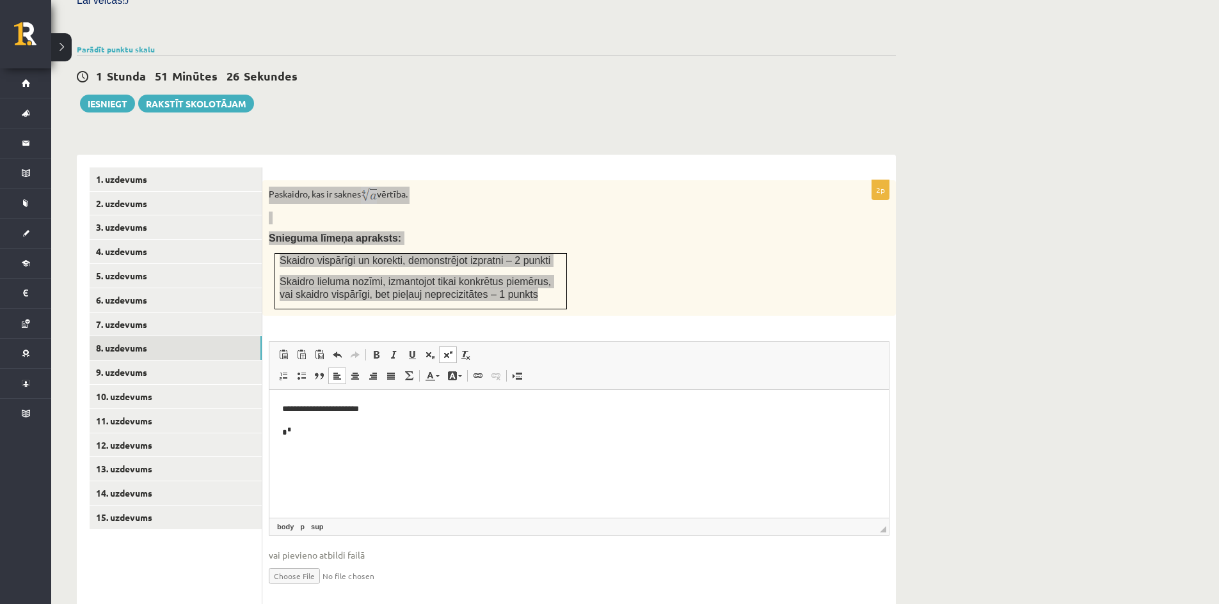
click at [449, 350] on span at bounding box center [448, 355] width 10 height 10
click at [447, 350] on span at bounding box center [448, 355] width 10 height 10
click at [452, 350] on span at bounding box center [448, 355] width 10 height 10
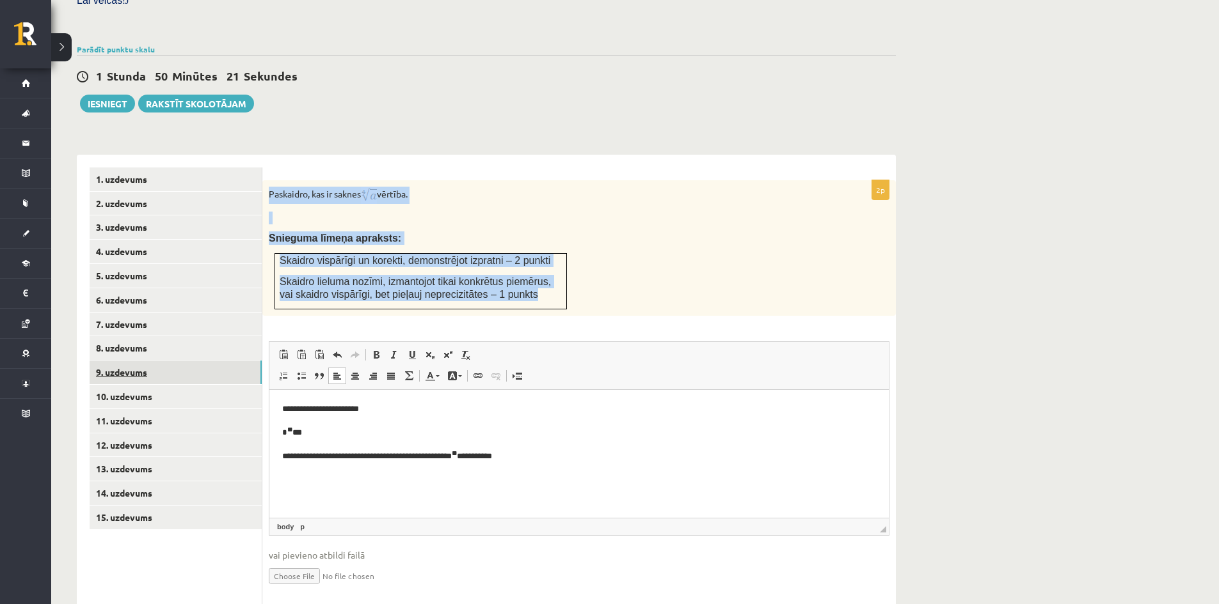
click at [214, 361] on link "9. uzdevums" at bounding box center [176, 373] width 172 height 24
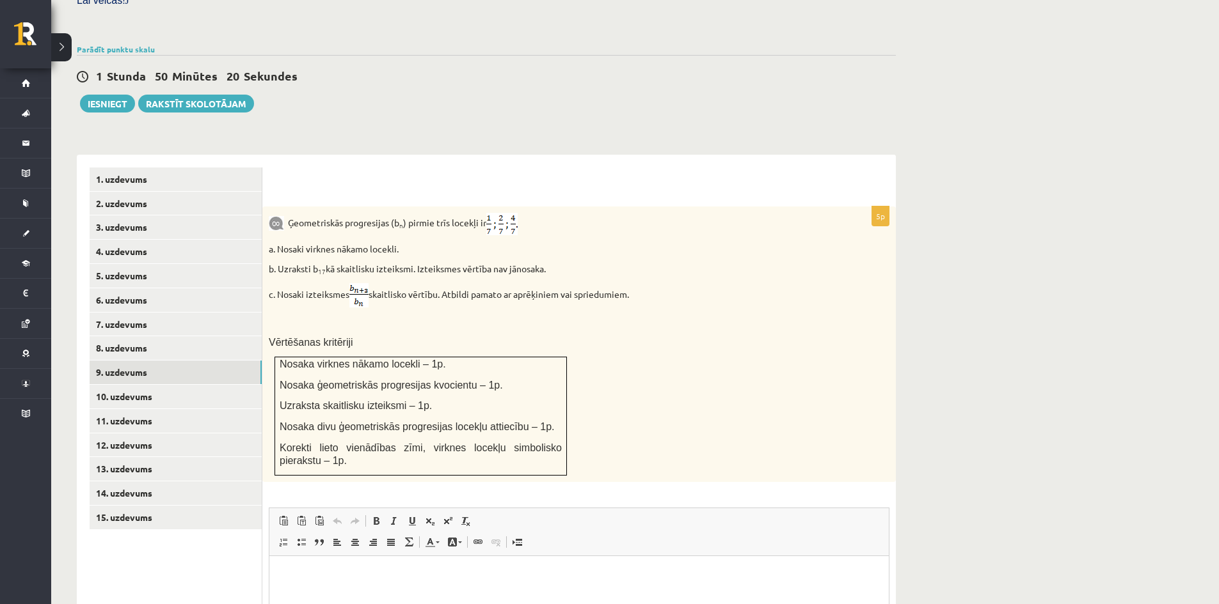
scroll to position [0, 0]
drag, startPoint x: 290, startPoint y: 189, endPoint x: 584, endPoint y: 236, distance: 298.0
click at [584, 236] on div "Ģeometriskās progresijas (b n ) pirmie trīs locekļi ir a. Nosaki virknes nākamo…" at bounding box center [578, 345] width 633 height 276
copy div "Ģeometriskās progresijas (b n ) pirmie trīs locekļi ir a. Nosaki virknes nākamo…"
click at [282, 582] on html at bounding box center [578, 575] width 619 height 39
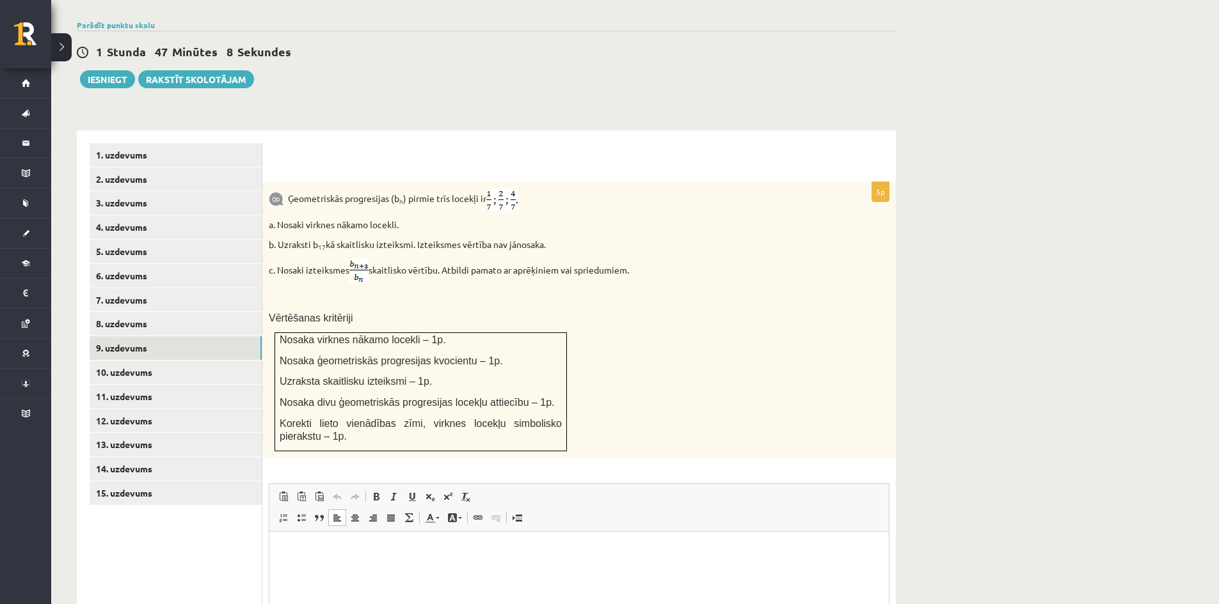
scroll to position [464, 0]
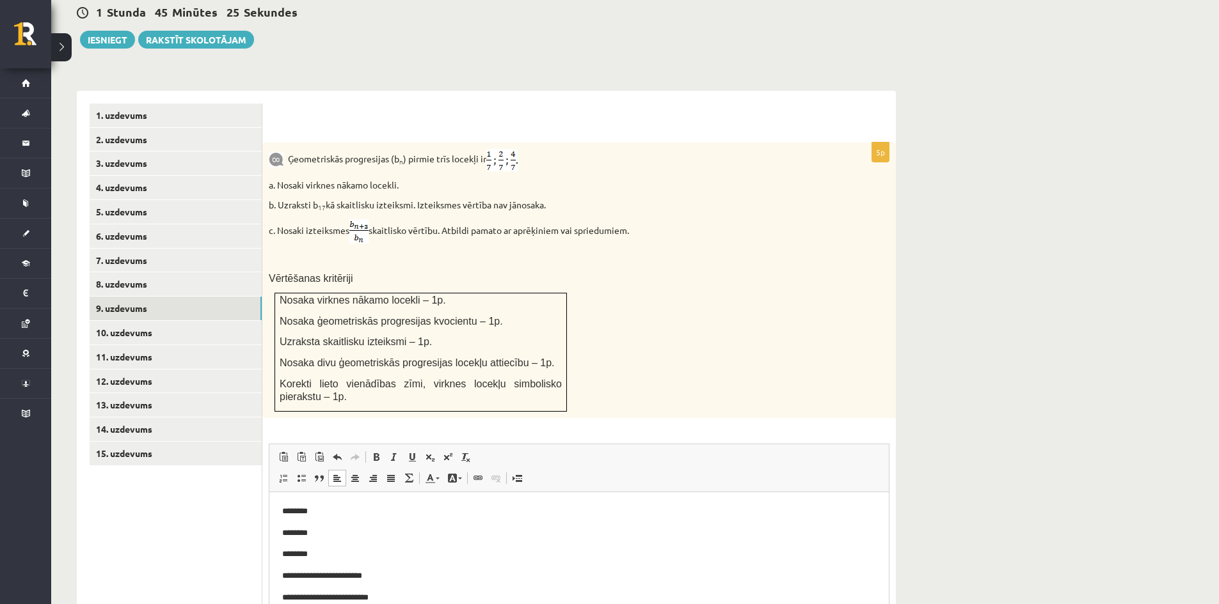
click at [277, 576] on html "**********" at bounding box center [578, 554] width 619 height 125
click at [404, 598] on p "**********" at bounding box center [579, 597] width 594 height 13
click at [442, 449] on link "Superscript" at bounding box center [448, 457] width 18 height 17
click at [443, 452] on span at bounding box center [448, 457] width 10 height 10
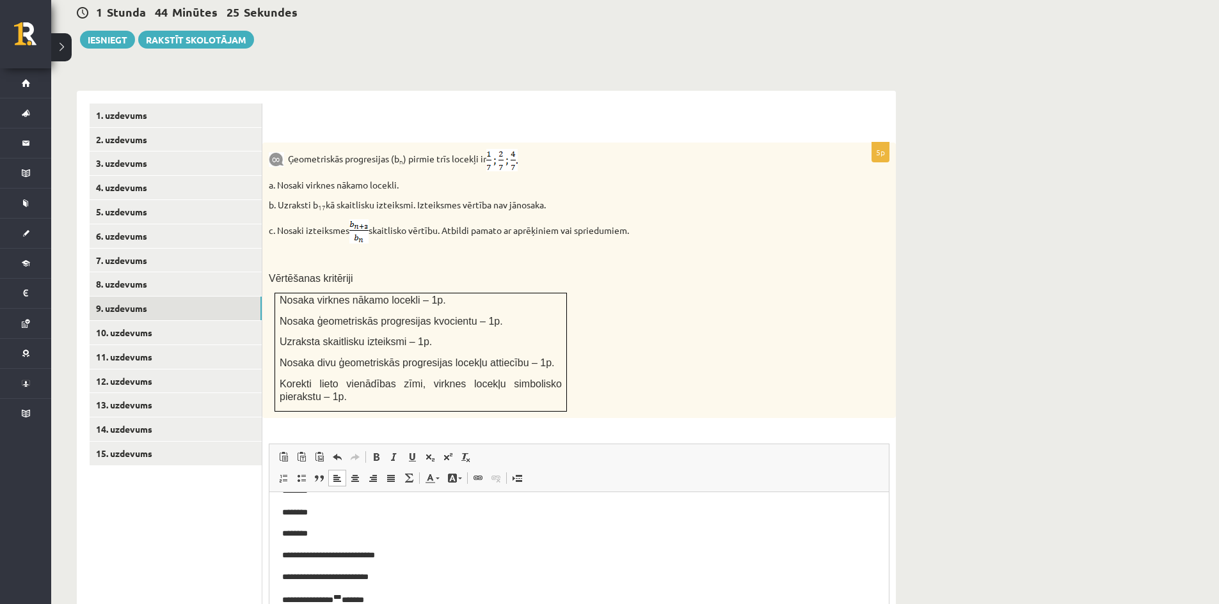
scroll to position [21, 0]
click at [448, 452] on span at bounding box center [448, 457] width 10 height 10
click at [449, 452] on span at bounding box center [448, 457] width 10 height 10
click at [448, 449] on link "Superscript" at bounding box center [448, 457] width 18 height 17
click at [454, 449] on link "Superscript" at bounding box center [448, 457] width 18 height 17
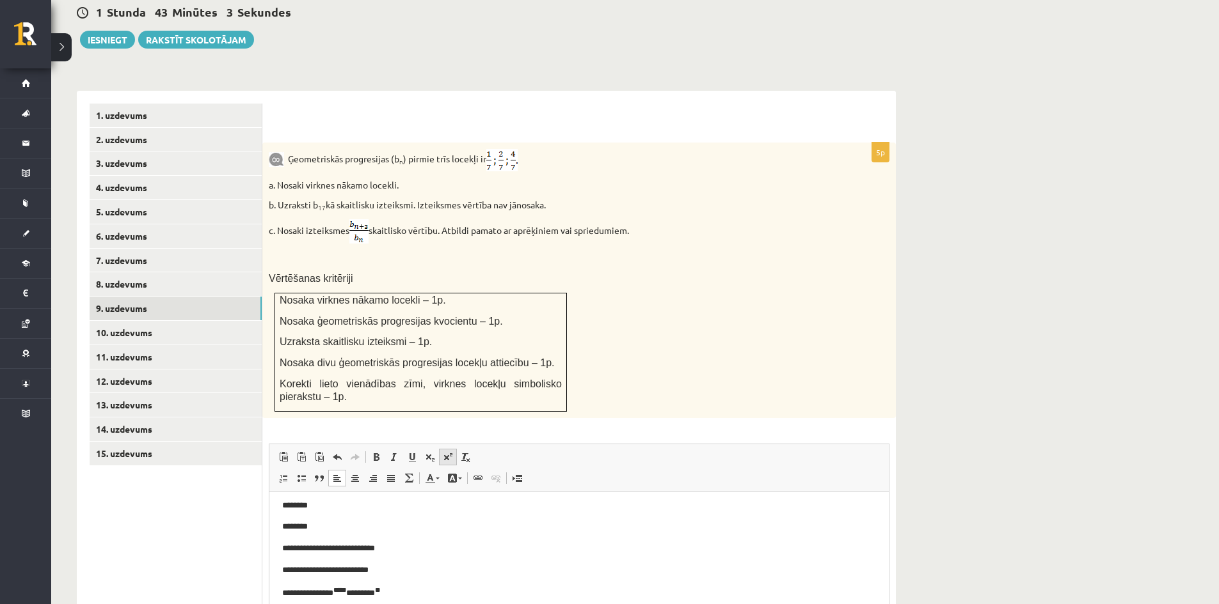
scroll to position [28, 0]
drag, startPoint x: 278, startPoint y: 202, endPoint x: 652, endPoint y: 201, distance: 374.2
click at [652, 219] on p "c. Nosaki izteiksmes skaitlisko vērtību. Atbildi pamato ar aprēķiniem vai sprie…" at bounding box center [547, 231] width 556 height 24
copy p "Nosaki izteiksmes skaitlisko vērtību. Atbildi pamato ar aprēķiniem vai spriedum…"
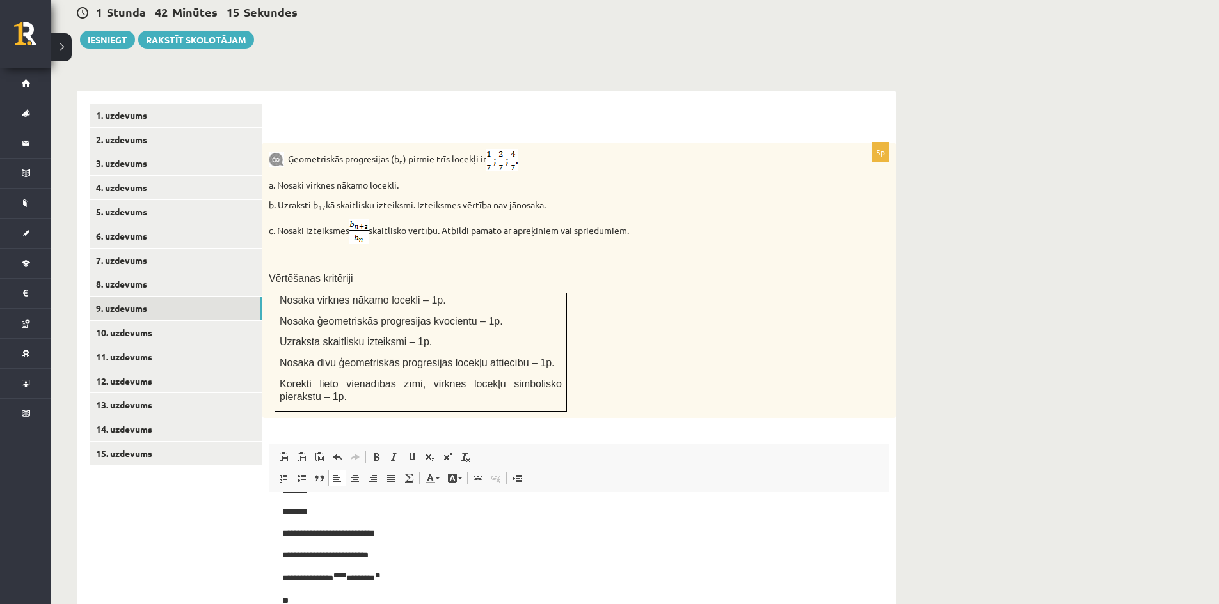
drag, startPoint x: 331, startPoint y: 601, endPoint x: 322, endPoint y: 603, distance: 9.2
click at [331, 601] on p "**" at bounding box center [574, 600] width 584 height 13
click at [448, 452] on span at bounding box center [448, 457] width 10 height 10
click at [446, 452] on span at bounding box center [448, 457] width 10 height 10
click at [439, 449] on link "Superscript" at bounding box center [448, 457] width 18 height 17
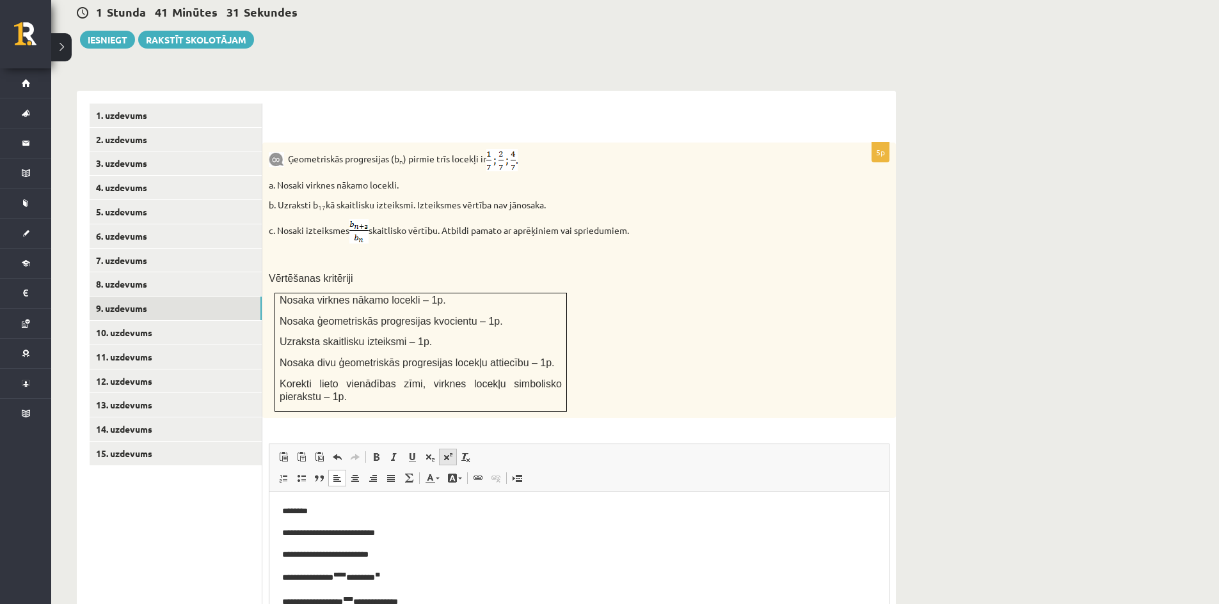
click at [445, 452] on span at bounding box center [448, 457] width 10 height 10
click at [446, 452] on span at bounding box center [448, 457] width 10 height 10
click at [445, 452] on span at bounding box center [448, 457] width 10 height 10
click at [456, 449] on link "Superscript" at bounding box center [448, 457] width 18 height 17
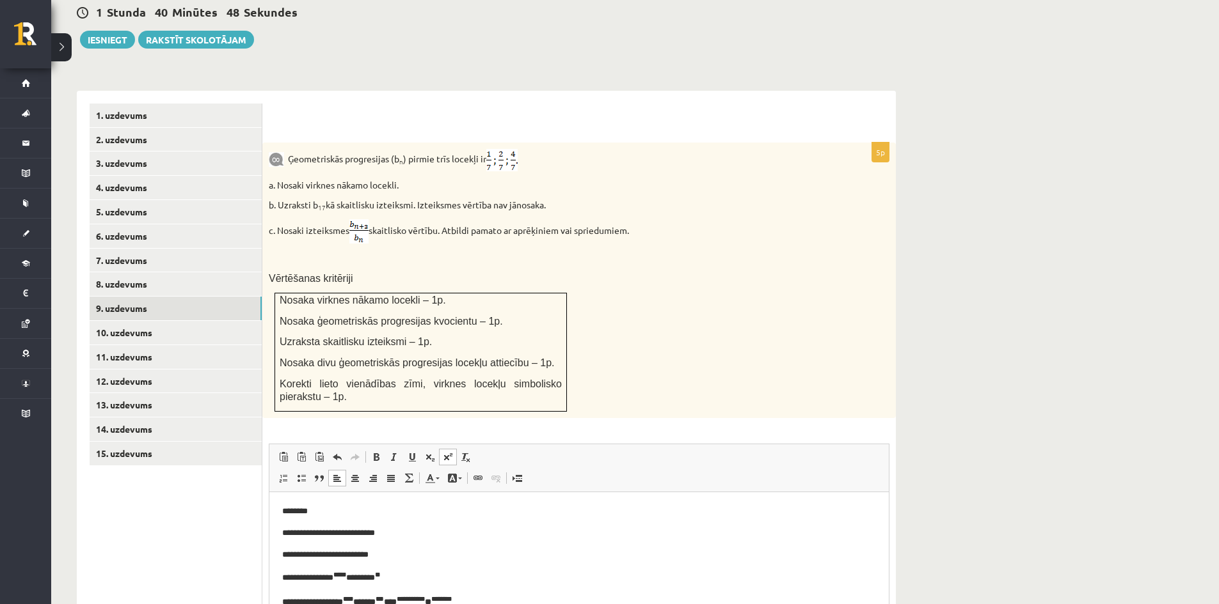
click at [454, 449] on link "Superscript" at bounding box center [448, 457] width 18 height 17
click at [441, 449] on link "Superscript" at bounding box center [448, 457] width 18 height 17
click at [445, 452] on span at bounding box center [448, 457] width 10 height 10
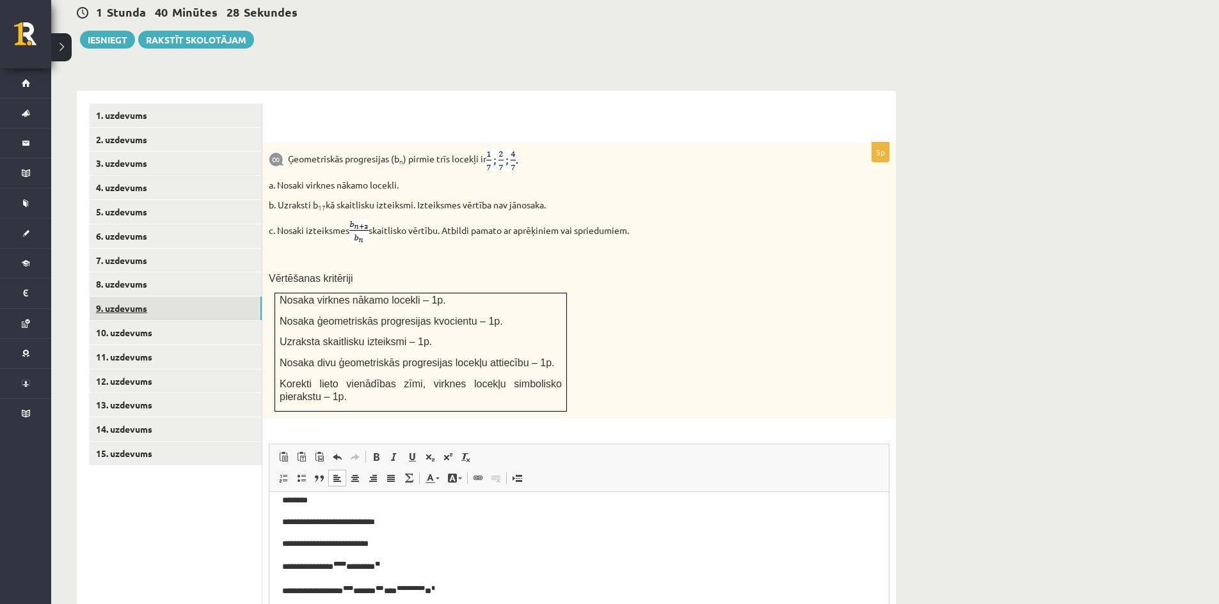
click at [194, 297] on link "9. uzdevums" at bounding box center [176, 309] width 172 height 24
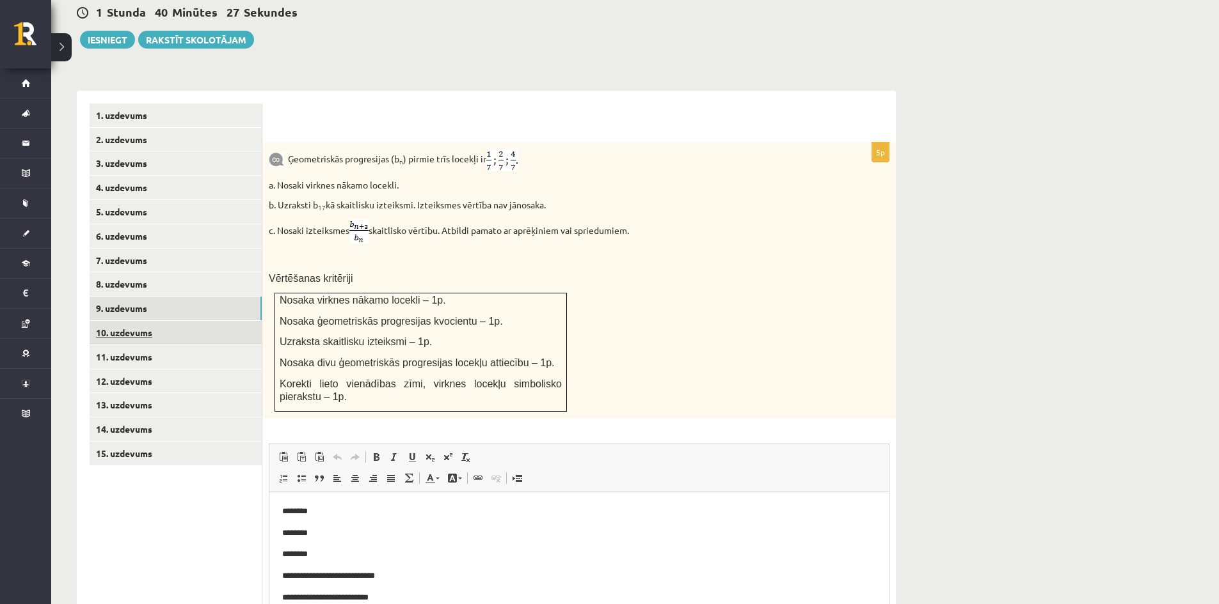
scroll to position [0, 0]
click at [209, 321] on link "10. uzdevums" at bounding box center [176, 333] width 172 height 24
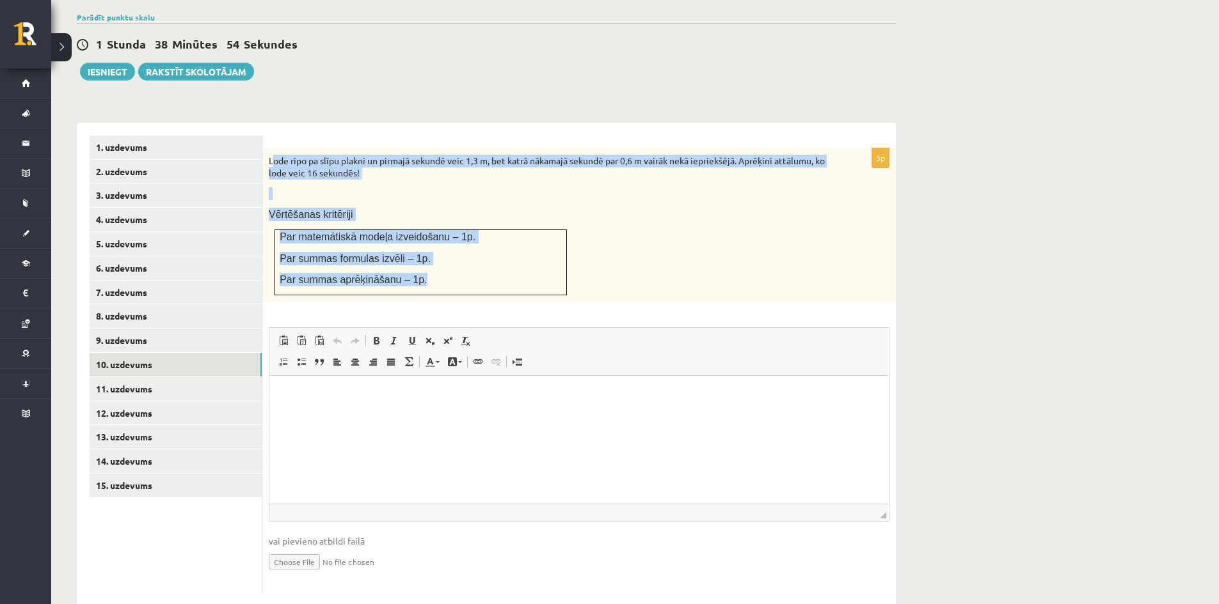
drag, startPoint x: 274, startPoint y: 127, endPoint x: 429, endPoint y: 264, distance: 206.6
click at [429, 265] on div "Lode ripo pa slīpu plakni un pirmajā sekundē veic 1,3 m, bet katrā nākamajā sek…" at bounding box center [578, 225] width 633 height 154
click at [324, 187] on p at bounding box center [547, 193] width 556 height 13
drag, startPoint x: 266, startPoint y: 128, endPoint x: 439, endPoint y: 262, distance: 219.3
click at [439, 262] on div "Lode ripo pa slīpu plakni un pirmajā sekundē veic 1,3 m, bet katrā nākamajā sek…" at bounding box center [578, 225] width 633 height 154
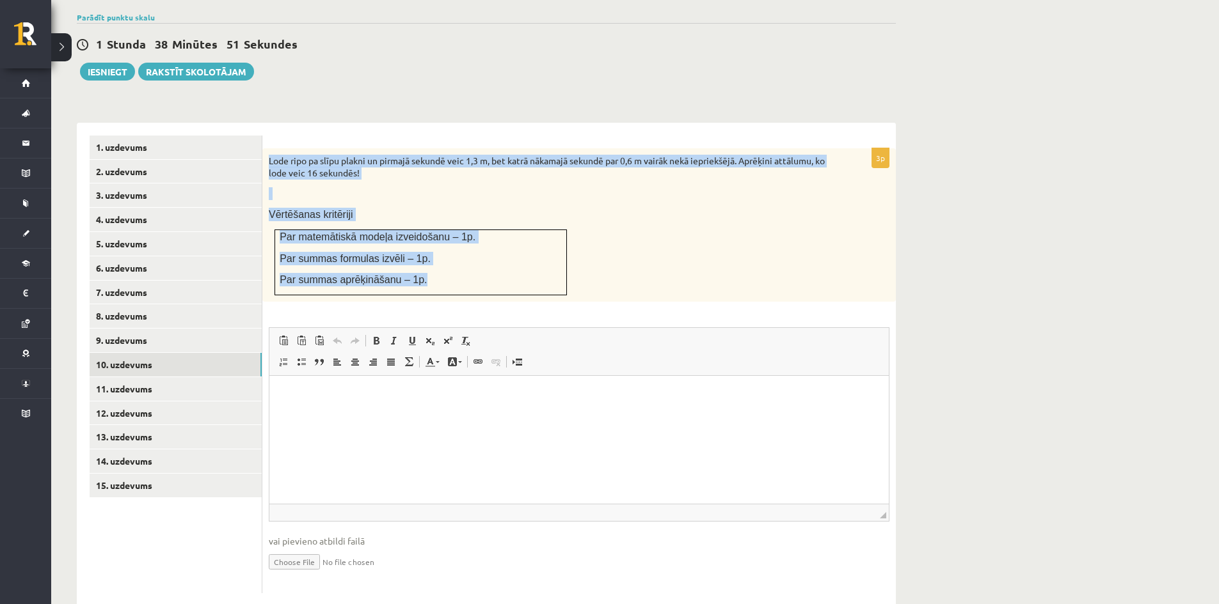
copy div "Lode ripo pa slīpu plakni un pirmajā sekundē veic 1,3 m, bet katrā nākamajā sek…"
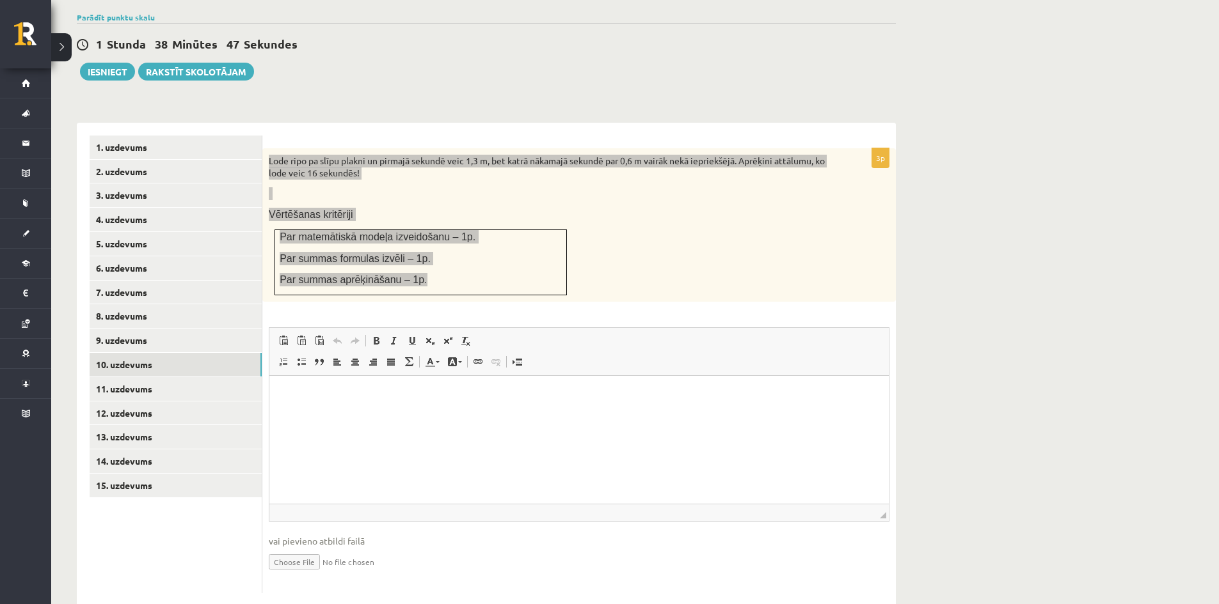
click at [412, 415] on html at bounding box center [578, 395] width 619 height 39
click at [282, 432] on p "**********" at bounding box center [579, 438] width 594 height 13
click at [409, 475] on p "**********" at bounding box center [579, 481] width 594 height 13
click at [291, 493] on p "**********" at bounding box center [574, 499] width 584 height 13
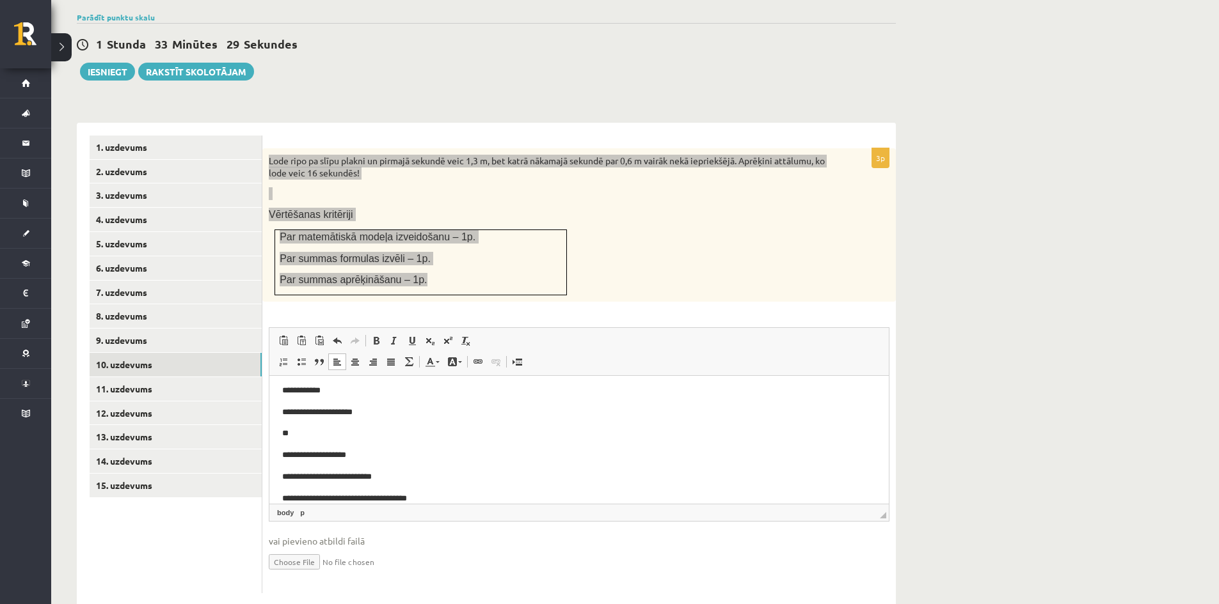
scroll to position [90, 0]
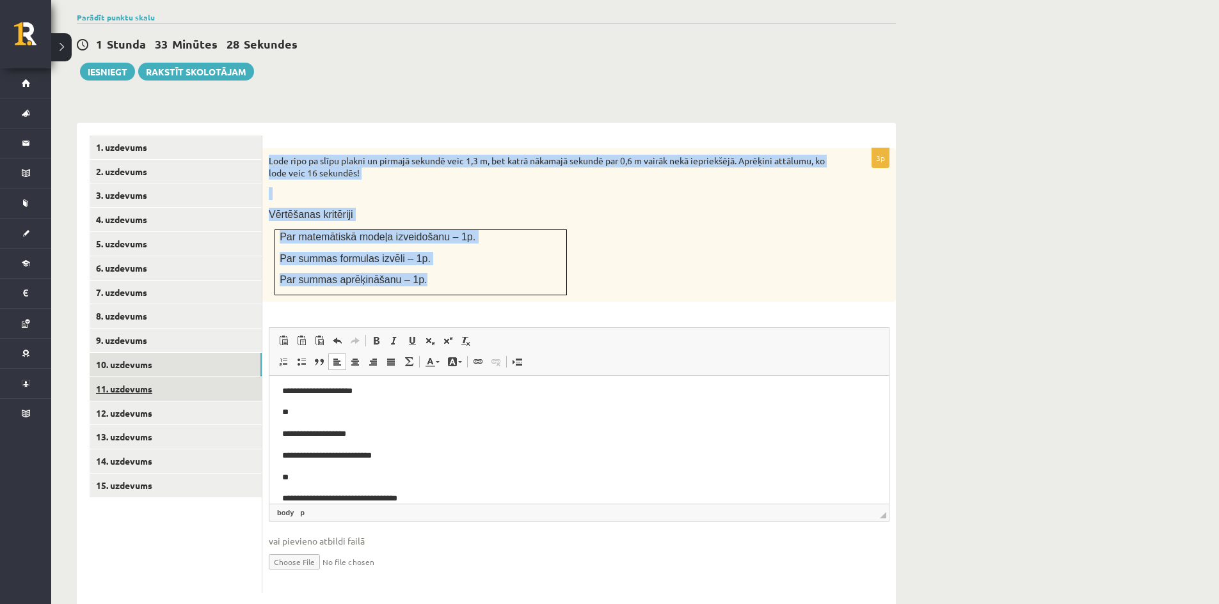
click at [174, 377] on link "11. uzdevums" at bounding box center [176, 389] width 172 height 24
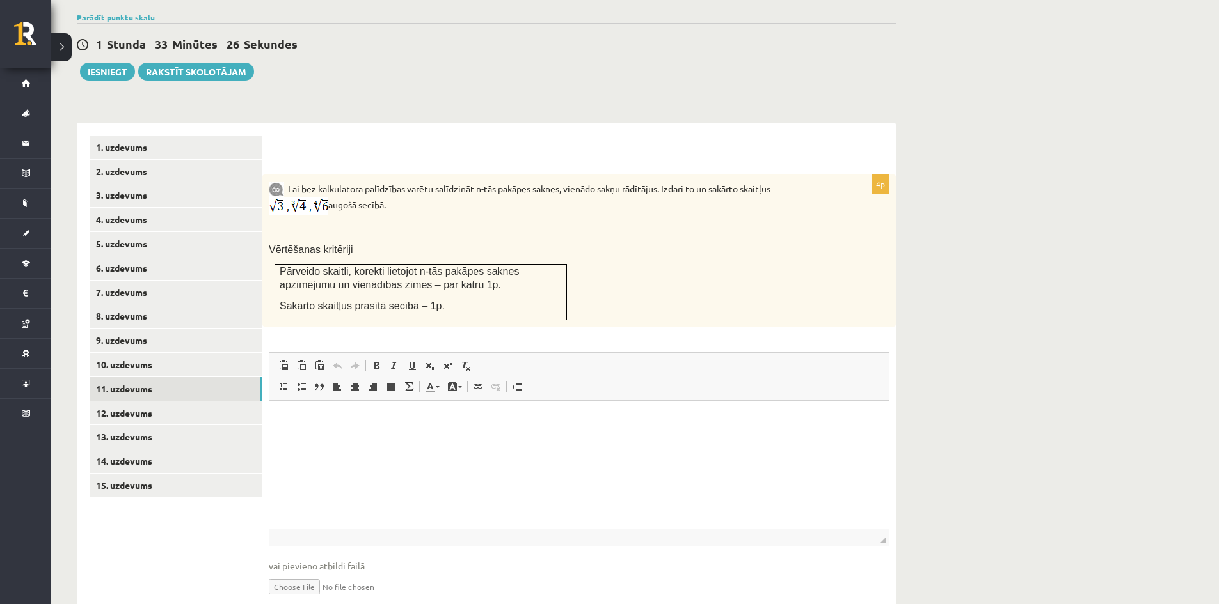
scroll to position [0, 0]
drag, startPoint x: 286, startPoint y: 155, endPoint x: 416, endPoint y: 178, distance: 132.5
click at [416, 181] on p "Lai bez kalkulatora palīdzības varētu salīdzināt n-tās pakāpes saknes, vienādo …" at bounding box center [547, 198] width 556 height 34
copy p "Lai bez kalkulatora palīdzības varētu salīdzināt n-tās pakāpes saknes, vienādo …"
click at [345, 440] on html at bounding box center [578, 420] width 619 height 39
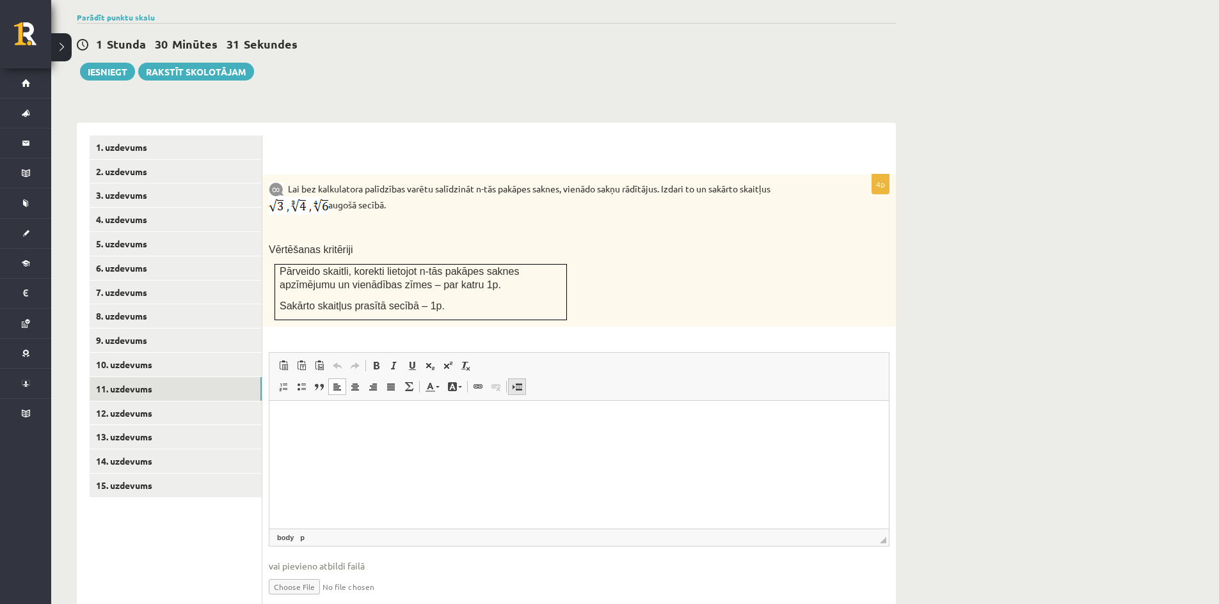
click at [515, 382] on span at bounding box center [517, 387] width 10 height 10
click at [447, 418] on div "Page Break" at bounding box center [579, 417] width 594 height 6
click at [457, 421] on div "Page Break" at bounding box center [579, 423] width 594 height 6
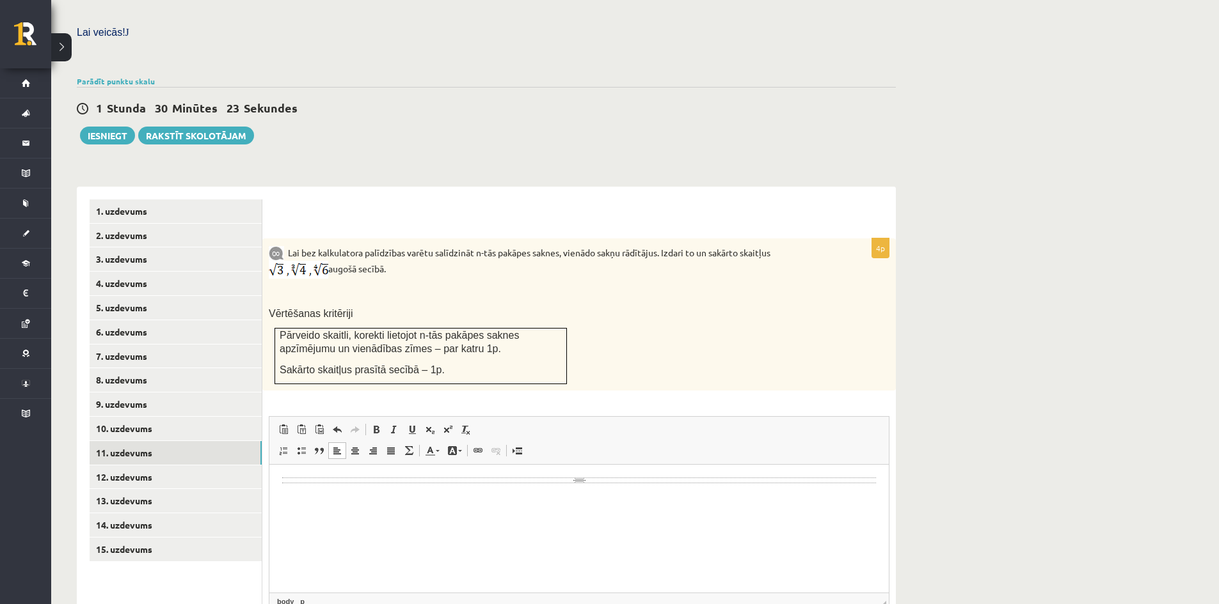
click at [581, 480] on div "Page Break" at bounding box center [579, 481] width 594 height 6
click at [578, 481] on div "Page Break" at bounding box center [579, 481] width 594 height 6
click at [575, 482] on div "Page Break" at bounding box center [579, 481] width 594 height 6
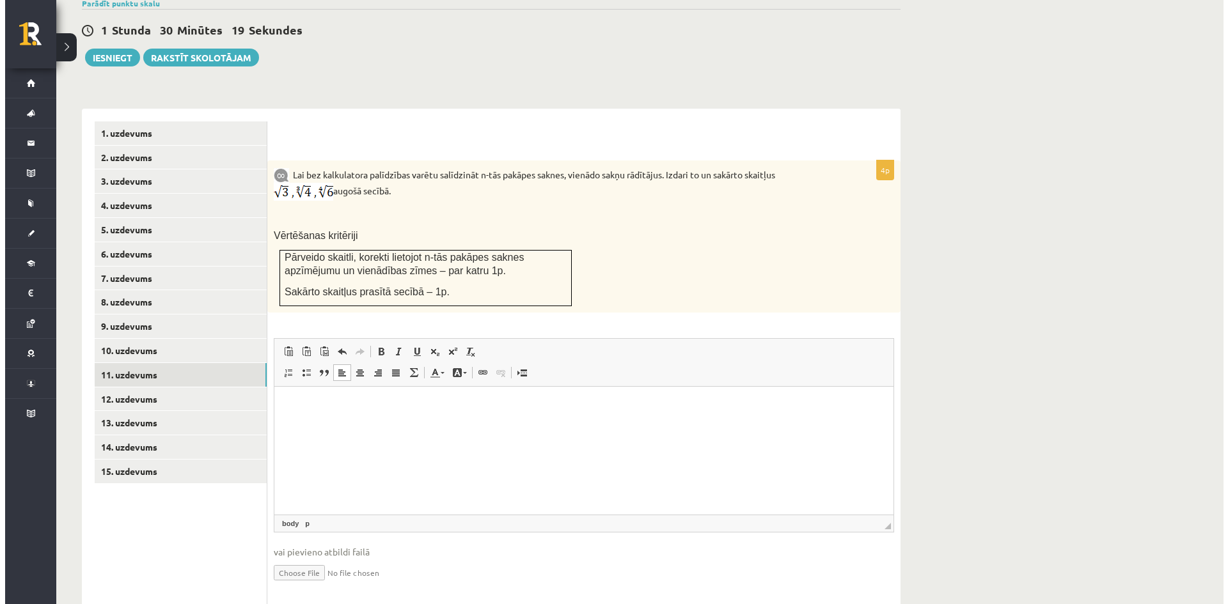
scroll to position [457, 0]
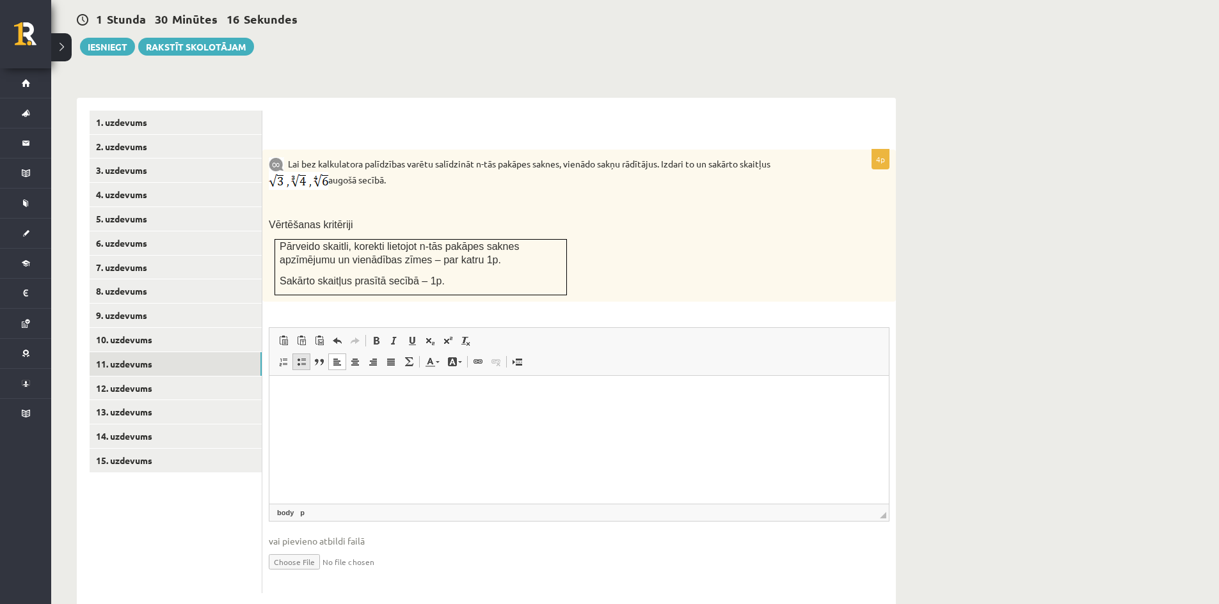
click at [300, 357] on span at bounding box center [301, 362] width 10 height 10
click at [306, 397] on ul "Rich Text Editor, wiswyg-editor-user-answer-47433763631400" at bounding box center [579, 395] width 594 height 13
click at [321, 336] on span at bounding box center [319, 341] width 10 height 10
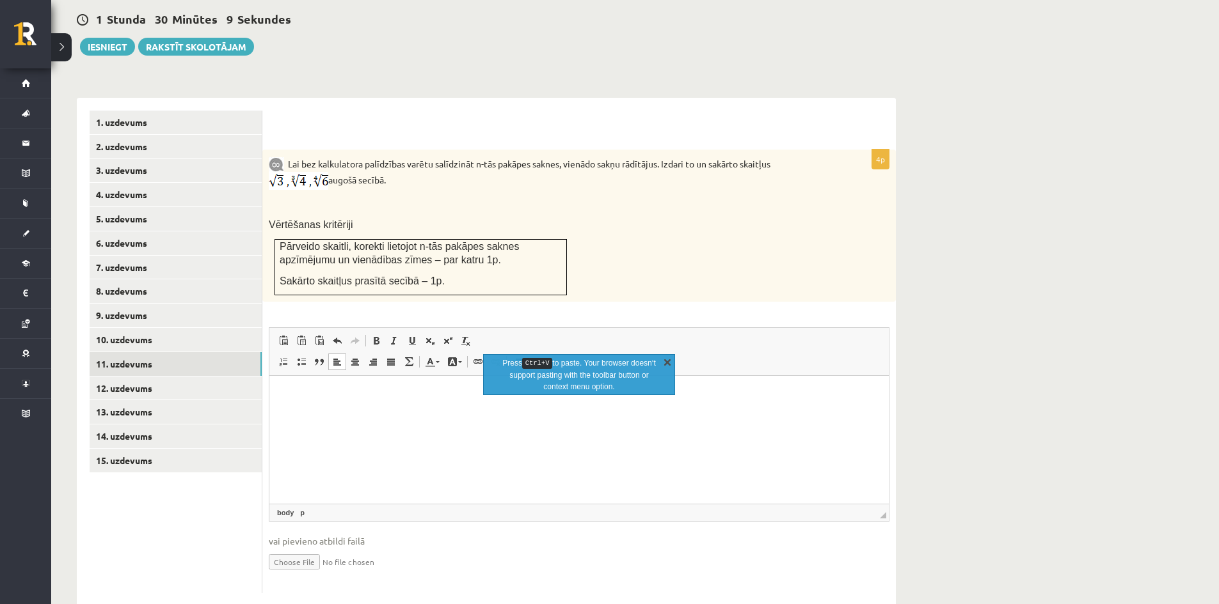
click at [663, 362] on link "X" at bounding box center [667, 362] width 13 height 13
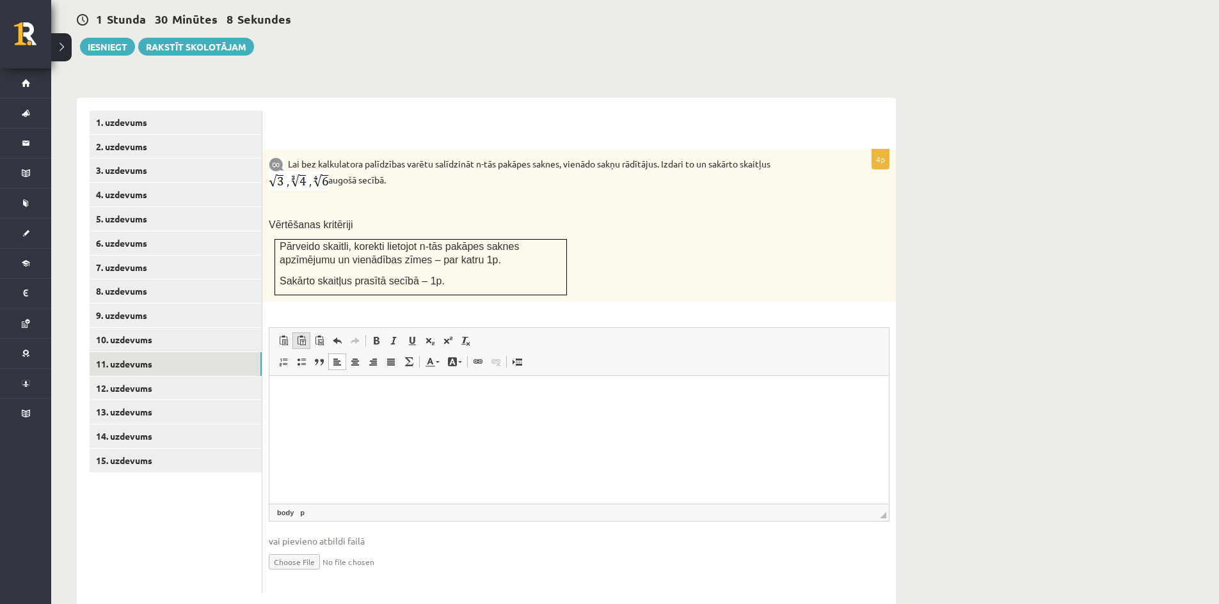
click at [299, 336] on span at bounding box center [301, 341] width 10 height 10
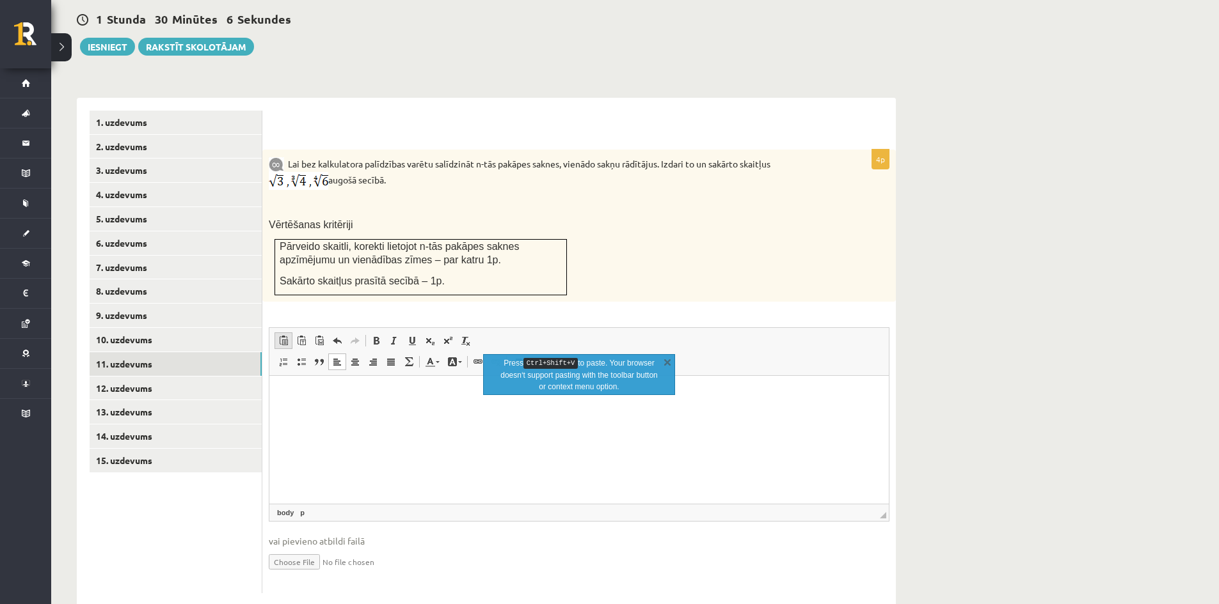
click at [274, 333] on link "Paste Keyboard shortcut Ctrl+V" at bounding box center [283, 341] width 18 height 17
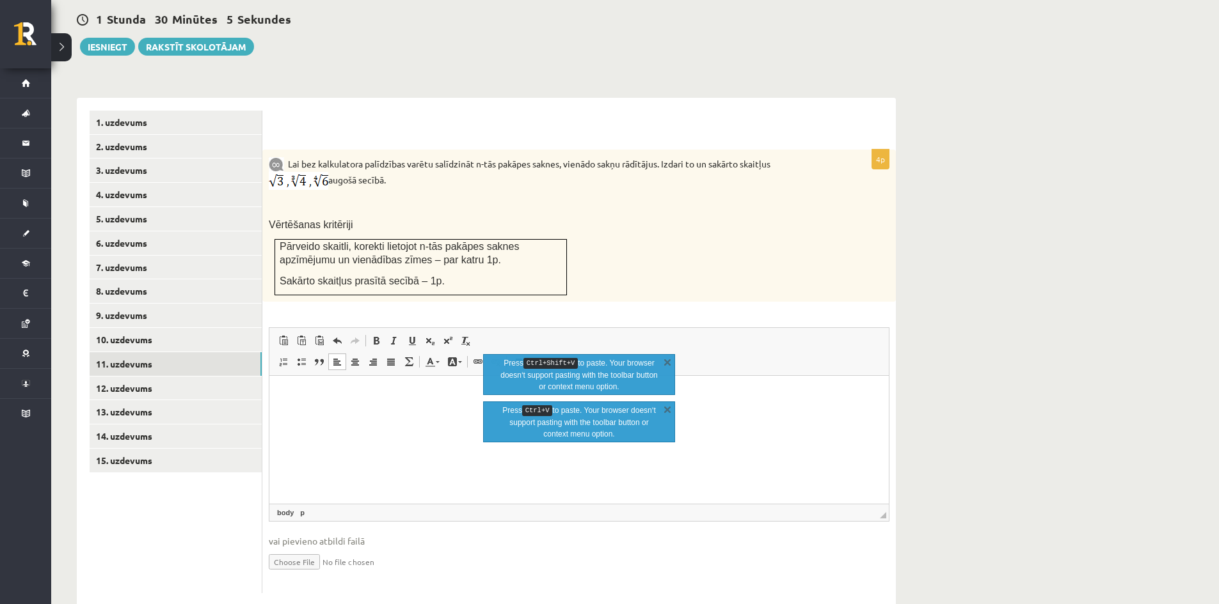
click at [403, 401] on p "Rich Text Editor, wiswyg-editor-user-answer-47433763631400" at bounding box center [579, 395] width 594 height 13
click at [667, 363] on link "X" at bounding box center [667, 362] width 13 height 13
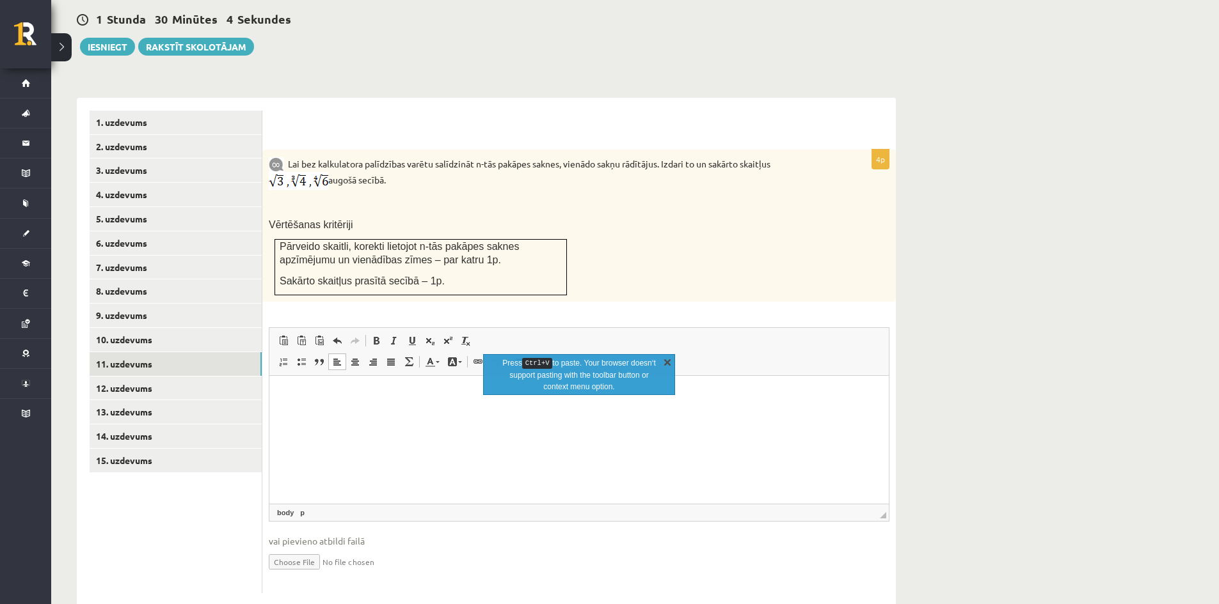
click at [669, 363] on link "X" at bounding box center [667, 362] width 13 height 13
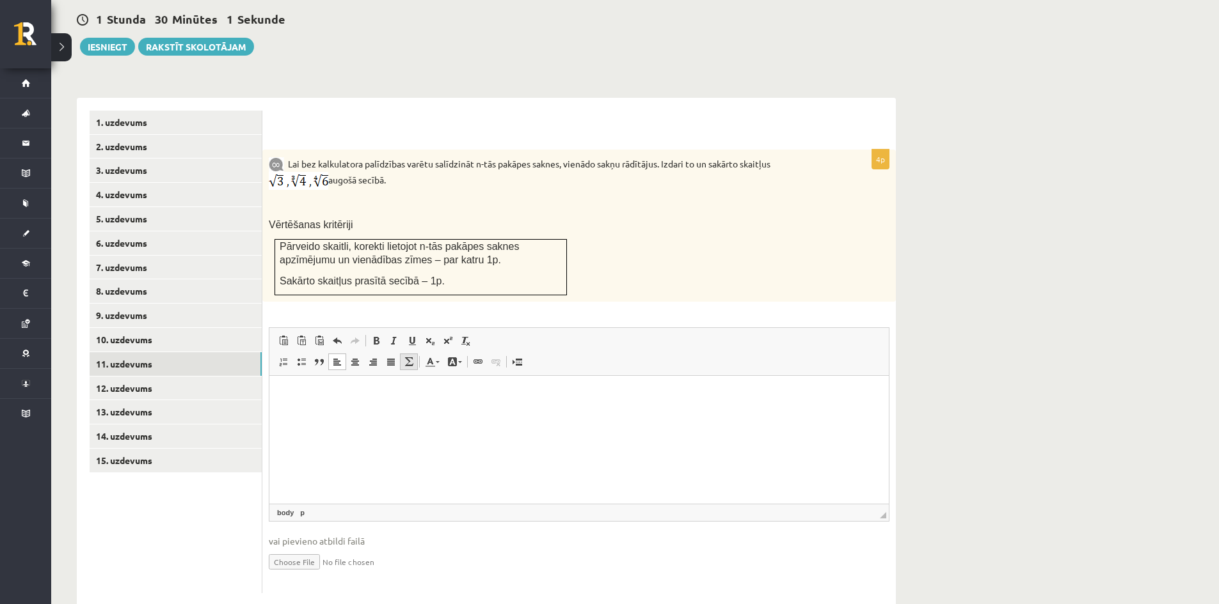
click at [403, 354] on link "Math" at bounding box center [409, 362] width 18 height 17
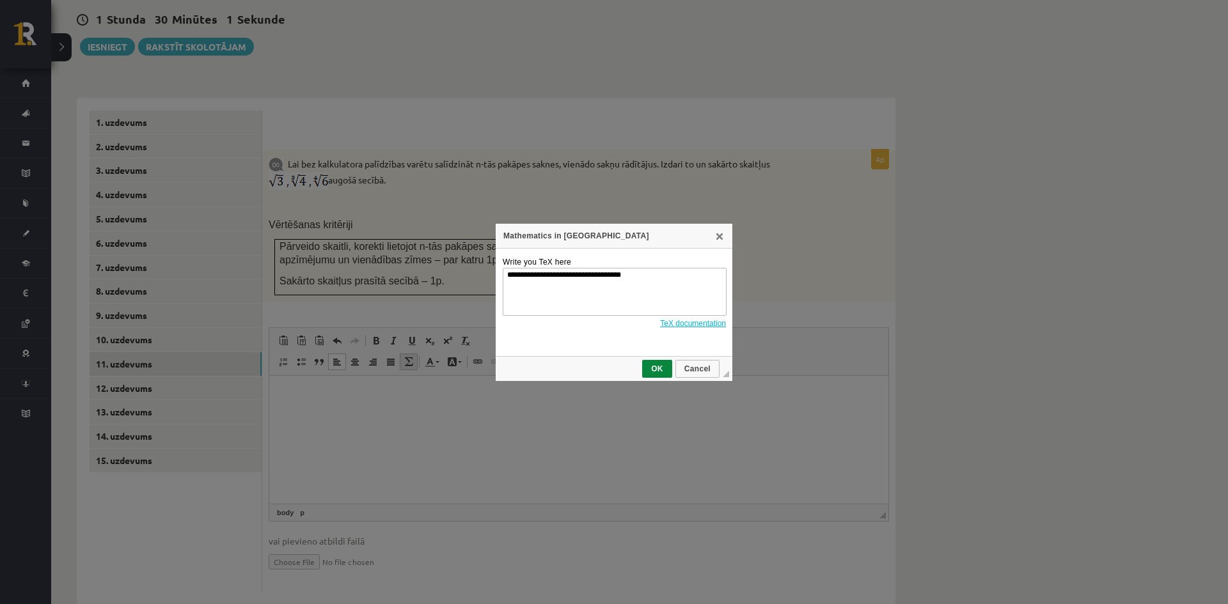
scroll to position [0, 0]
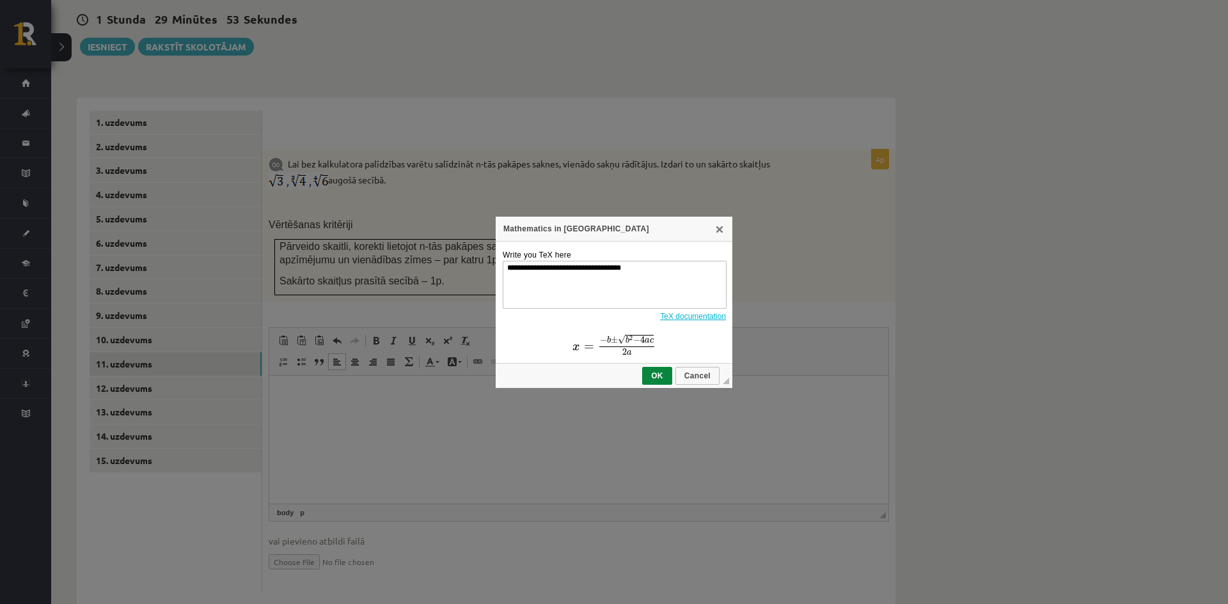
drag, startPoint x: 636, startPoint y: 268, endPoint x: 498, endPoint y: 278, distance: 139.1
click at [498, 278] on td "**********" at bounding box center [614, 303] width 237 height 122
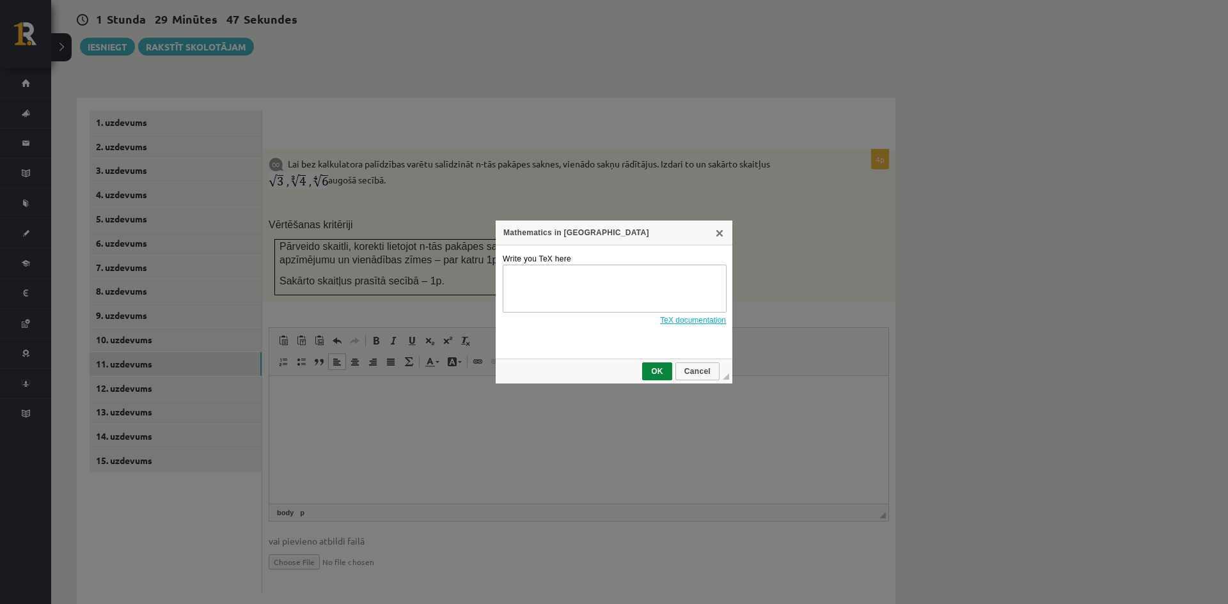
click at [720, 319] on link "TeX documentation" at bounding box center [693, 320] width 66 height 9
click at [622, 280] on textarea "Write you TeX here" at bounding box center [615, 289] width 224 height 48
paste textarea "**********"
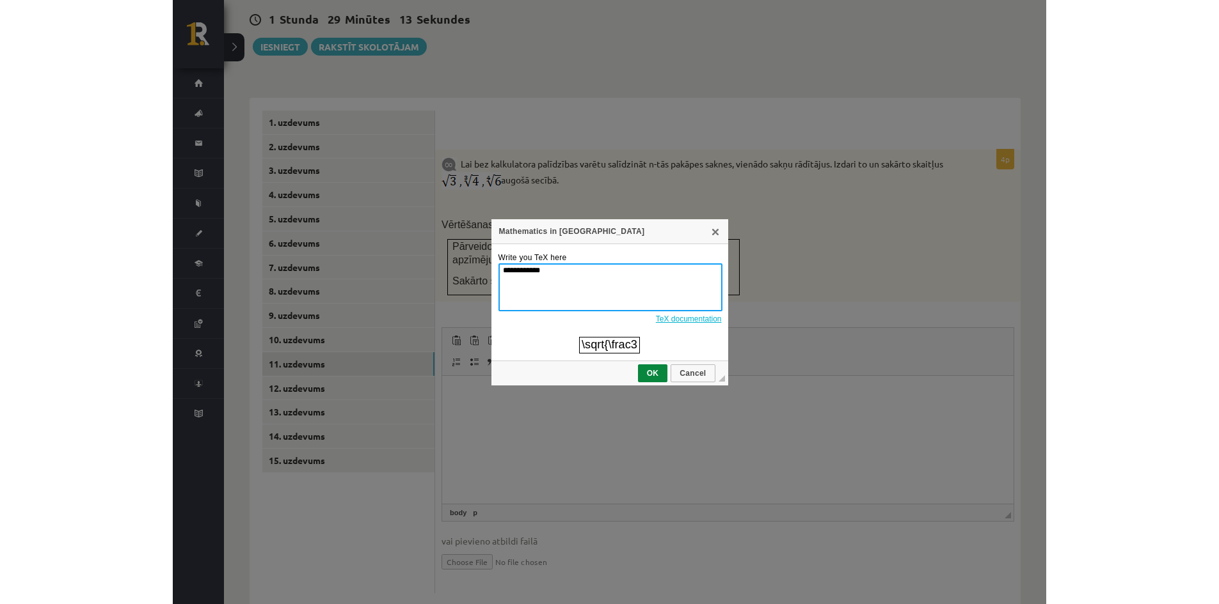
scroll to position [457, 0]
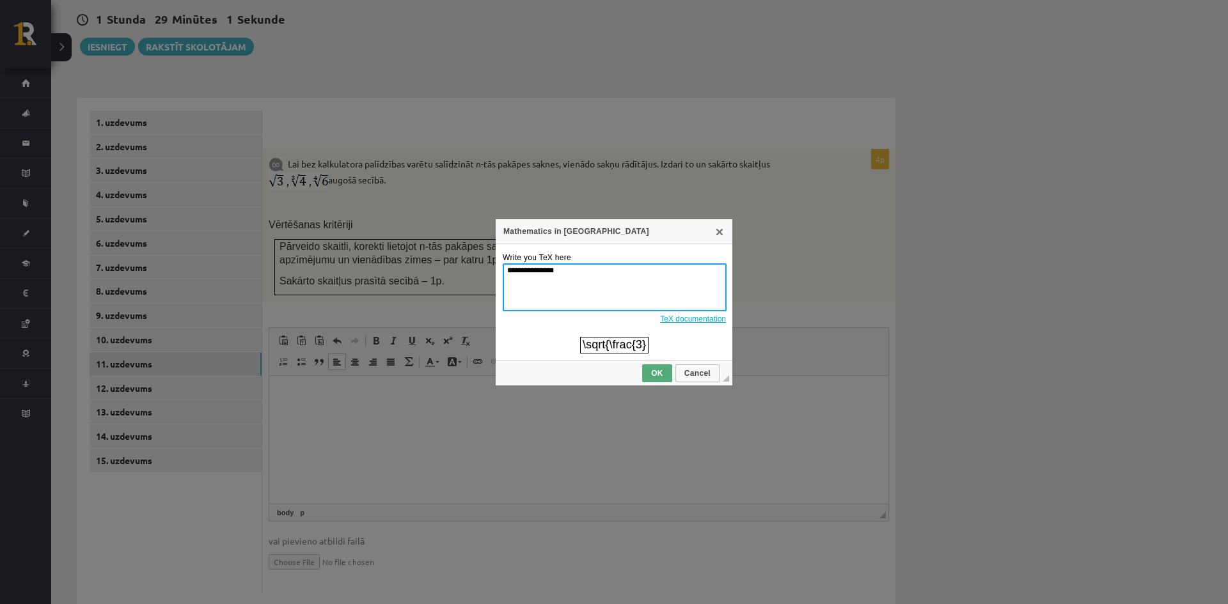
type textarea "**********"
click at [668, 378] on span "OK" at bounding box center [657, 373] width 28 height 9
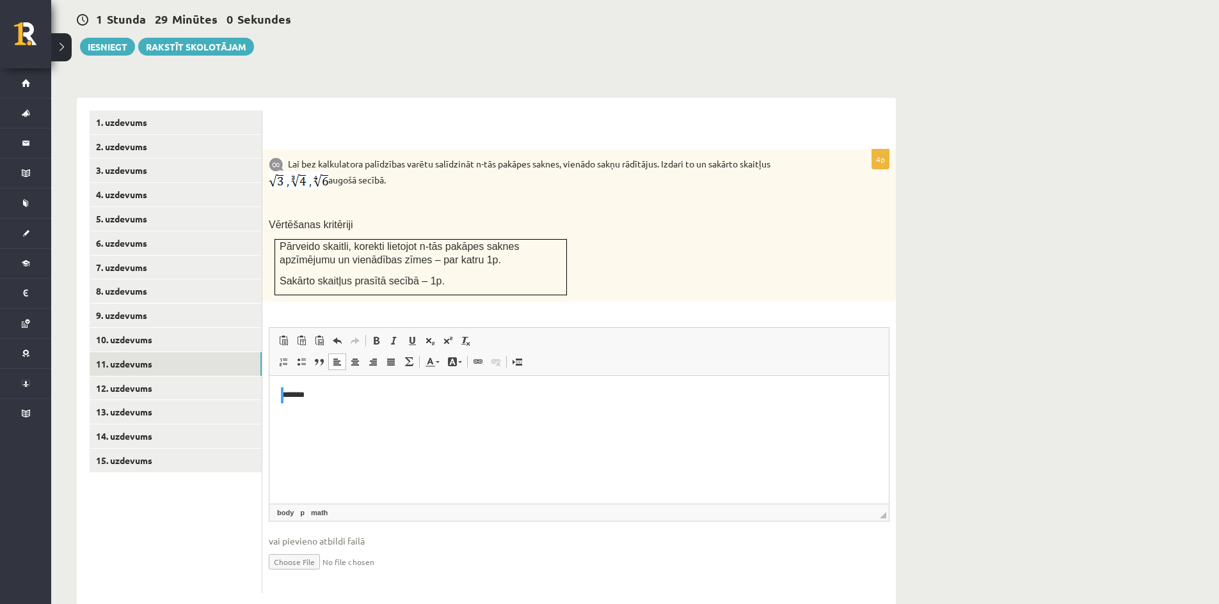
scroll to position [0, 0]
click at [322, 396] on img "math widget" at bounding box center [305, 412] width 46 height 46
click at [408, 357] on span at bounding box center [409, 362] width 10 height 10
type textarea "**********"
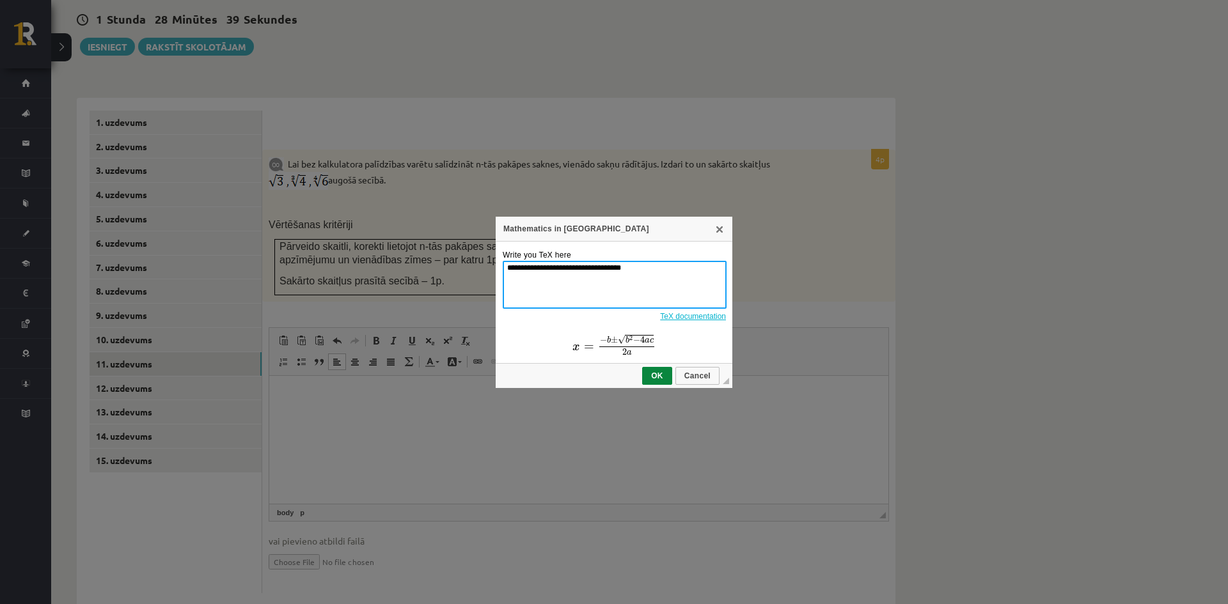
drag, startPoint x: 641, startPoint y: 271, endPoint x: 462, endPoint y: 280, distance: 179.4
click at [464, 280] on div "**********" at bounding box center [614, 302] width 1228 height 604
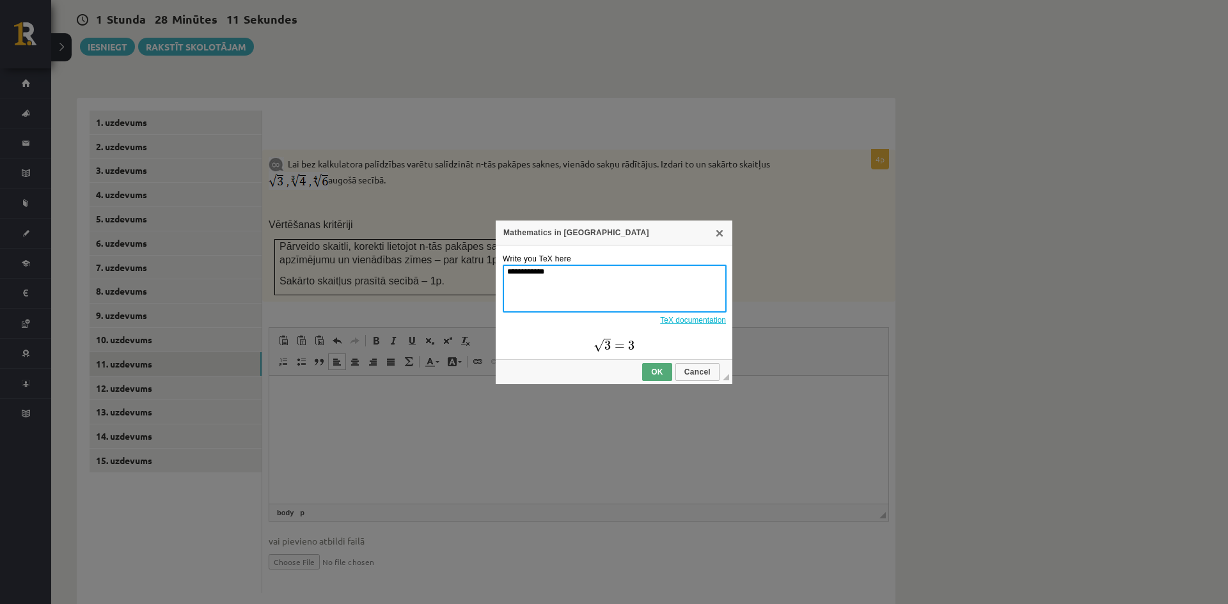
type textarea "**********"
click at [651, 372] on span "OK" at bounding box center [657, 372] width 28 height 9
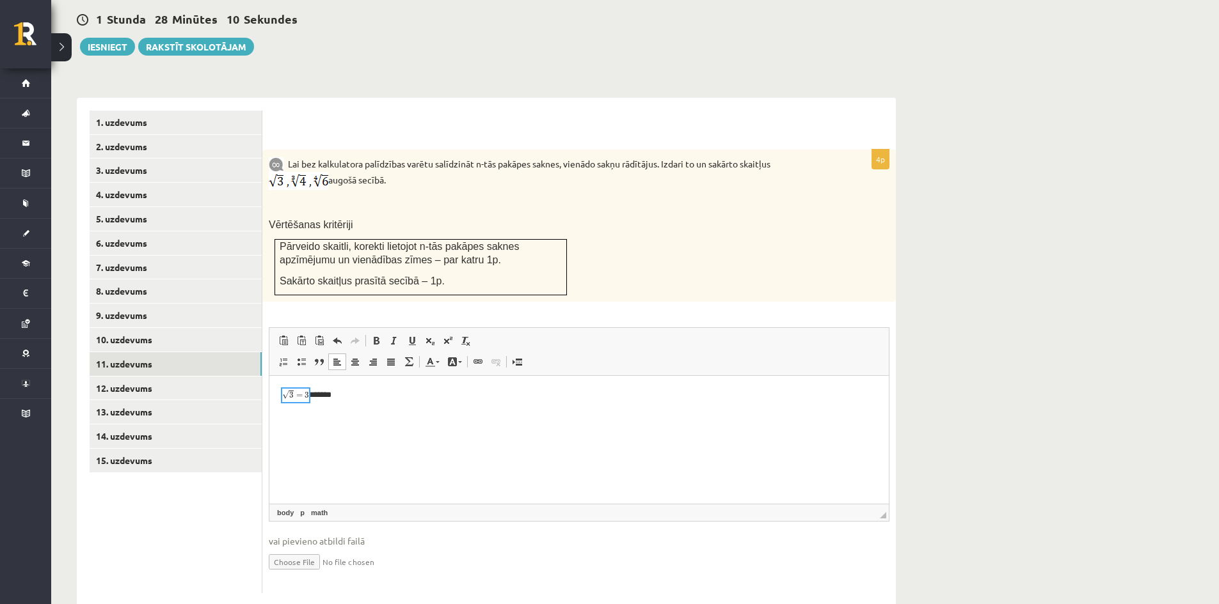
click at [317, 389] on p "*******" at bounding box center [579, 395] width 594 height 13
click at [443, 336] on span at bounding box center [448, 341] width 10 height 10
click at [449, 336] on span at bounding box center [448, 341] width 10 height 10
click at [443, 336] on span at bounding box center [448, 341] width 10 height 10
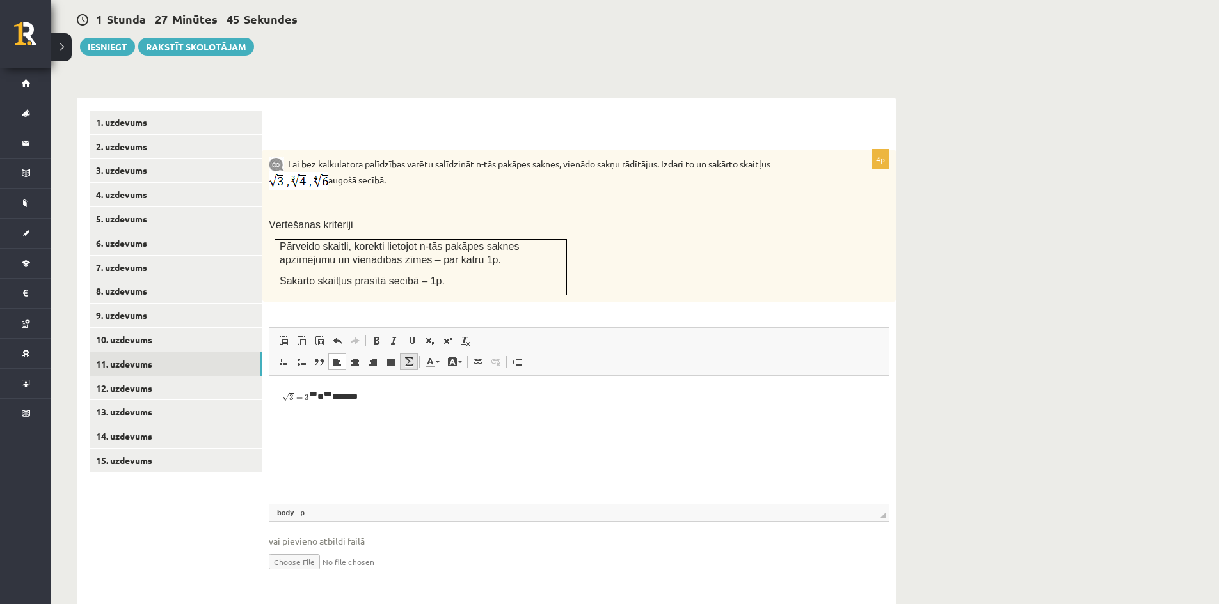
click at [406, 357] on span at bounding box center [409, 362] width 10 height 10
type textarea "**********"
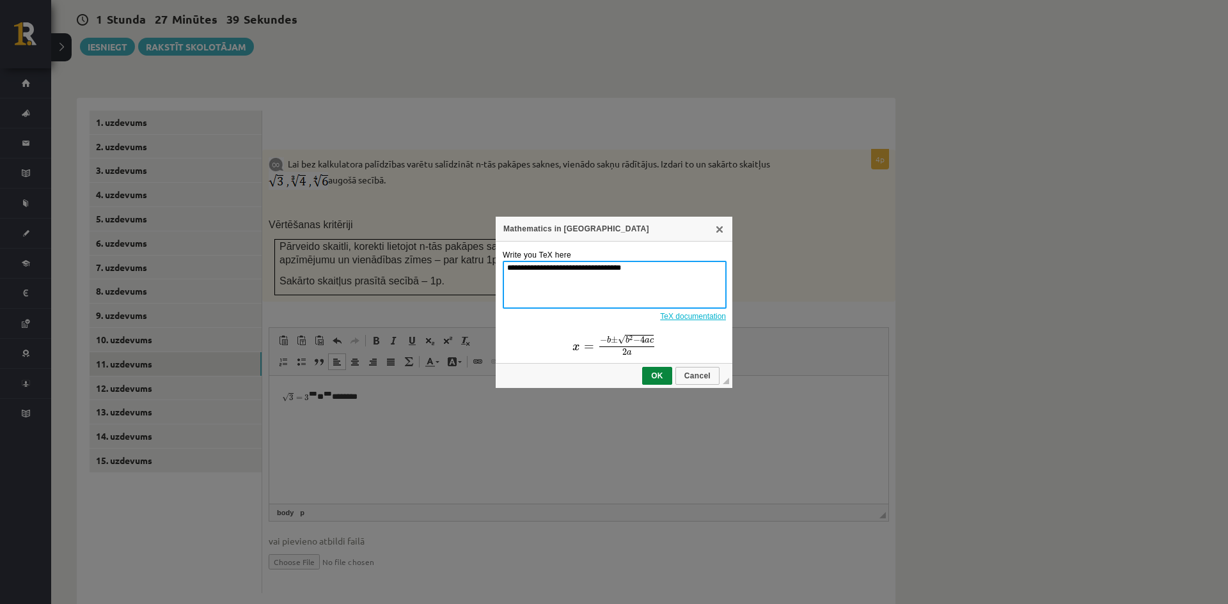
drag, startPoint x: 561, startPoint y: 265, endPoint x: 546, endPoint y: 269, distance: 15.4
click at [546, 269] on textarea "**********" at bounding box center [615, 285] width 224 height 48
drag, startPoint x: 644, startPoint y: 271, endPoint x: 498, endPoint y: 276, distance: 145.9
click at [498, 276] on td "**********" at bounding box center [614, 303] width 237 height 122
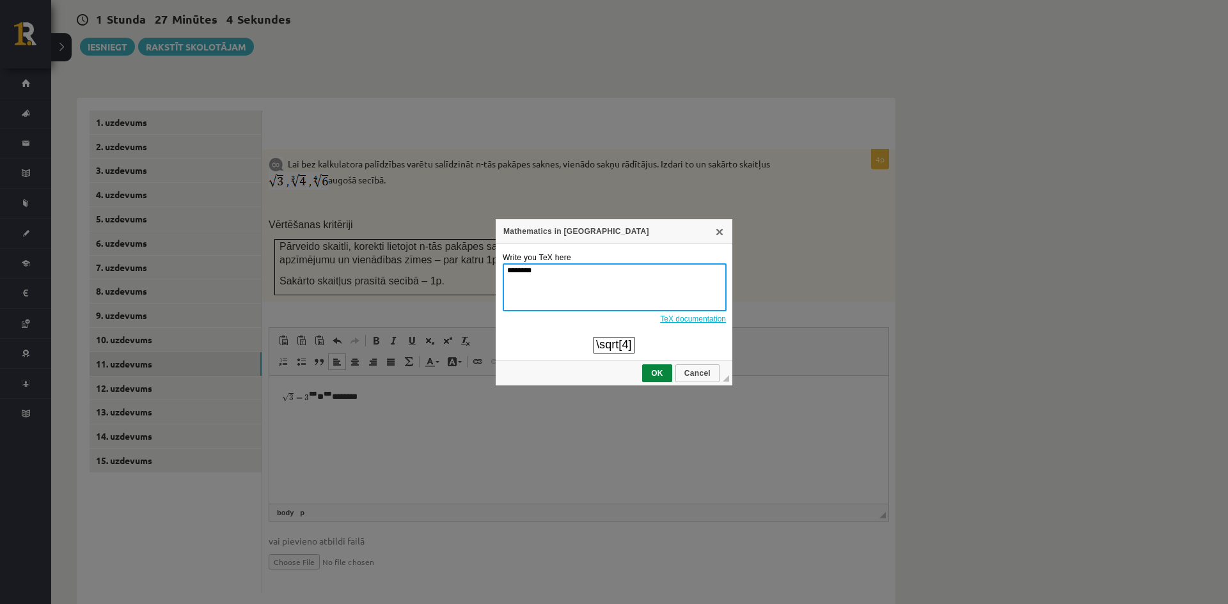
drag, startPoint x: 243, startPoint y: 74, endPoint x: 553, endPoint y: 274, distance: 369.2
click at [553, 274] on textarea "********" at bounding box center [615, 288] width 224 height 48
click at [528, 270] on textarea "********" at bounding box center [615, 288] width 224 height 48
click at [517, 269] on textarea "********" at bounding box center [615, 288] width 224 height 48
click at [520, 269] on textarea "********" at bounding box center [615, 288] width 224 height 48
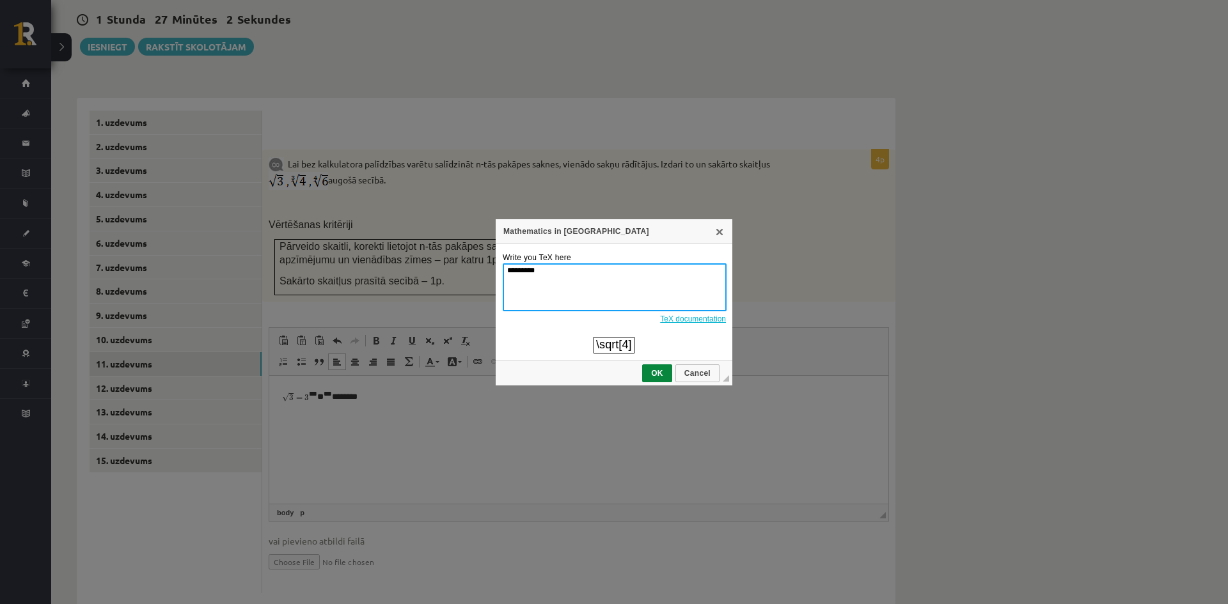
click at [521, 269] on textarea "********" at bounding box center [615, 288] width 224 height 48
click at [575, 269] on textarea "********" at bounding box center [615, 288] width 224 height 48
click at [558, 270] on textarea "********" at bounding box center [615, 288] width 224 height 48
click at [522, 269] on textarea "********" at bounding box center [615, 288] width 224 height 48
click at [524, 269] on textarea "********" at bounding box center [615, 288] width 224 height 48
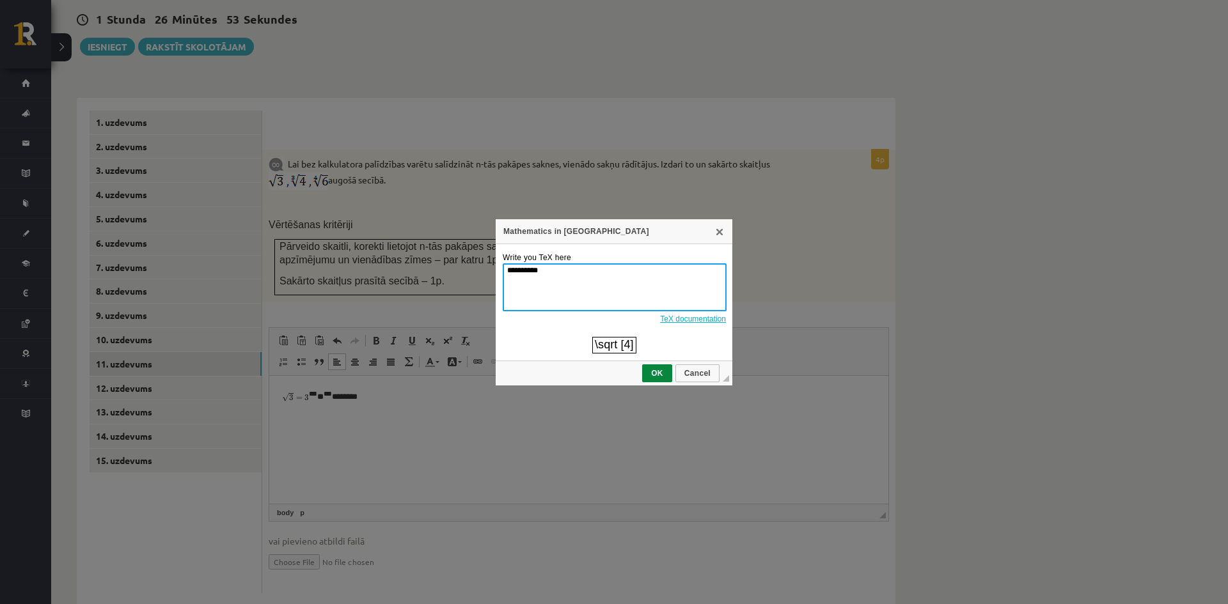
click at [525, 267] on textarea "*********" at bounding box center [615, 288] width 224 height 48
click at [549, 264] on textarea "********" at bounding box center [615, 288] width 224 height 48
click at [520, 267] on textarea "********" at bounding box center [615, 288] width 224 height 48
click at [522, 269] on textarea "********" at bounding box center [615, 288] width 224 height 48
click at [545, 265] on textarea "*********" at bounding box center [615, 288] width 224 height 48
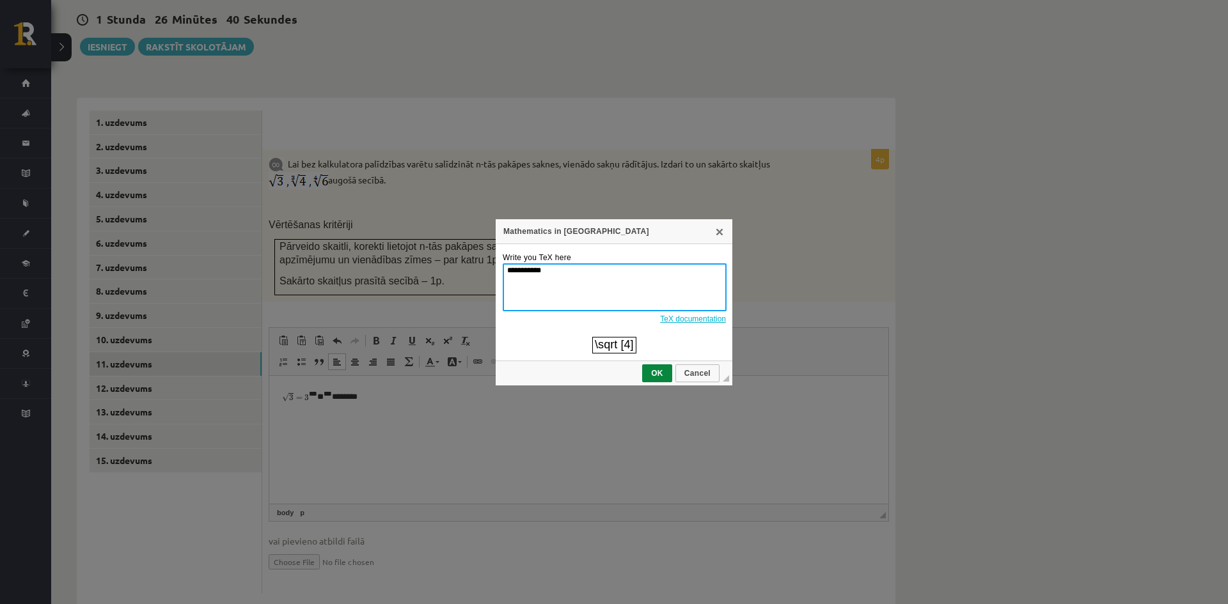
click at [523, 267] on textarea "*********" at bounding box center [615, 288] width 224 height 48
click at [504, 269] on textarea "*********" at bounding box center [615, 288] width 224 height 48
click at [558, 268] on textarea "*********" at bounding box center [615, 288] width 224 height 48
drag, startPoint x: 551, startPoint y: 271, endPoint x: 509, endPoint y: 273, distance: 42.3
click at [509, 273] on textarea "*********" at bounding box center [615, 288] width 224 height 48
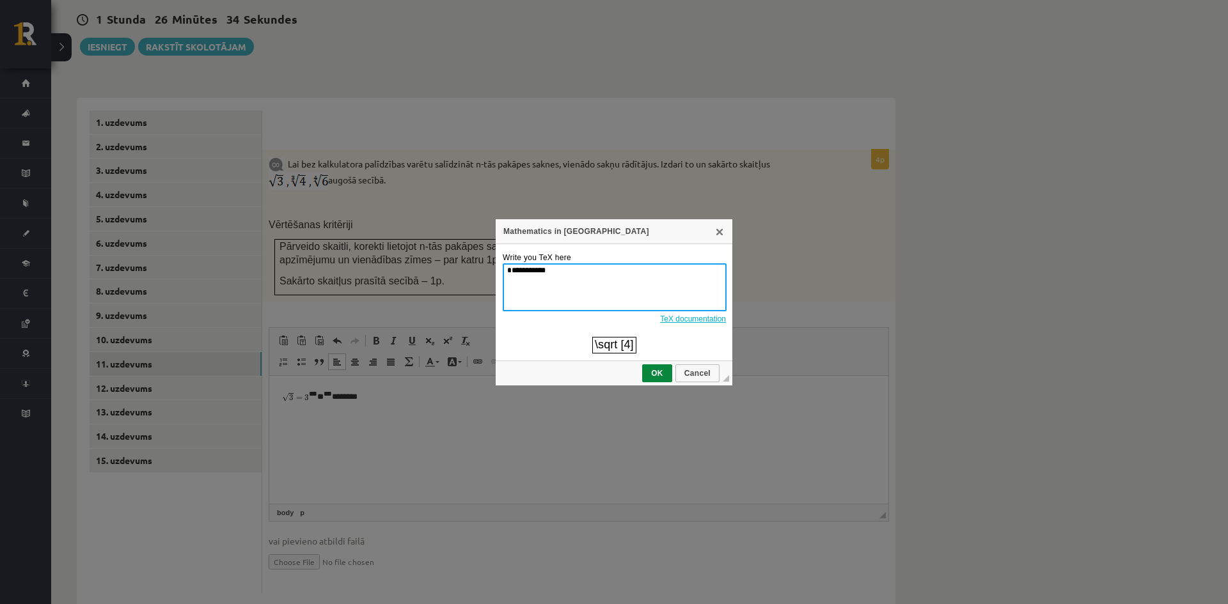
click at [562, 269] on textarea "*********" at bounding box center [615, 288] width 224 height 48
drag, startPoint x: 560, startPoint y: 269, endPoint x: 526, endPoint y: 272, distance: 33.4
click at [526, 272] on textarea "*********" at bounding box center [615, 288] width 224 height 48
click at [510, 264] on textarea "*****" at bounding box center [615, 288] width 224 height 48
click at [539, 269] on textarea "******" at bounding box center [615, 288] width 224 height 48
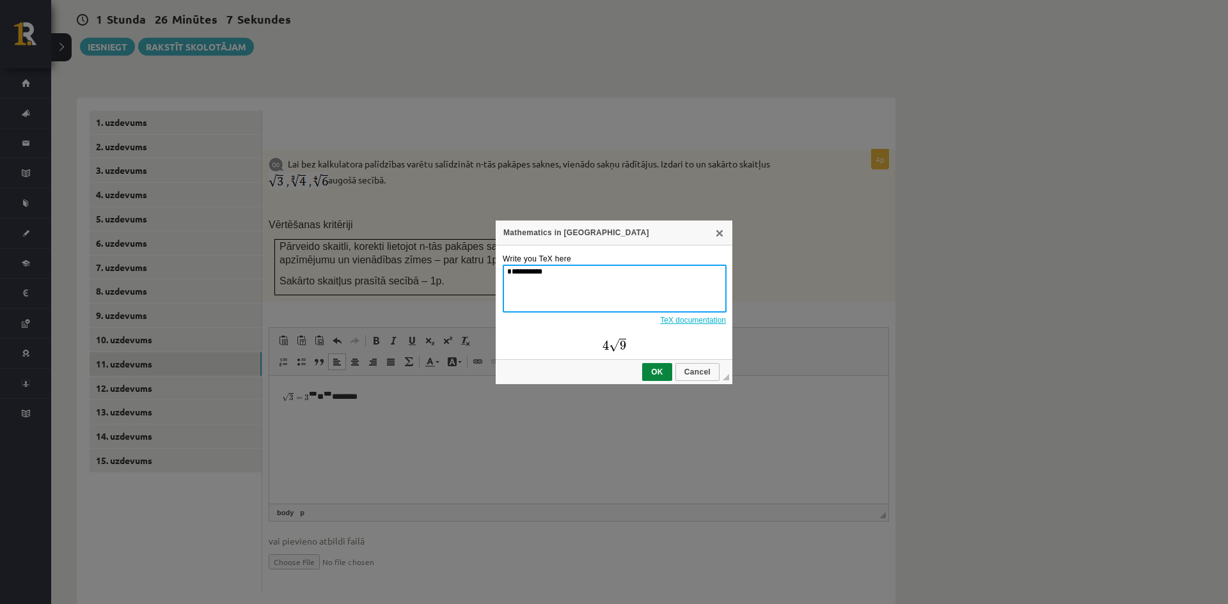
click at [514, 271] on textarea "**********" at bounding box center [615, 289] width 224 height 48
click at [510, 269] on textarea "**********" at bounding box center [615, 288] width 224 height 48
click at [516, 268] on textarea "**********" at bounding box center [615, 288] width 224 height 48
click at [517, 271] on textarea "**********" at bounding box center [615, 288] width 224 height 48
click at [519, 267] on textarea "**********" at bounding box center [615, 288] width 224 height 48
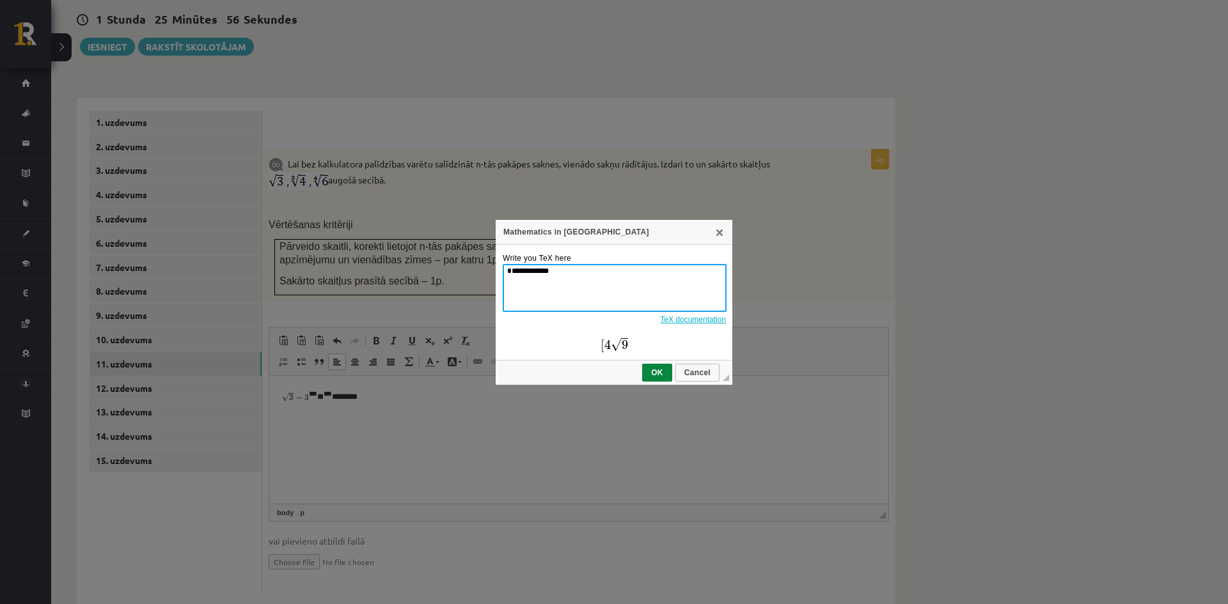
click at [511, 271] on textarea "**********" at bounding box center [615, 288] width 224 height 48
type textarea "**********"
click at [643, 374] on span "OK" at bounding box center [657, 372] width 28 height 9
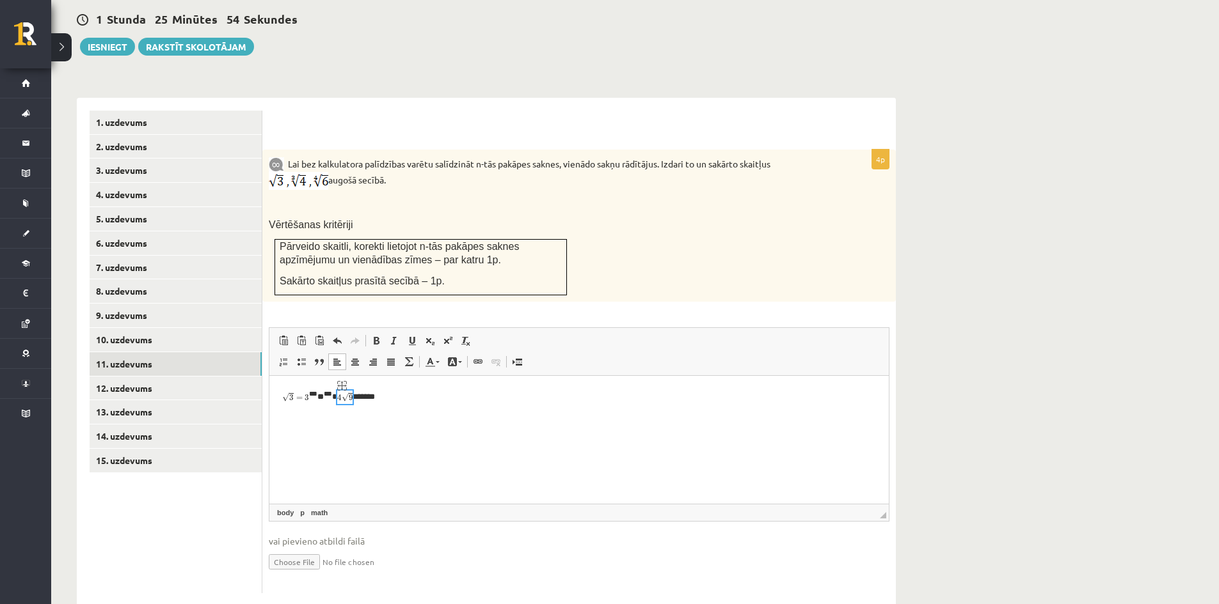
click at [351, 396] on img "math widget" at bounding box center [344, 398] width 15 height 15
click at [348, 397] on img "math widget" at bounding box center [344, 398] width 15 height 15
click at [352, 414] on html "**********" at bounding box center [578, 396] width 619 height 41
click at [347, 403] on img "math widget" at bounding box center [344, 398] width 15 height 15
click at [374, 399] on p "*** ** *** *" at bounding box center [579, 396] width 594 height 15
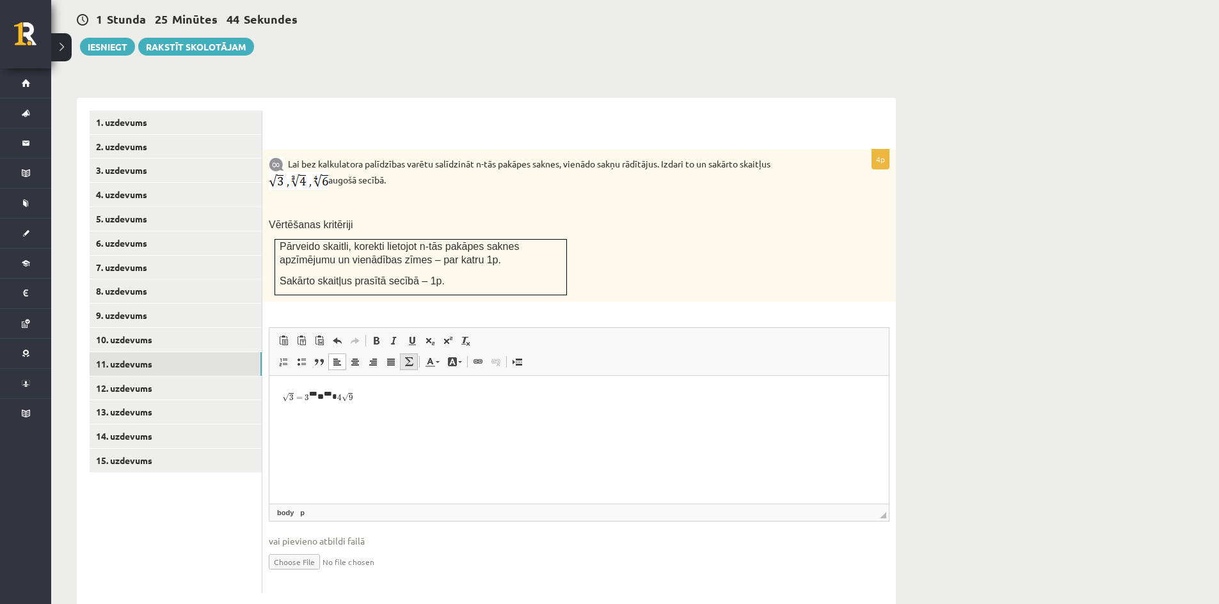
click at [406, 357] on span at bounding box center [409, 362] width 10 height 10
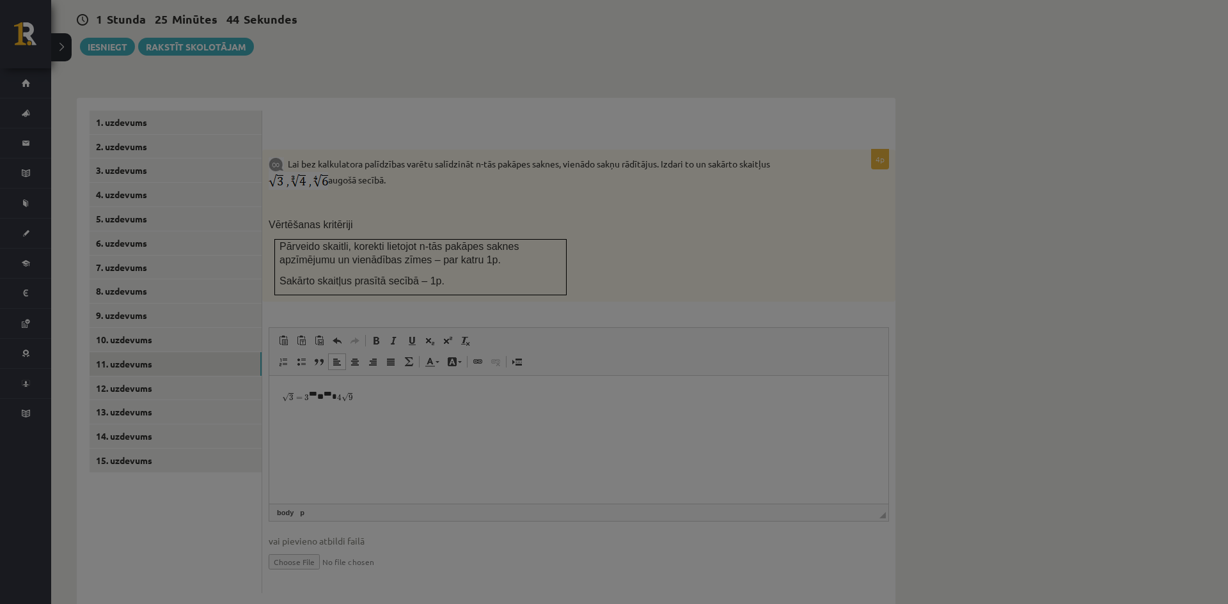
type textarea "**********"
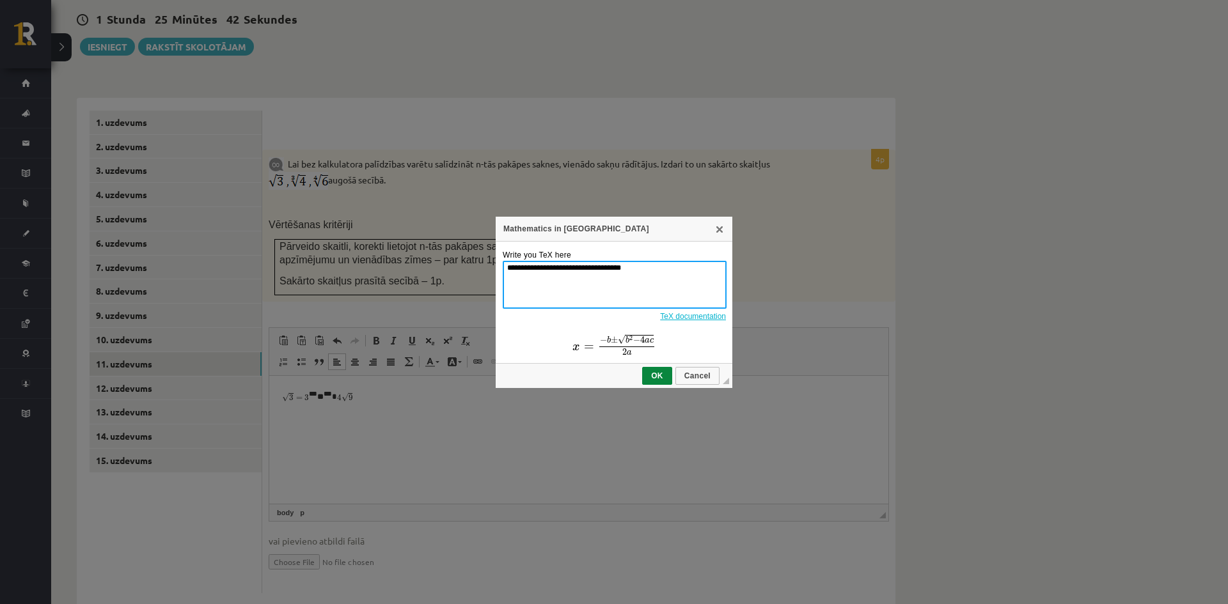
drag, startPoint x: 636, startPoint y: 267, endPoint x: 461, endPoint y: 265, distance: 175.3
click at [467, 265] on div "**********" at bounding box center [614, 302] width 1228 height 604
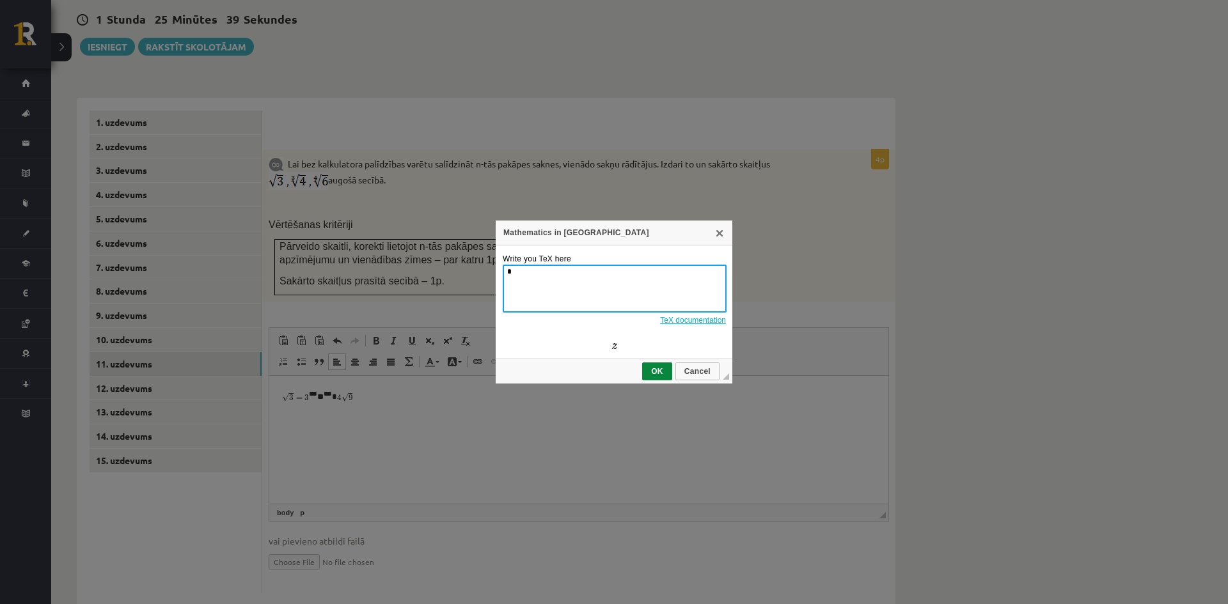
paste textarea "*****"
click at [509, 265] on textarea "******" at bounding box center [615, 288] width 224 height 48
click at [509, 267] on textarea "******" at bounding box center [615, 288] width 224 height 48
click at [514, 269] on textarea "******" at bounding box center [615, 288] width 224 height 48
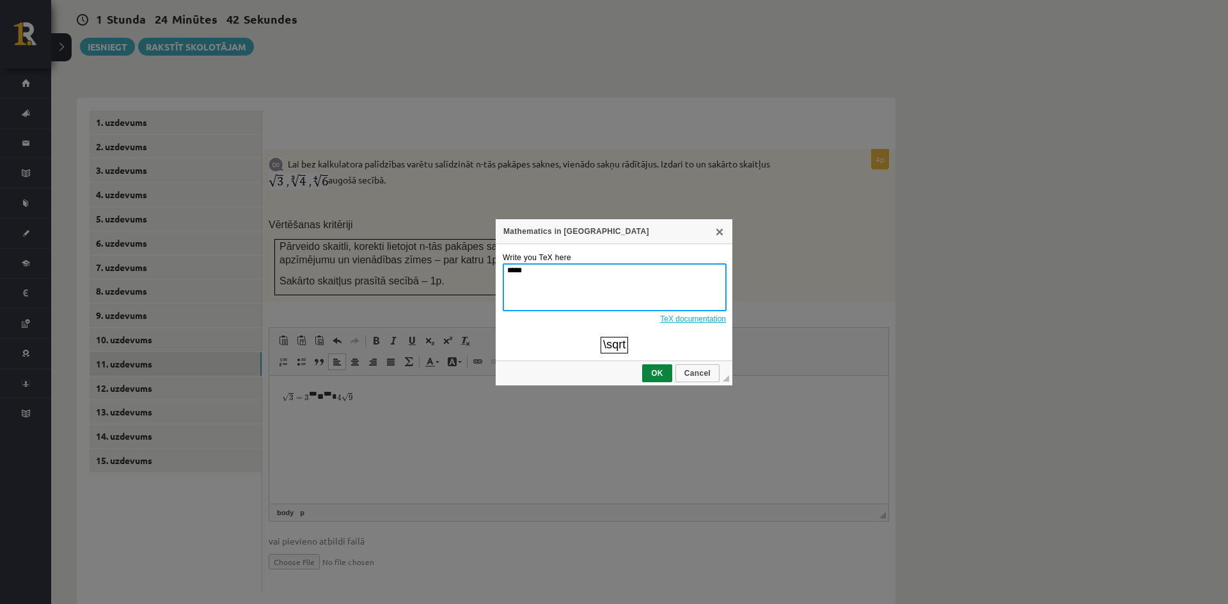
click at [565, 284] on textarea "*****" at bounding box center [615, 288] width 224 height 48
type textarea "********"
click at [651, 372] on span "OK" at bounding box center [657, 372] width 28 height 9
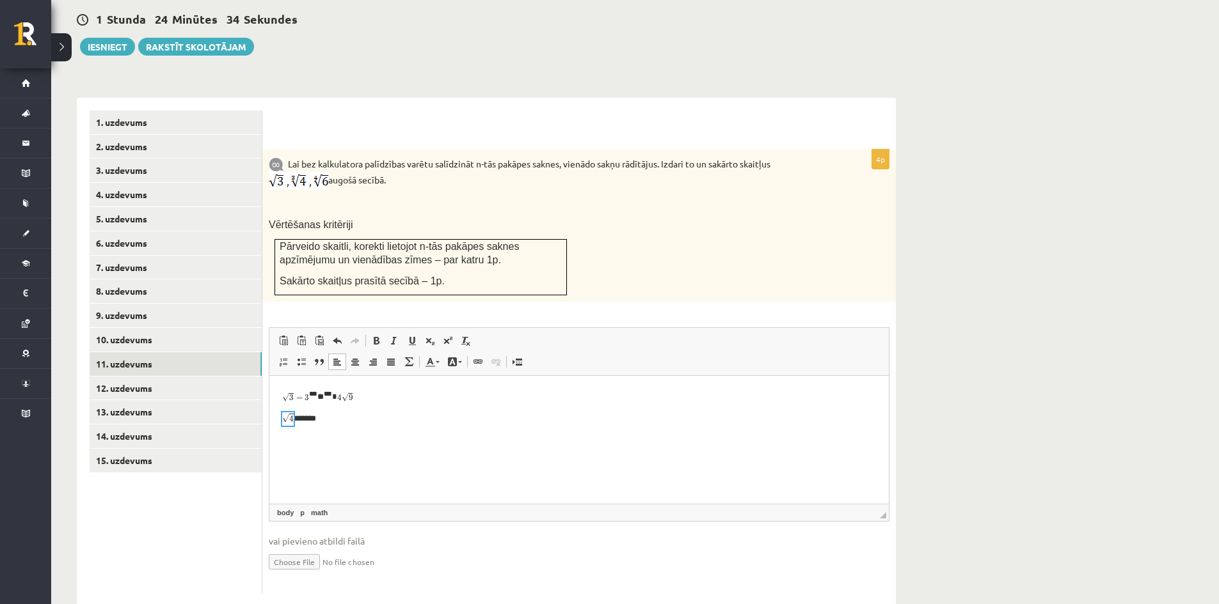
click at [331, 417] on p "*******" at bounding box center [579, 419] width 594 height 13
click at [439, 333] on link "Superscript" at bounding box center [448, 341] width 18 height 17
click at [449, 336] on span at bounding box center [448, 341] width 10 height 10
click at [451, 336] on span at bounding box center [448, 341] width 10 height 10
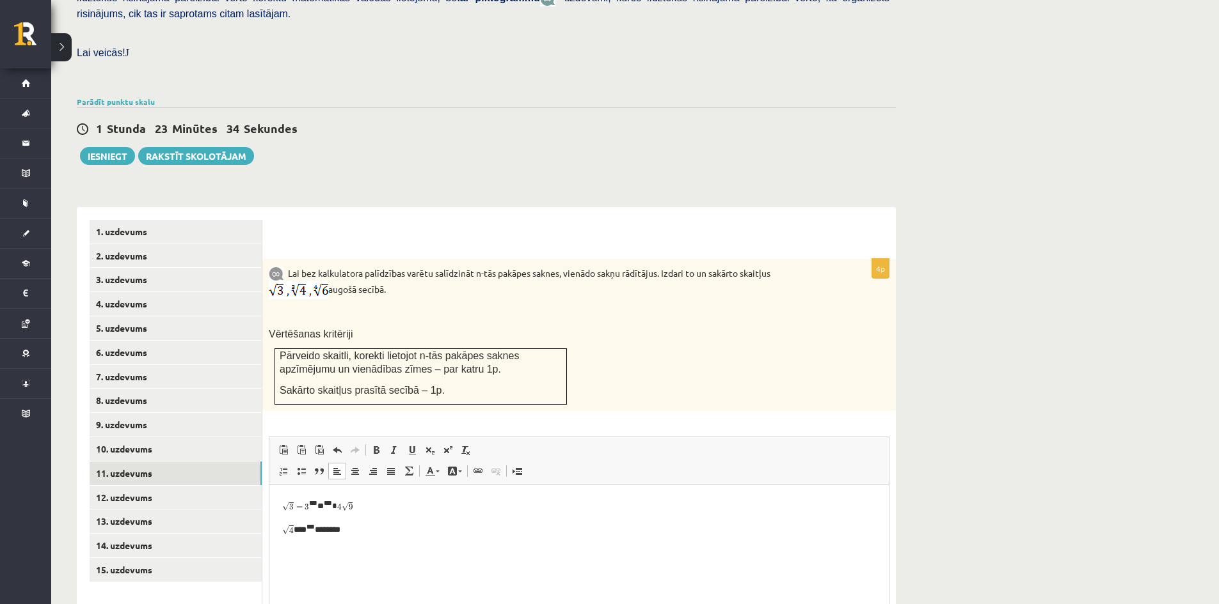
scroll to position [393, 0]
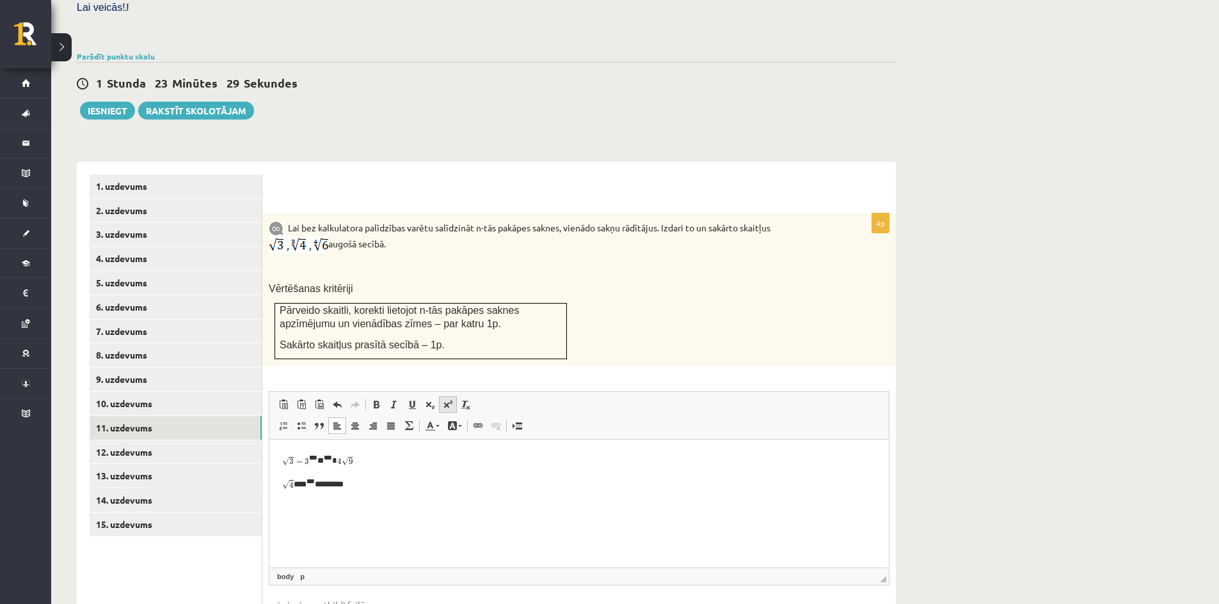
click at [443, 400] on span at bounding box center [448, 405] width 10 height 10
click at [448, 400] on span at bounding box center [448, 405] width 10 height 10
click at [441, 397] on link "Superscript" at bounding box center [448, 405] width 18 height 17
click at [411, 418] on link "Math" at bounding box center [409, 426] width 18 height 17
type textarea "**********"
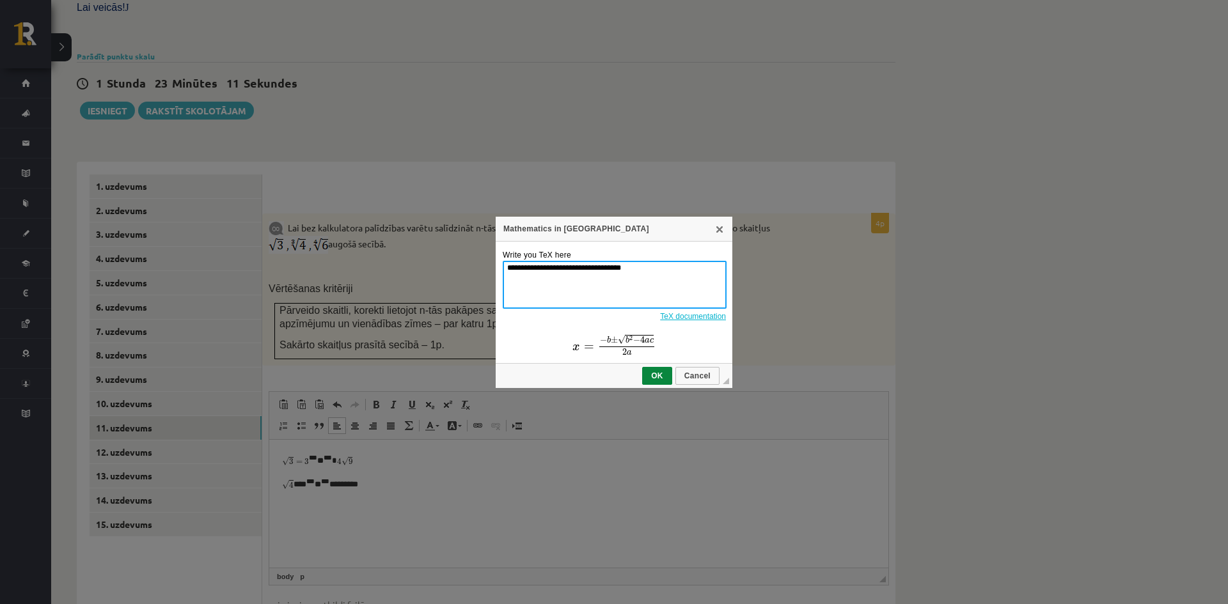
drag, startPoint x: 645, startPoint y: 268, endPoint x: 475, endPoint y: 292, distance: 172.4
click at [475, 292] on div "**********" at bounding box center [614, 302] width 1228 height 604
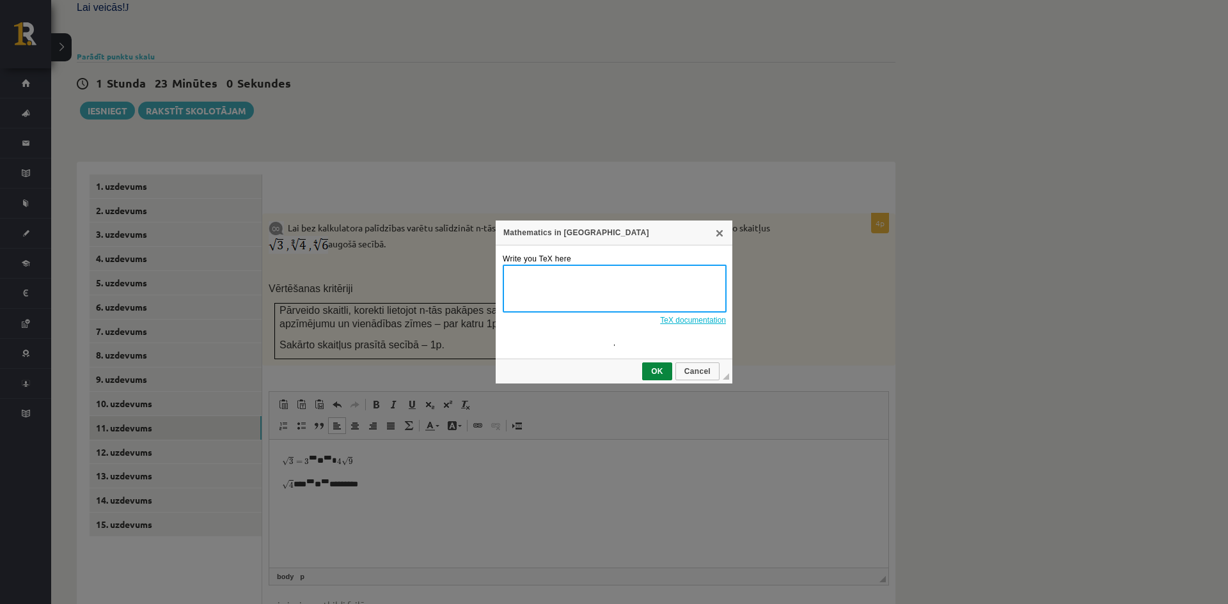
type textarea "*"
paste textarea "*****"
click at [530, 269] on textarea "********" at bounding box center [615, 289] width 224 height 48
type textarea "*********"
click at [661, 371] on span "OK" at bounding box center [657, 372] width 28 height 9
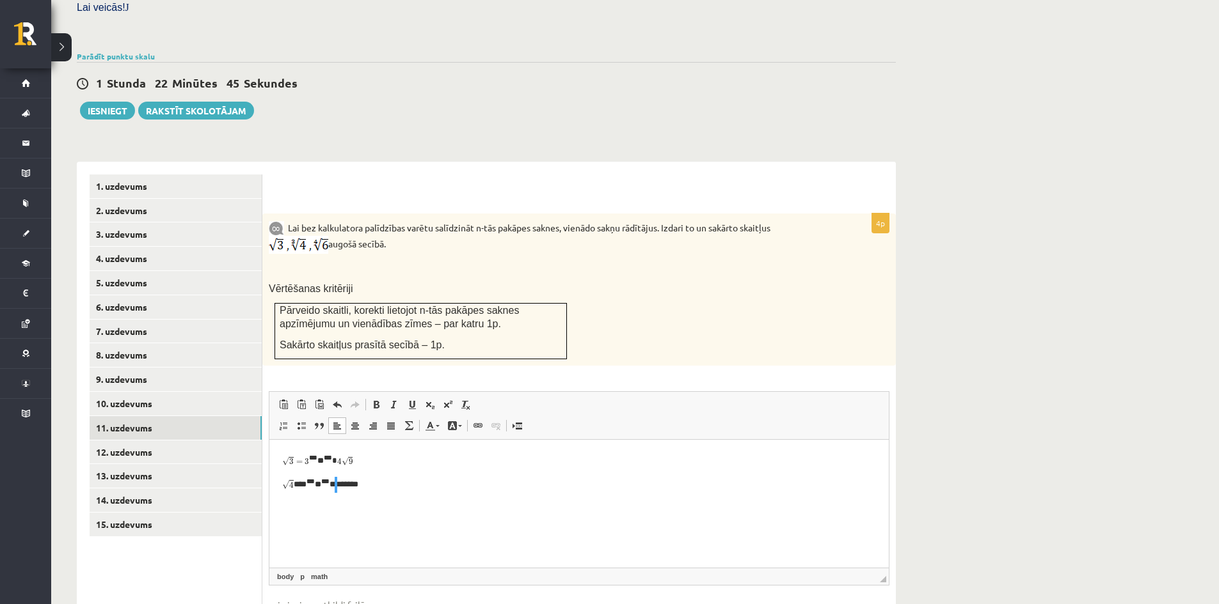
scroll to position [0, 0]
click at [398, 478] on p "*** *** ** *** ** *******" at bounding box center [579, 484] width 594 height 15
click at [409, 421] on span at bounding box center [409, 426] width 10 height 10
type textarea "**********"
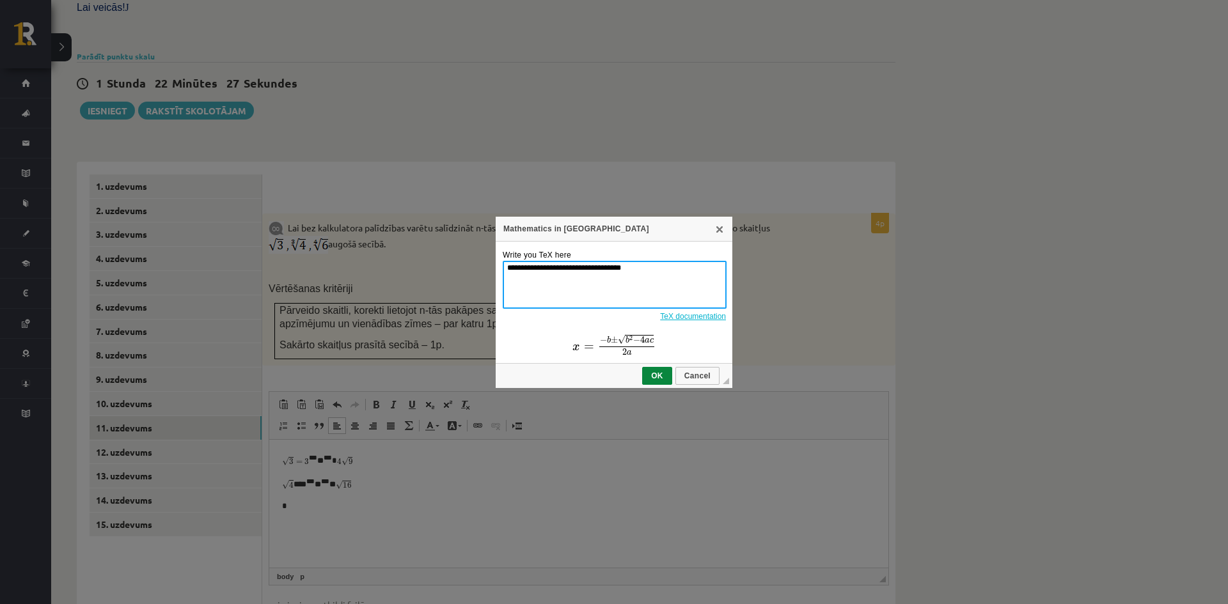
drag, startPoint x: 641, startPoint y: 265, endPoint x: 492, endPoint y: 275, distance: 149.4
click at [493, 275] on div "**********" at bounding box center [614, 302] width 1228 height 604
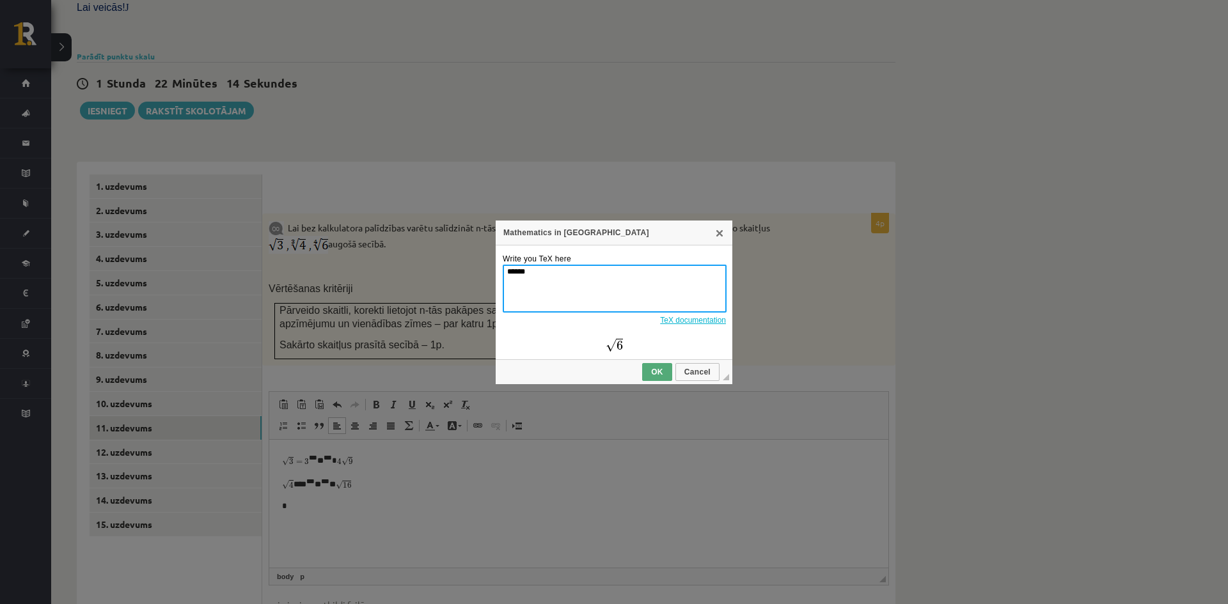
type textarea "******"
click at [654, 373] on span "OK" at bounding box center [657, 372] width 28 height 9
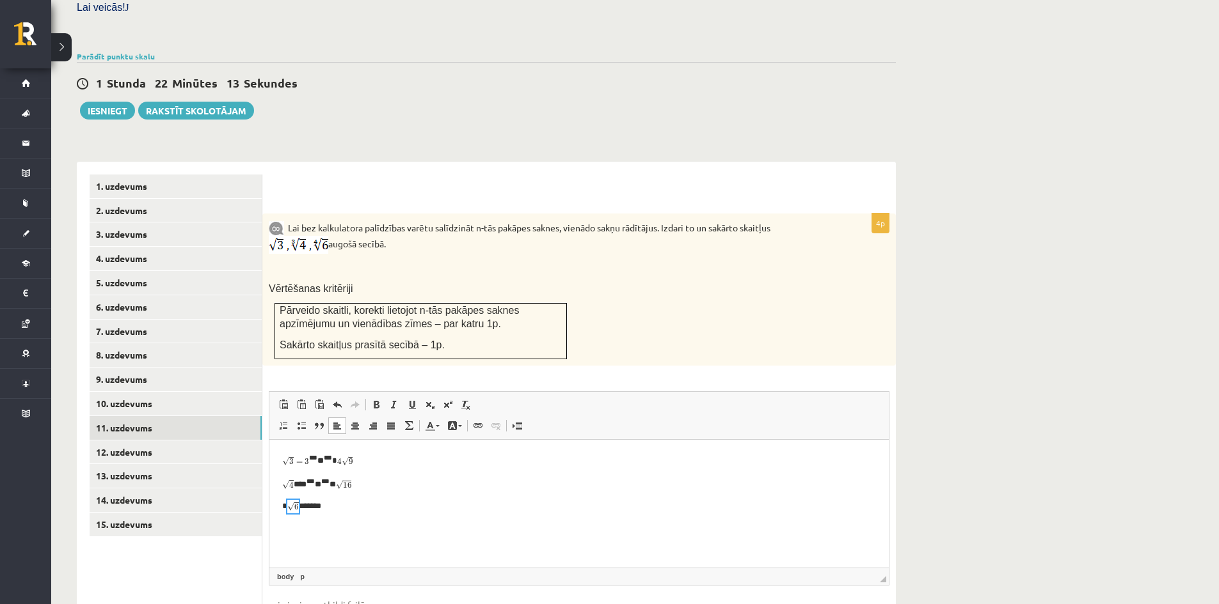
click at [326, 514] on html "**********" at bounding box center [578, 483] width 619 height 86
click at [443, 400] on span at bounding box center [448, 405] width 10 height 10
click at [402, 418] on link "Math" at bounding box center [409, 426] width 18 height 17
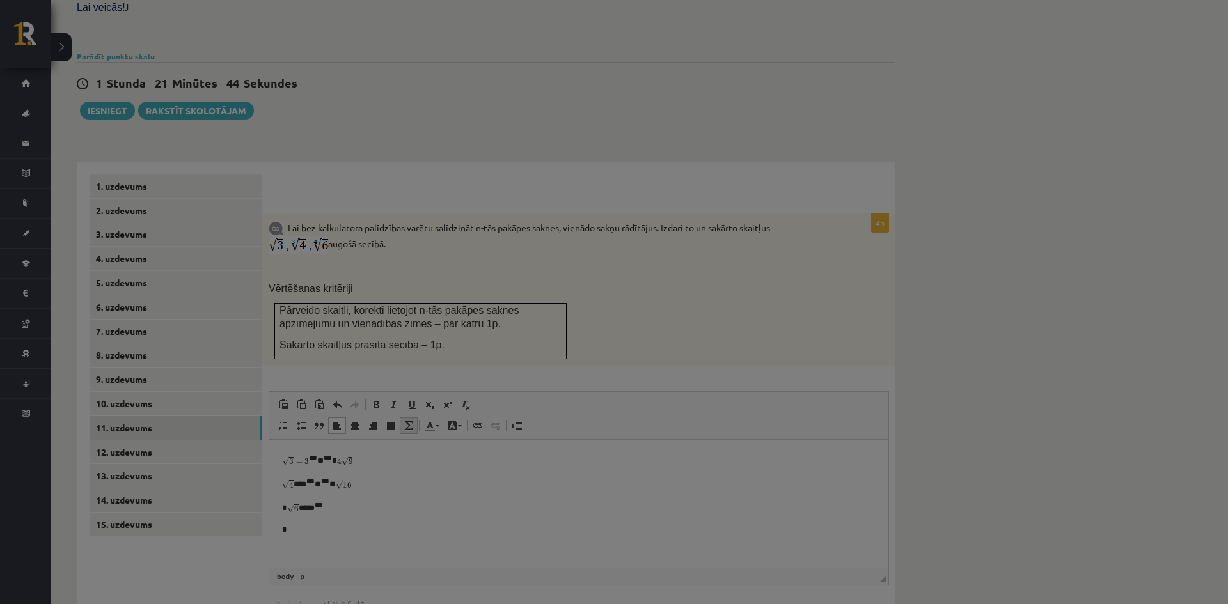
type textarea "**********"
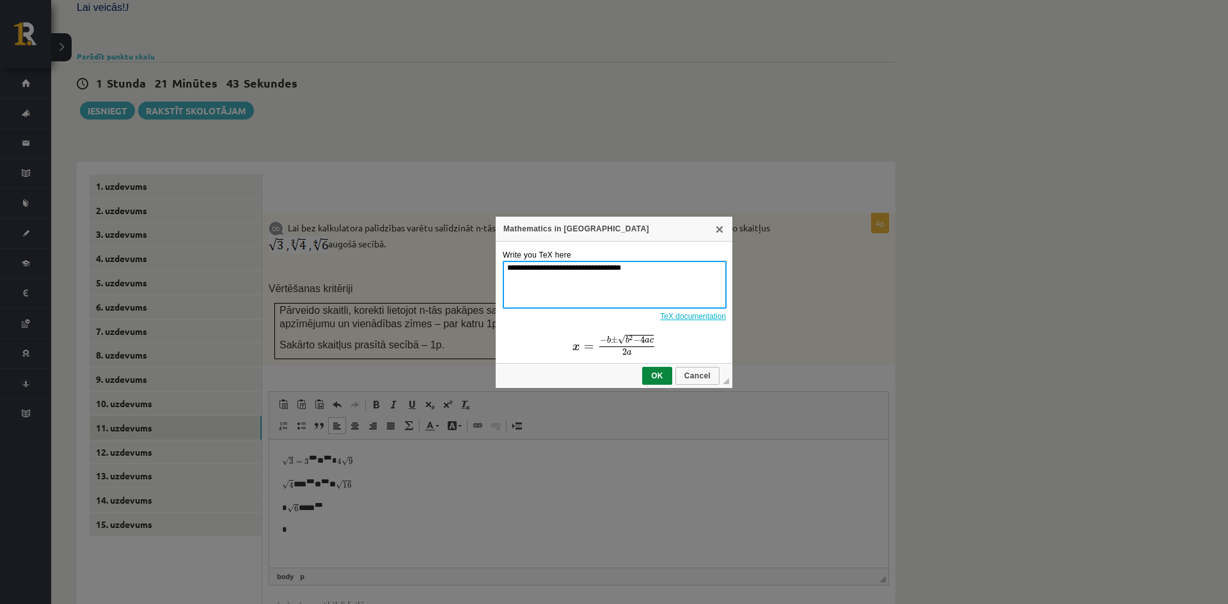
drag, startPoint x: 638, startPoint y: 263, endPoint x: 482, endPoint y: 260, distance: 155.5
click at [486, 262] on div "**********" at bounding box center [614, 302] width 1228 height 604
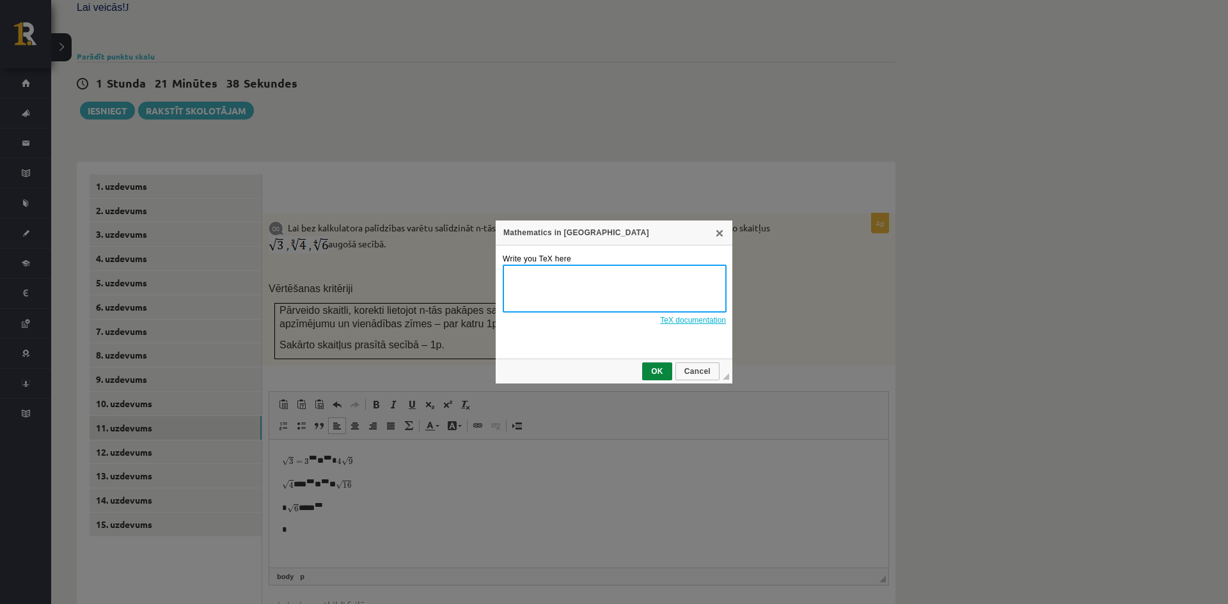
paste textarea "*****"
type textarea "**********"
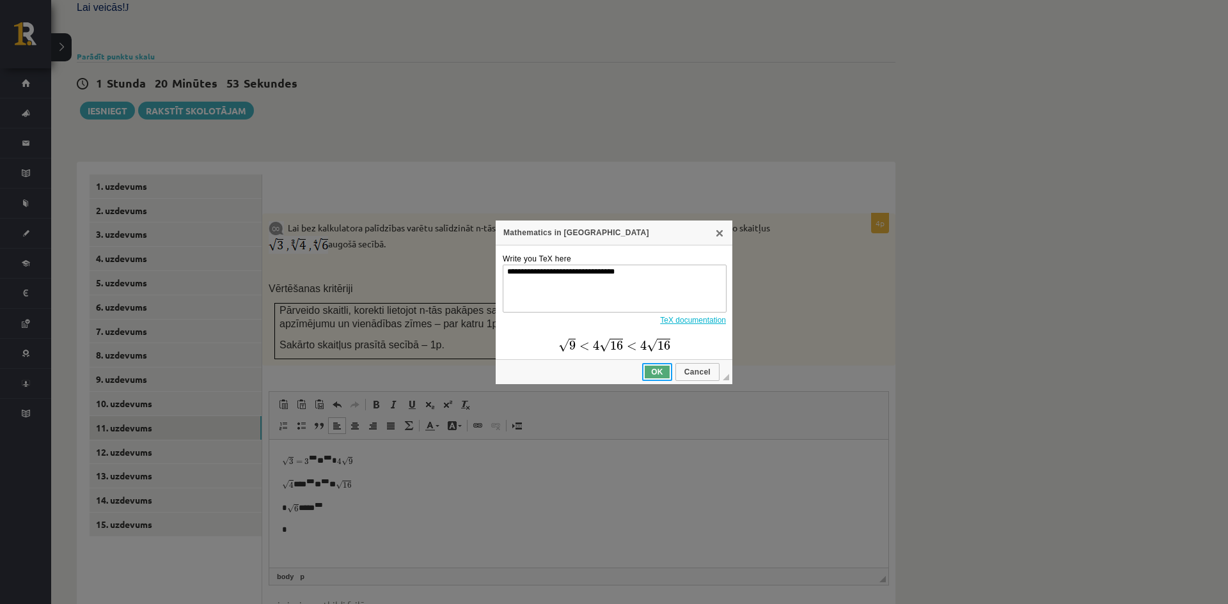
click at [654, 368] on link "OK" at bounding box center [657, 372] width 30 height 18
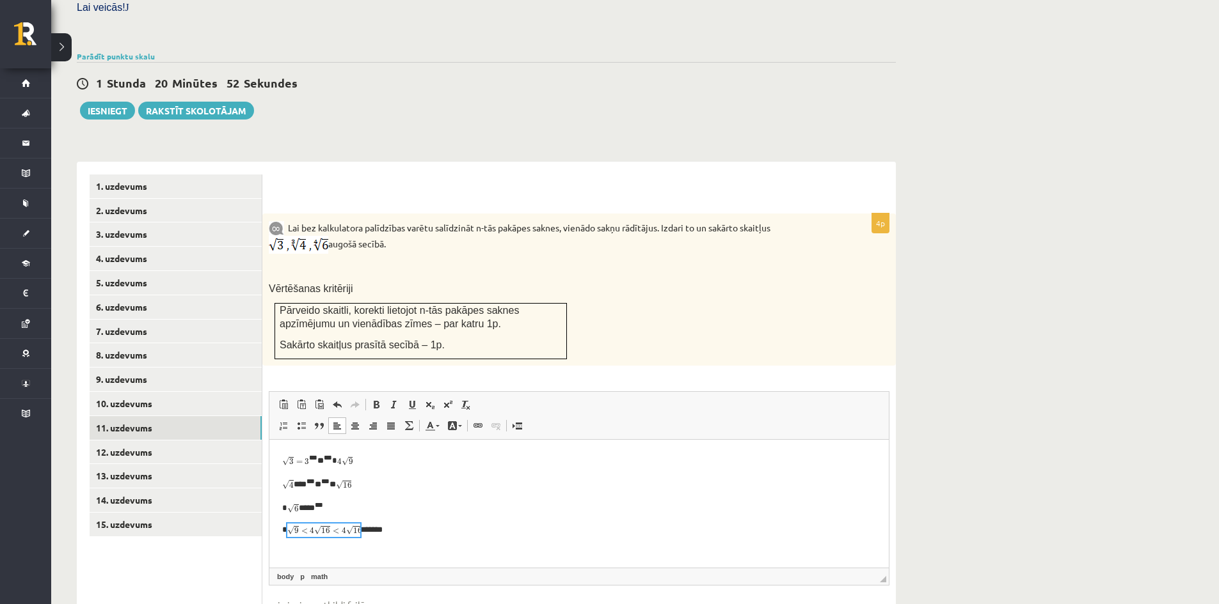
click at [261, 535] on ul "1. uzdevums 2. uzdevums 3. uzdevums 4. uzdevums 5. uzdevums 6. uzdevums 7. uzde…" at bounding box center [176, 416] width 173 height 483
click at [169, 441] on link "12. uzdevums" at bounding box center [176, 453] width 172 height 24
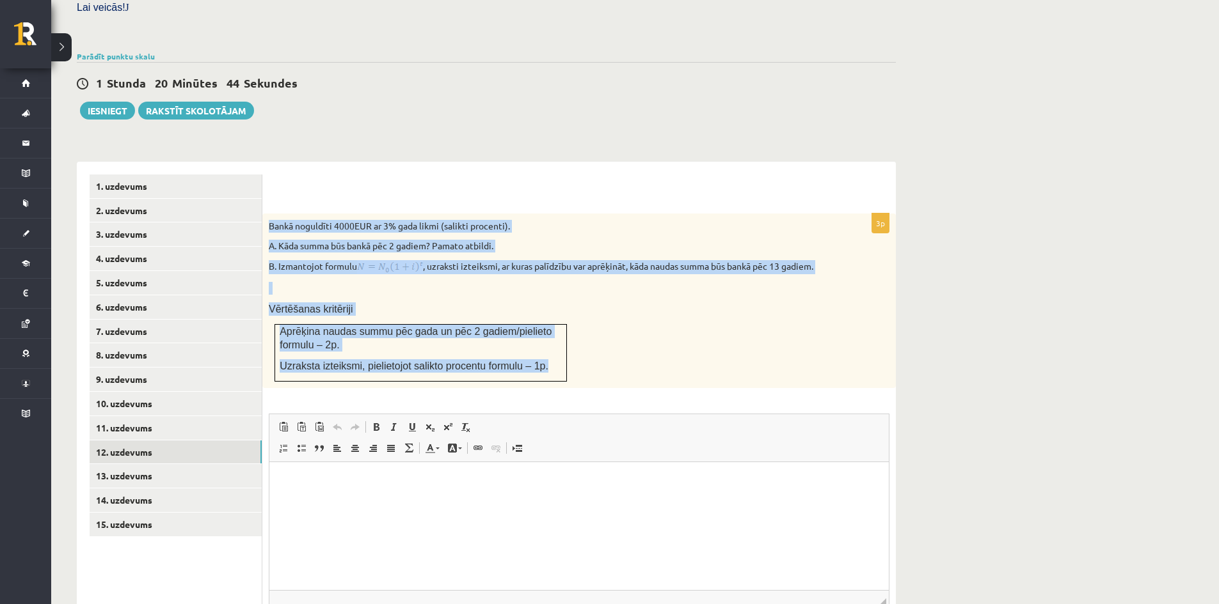
drag, startPoint x: 302, startPoint y: 200, endPoint x: 550, endPoint y: 349, distance: 289.5
click at [550, 349] on div "Bankā noguldīti 4000EUR ar 3% gada likmi (salikti procenti). A. Kāda summa būs …" at bounding box center [578, 301] width 633 height 175
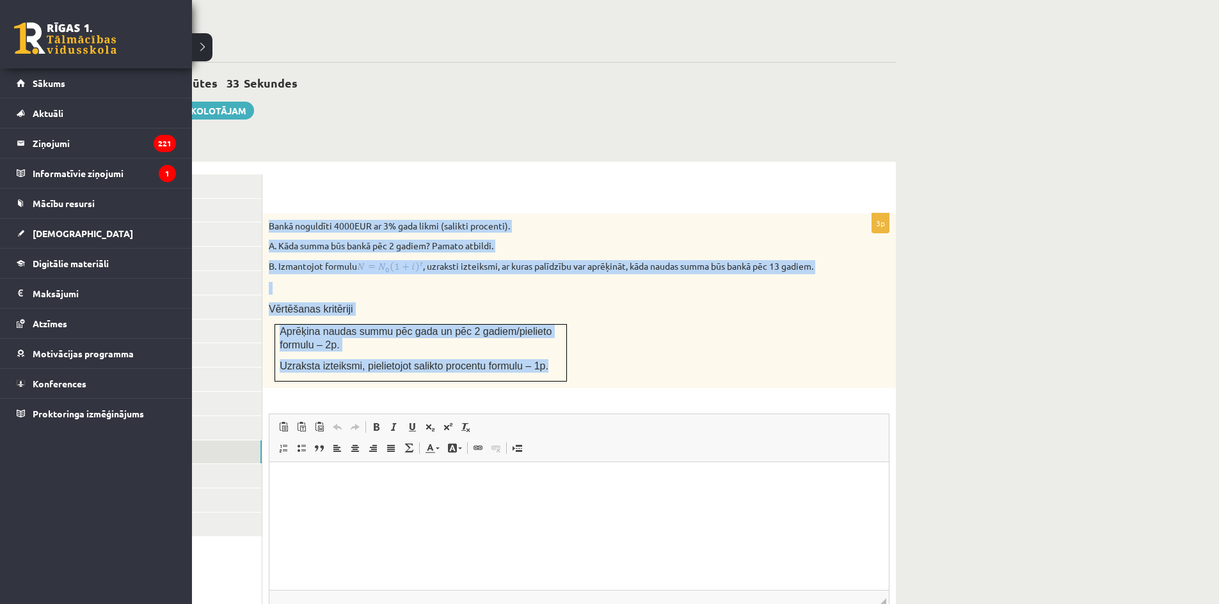
click at [288, 240] on p "A. Kāda summa būs bankā pēc 2 gadiem? Pamato atbildi." at bounding box center [547, 246] width 556 height 13
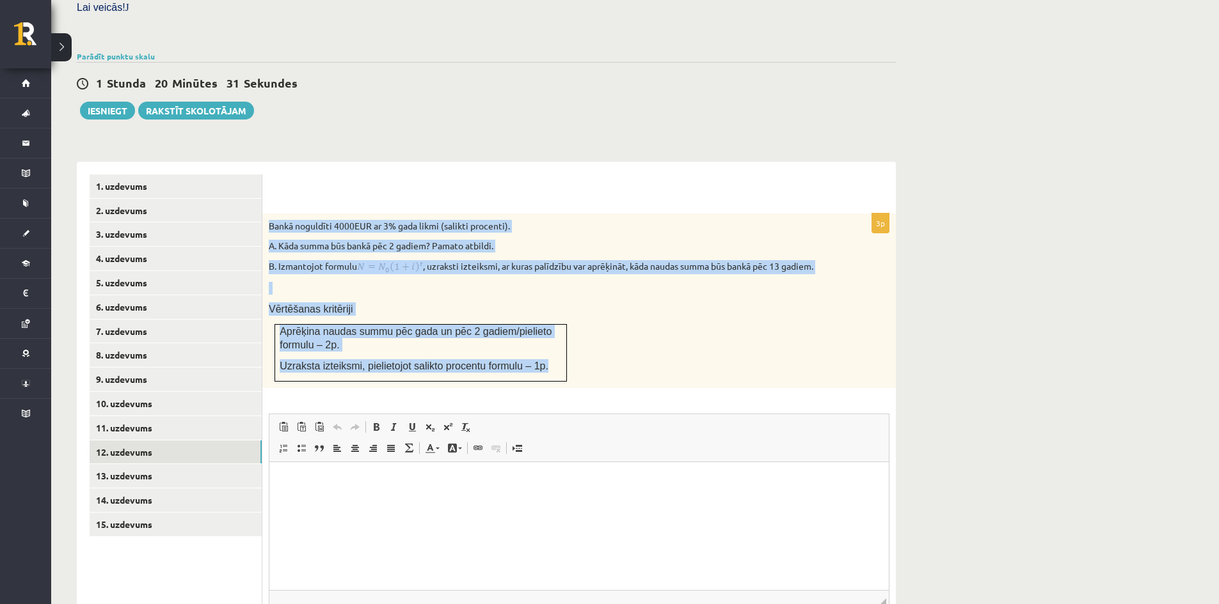
drag, startPoint x: 263, startPoint y: 202, endPoint x: 537, endPoint y: 331, distance: 302.5
click at [537, 331] on div "Bankā noguldīti 4000EUR ar 3% gada likmi (salikti procenti). A. Kāda summa būs …" at bounding box center [578, 301] width 633 height 175
copy div "Bankā noguldīti 4000EUR ar 3% gada likmi (salikti procenti). A. Kāda summa būs …"
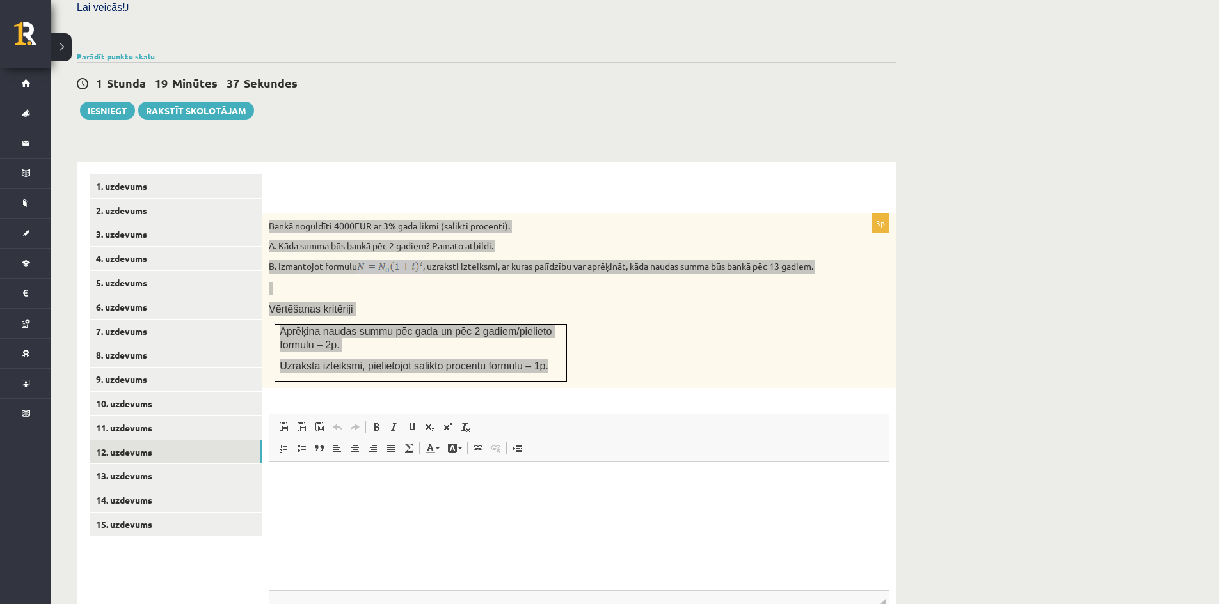
click at [338, 501] on html at bounding box center [578, 481] width 619 height 39
click at [319, 501] on html at bounding box center [578, 481] width 619 height 39
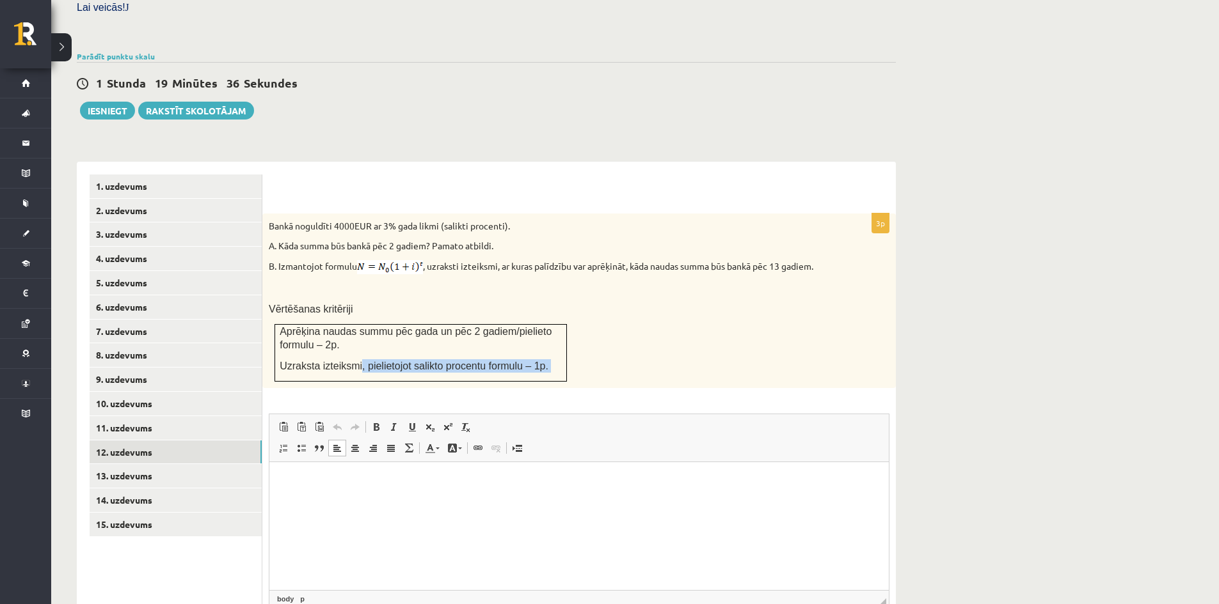
click at [353, 353] on div "3p Bankā noguldīti 4000EUR ar 3% gada likmi (salikti procenti). A. Kāda summa b…" at bounding box center [578, 447] width 633 height 467
drag, startPoint x: 333, startPoint y: 502, endPoint x: 340, endPoint y: 503, distance: 7.2
click at [340, 501] on html at bounding box center [578, 481] width 619 height 39
click at [198, 464] on link "13. uzdevums" at bounding box center [176, 476] width 172 height 24
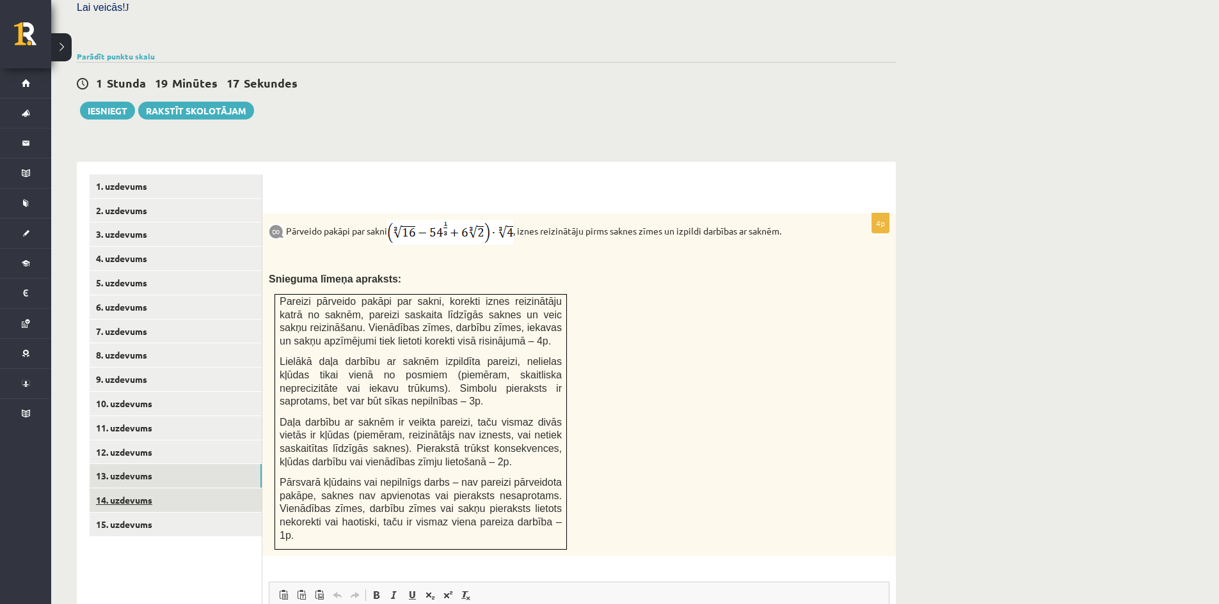
click at [188, 489] on link "14. uzdevums" at bounding box center [176, 501] width 172 height 24
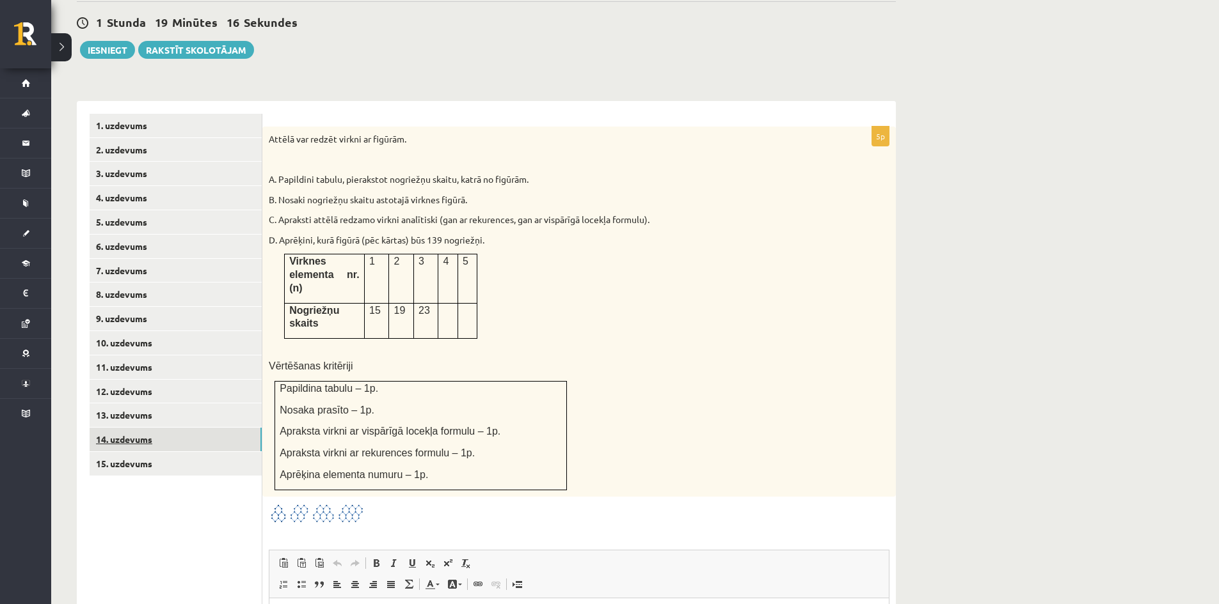
scroll to position [457, 0]
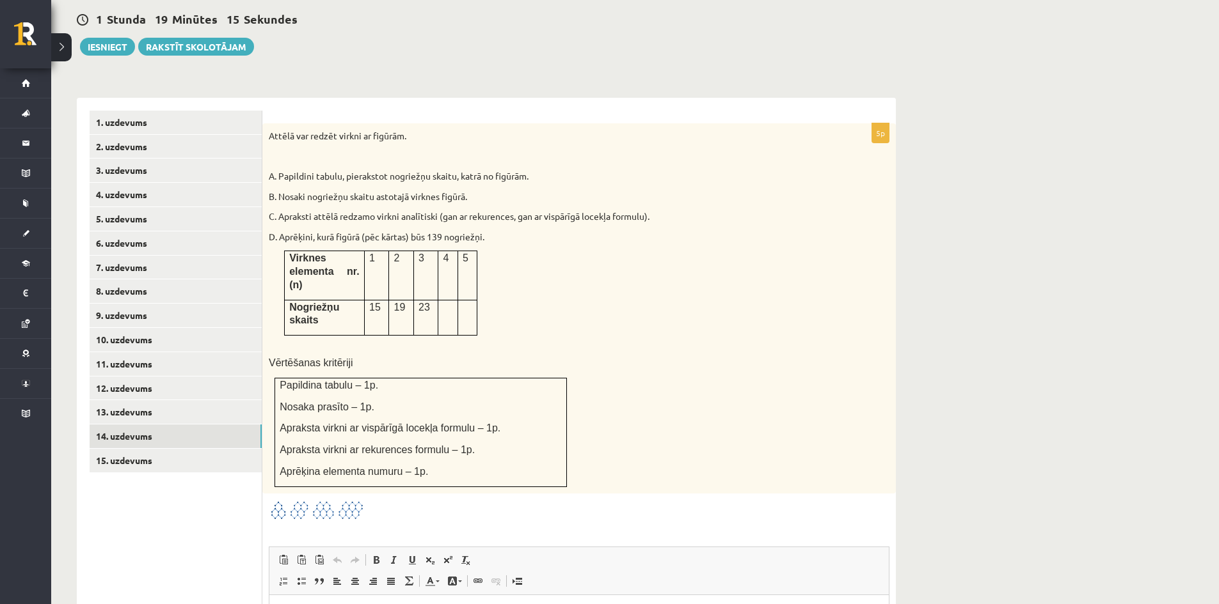
click at [177, 448] on ul "1. uzdevums 2. uzdevums 3. uzdevums 4. uzdevums 5. uzdevums 6. uzdevums 7. uzde…" at bounding box center [176, 462] width 173 height 703
click at [178, 449] on link "15. uzdevums" at bounding box center [176, 461] width 172 height 24
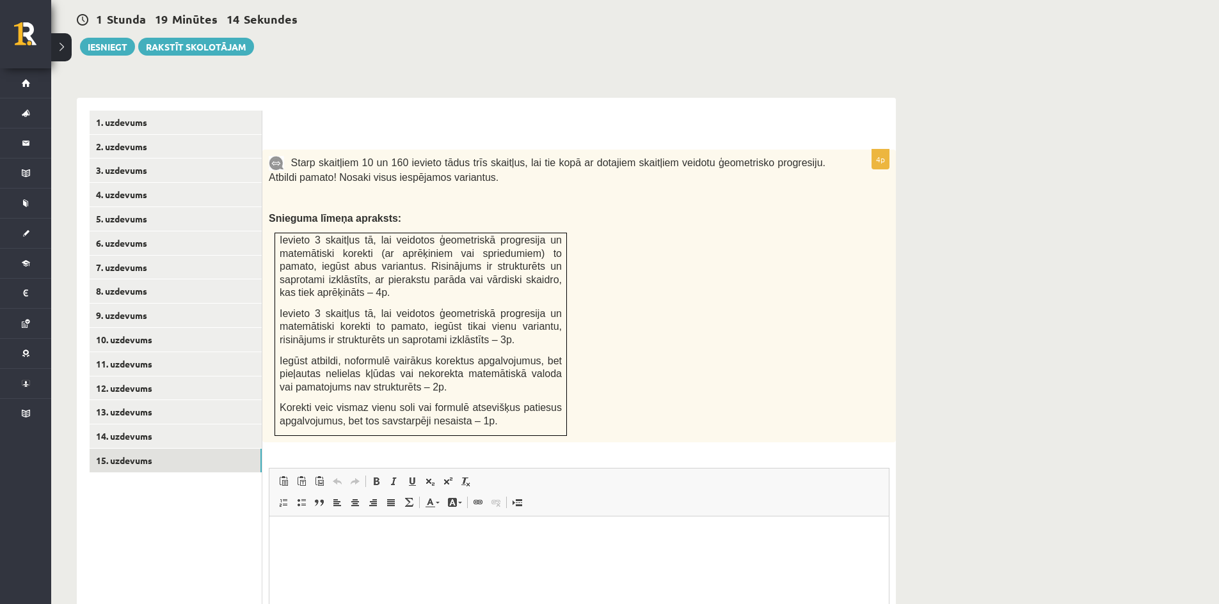
scroll to position [0, 0]
click at [170, 377] on link "12. uzdevums" at bounding box center [176, 389] width 172 height 24
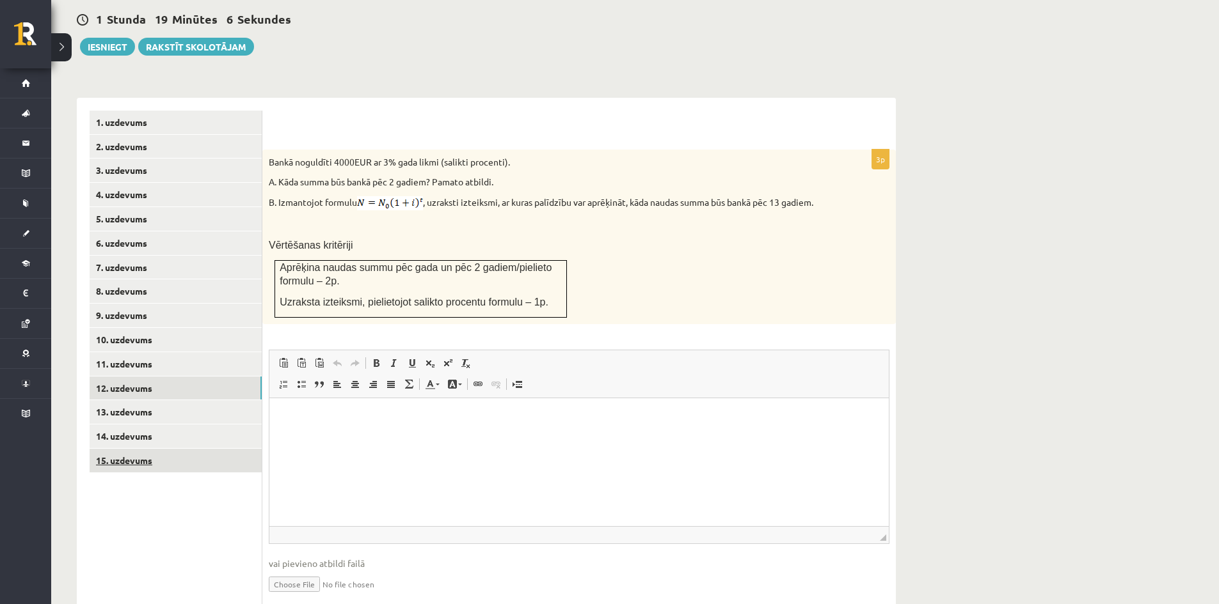
click at [168, 449] on link "15. uzdevums" at bounding box center [176, 461] width 172 height 24
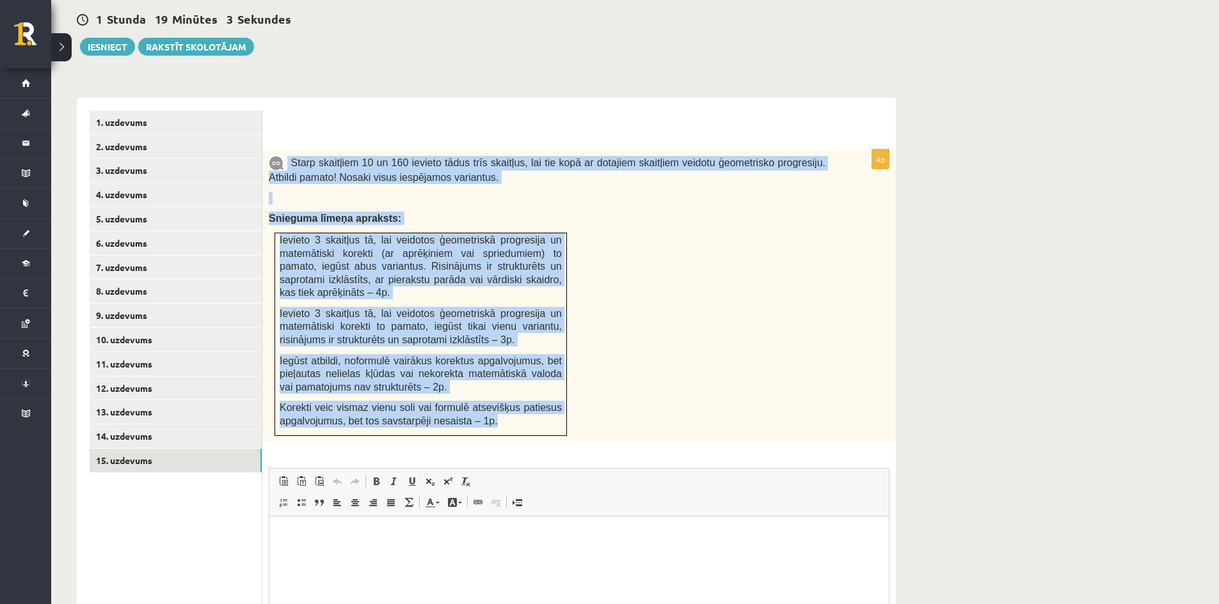
drag, startPoint x: 288, startPoint y: 136, endPoint x: 543, endPoint y: 397, distance: 364.1
click at [543, 397] on div "Starp skaitļiem 10 un 160 ievieto tādus trīs skaitļus, lai tie kopā ar dotajiem…" at bounding box center [578, 296] width 633 height 293
click at [392, 311] on span "Ievieto 3 skaitļus tā, lai veidotos ģeometriskā progresija un matemātiski korek…" at bounding box center [421, 326] width 282 height 37
drag, startPoint x: 291, startPoint y: 134, endPoint x: 537, endPoint y: 399, distance: 361.2
click at [537, 399] on div "Starp skaitļiem 10 un 160 ievieto tādus trīs skaitļus, lai tie kopā ar dotajiem…" at bounding box center [578, 296] width 633 height 293
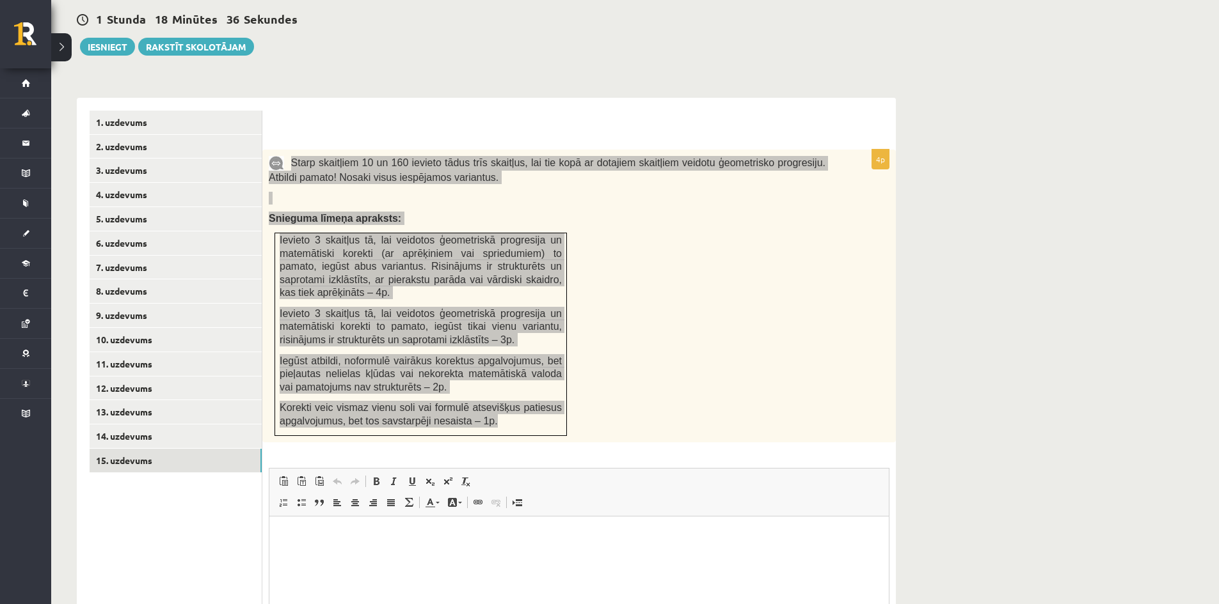
click at [323, 537] on p "Rich Text Editor, wiswyg-editor-user-answer-47434008256760" at bounding box center [579, 535] width 594 height 13
click at [276, 533] on html "******* ******** ********" at bounding box center [578, 568] width 619 height 104
click at [328, 604] on p "********" at bounding box center [579, 600] width 594 height 13
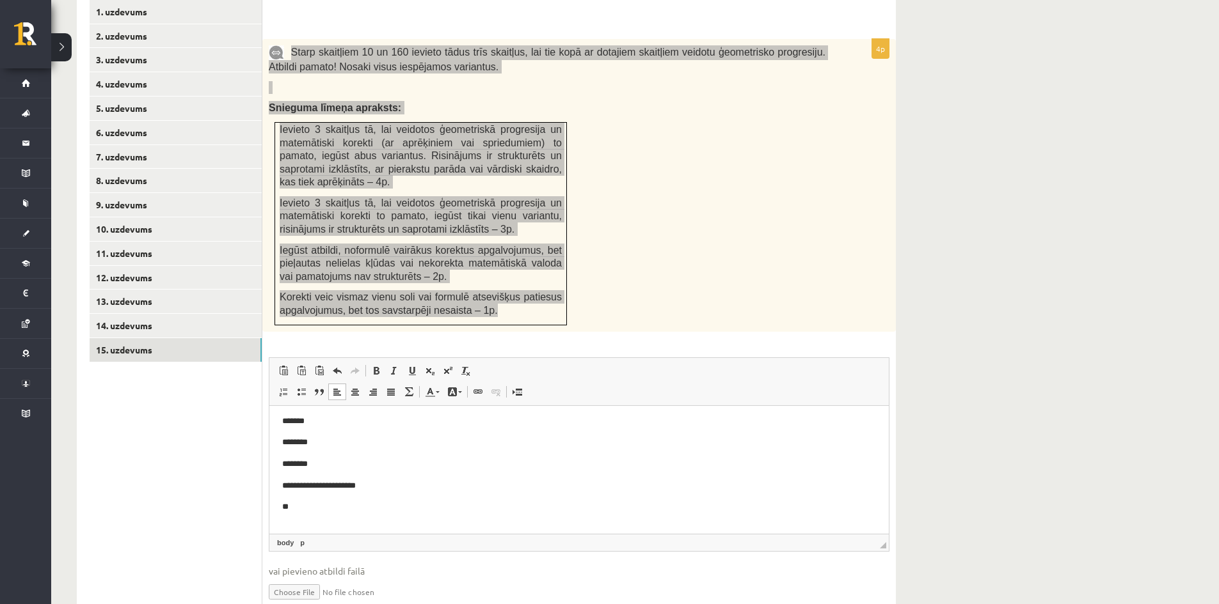
scroll to position [597, 0]
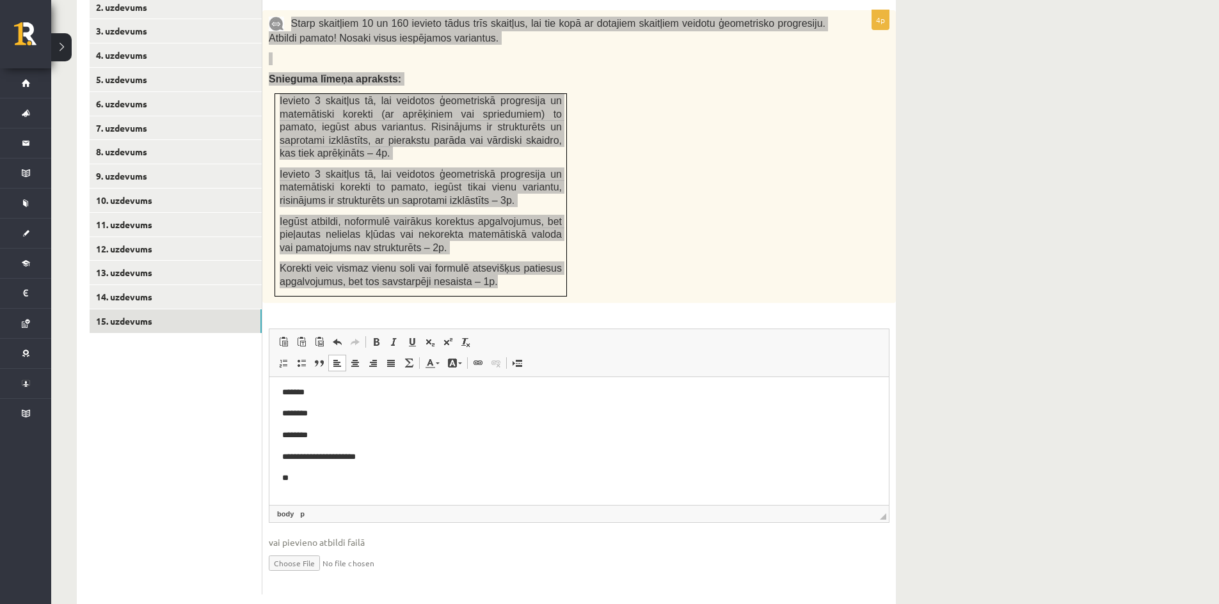
click at [386, 454] on p "**********" at bounding box center [574, 456] width 584 height 13
click at [439, 334] on link "Superscript" at bounding box center [448, 342] width 18 height 17
click at [449, 337] on span at bounding box center [448, 342] width 10 height 10
click at [306, 453] on body "**********" at bounding box center [579, 398] width 594 height 188
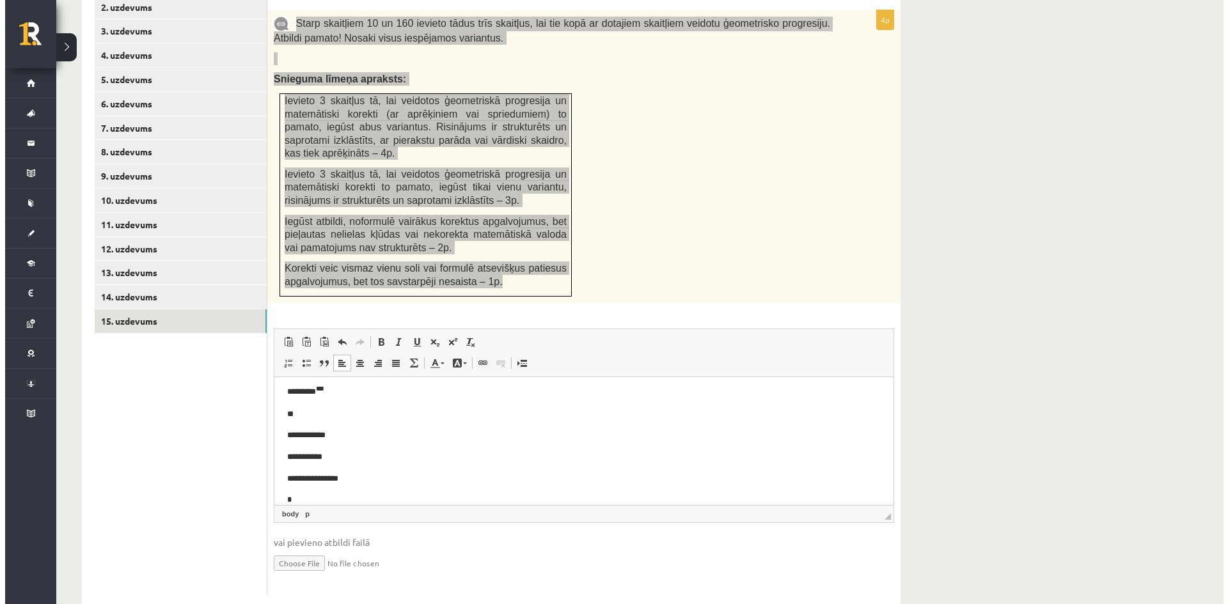
scroll to position [114, 0]
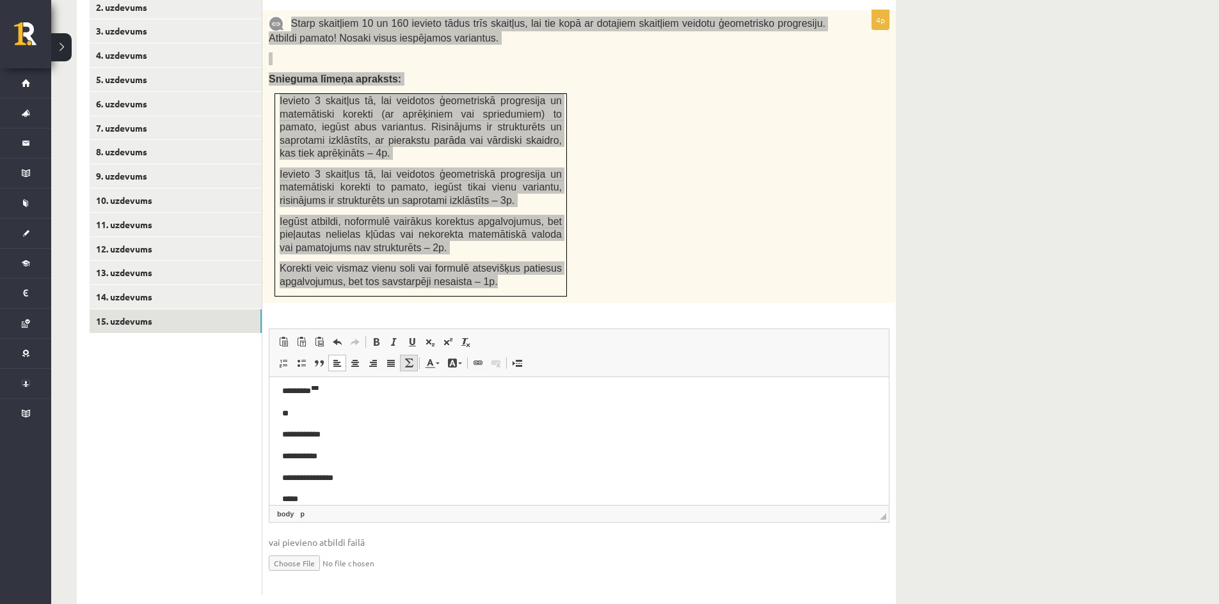
click at [405, 358] on span at bounding box center [409, 363] width 10 height 10
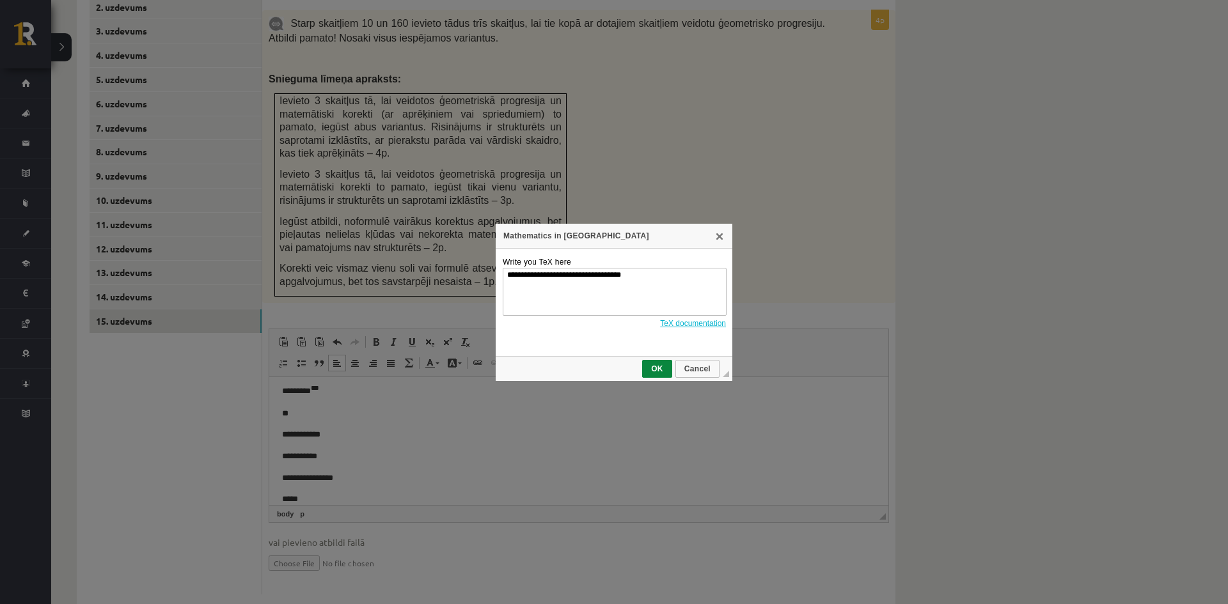
scroll to position [0, 0]
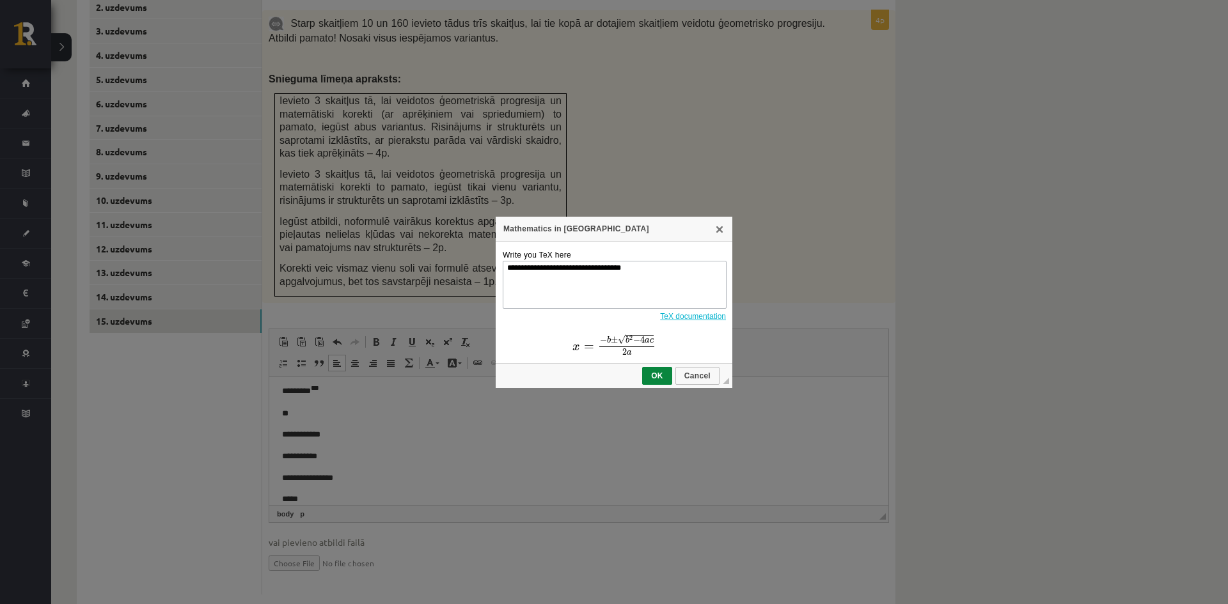
drag, startPoint x: 560, startPoint y: 265, endPoint x: 546, endPoint y: 270, distance: 15.6
click at [546, 270] on textarea "**********" at bounding box center [615, 285] width 224 height 48
type textarea "**********"
drag, startPoint x: 647, startPoint y: 267, endPoint x: 487, endPoint y: 274, distance: 159.5
click at [488, 274] on div "**********" at bounding box center [614, 302] width 1228 height 604
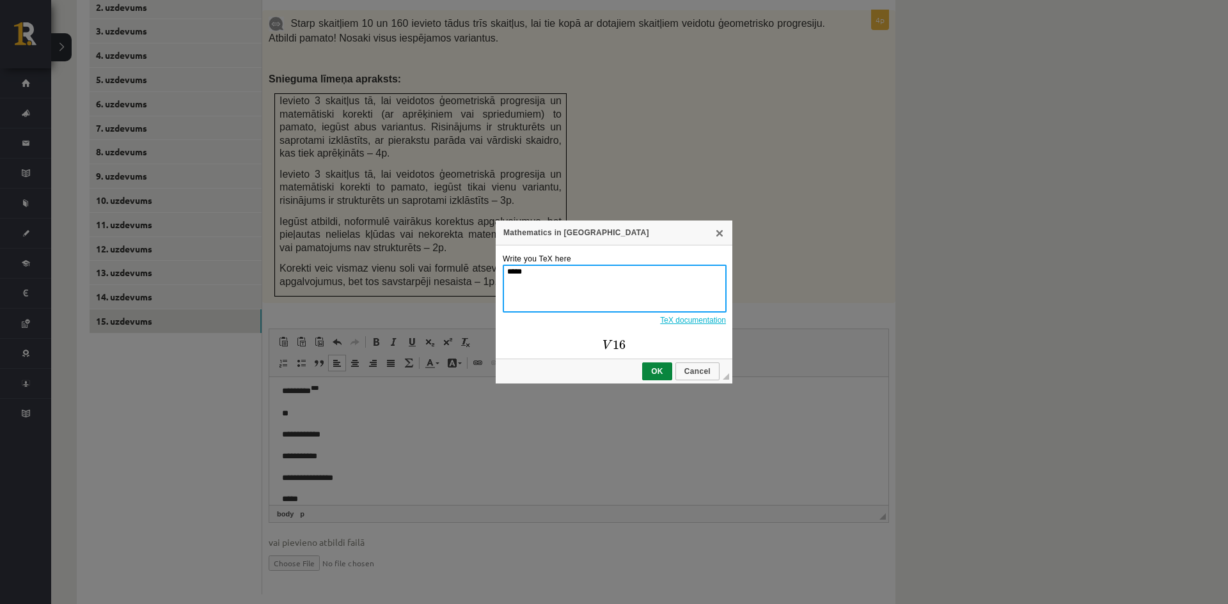
click at [513, 268] on textarea "*****" at bounding box center [615, 289] width 224 height 48
paste textarea "**********"
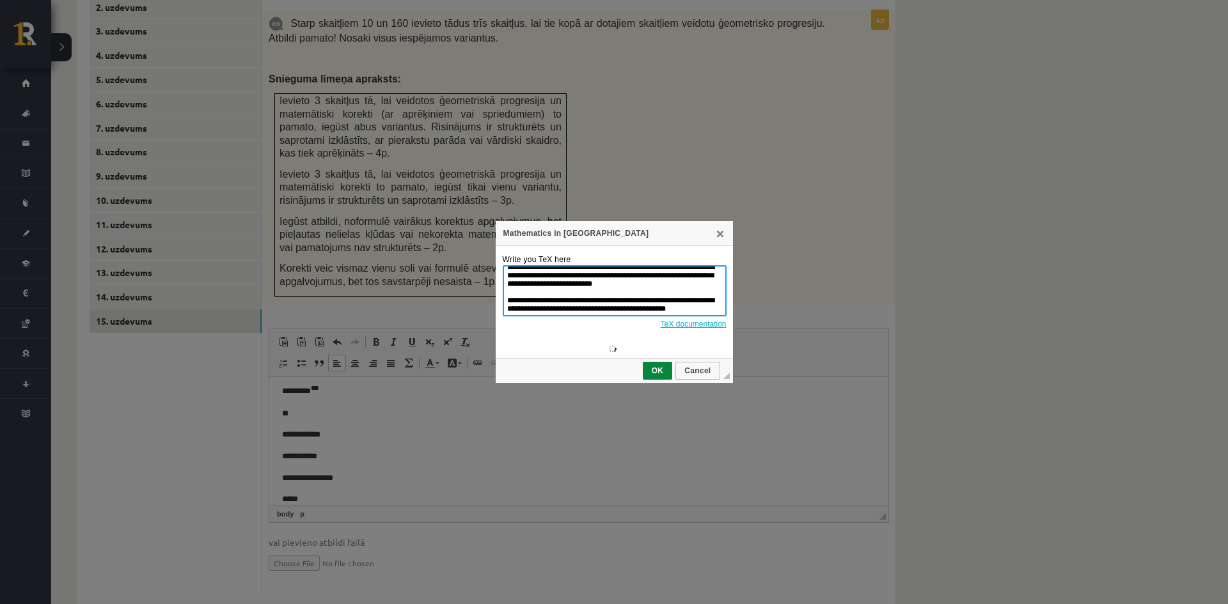
scroll to position [72, 0]
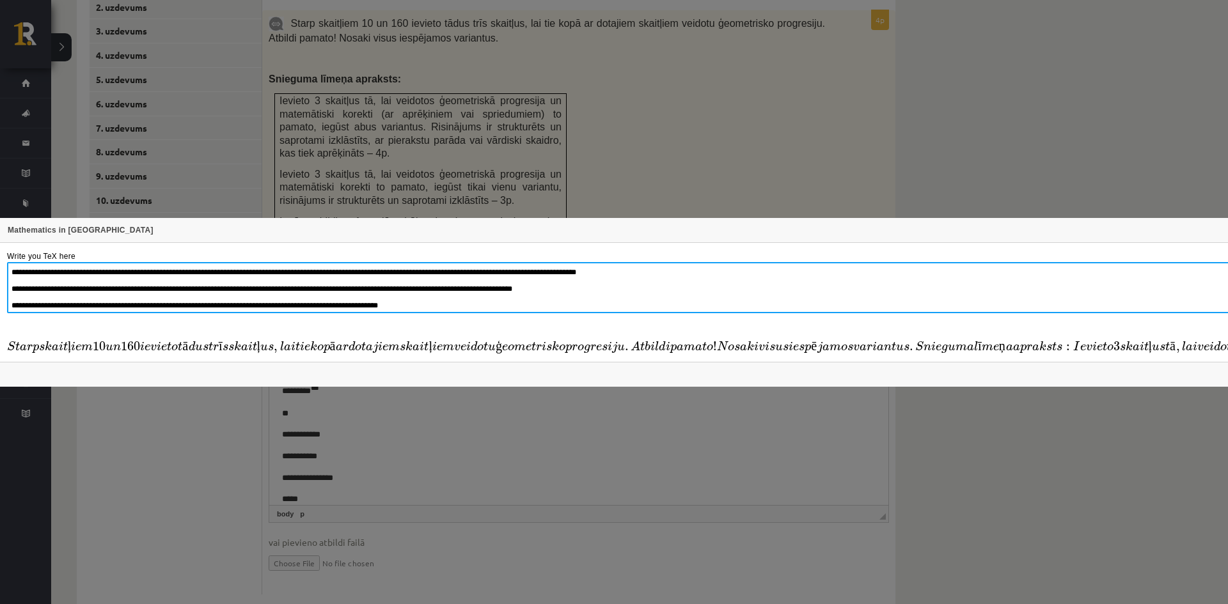
type textarea "**********"
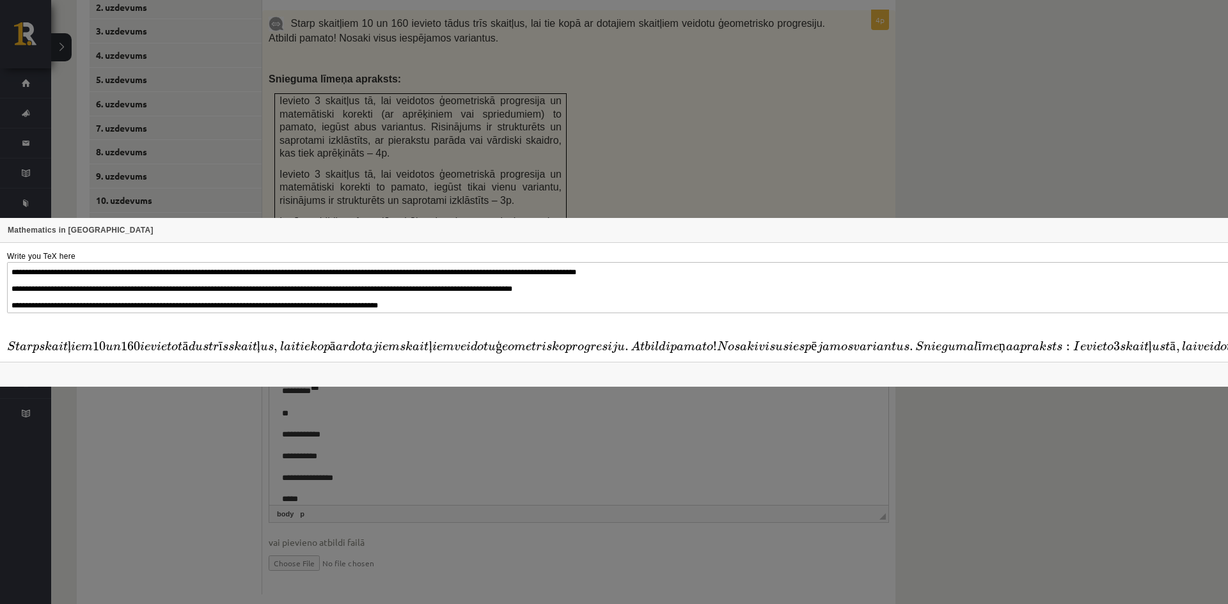
click at [510, 151] on div "**********" at bounding box center [614, 302] width 1228 height 604
click at [427, 217] on div "**********" at bounding box center [614, 302] width 1228 height 604
drag, startPoint x: 539, startPoint y: 315, endPoint x: 265, endPoint y: 268, distance: 278.4
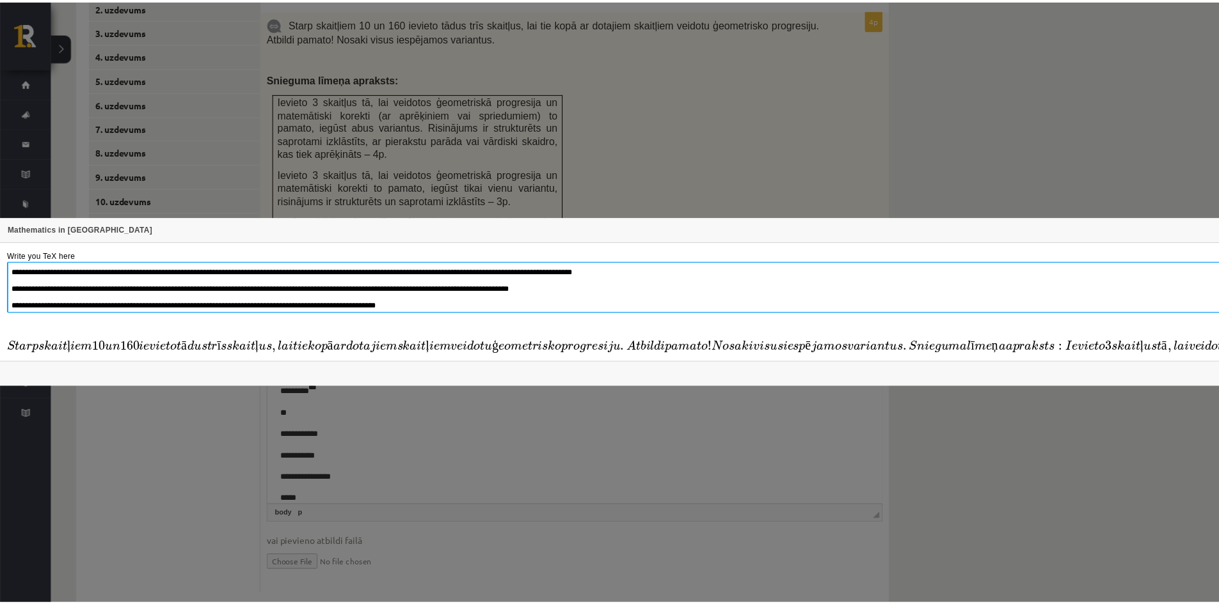
scroll to position [0, 0]
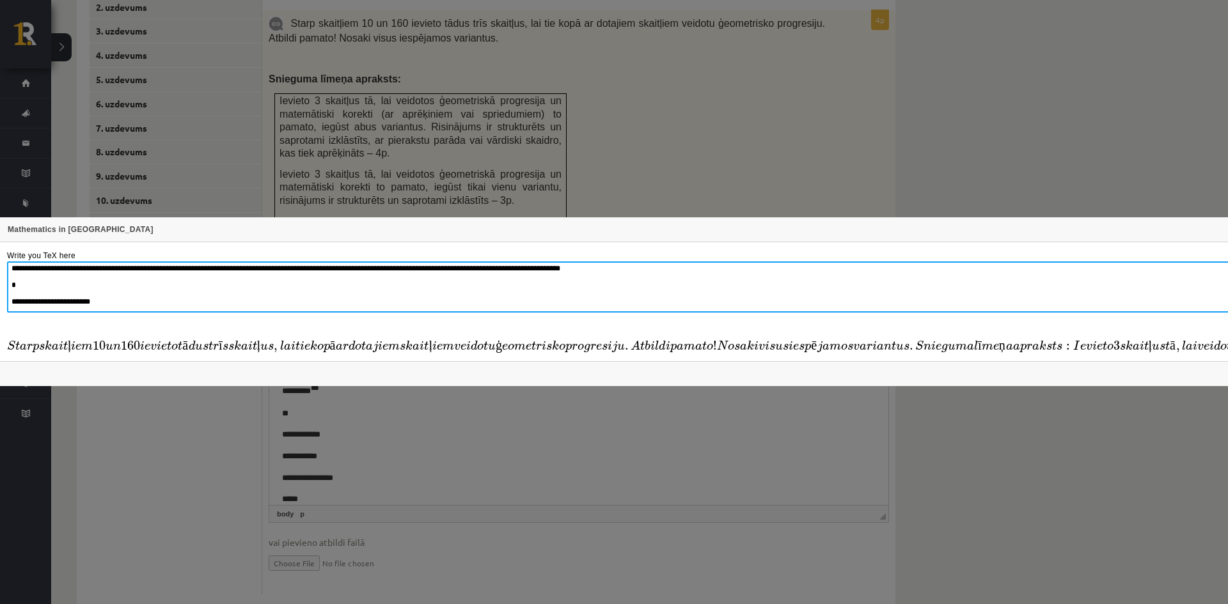
drag, startPoint x: 400, startPoint y: 304, endPoint x: -18, endPoint y: 228, distance: 425.3
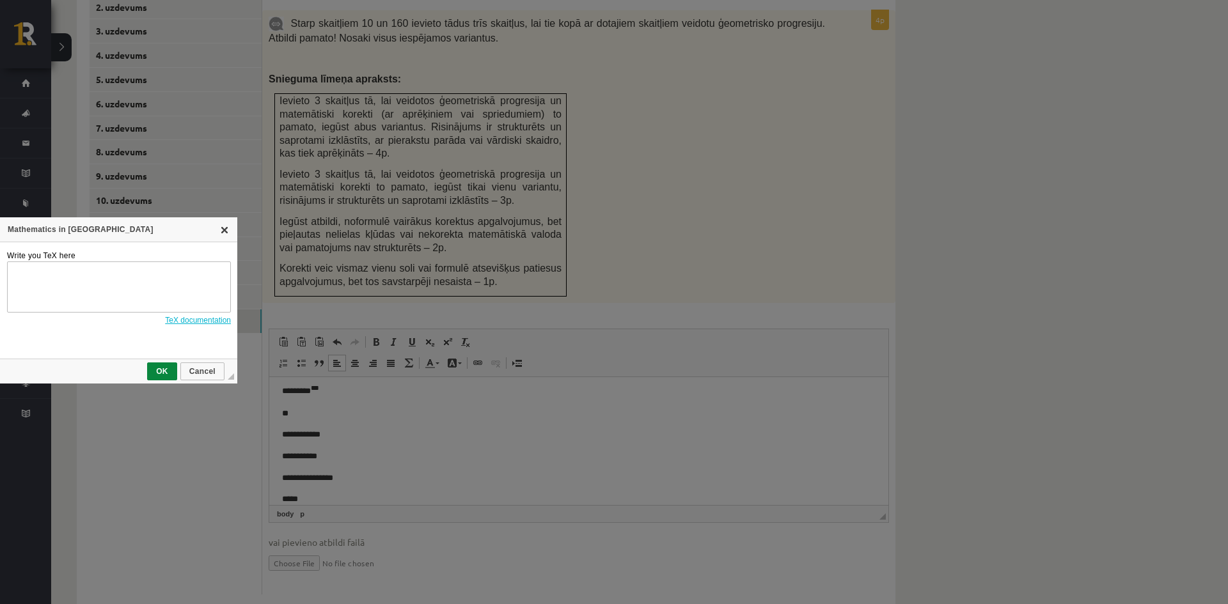
click at [225, 230] on link "X" at bounding box center [224, 230] width 10 height 10
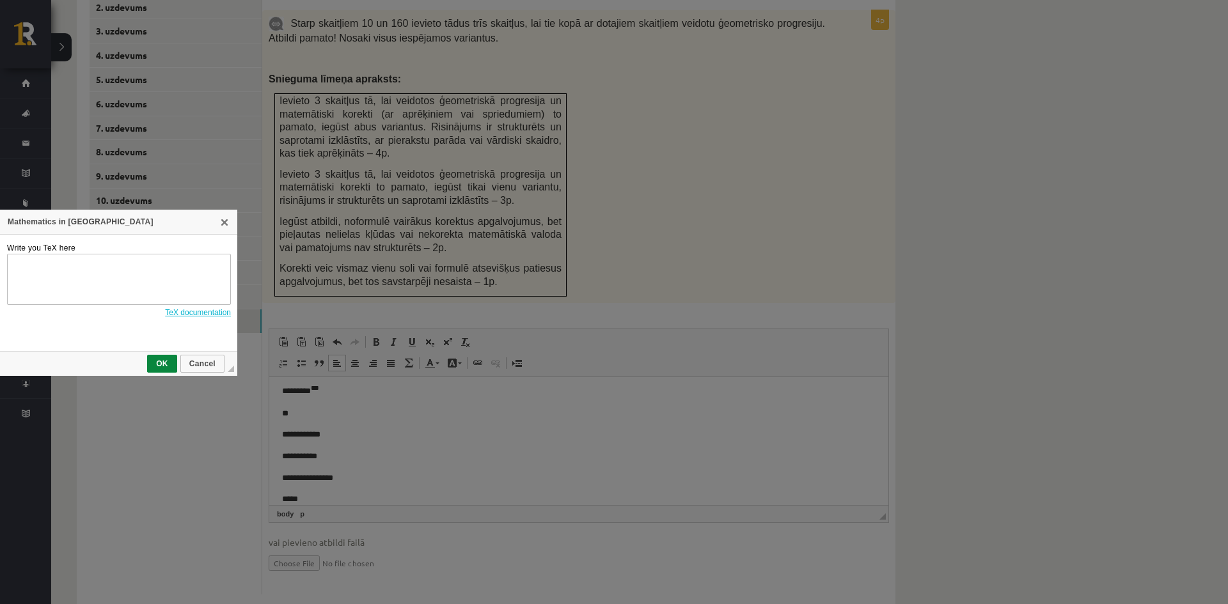
drag, startPoint x: 165, startPoint y: 224, endPoint x: 312, endPoint y: 216, distance: 146.7
click at [310, 216] on div "Mathematics in TeX X Write you TeX here TeX documentation ◢ OK Cancel" at bounding box center [614, 302] width 1228 height 604
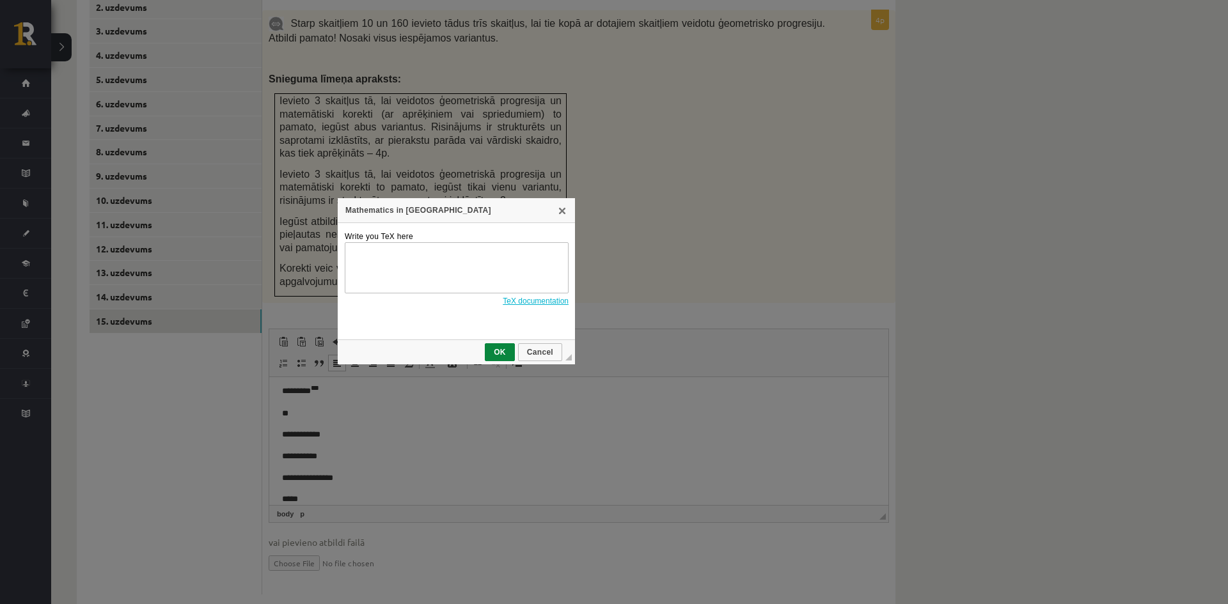
drag, startPoint x: 194, startPoint y: 219, endPoint x: 541, endPoint y: 196, distance: 347.5
click at [542, 204] on div "Mathematics in TeX" at bounding box center [456, 210] width 237 height 25
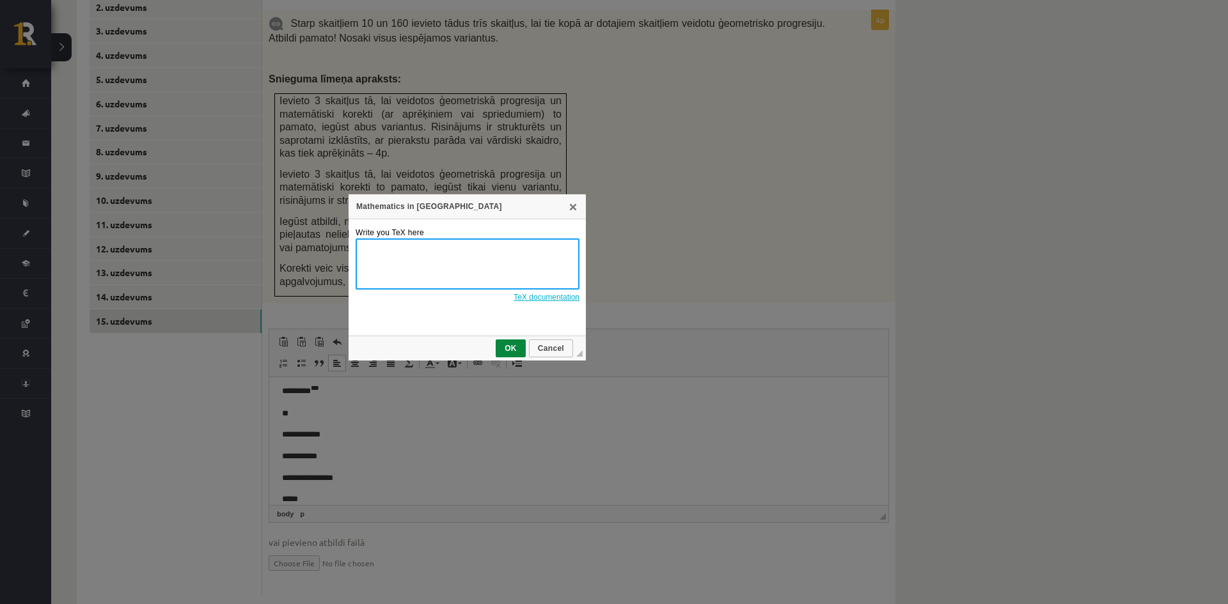
click at [411, 261] on textarea "Write you TeX here" at bounding box center [468, 264] width 224 height 51
paste textarea "*****"
type textarea "*********"
click at [516, 351] on span "OK" at bounding box center [511, 349] width 28 height 9
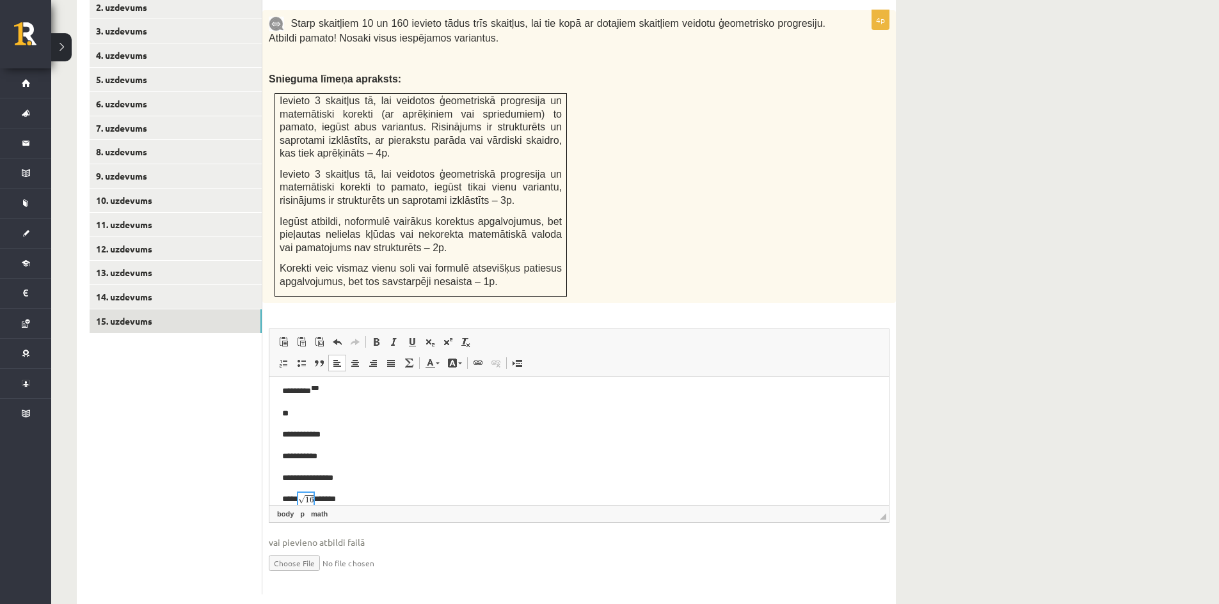
click at [357, 494] on p "***** *******" at bounding box center [574, 499] width 584 height 13
click at [443, 336] on span at bounding box center [448, 341] width 10 height 10
click at [446, 336] on span at bounding box center [448, 341] width 10 height 10
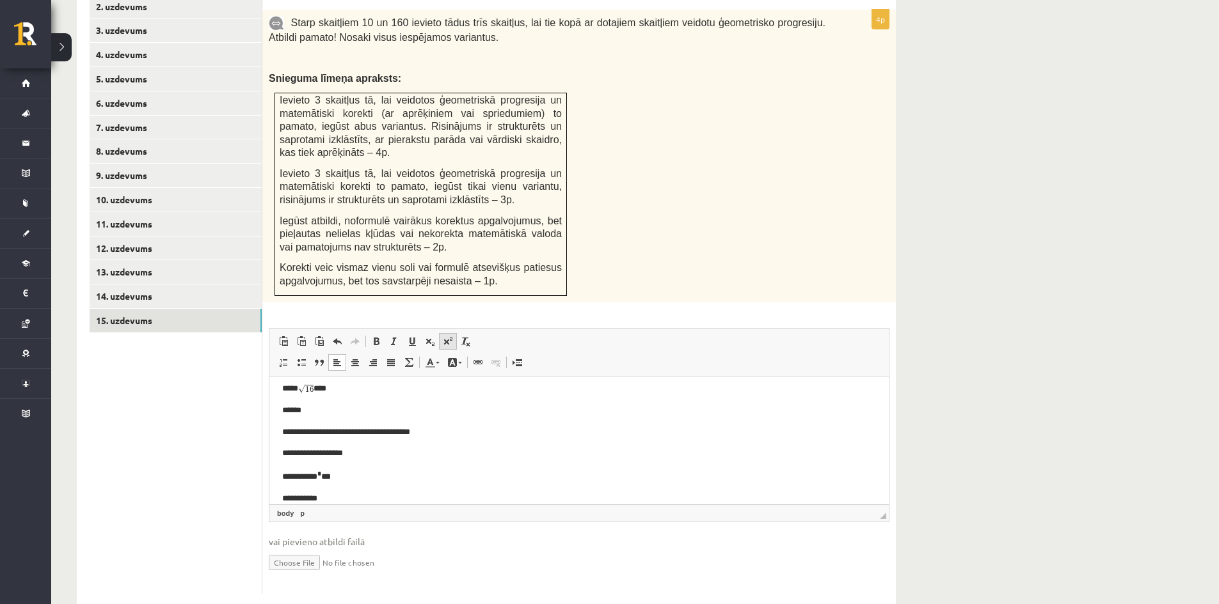
click at [441, 333] on link "Superscript" at bounding box center [448, 341] width 18 height 17
click at [445, 336] on span at bounding box center [448, 341] width 10 height 10
click at [448, 333] on link "Superscript" at bounding box center [448, 341] width 18 height 17
click at [445, 336] on span at bounding box center [448, 341] width 10 height 10
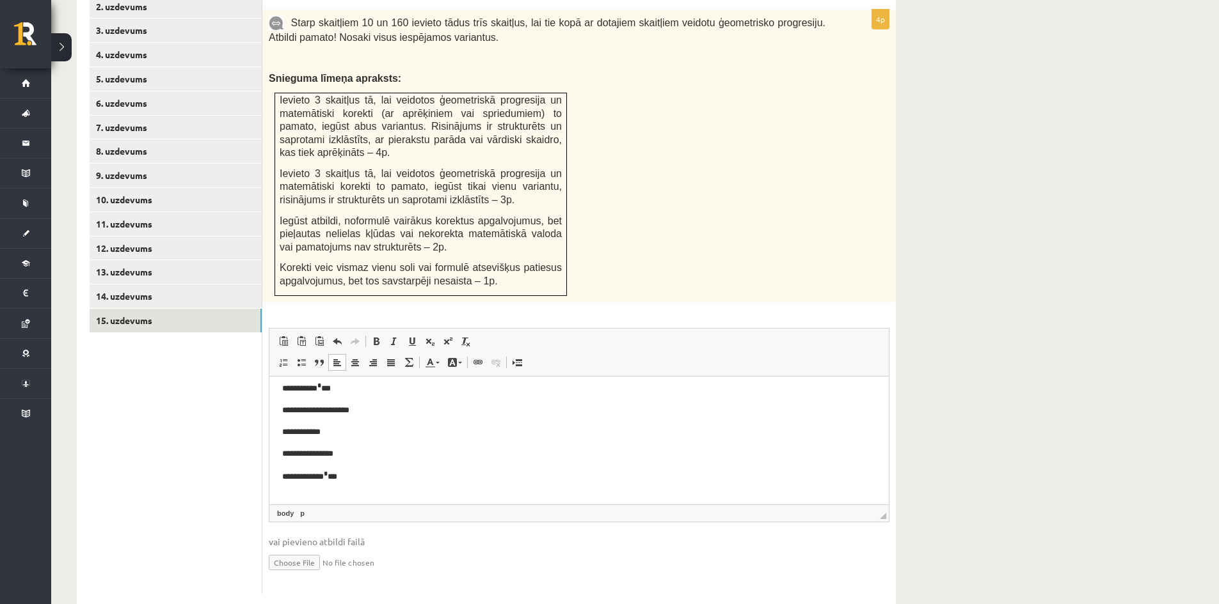
scroll to position [337, 0]
click at [445, 336] on span at bounding box center [448, 341] width 10 height 10
click at [452, 336] on span at bounding box center [448, 341] width 10 height 10
click at [304, 354] on link "Insert/Remove Bulleted List" at bounding box center [301, 362] width 18 height 17
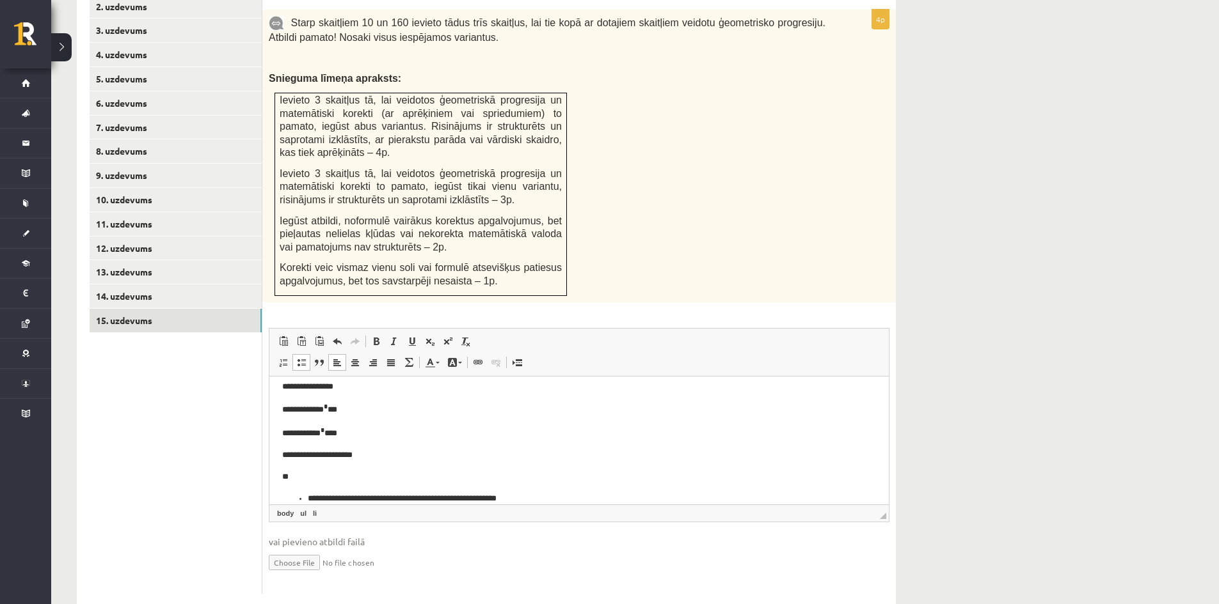
scroll to position [417, 0]
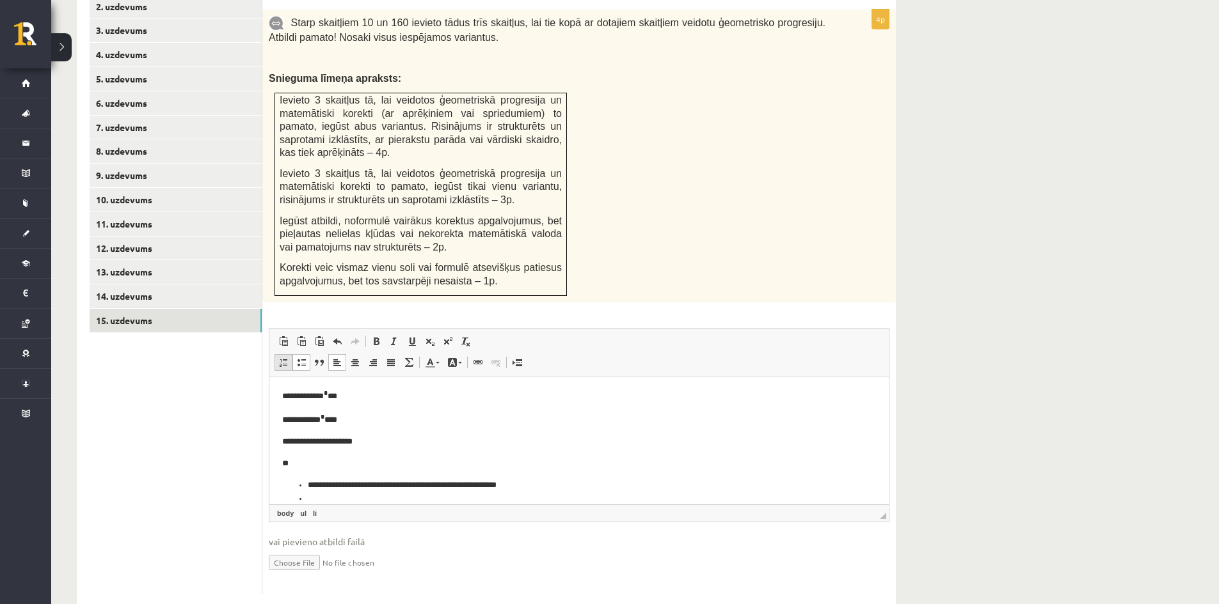
click at [278, 354] on link "Insert/Remove Numbered List" at bounding box center [283, 362] width 18 height 17
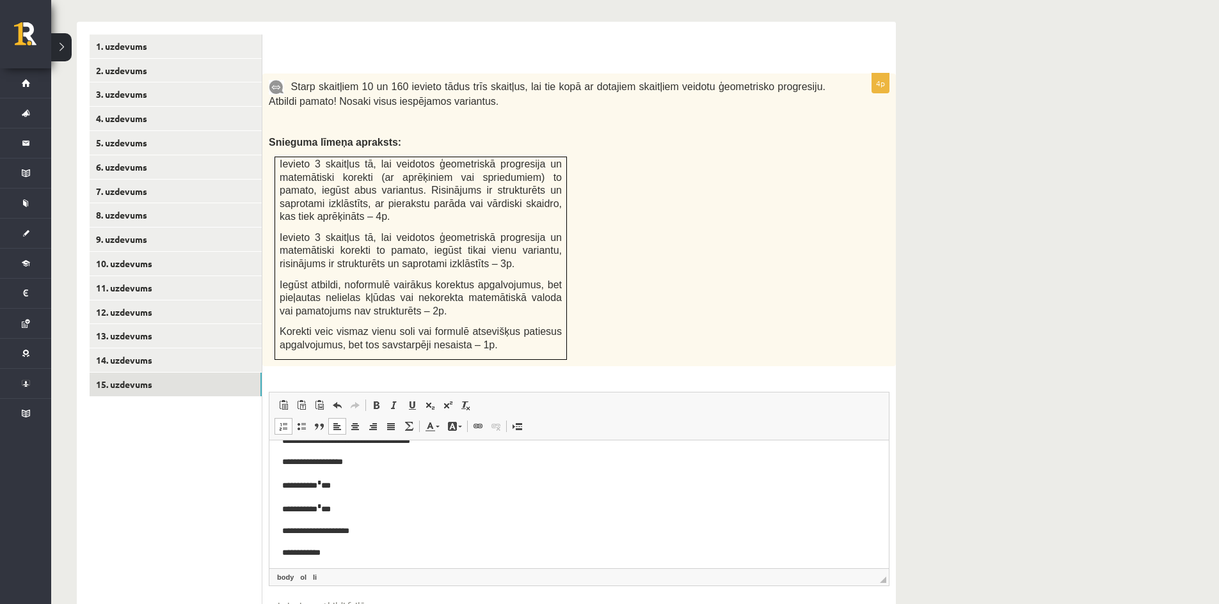
scroll to position [320, 0]
click at [360, 489] on body "**********" at bounding box center [579, 359] width 594 height 563
click at [356, 490] on p "**********" at bounding box center [574, 490] width 584 height 13
click at [360, 489] on p "**********" at bounding box center [574, 490] width 584 height 13
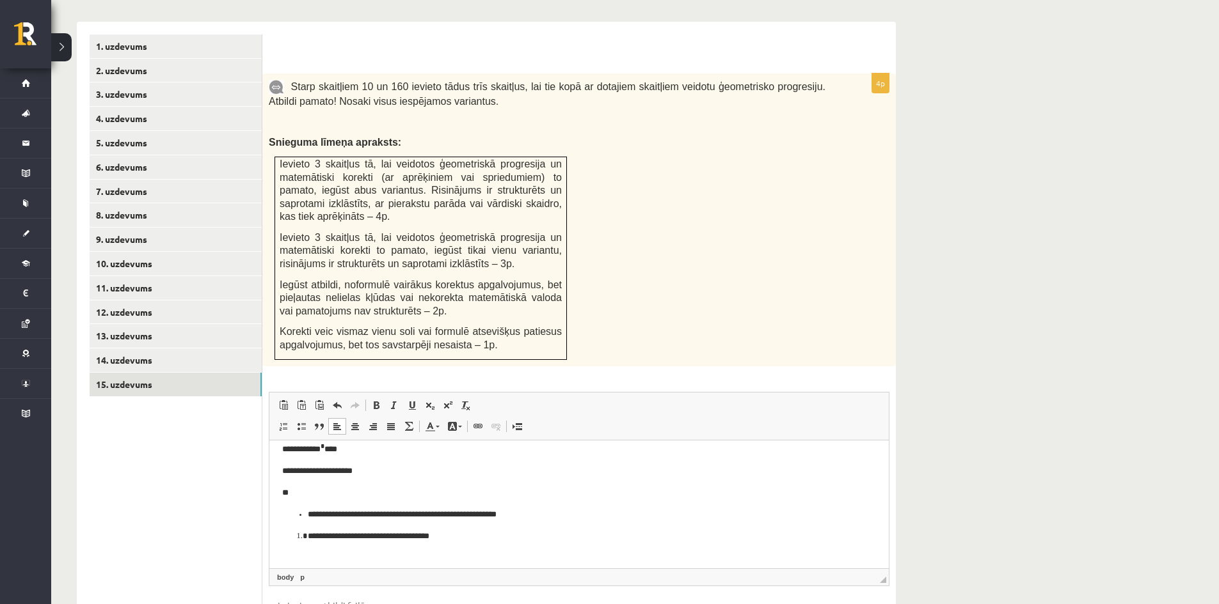
scroll to position [462, 0]
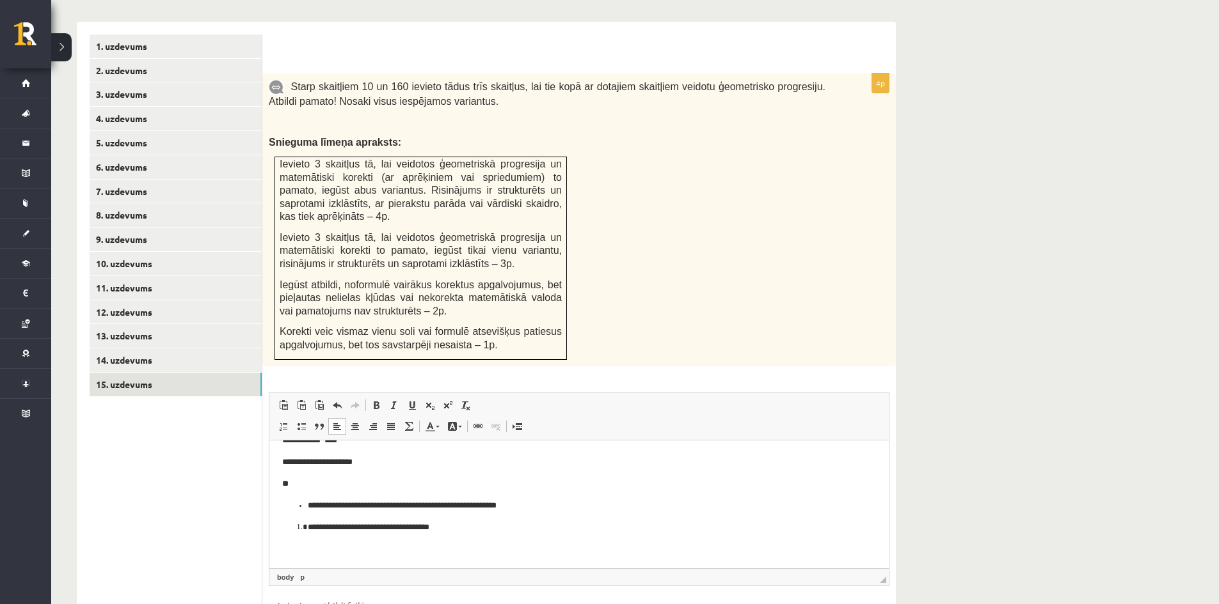
click at [461, 529] on li "**********" at bounding box center [574, 527] width 533 height 13
click at [308, 418] on link "Insert/Remove Bulleted List" at bounding box center [301, 426] width 18 height 17
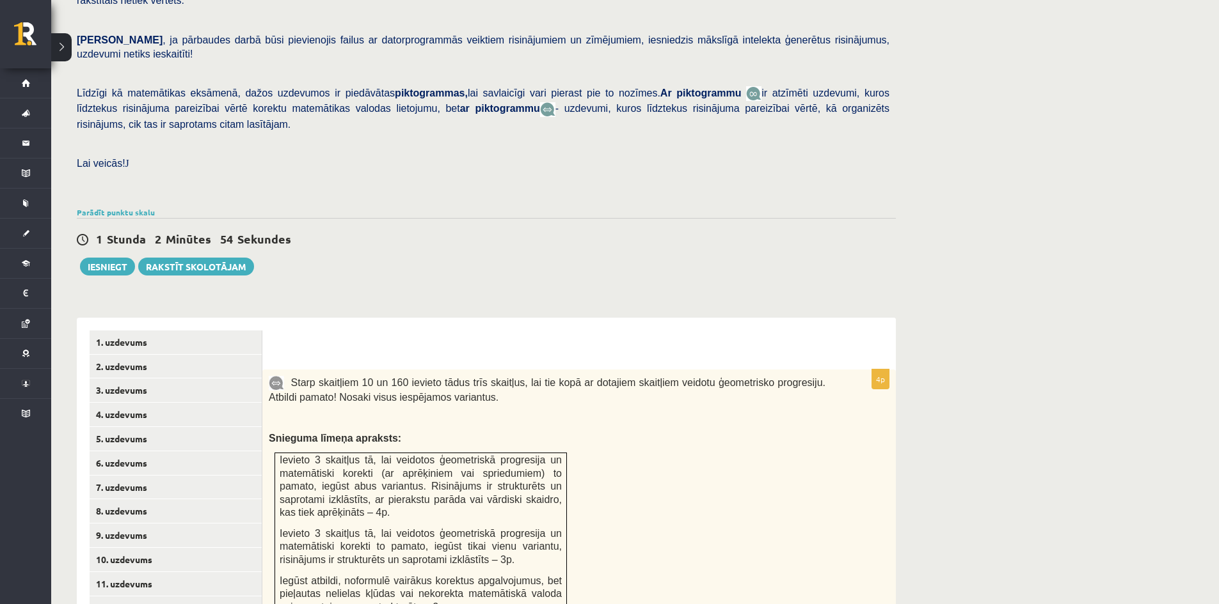
scroll to position [0, 0]
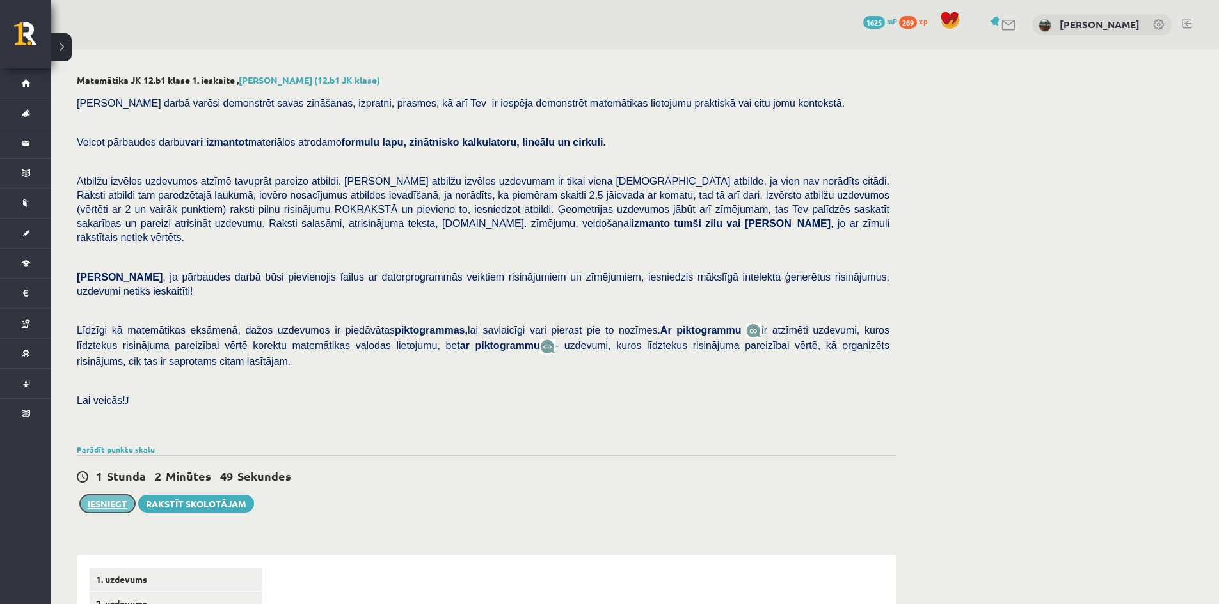
click at [109, 495] on button "Iesniegt" at bounding box center [107, 504] width 55 height 18
